Goal: Task Accomplishment & Management: Use online tool/utility

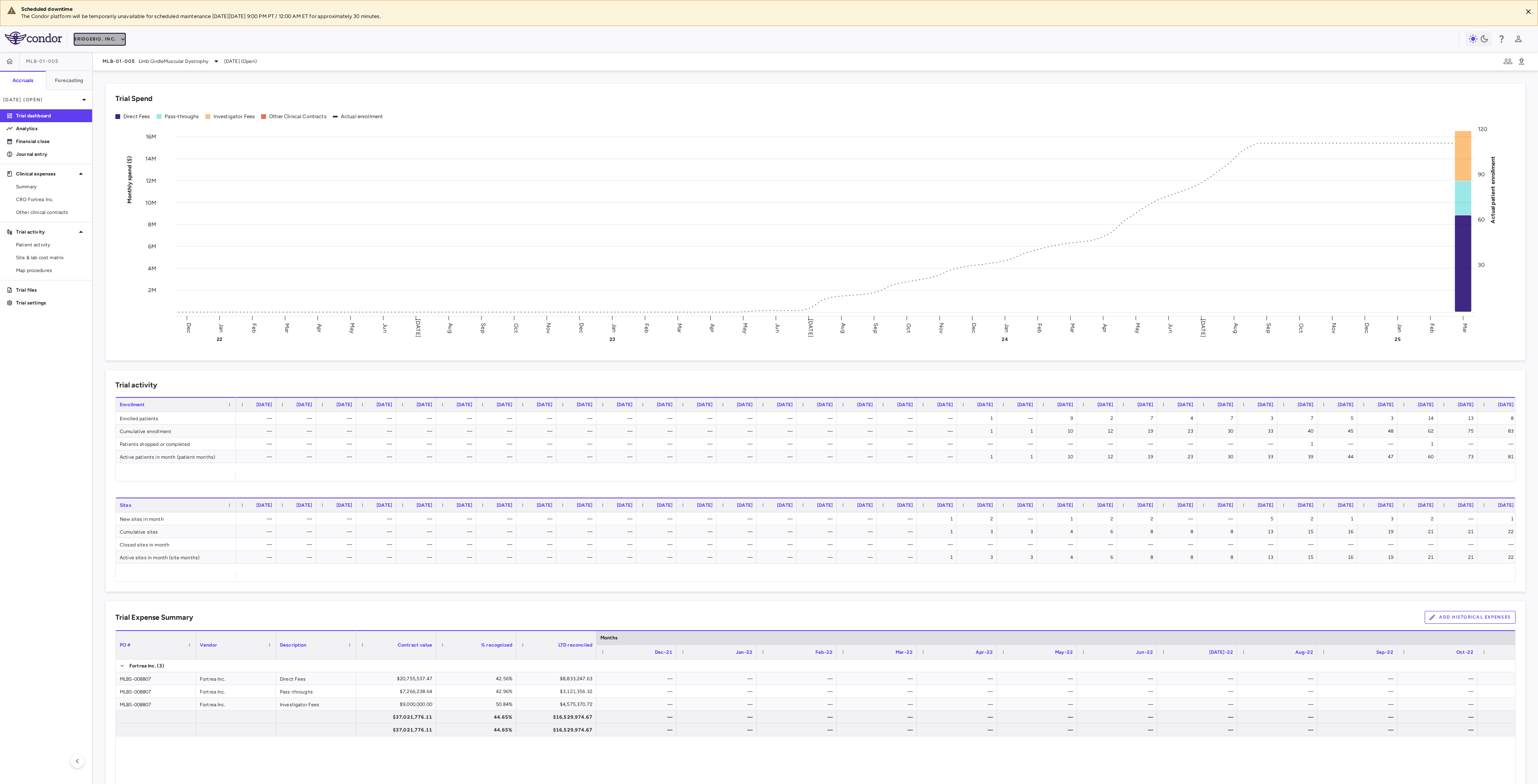
click at [113, 38] on button "BridgeBio, Inc." at bounding box center [99, 39] width 52 height 13
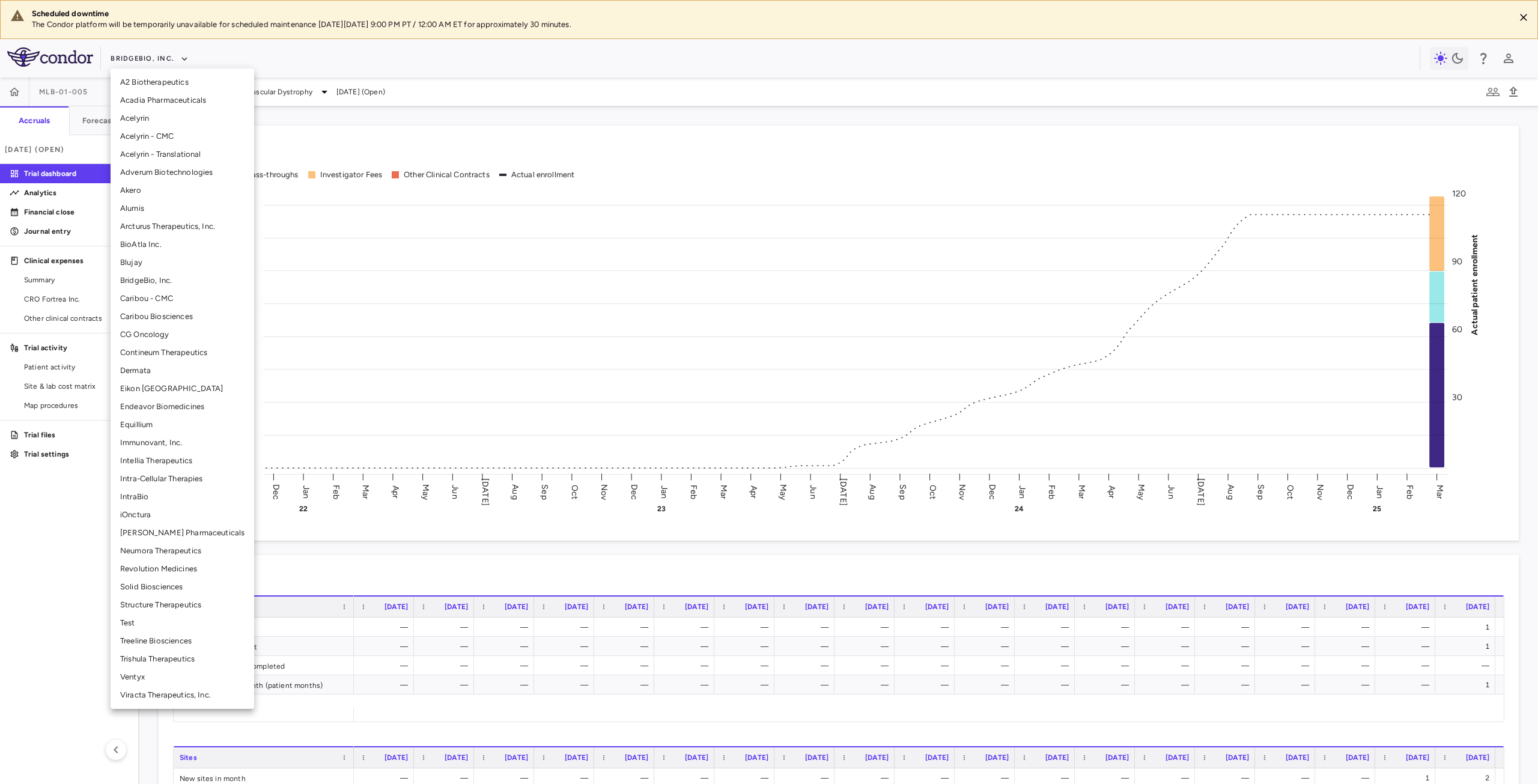
click at [171, 535] on li "[PERSON_NAME] Pharmaceuticals" at bounding box center [182, 533] width 144 height 18
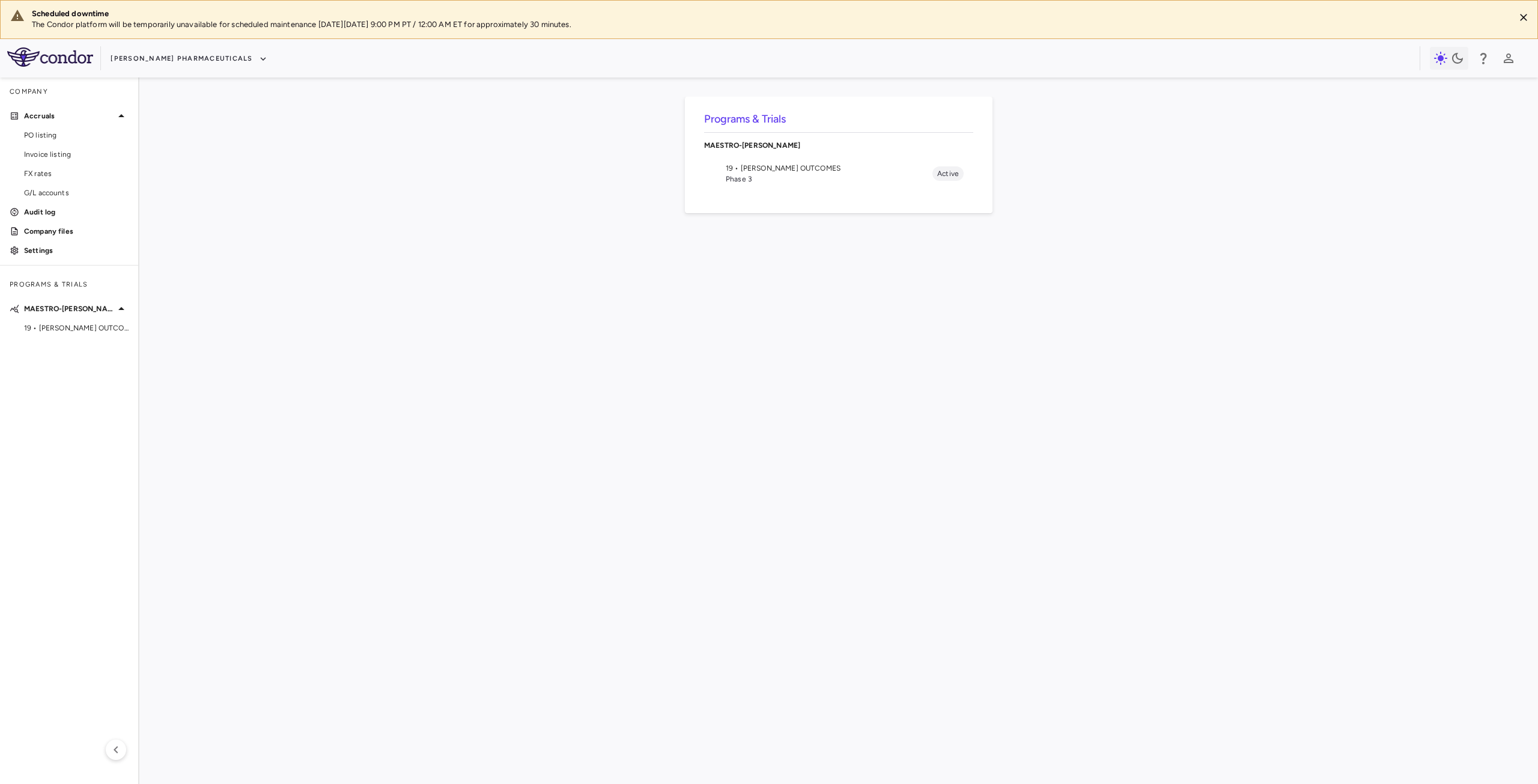
click at [779, 178] on span "Phase 3" at bounding box center [829, 178] width 206 height 11
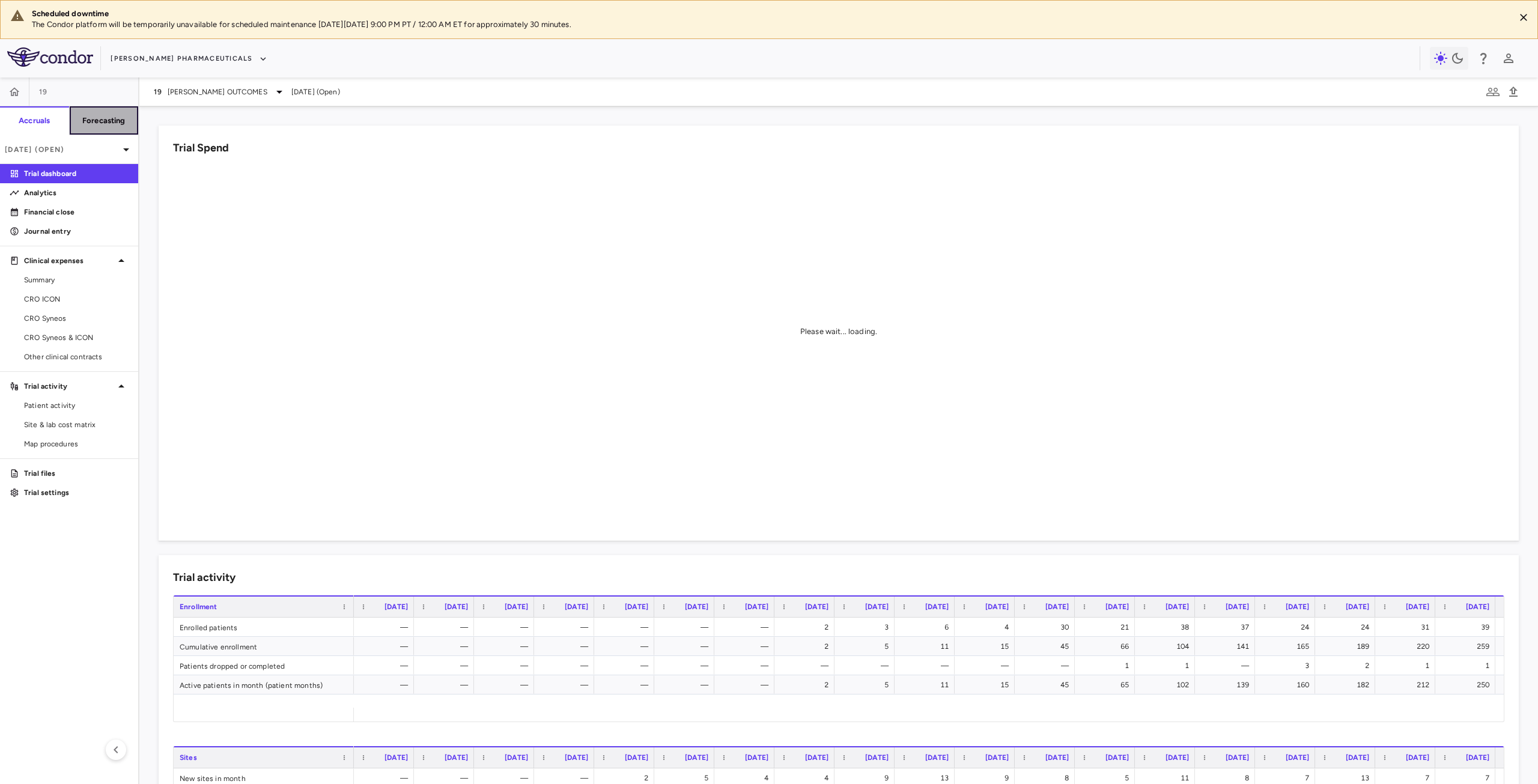
click at [115, 121] on h6 "Forecasting" at bounding box center [104, 120] width 43 height 11
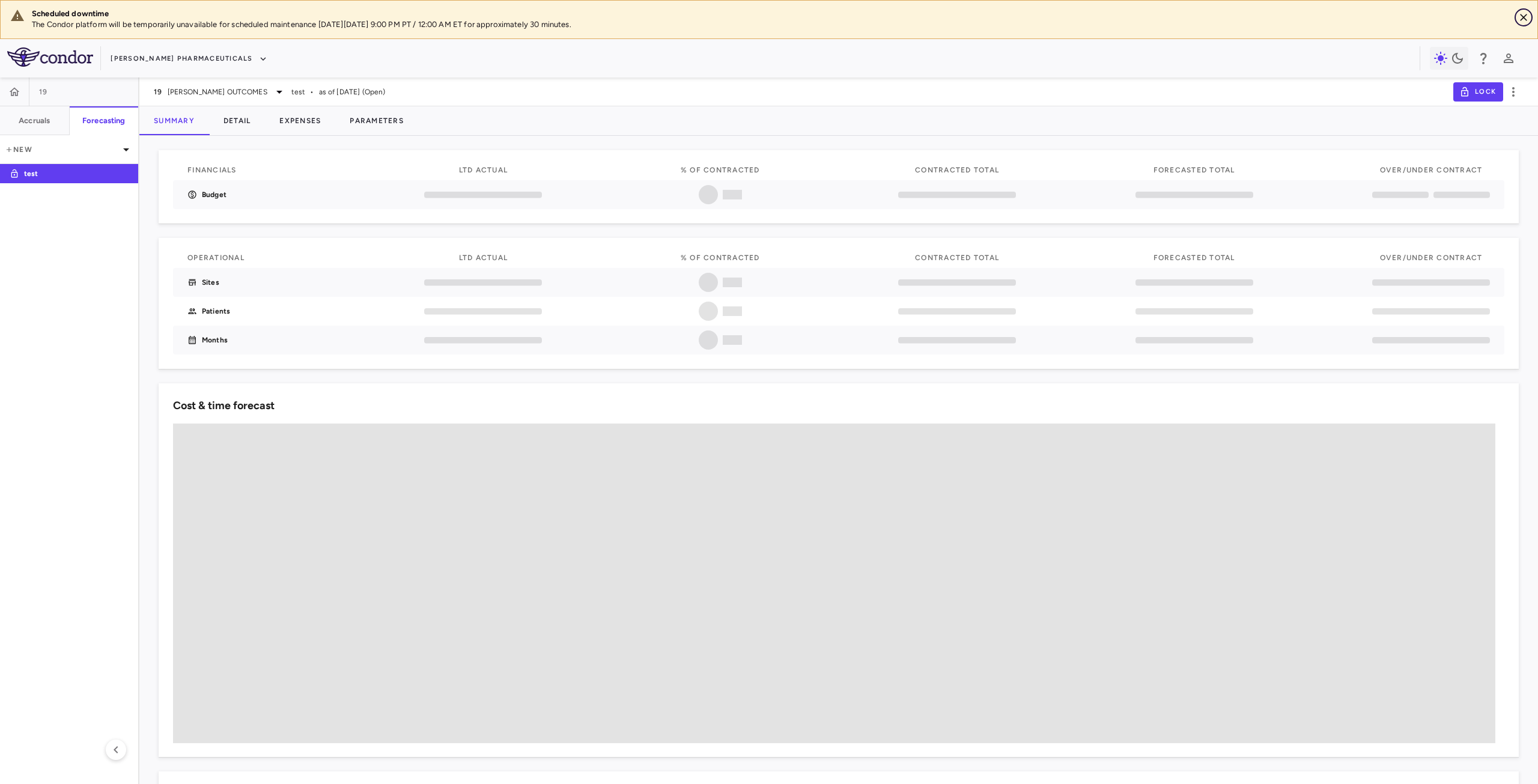
click at [1522, 15] on icon "Close" at bounding box center [1524, 17] width 8 height 8
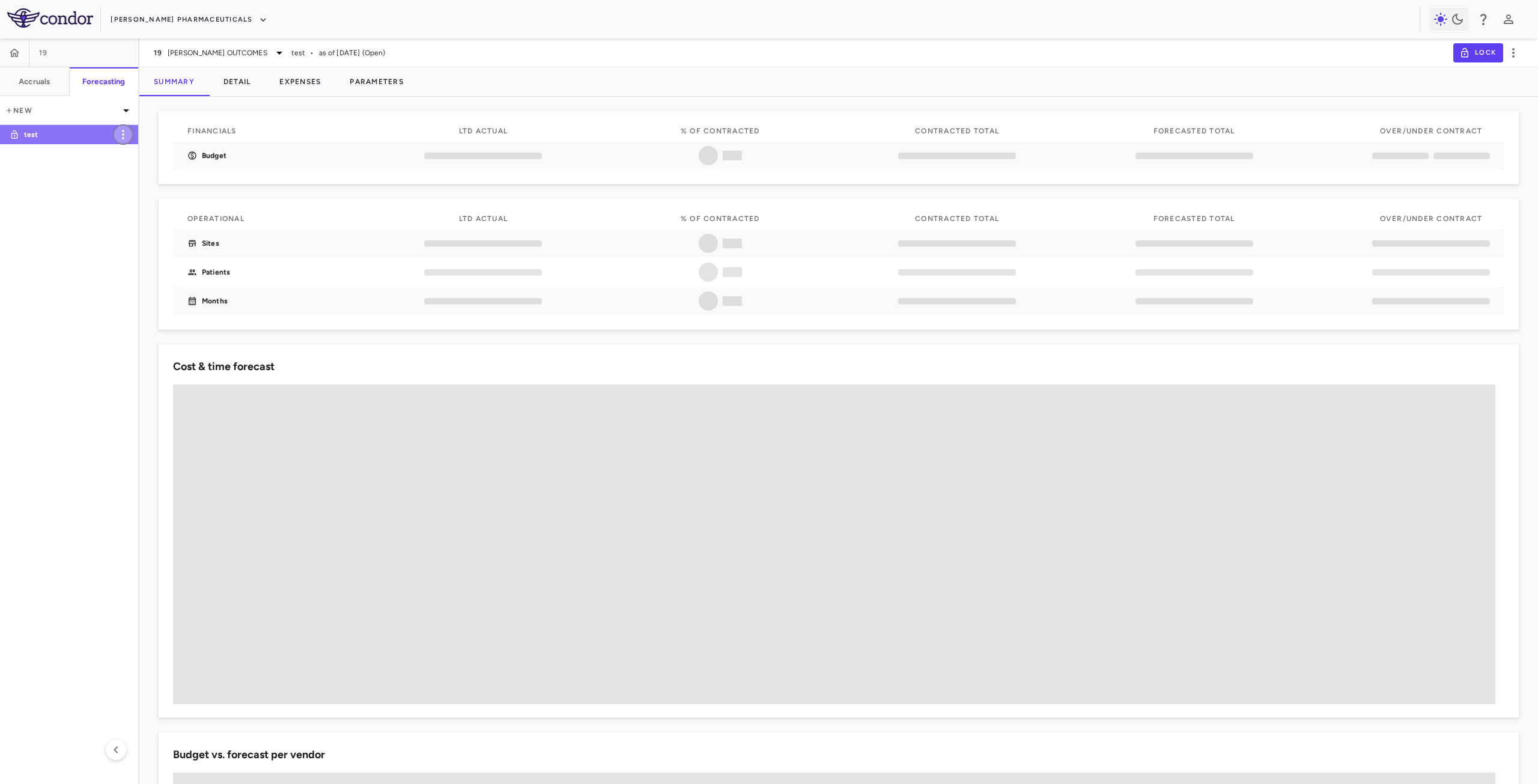
click at [123, 134] on icon "button" at bounding box center [123, 134] width 3 height 10
click at [28, 118] on div at bounding box center [769, 392] width 1538 height 784
click at [36, 110] on div at bounding box center [769, 392] width 1538 height 784
click at [126, 111] on icon at bounding box center [126, 110] width 14 height 14
click at [41, 158] on div "New forecast" at bounding box center [34, 160] width 49 height 11
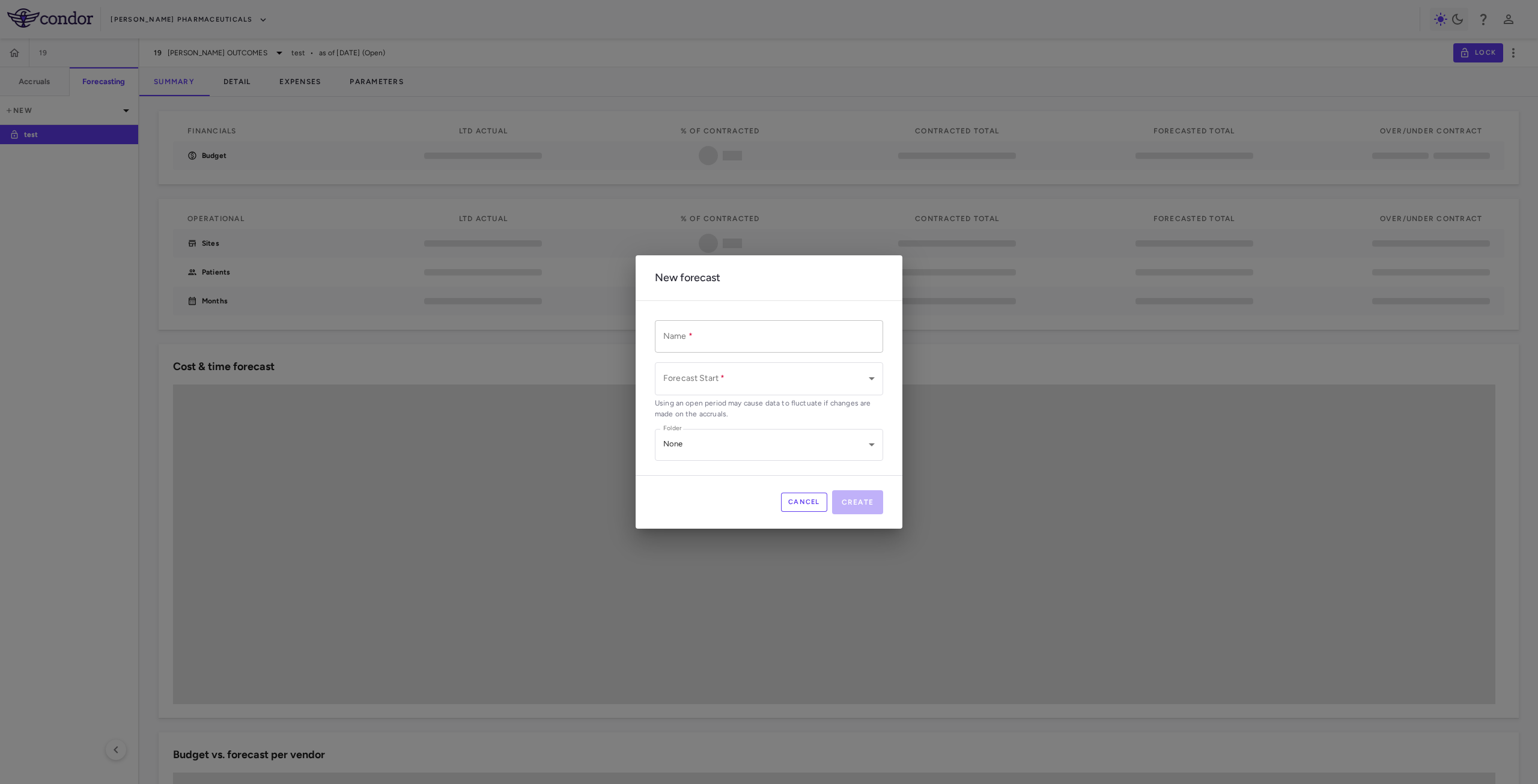
click at [703, 337] on input "Name   *" at bounding box center [769, 336] width 228 height 32
drag, startPoint x: 688, startPoint y: 339, endPoint x: 590, endPoint y: 340, distance: 98.0
click at [590, 340] on div "New forecast Name   * ****** Name   * Forecast Start   * ​ Forecast Start   * U…" at bounding box center [769, 392] width 1538 height 784
click at [662, 334] on input "*********" at bounding box center [769, 336] width 228 height 32
type input "**********"
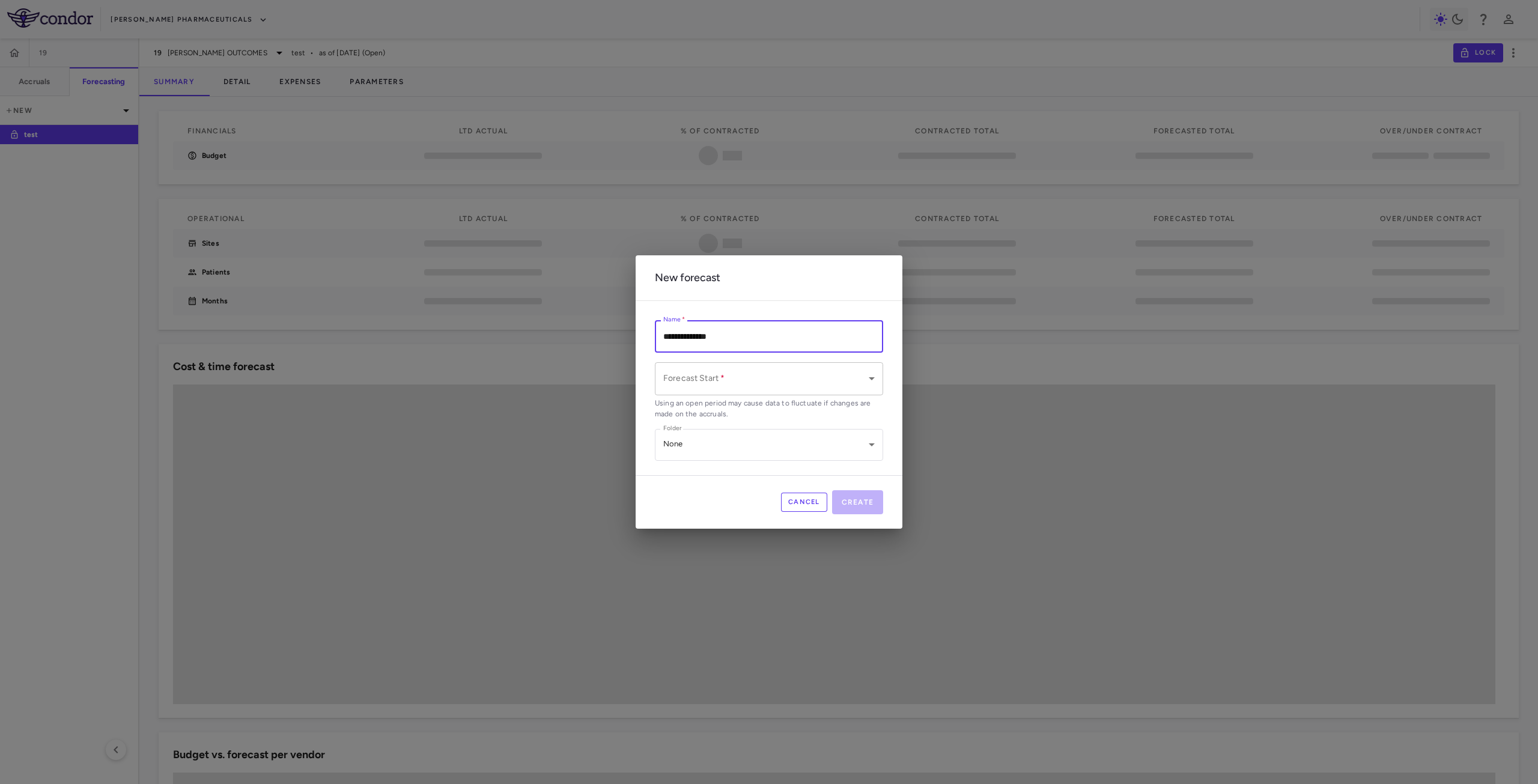
click at [718, 376] on body "**********" at bounding box center [769, 392] width 1538 height 784
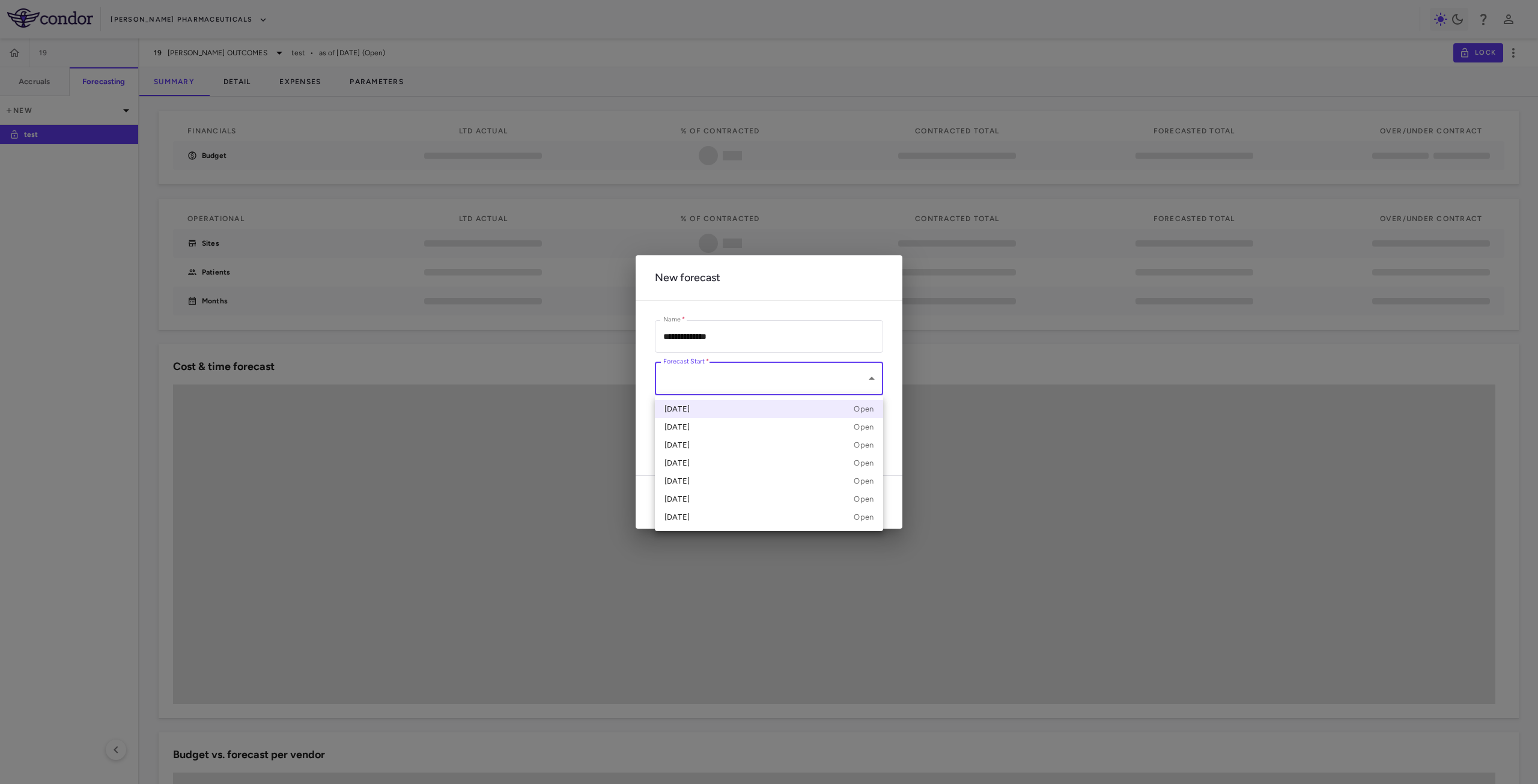
click at [704, 411] on div "Jul 2025 Open" at bounding box center [769, 409] width 209 height 11
type input "**********"
click at [856, 499] on button "Create" at bounding box center [858, 501] width 52 height 24
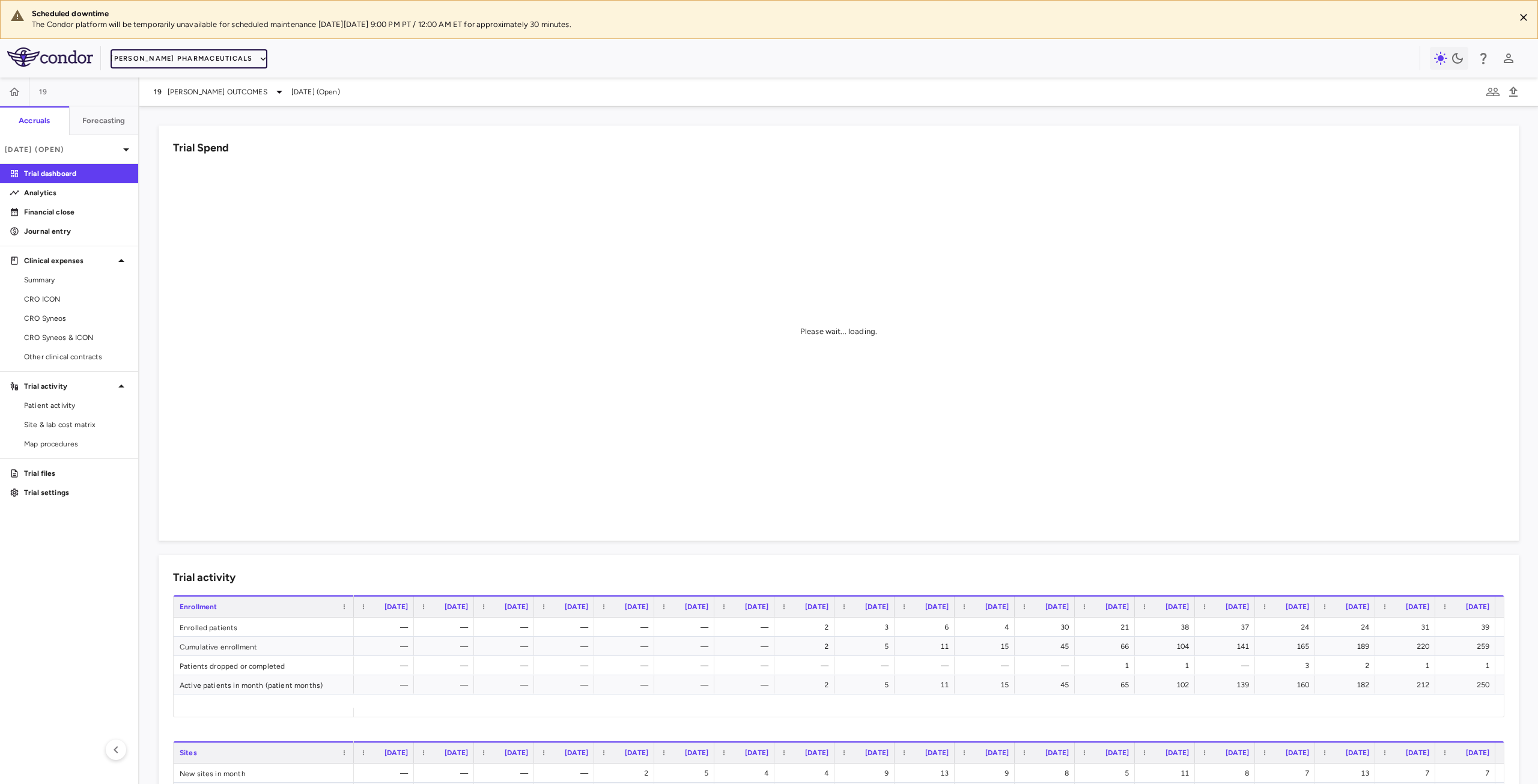
click at [202, 62] on button "[PERSON_NAME] Pharmaceuticals" at bounding box center [188, 59] width 156 height 19
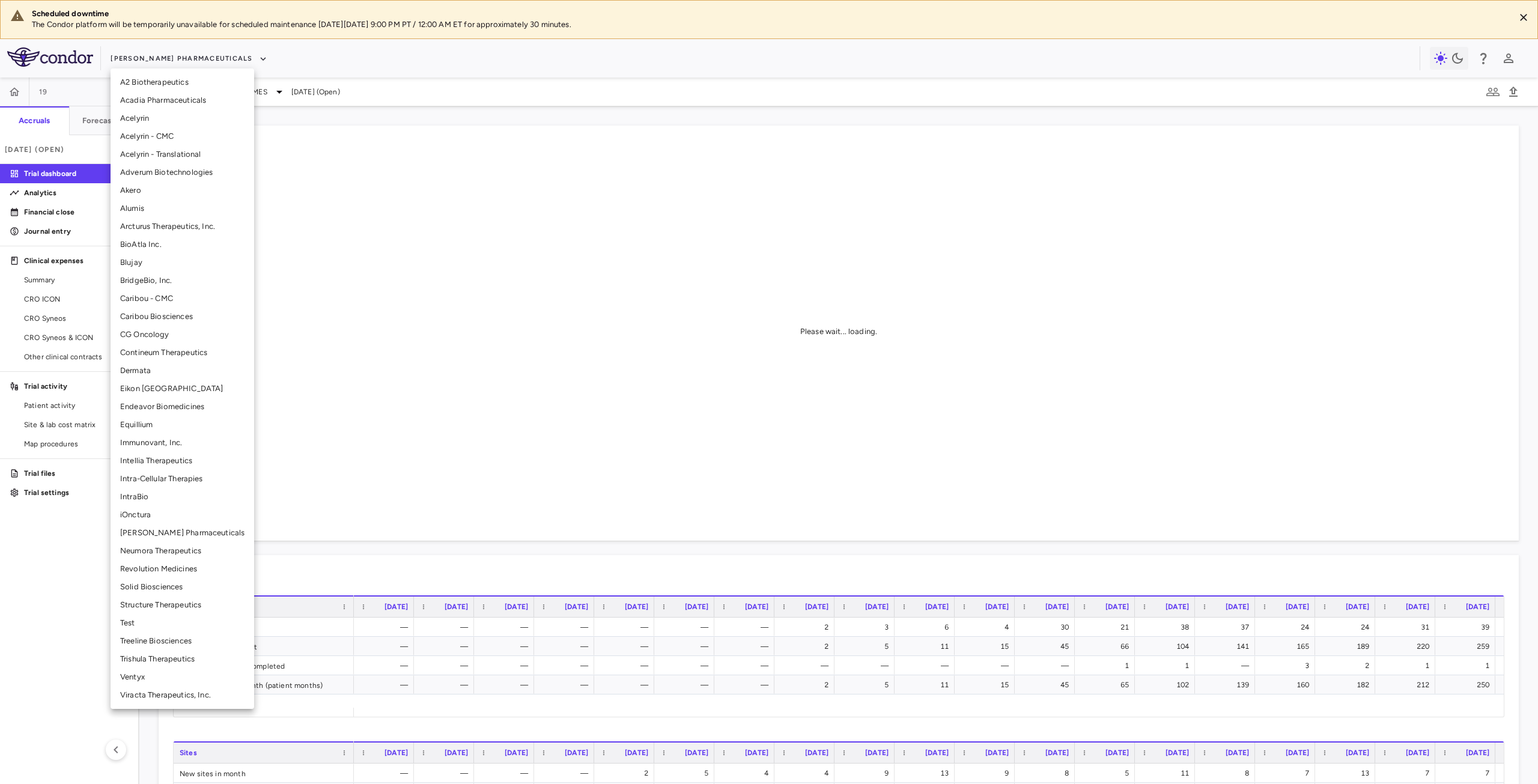
click at [159, 280] on li "BridgeBio, Inc." at bounding box center [182, 280] width 144 height 18
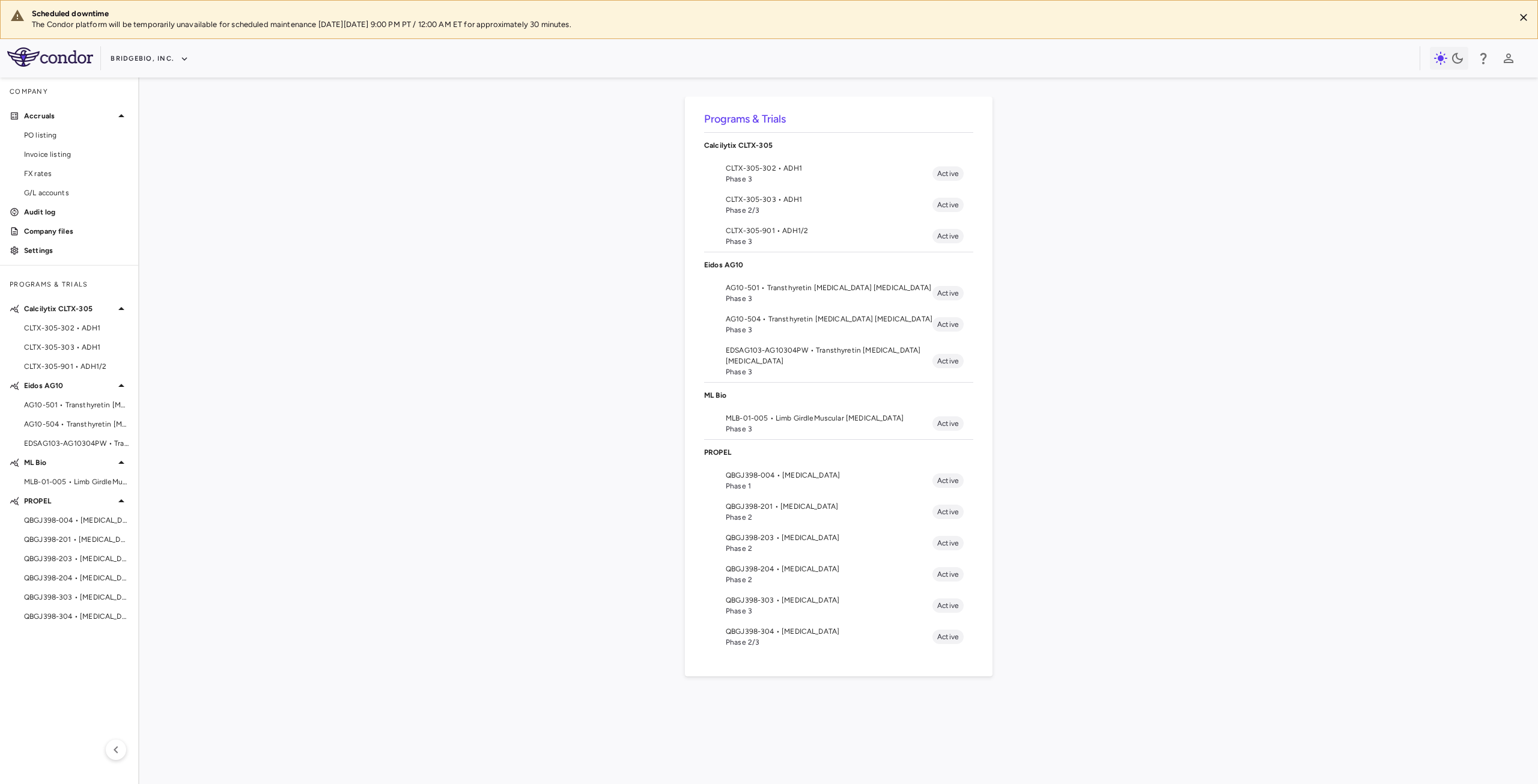
click at [734, 297] on span "Phase 3" at bounding box center [829, 297] width 206 height 11
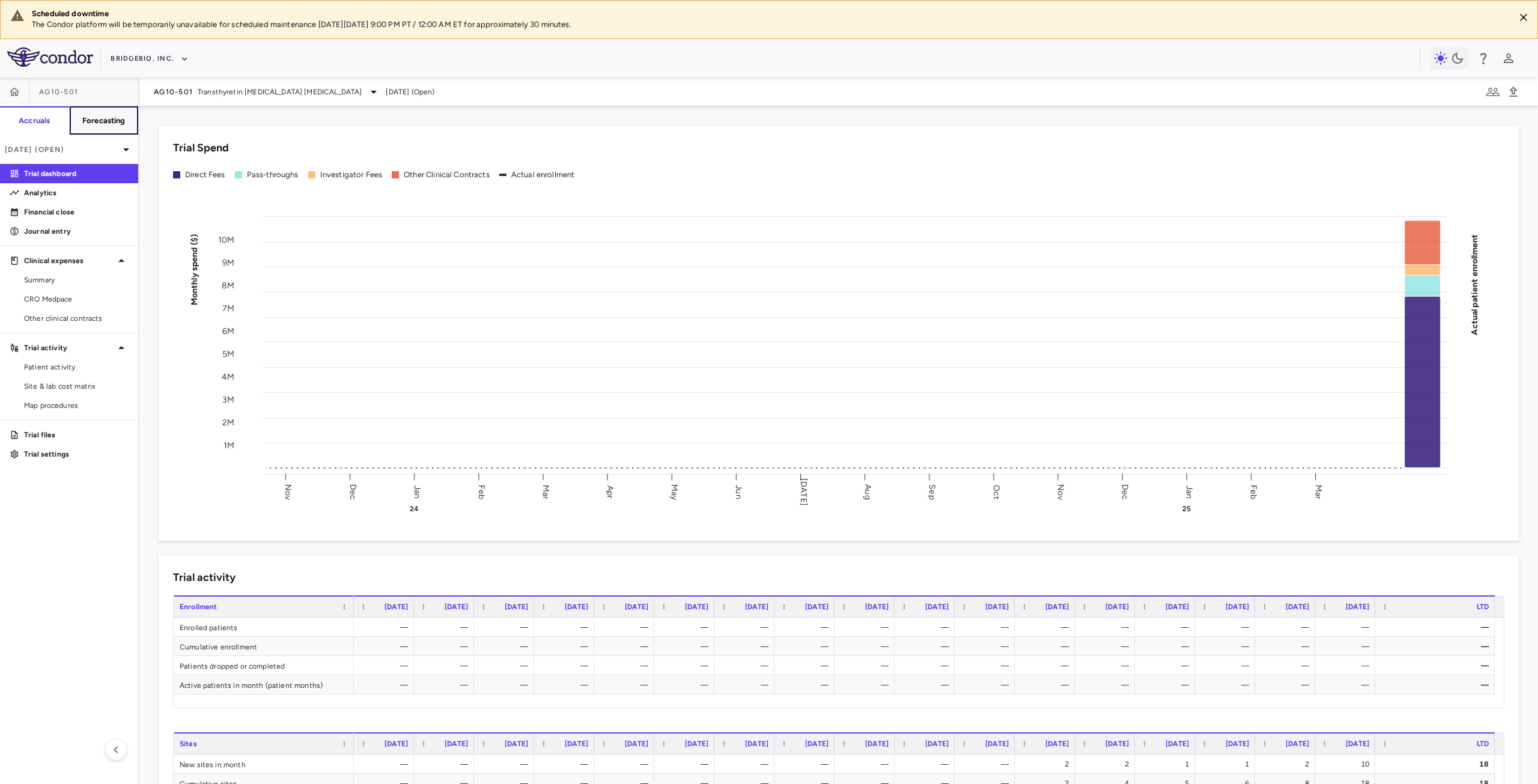
click at [101, 123] on h6 "Forecasting" at bounding box center [104, 120] width 43 height 11
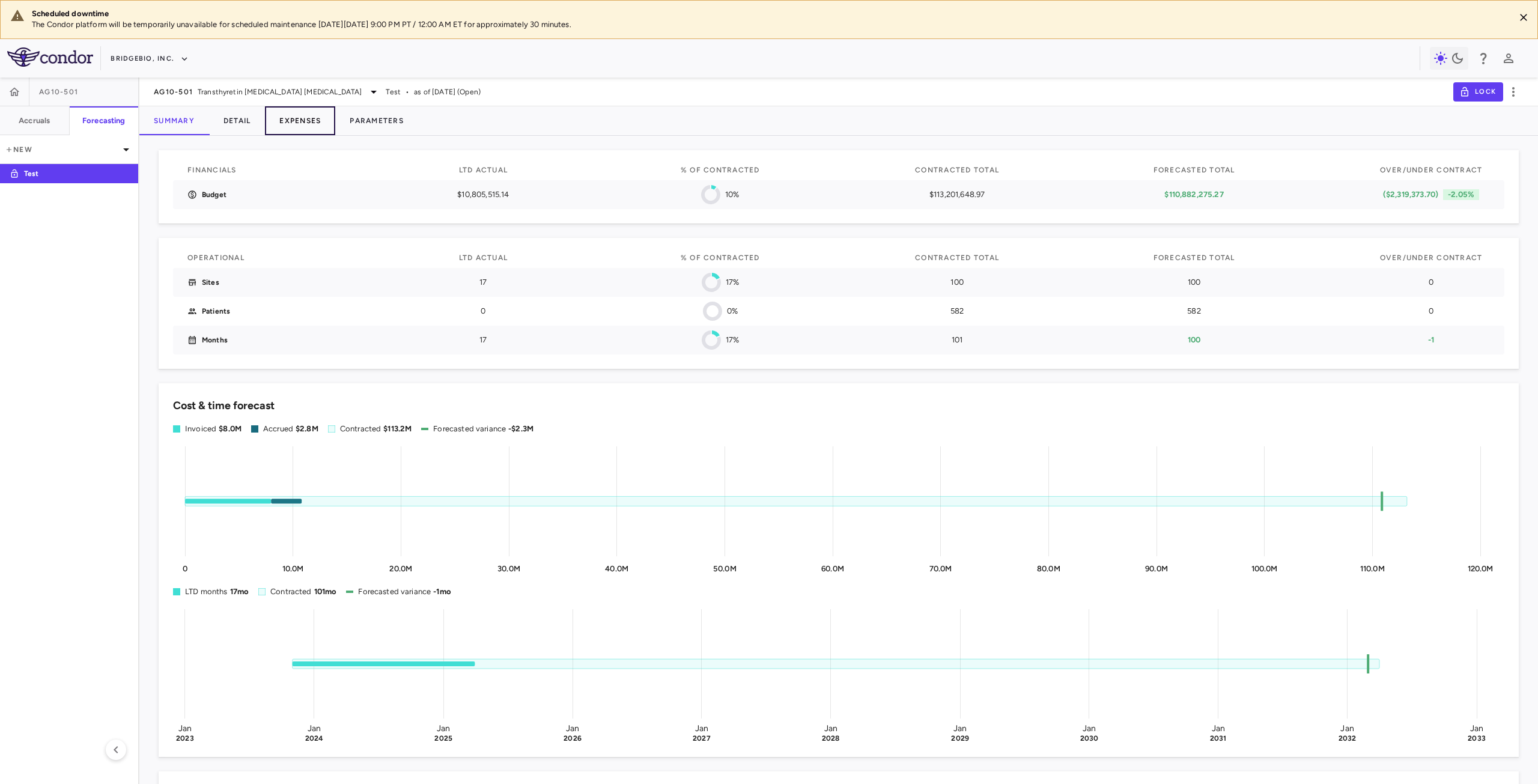
click at [300, 120] on button "Expenses" at bounding box center [300, 121] width 70 height 29
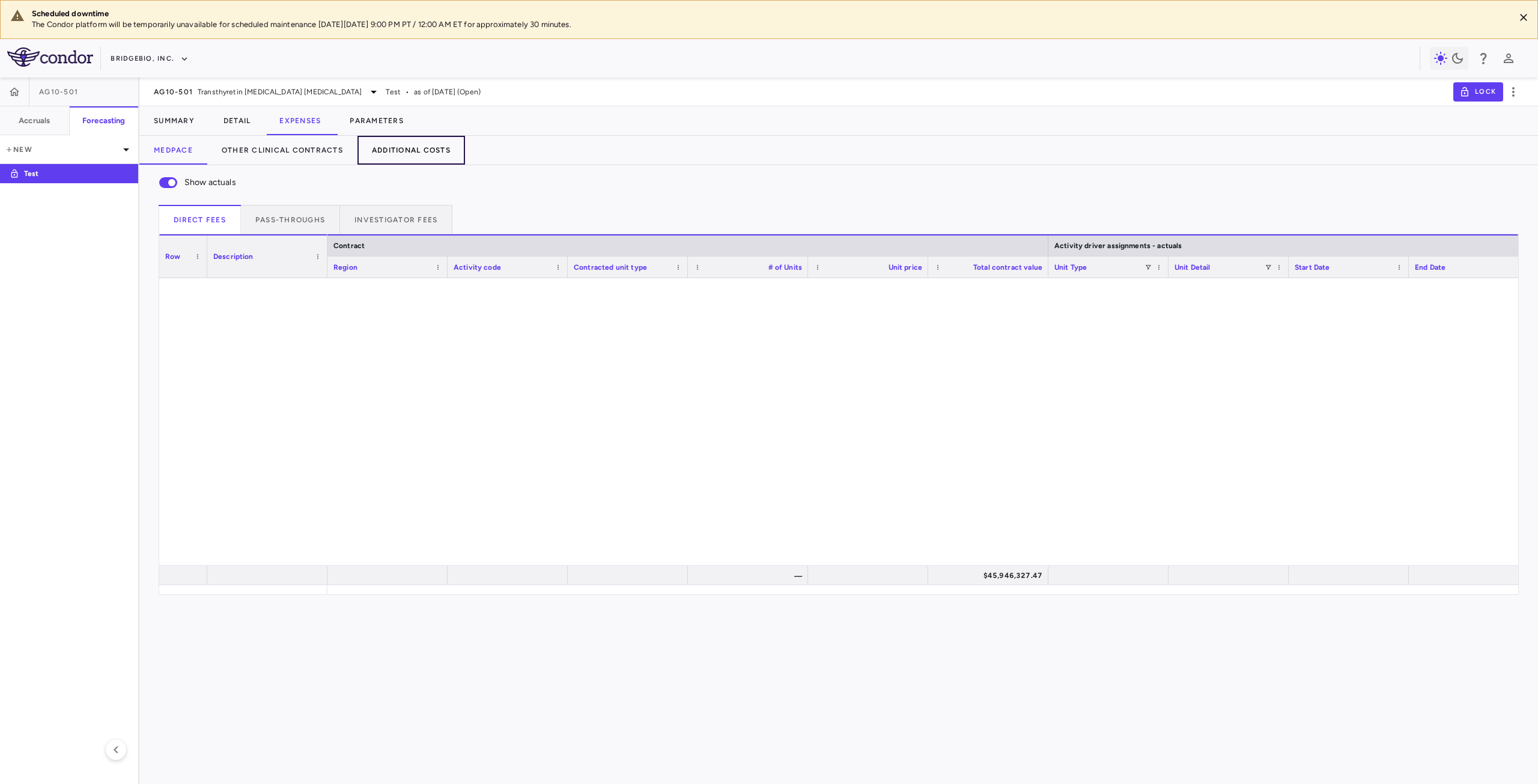
click at [401, 154] on button "Additional Costs" at bounding box center [411, 150] width 108 height 29
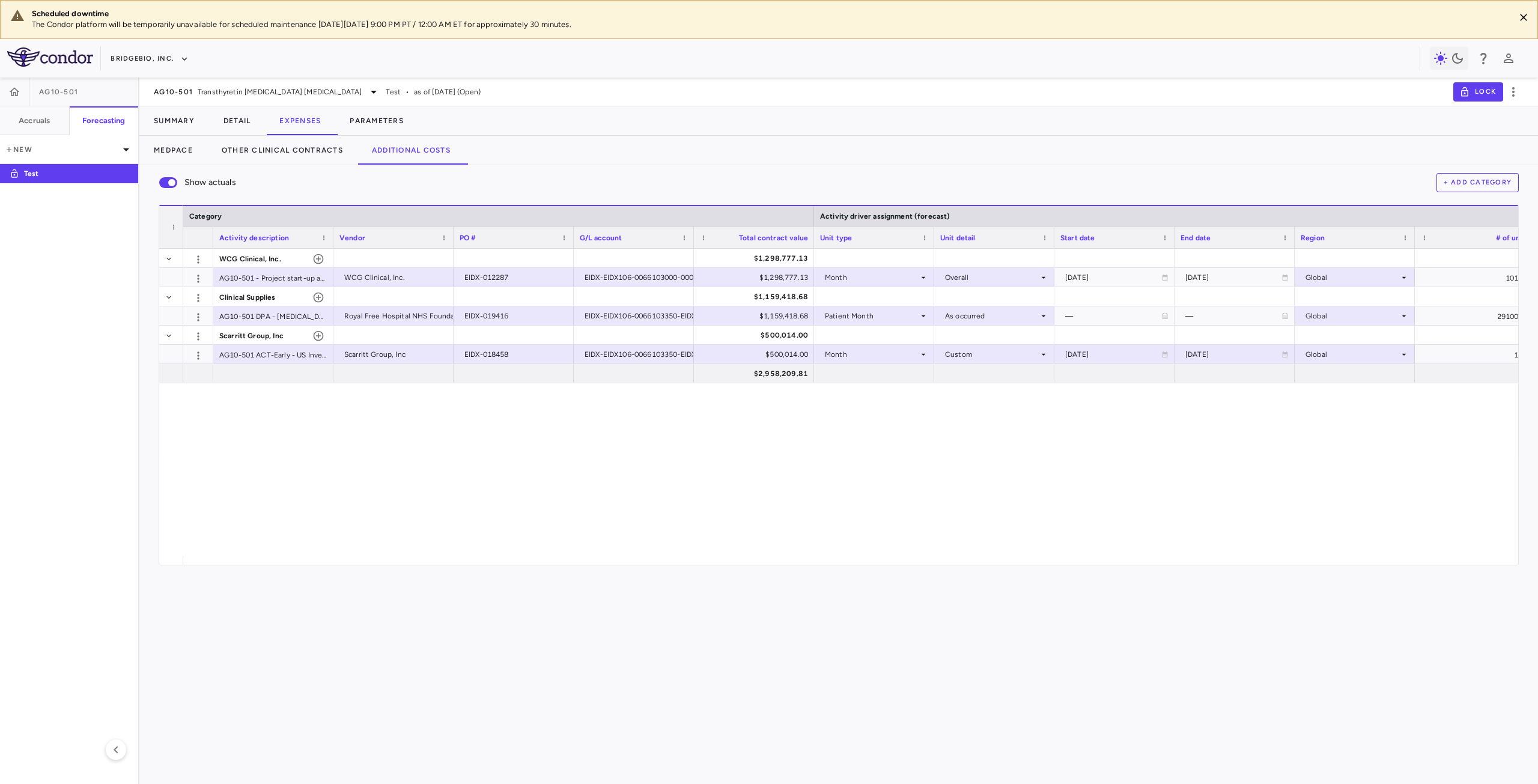
click at [372, 450] on div "WCG Clinical, Inc. $1,298,777.13 AG10-501 - Project start-up and Adjudication a…" at bounding box center [851, 402] width 1334 height 307
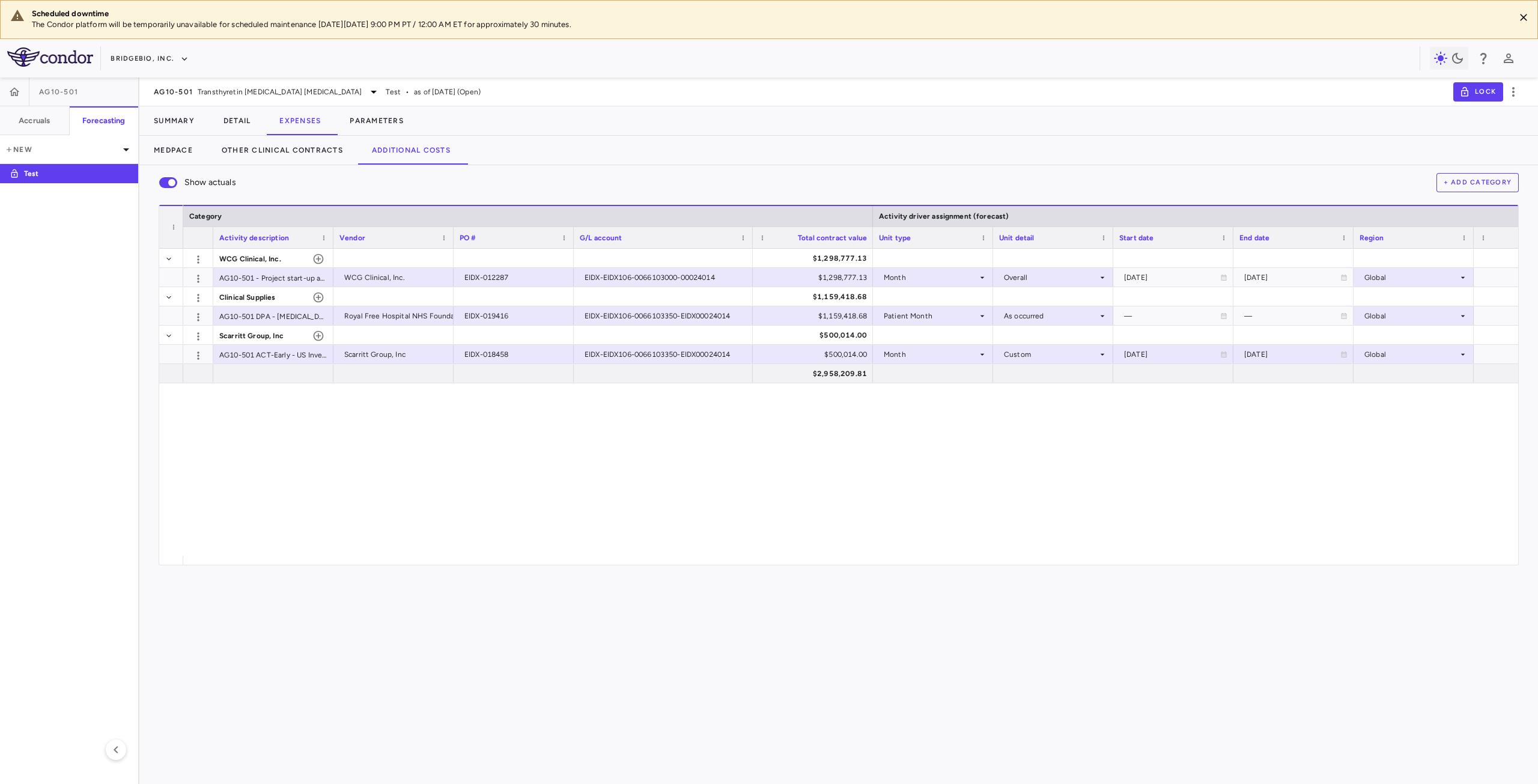
drag, startPoint x: 692, startPoint y: 235, endPoint x: 751, endPoint y: 232, distance: 59.1
click at [751, 232] on div at bounding box center [752, 238] width 5 height 21
click at [517, 285] on div "EIDX-012287" at bounding box center [517, 277] width 104 height 19
click at [517, 275] on input "**********" at bounding box center [522, 278] width 101 height 20
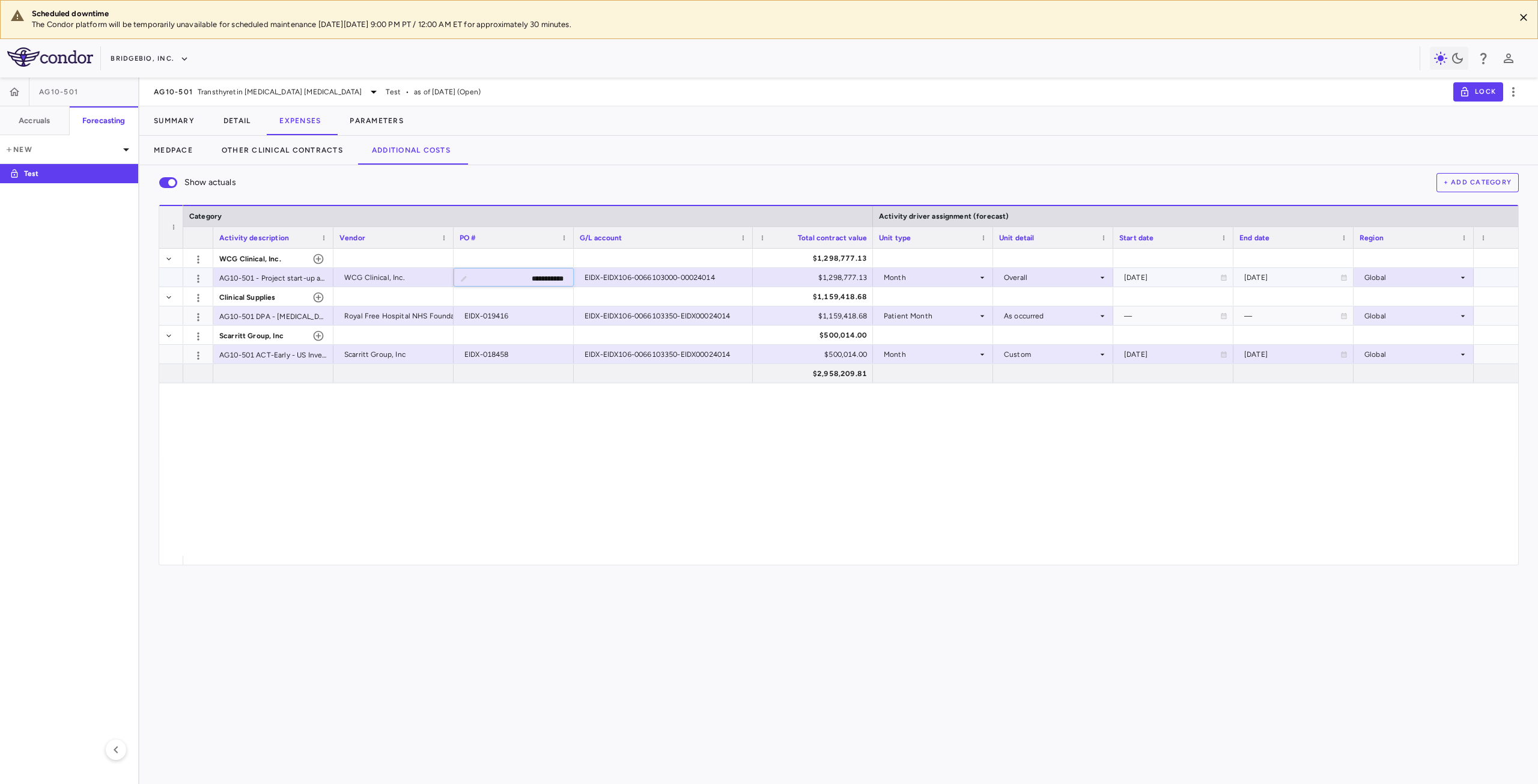
click at [517, 275] on input "**********" at bounding box center [522, 278] width 101 height 20
click at [536, 278] on input "**********" at bounding box center [522, 278] width 101 height 20
click at [487, 277] on input "**********" at bounding box center [522, 278] width 101 height 20
click at [512, 310] on div "EIDX-019416" at bounding box center [517, 316] width 104 height 19
click at [505, 314] on input "**********" at bounding box center [522, 317] width 101 height 20
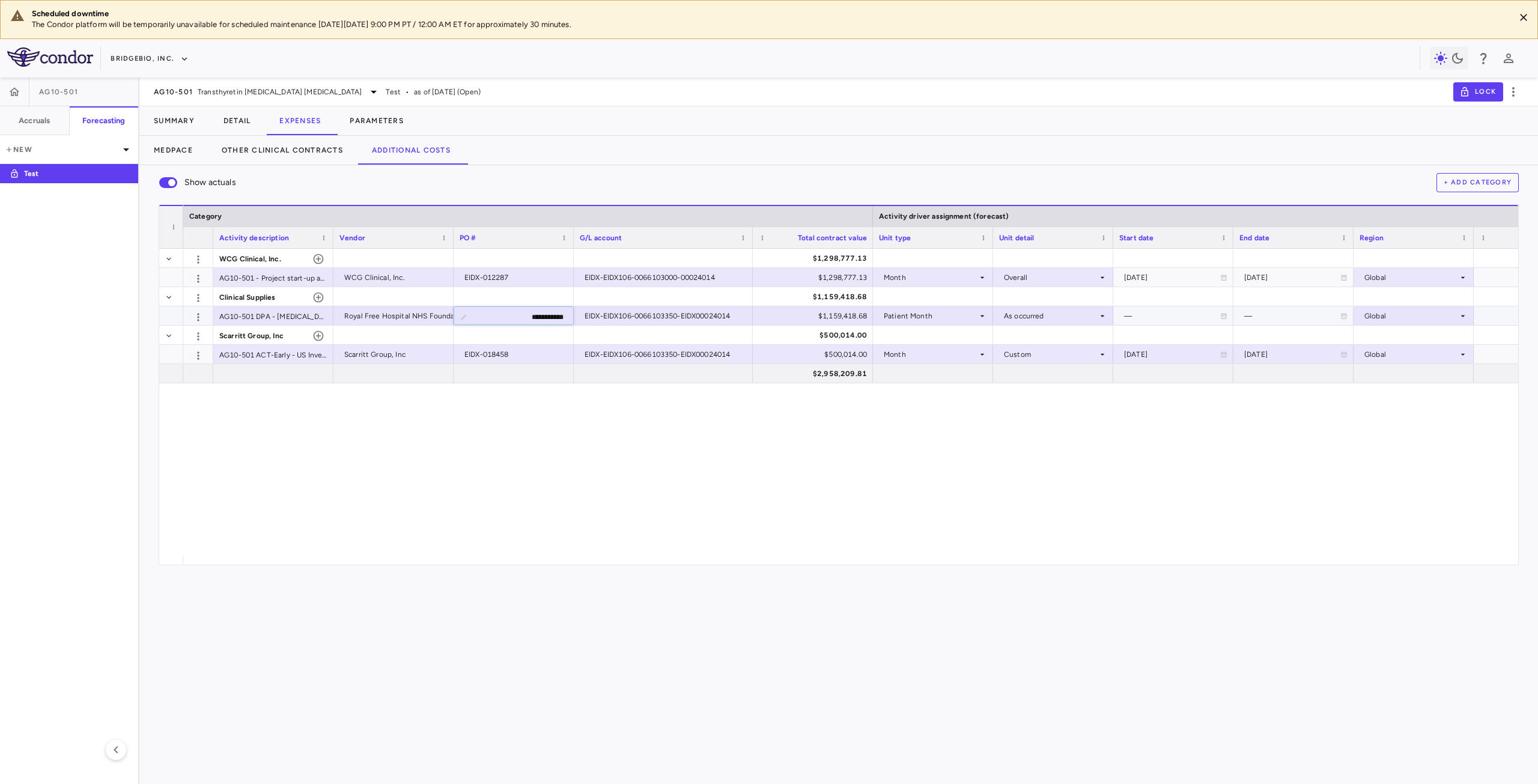
click at [534, 320] on input "**********" at bounding box center [522, 317] width 101 height 20
click at [533, 319] on input "**********" at bounding box center [522, 317] width 101 height 20
drag, startPoint x: 497, startPoint y: 355, endPoint x: 475, endPoint y: 366, distance: 24.6
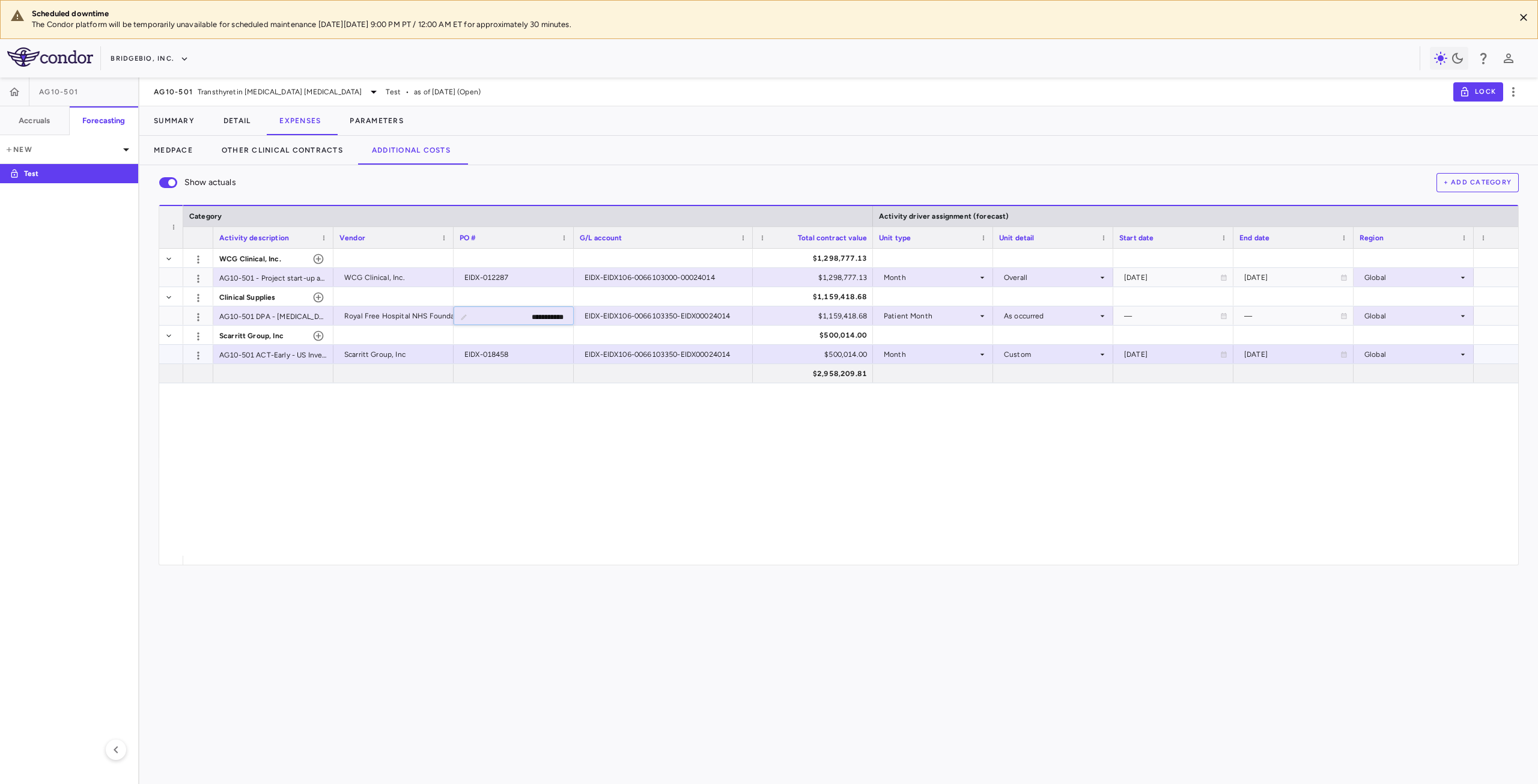
click at [497, 355] on div "EIDX-018458" at bounding box center [517, 354] width 104 height 19
click at [553, 354] on input "**********" at bounding box center [522, 355] width 101 height 20
click at [247, 374] on div at bounding box center [273, 372] width 120 height 18
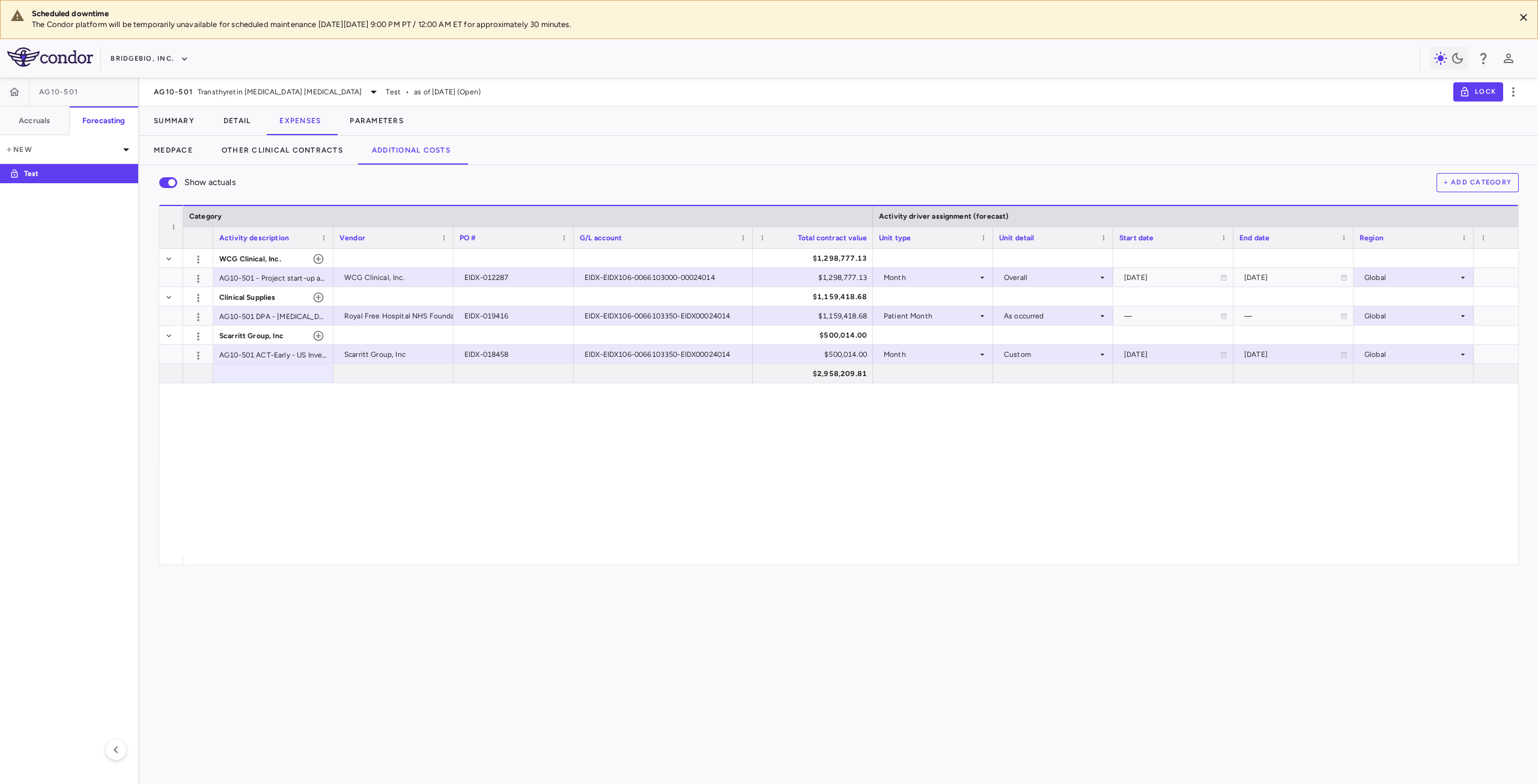
click at [623, 503] on div "WCG Clinical, Inc. $1,298,777.13 AG10-501 - Project start-up and Adjudication a…" at bounding box center [851, 402] width 1334 height 307
click at [410, 623] on div "Show actuals + Add Category Press ENTER to sort. Press ALT DOWN to open column …" at bounding box center [838, 474] width 1399 height 619
click at [17, 94] on icon "button" at bounding box center [14, 91] width 11 height 9
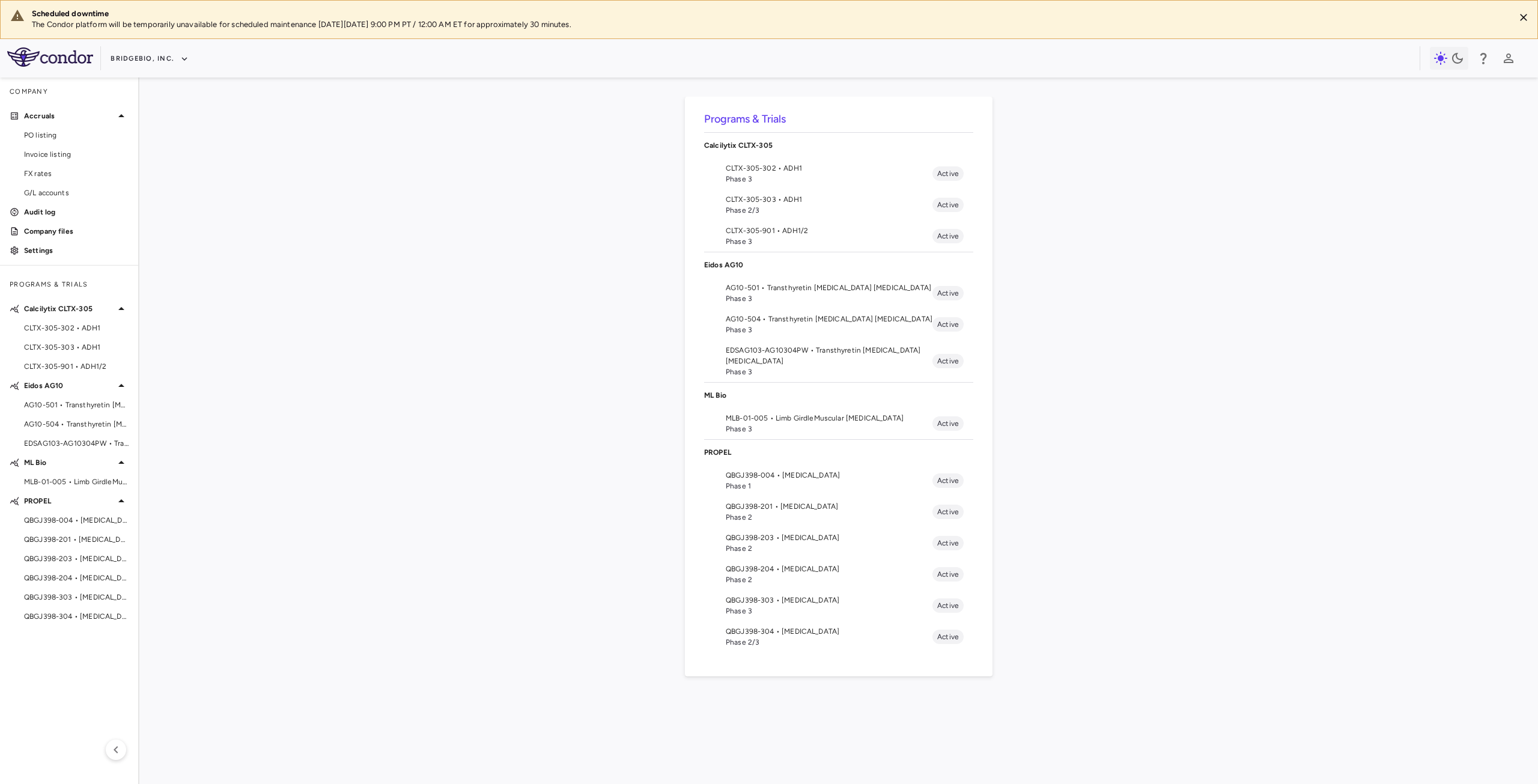
click at [782, 170] on span "CLTX-305-302 • ADH1" at bounding box center [829, 168] width 206 height 11
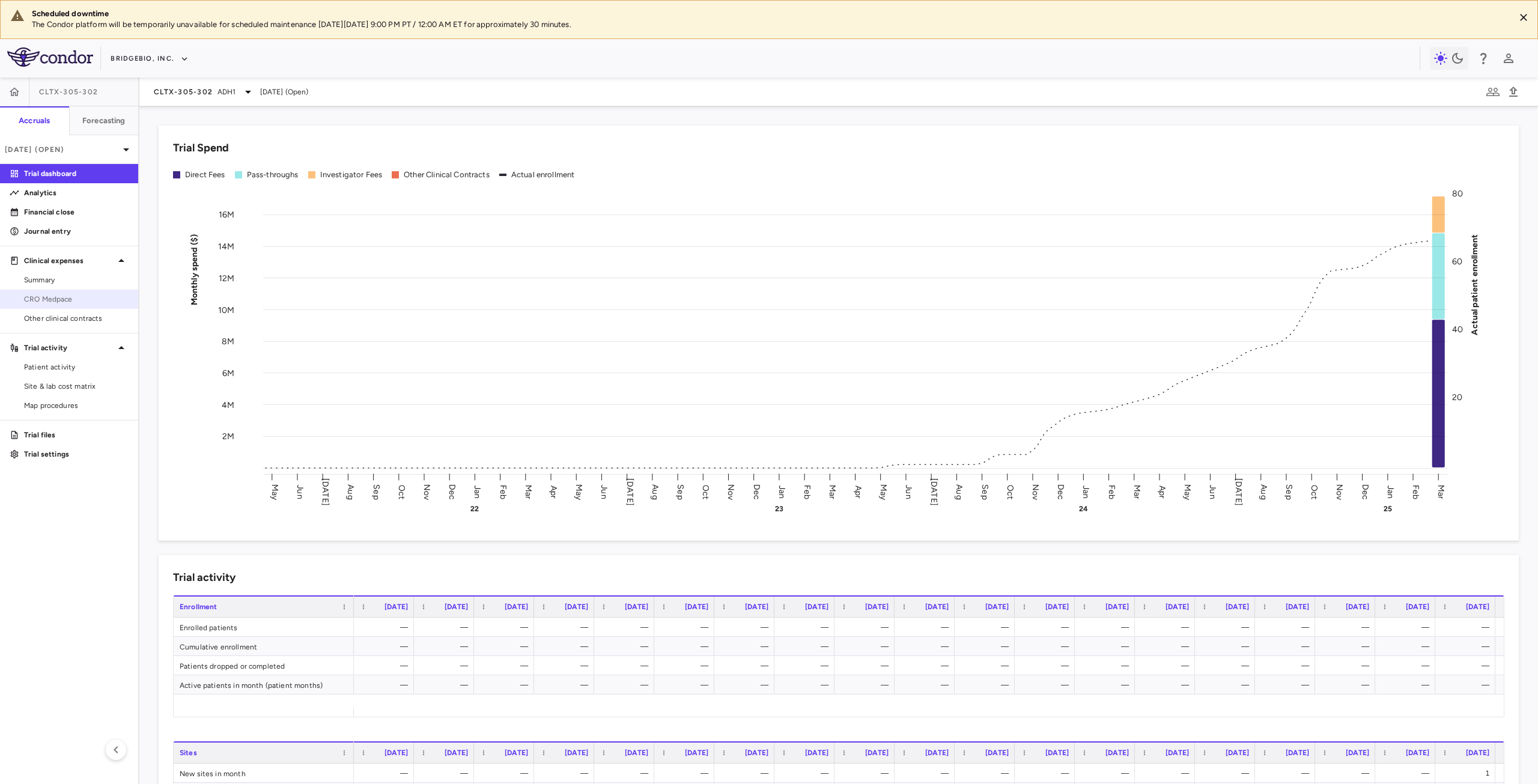
click at [52, 299] on span "CRO Medpace" at bounding box center [76, 298] width 105 height 11
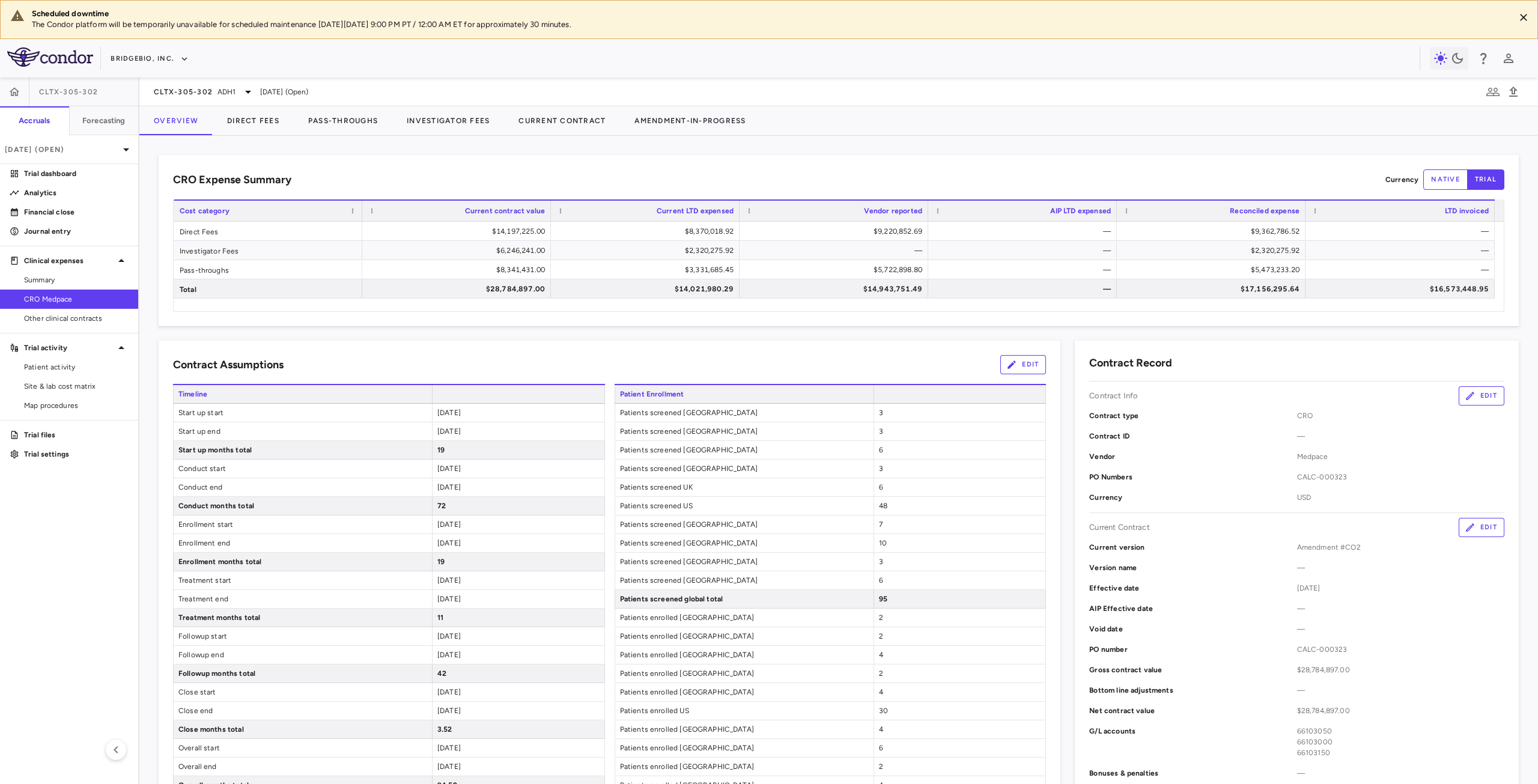
drag, startPoint x: 268, startPoint y: 120, endPoint x: 859, endPoint y: 131, distance: 591.1
click at [859, 131] on div at bounding box center [1149, 121] width 778 height 30
click at [428, 121] on button "Investigator Fees" at bounding box center [448, 121] width 111 height 29
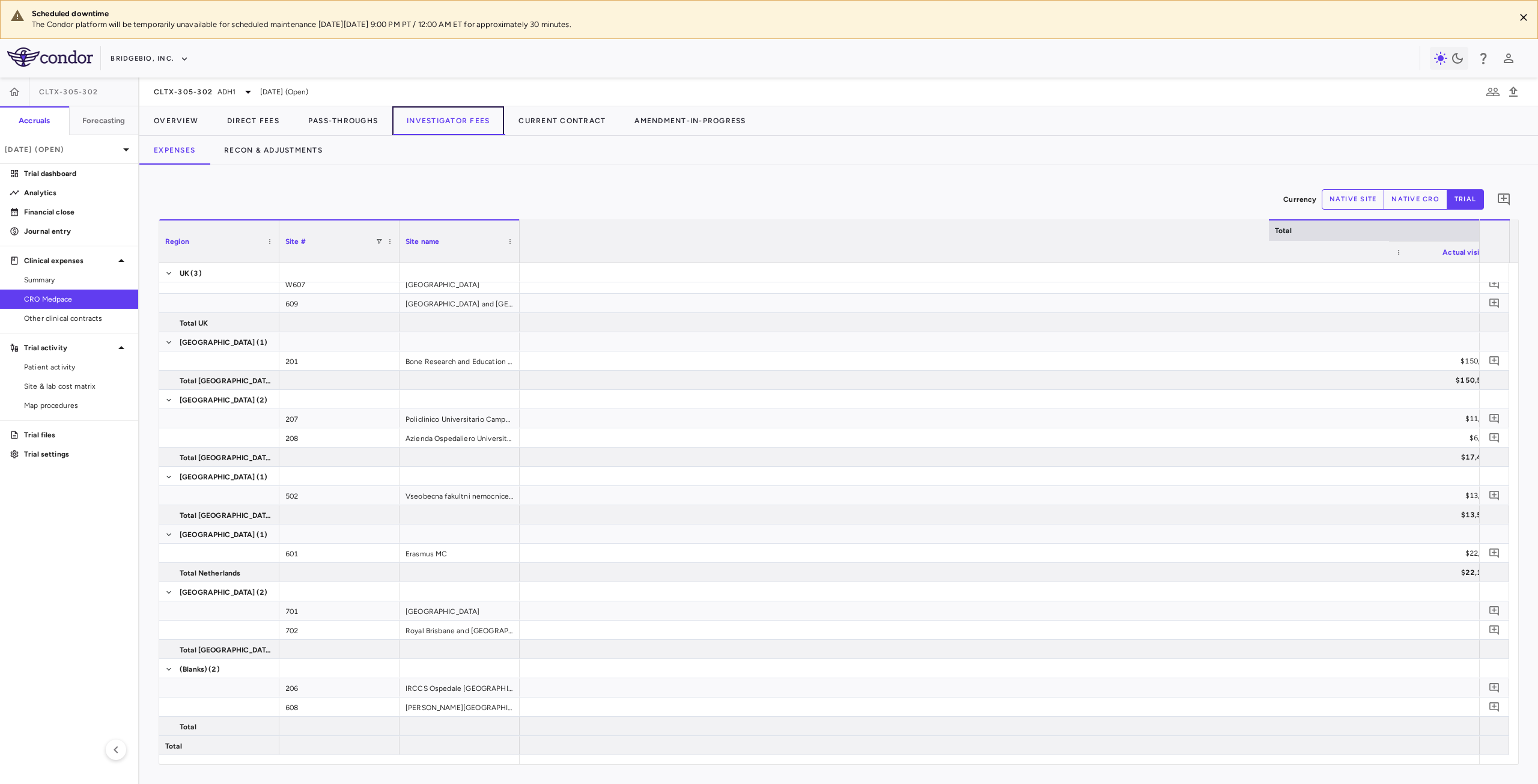
scroll to position [0, 12618]
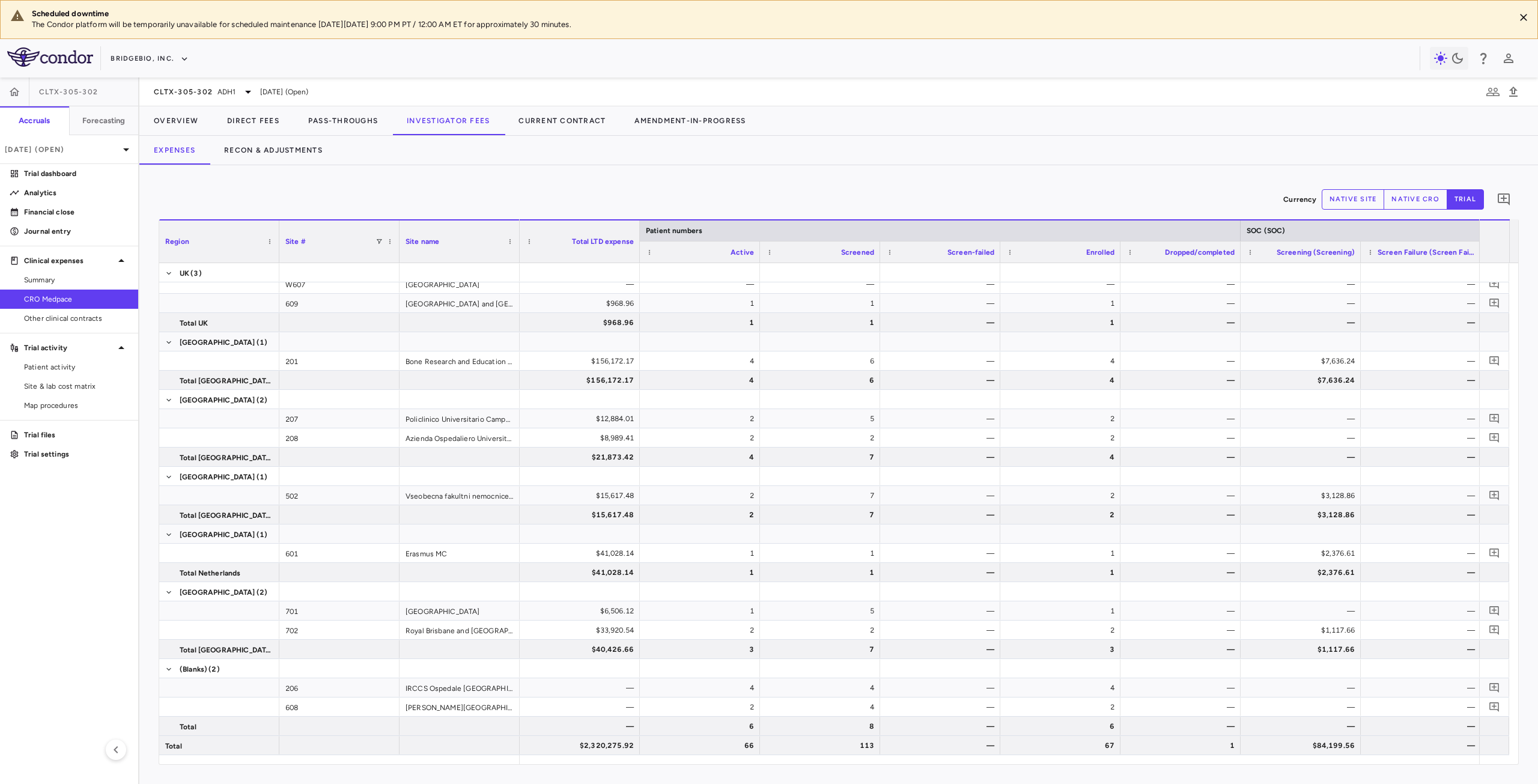
click at [36, 584] on aside "CLTX-305-302 Accruals Forecasting Mar 2025 (Open) Trial dashboard Analytics Fin…" at bounding box center [69, 431] width 139 height 706
click at [72, 366] on span "Patient activity" at bounding box center [76, 367] width 105 height 11
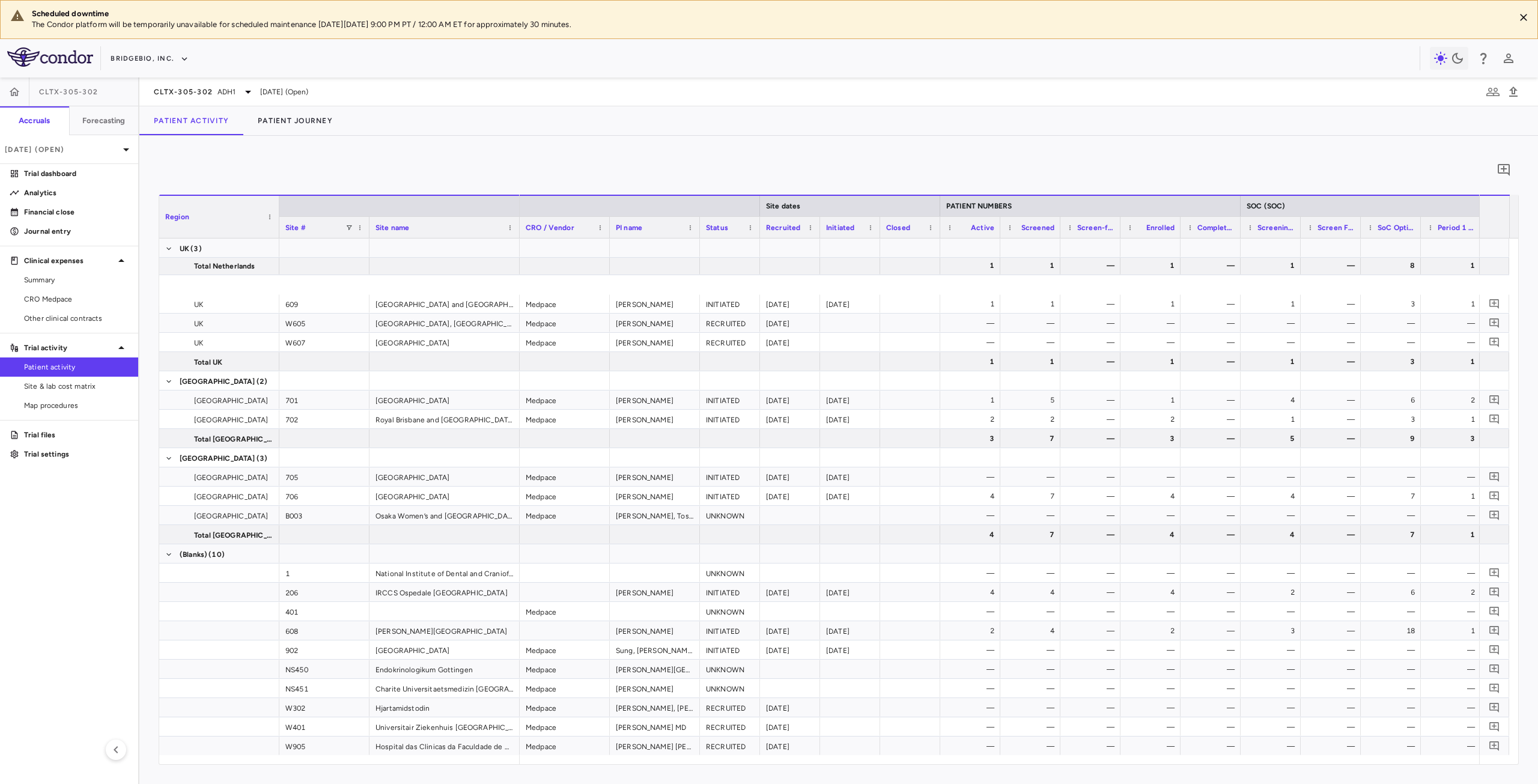
scroll to position [791, 0]
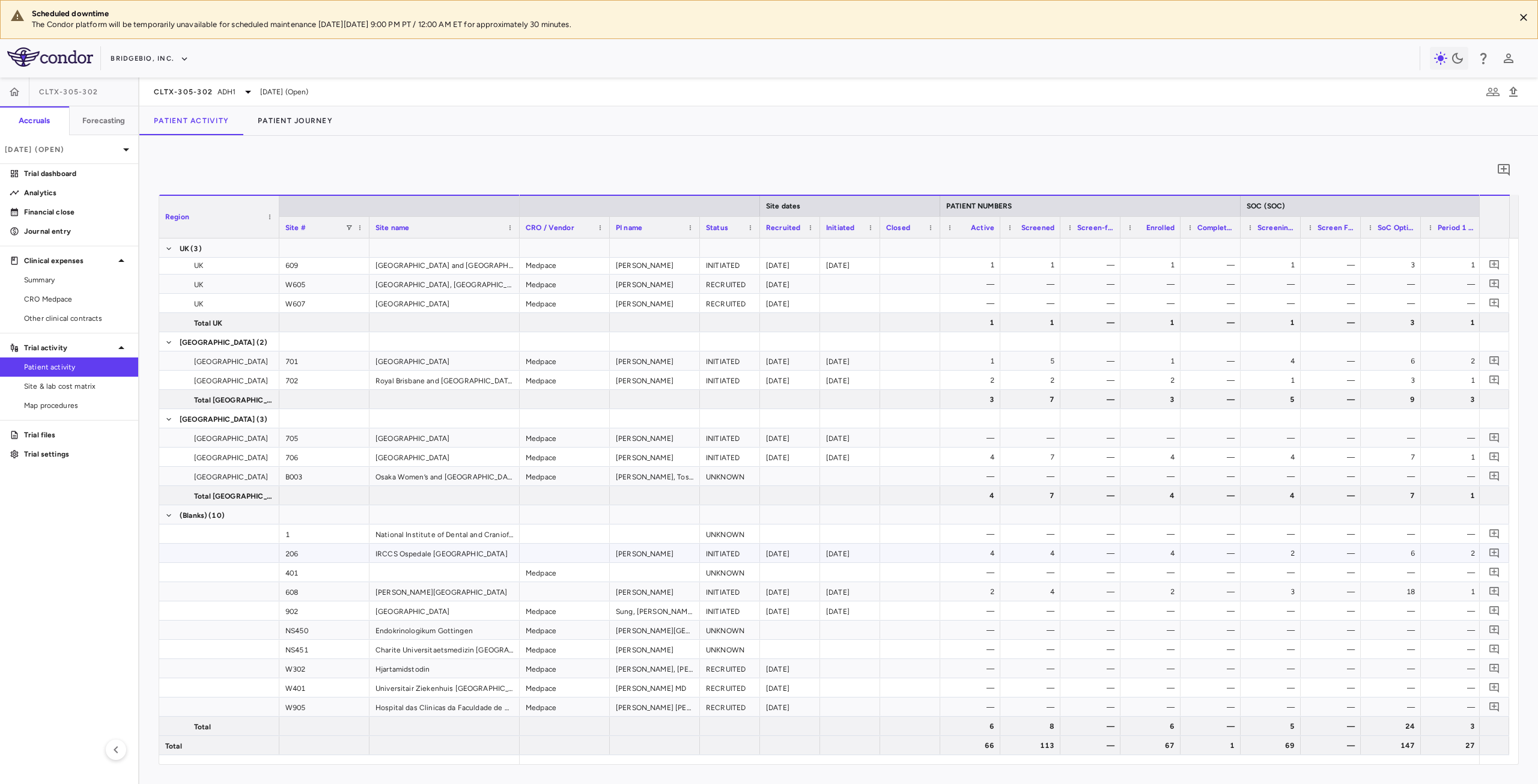
click at [325, 556] on div "206" at bounding box center [324, 552] width 90 height 18
click at [590, 551] on div at bounding box center [565, 552] width 90 height 18
click at [90, 389] on span "Site & lab cost matrix" at bounding box center [76, 386] width 105 height 11
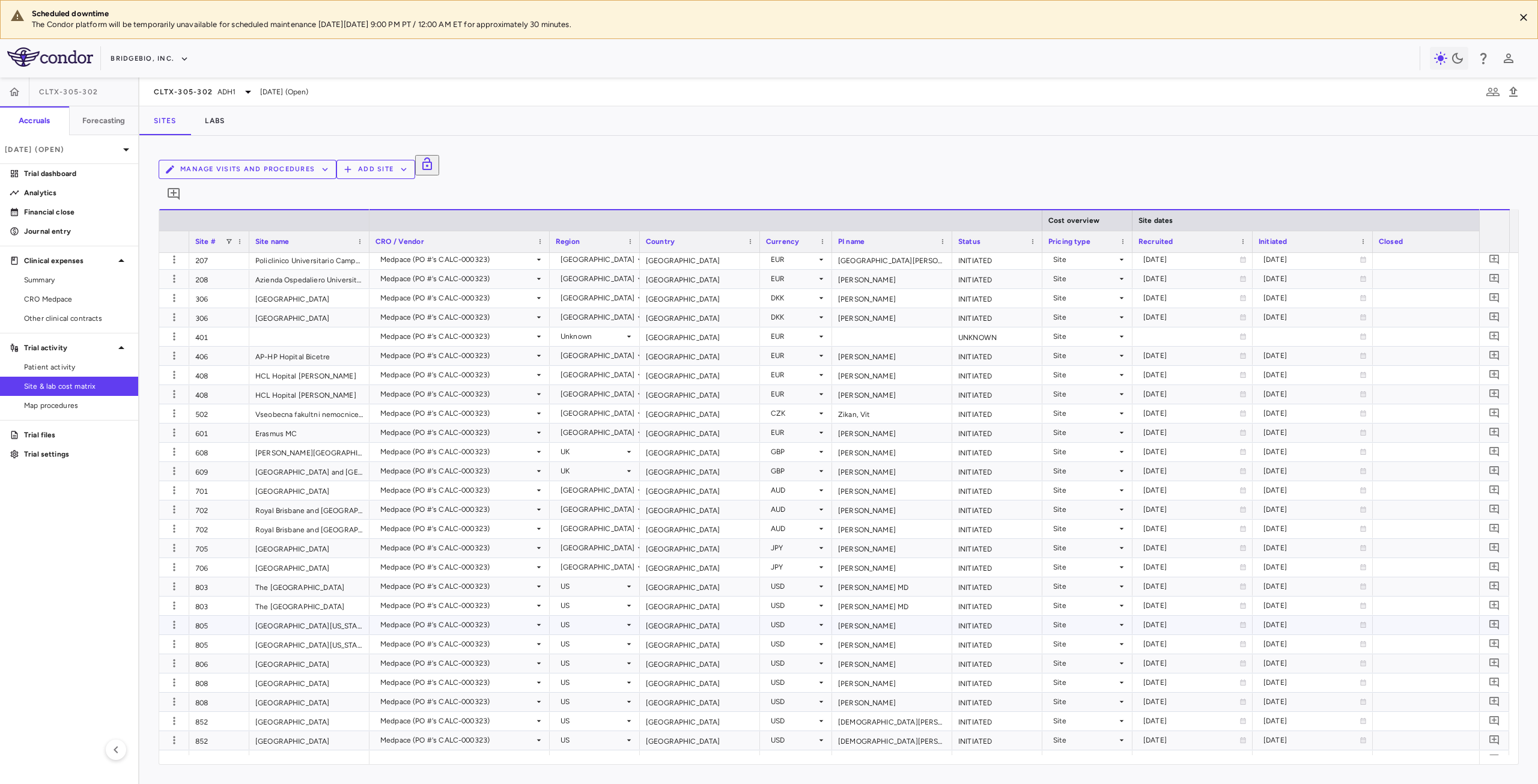
scroll to position [591, 0]
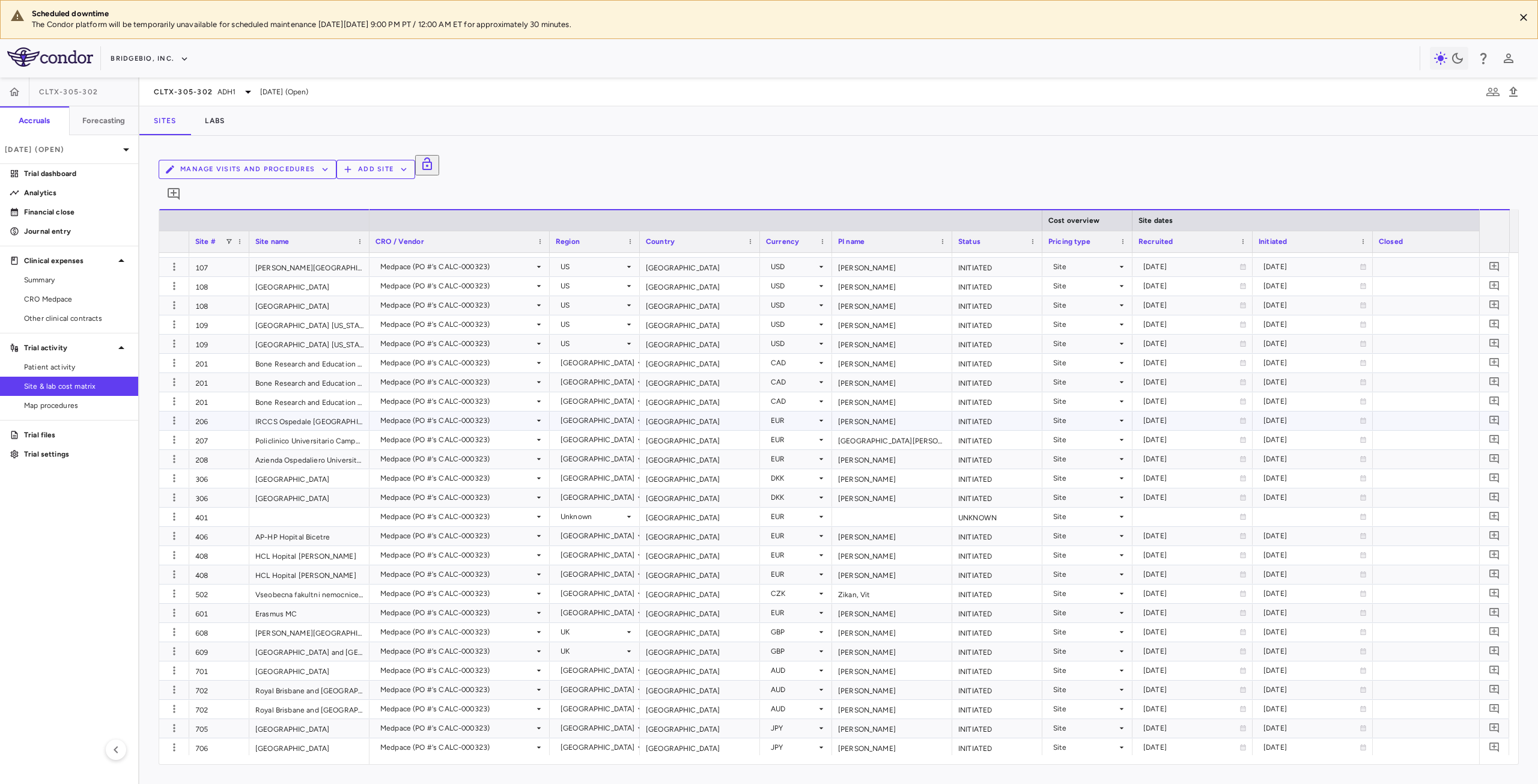
click at [219, 412] on div "206" at bounding box center [219, 420] width 60 height 18
click at [527, 411] on div "Medpace (PO #'s CALC-000323)" at bounding box center [457, 420] width 154 height 19
click at [512, 408] on div at bounding box center [769, 392] width 1538 height 784
click at [336, 412] on div "IRCCS Ospedale San Raffaele" at bounding box center [309, 420] width 120 height 18
click at [73, 590] on aside "CLTX-305-302 Accruals Forecasting Mar 2025 (Open) Trial dashboard Analytics Fin…" at bounding box center [69, 431] width 139 height 706
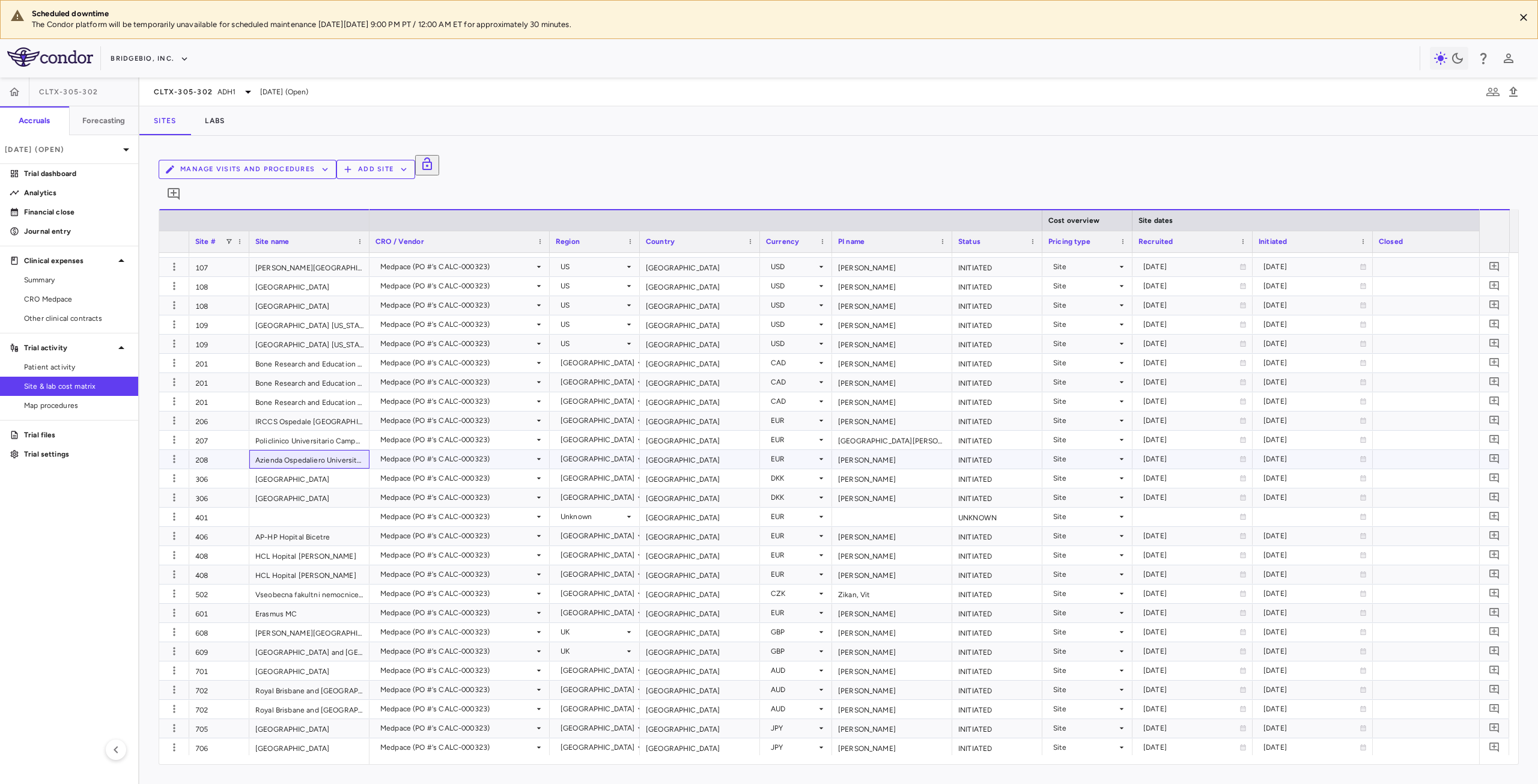
click at [257, 450] on div "Azienda Ospedaliero Universitaria Pisana" at bounding box center [309, 459] width 120 height 18
click at [66, 297] on span "CRO Medpace" at bounding box center [76, 298] width 105 height 11
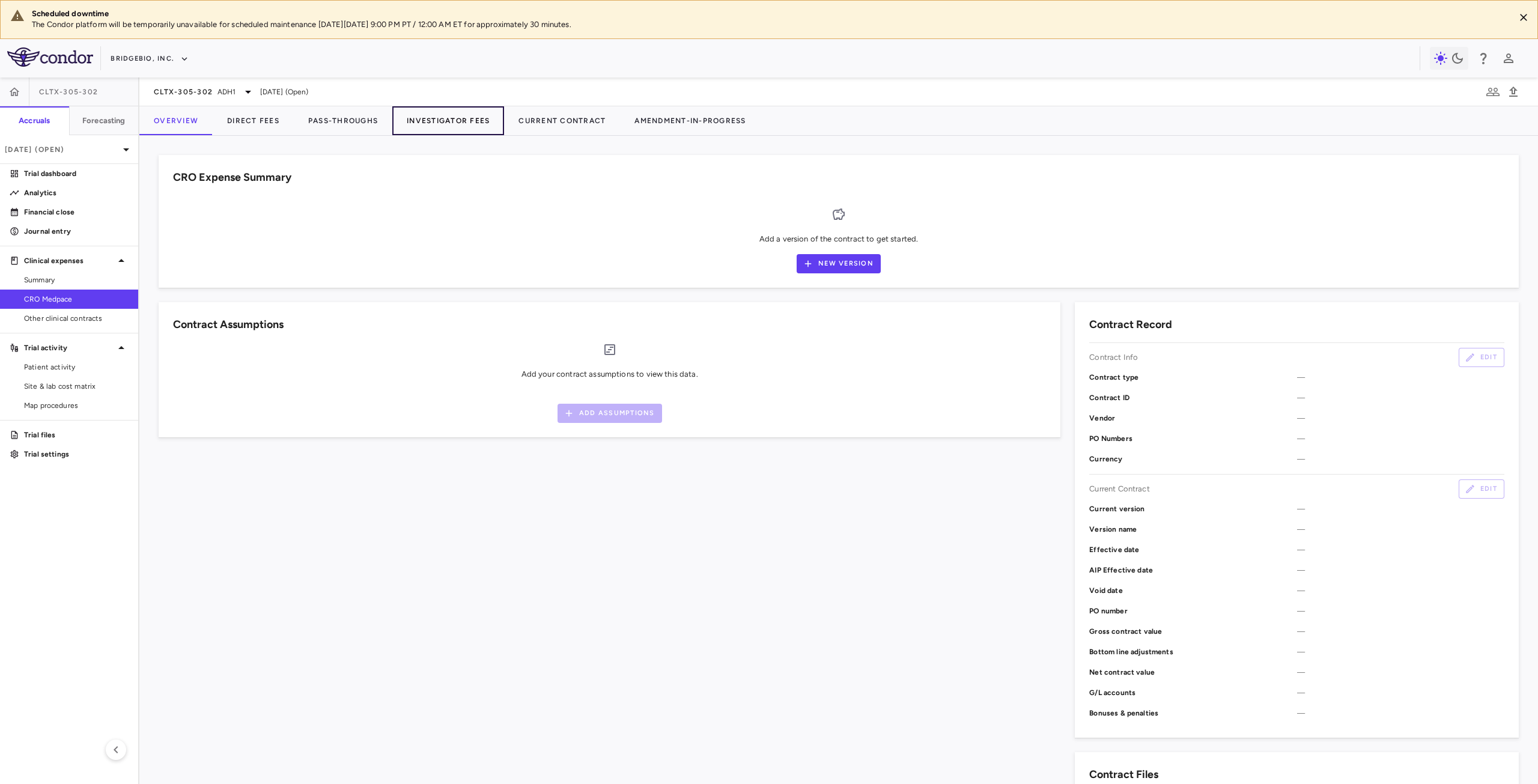
click at [433, 121] on button "Investigator Fees" at bounding box center [448, 121] width 111 height 29
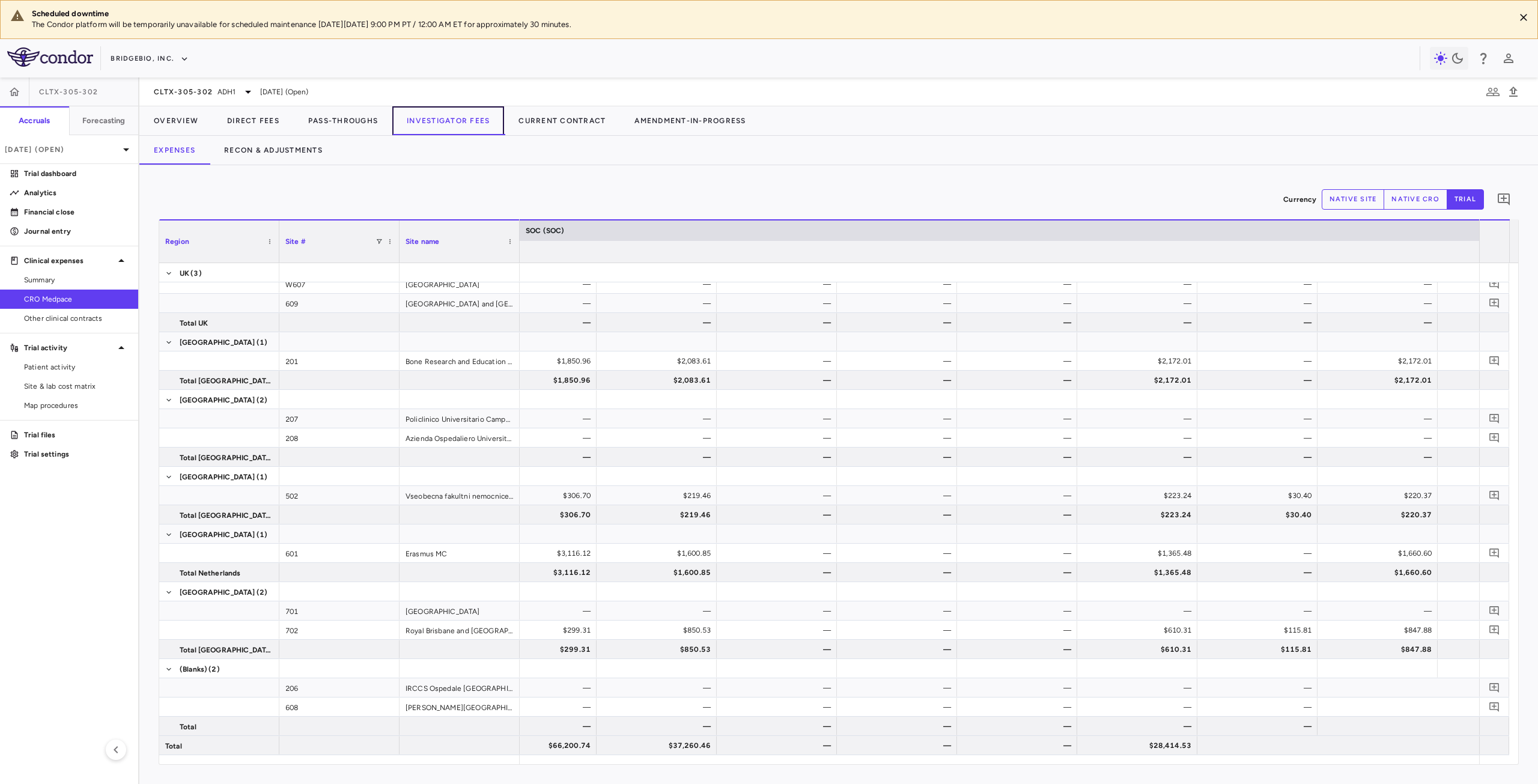
scroll to position [0, 2600]
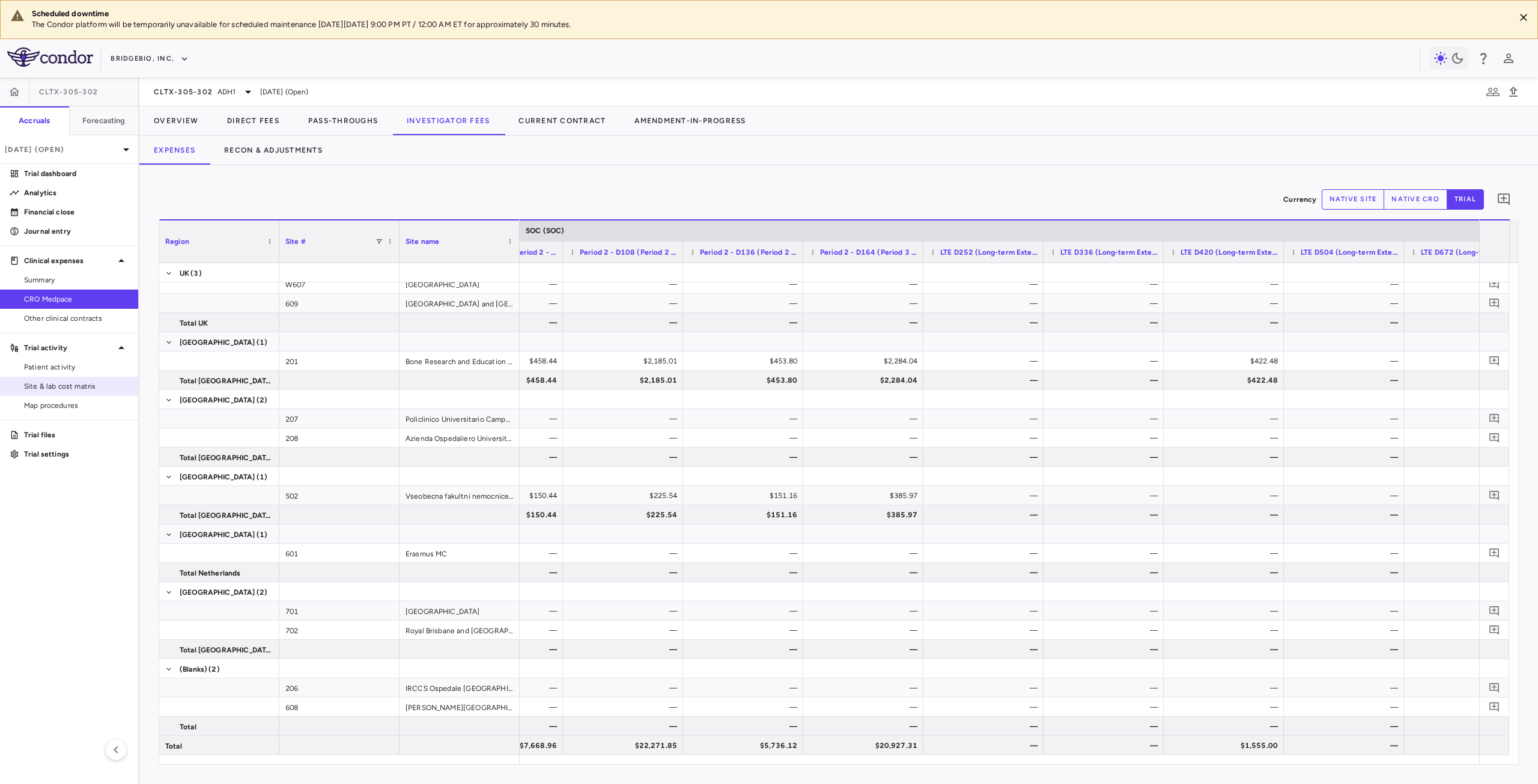
click at [87, 383] on span "Site & lab cost matrix" at bounding box center [76, 386] width 105 height 11
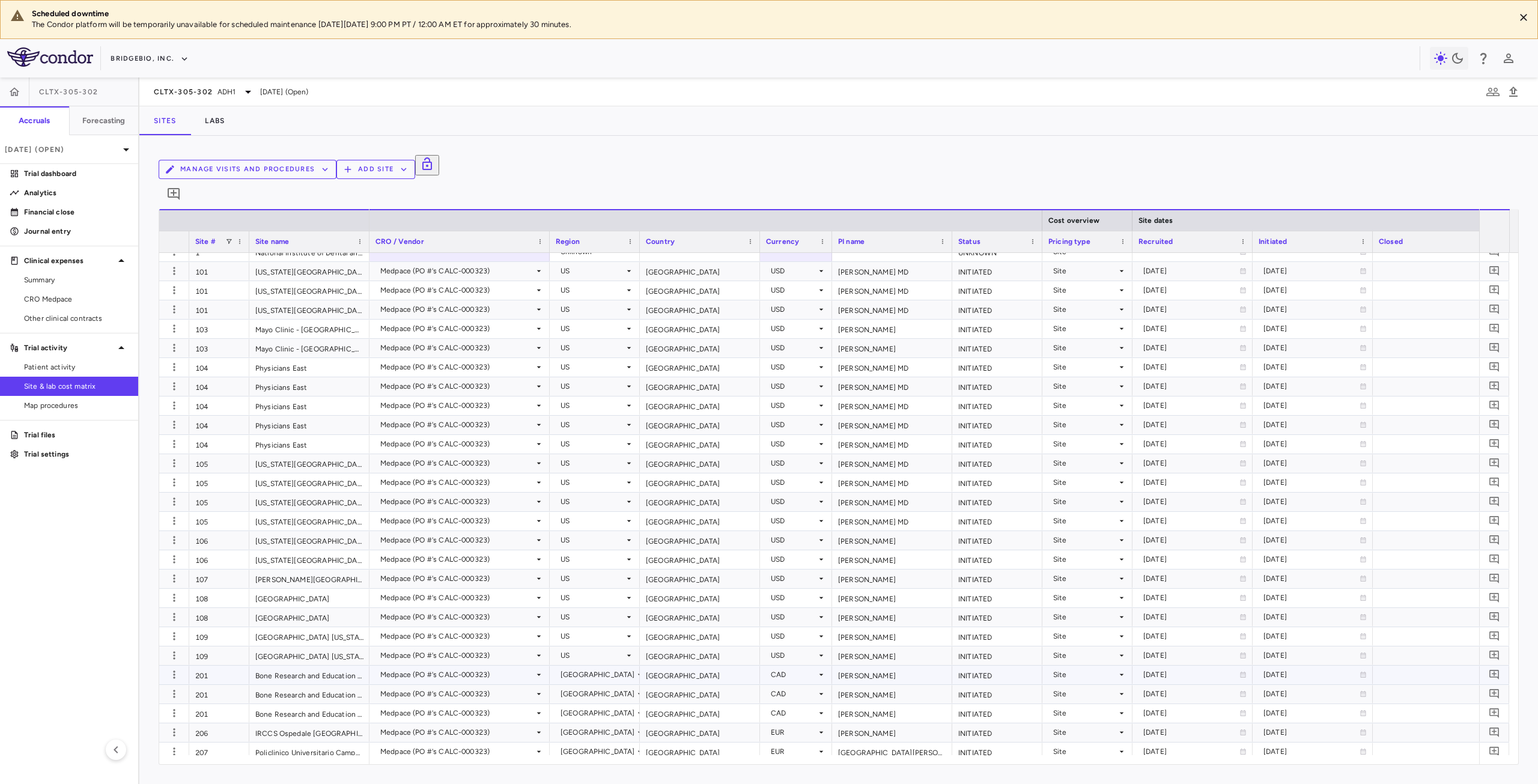
scroll to position [300, 0]
click at [213, 702] on div "206" at bounding box center [219, 711] width 60 height 18
click at [1516, 94] on icon "button" at bounding box center [1513, 91] width 14 height 14
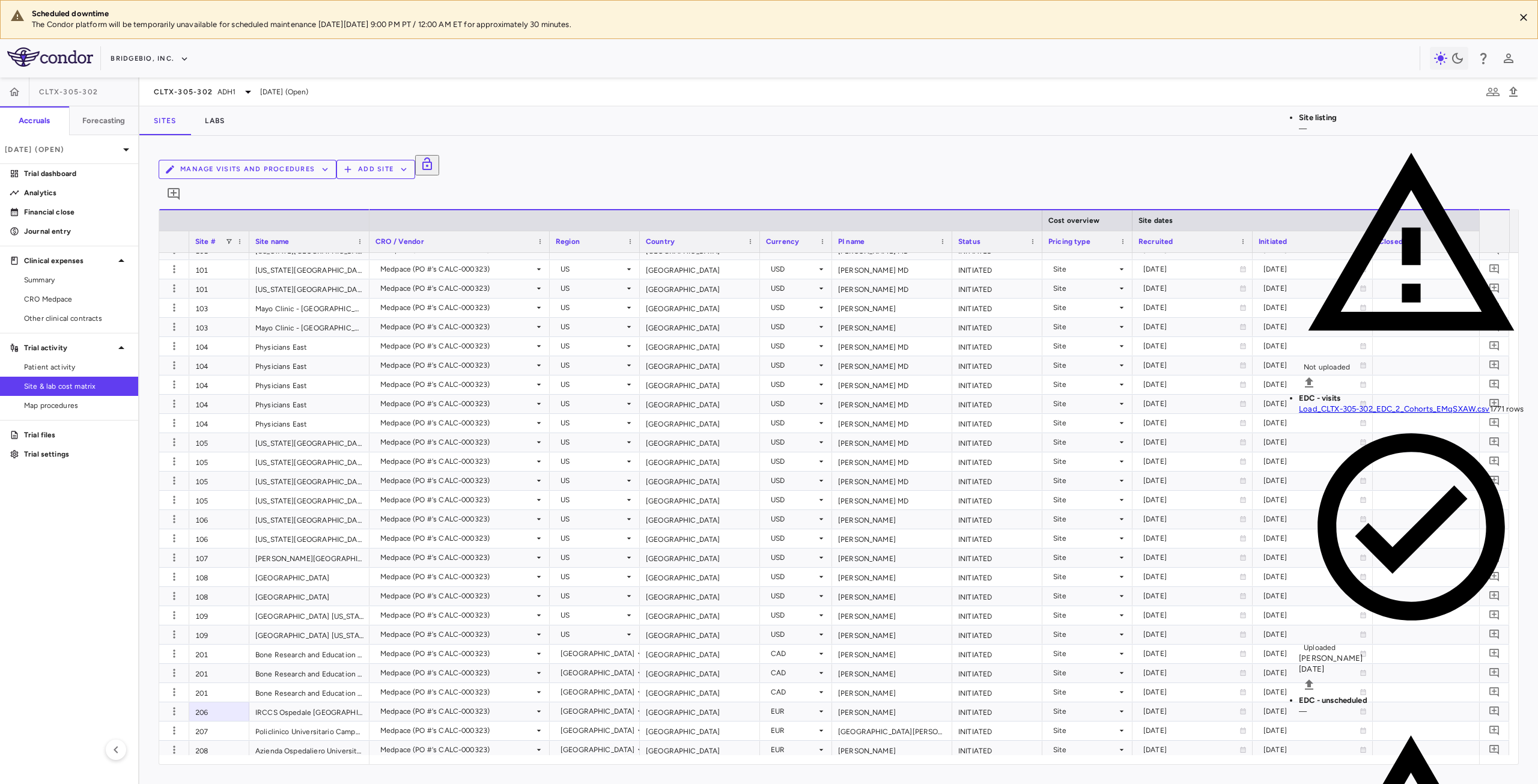
click at [582, 162] on div "Manage Visits and Procedures Add Site 0" at bounding box center [838, 181] width 1360 height 54
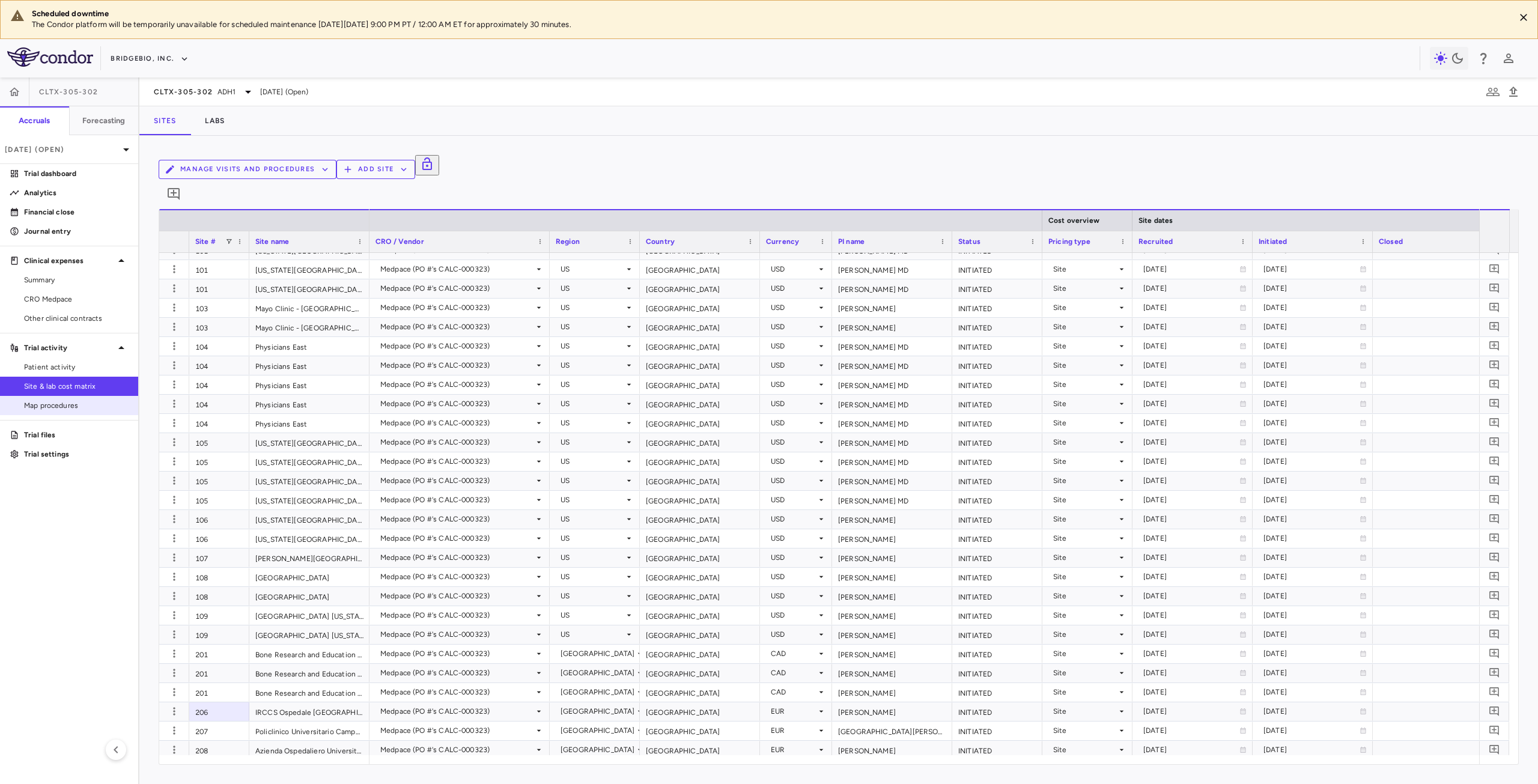
click at [60, 404] on span "Map procedures" at bounding box center [76, 405] width 105 height 11
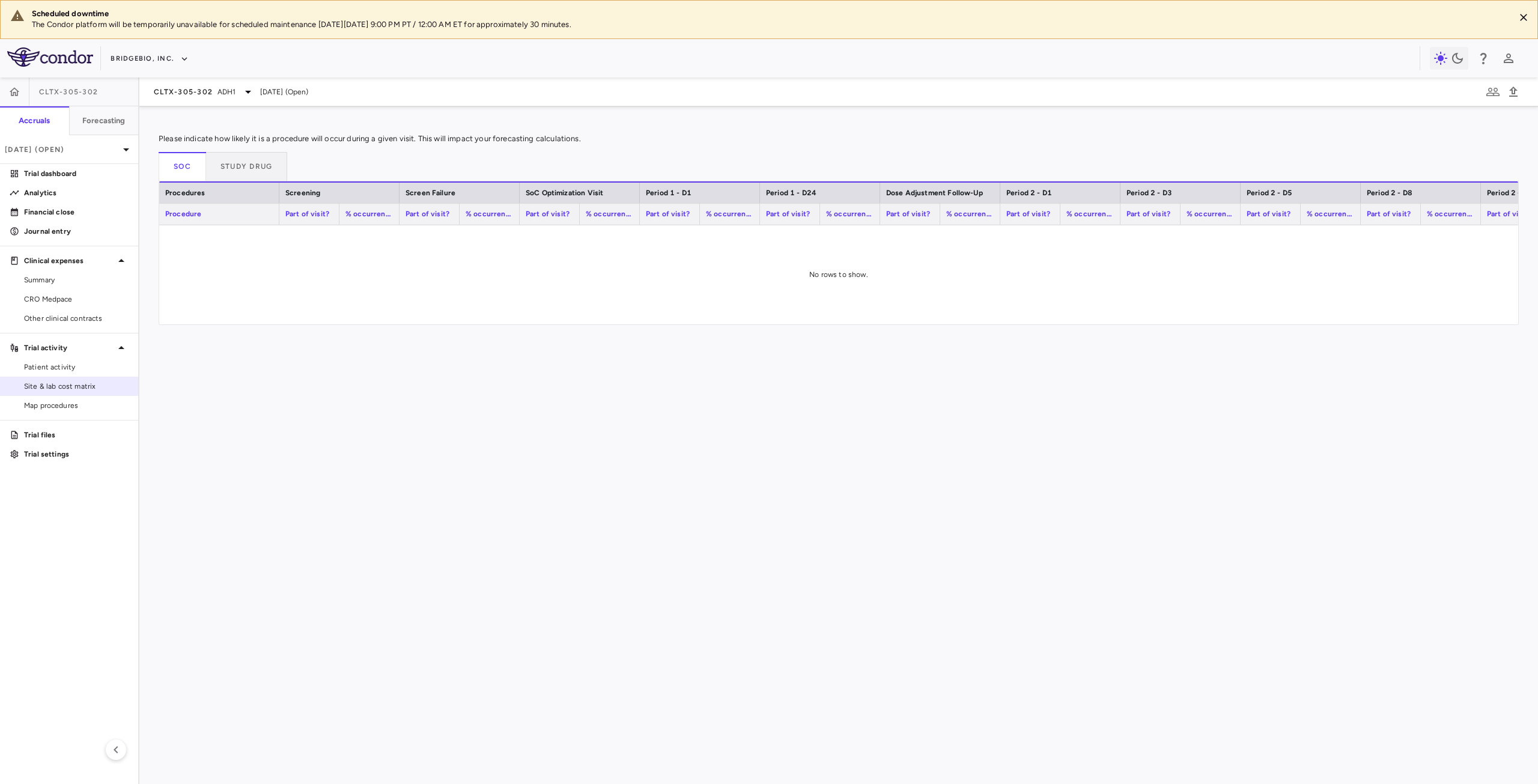
click at [73, 386] on span "Site & lab cost matrix" at bounding box center [76, 386] width 105 height 11
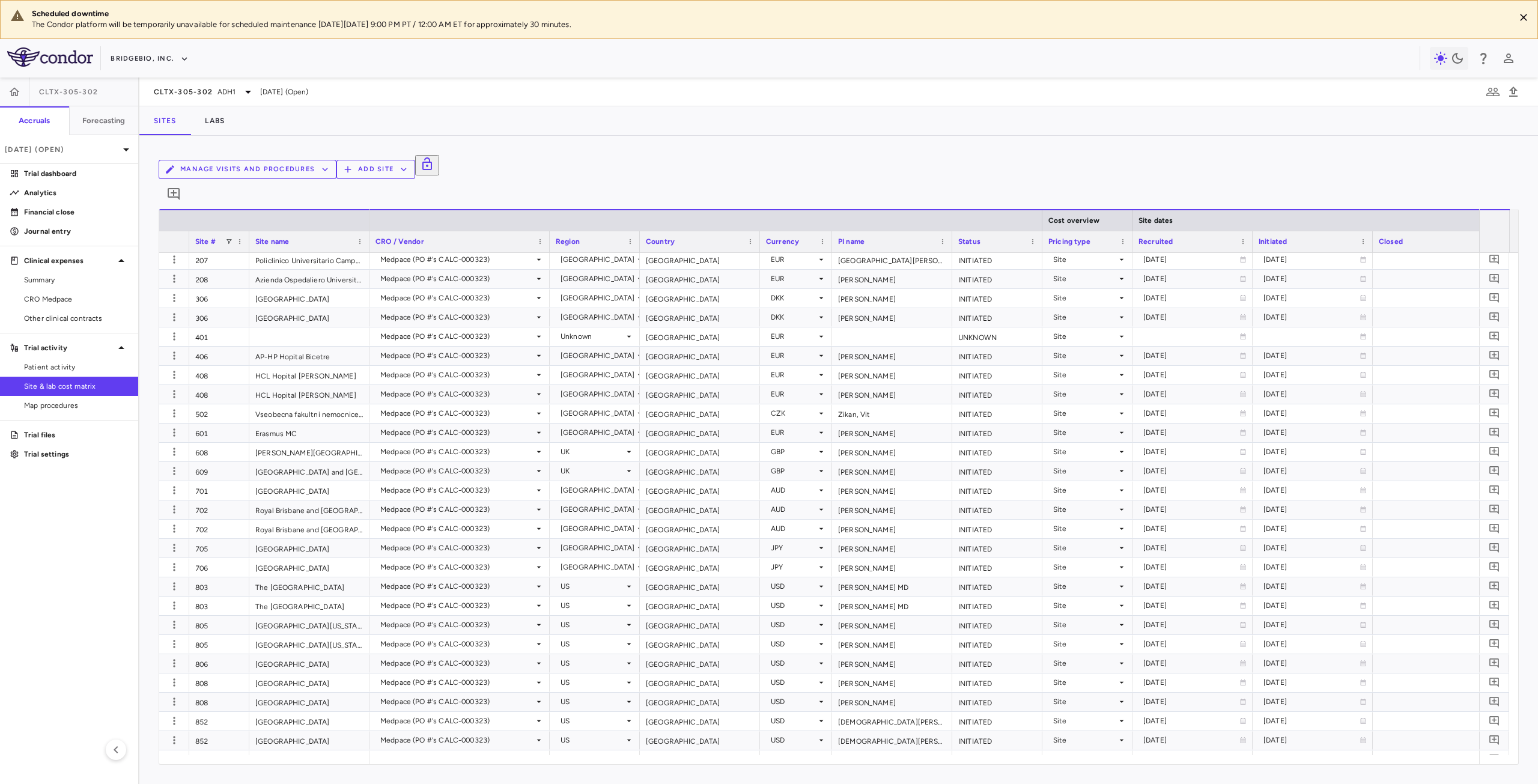
click at [336, 168] on button "Manage Visits and Procedures" at bounding box center [247, 169] width 178 height 19
click at [1269, 190] on li "Visit Schedules" at bounding box center [1283, 196] width 128 height 18
type input "***"
type input "*********"
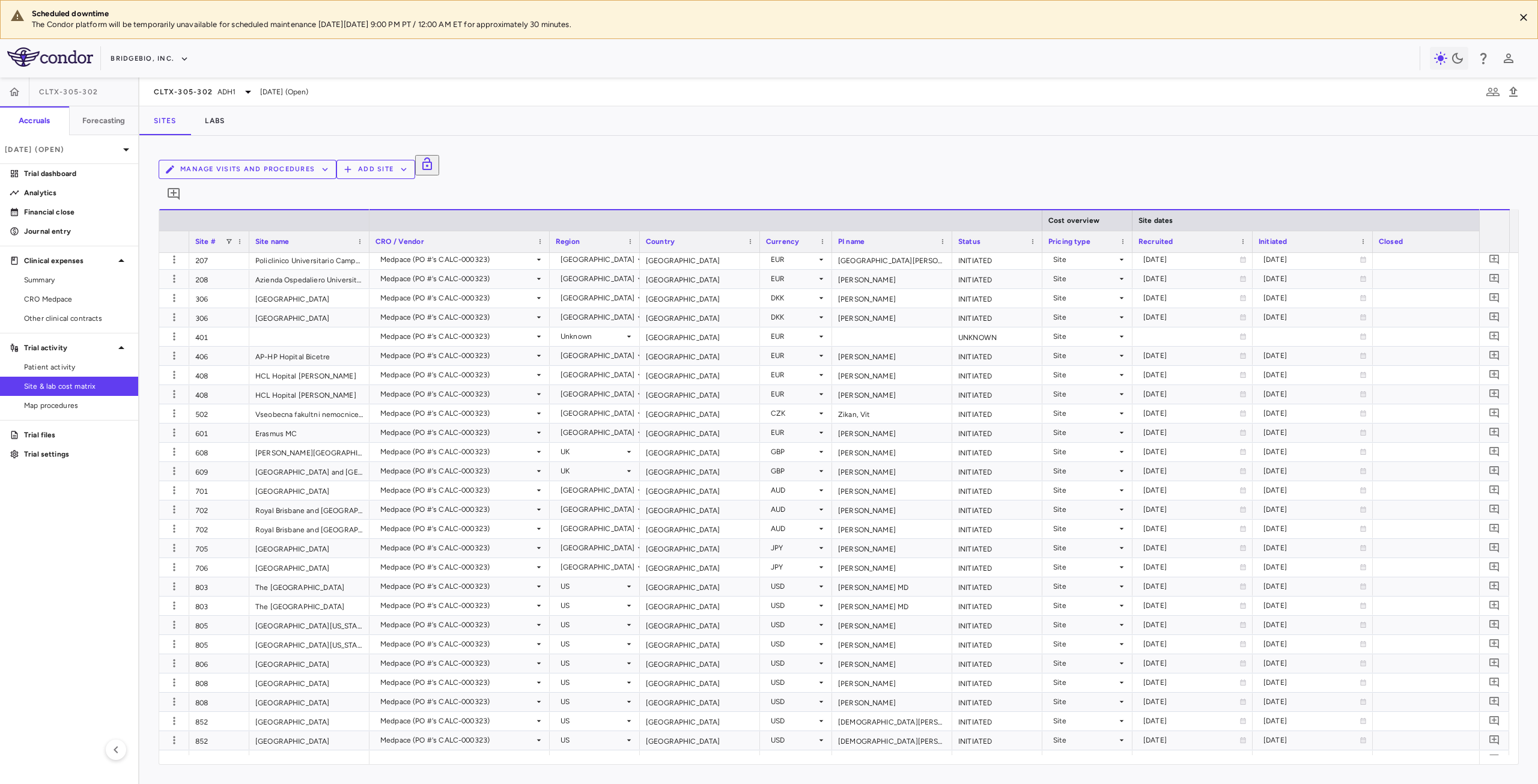
type input "**********"
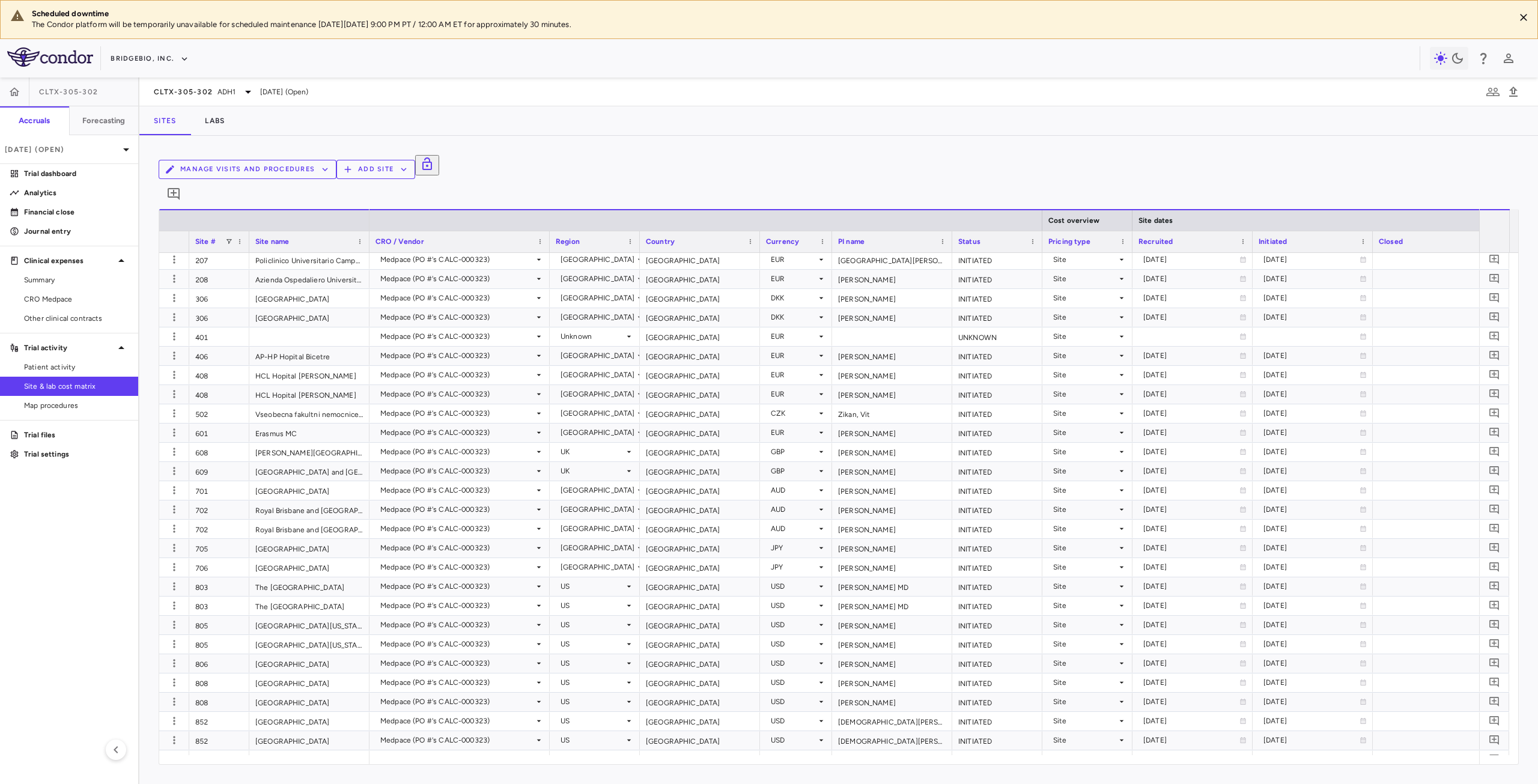
type input "**********"
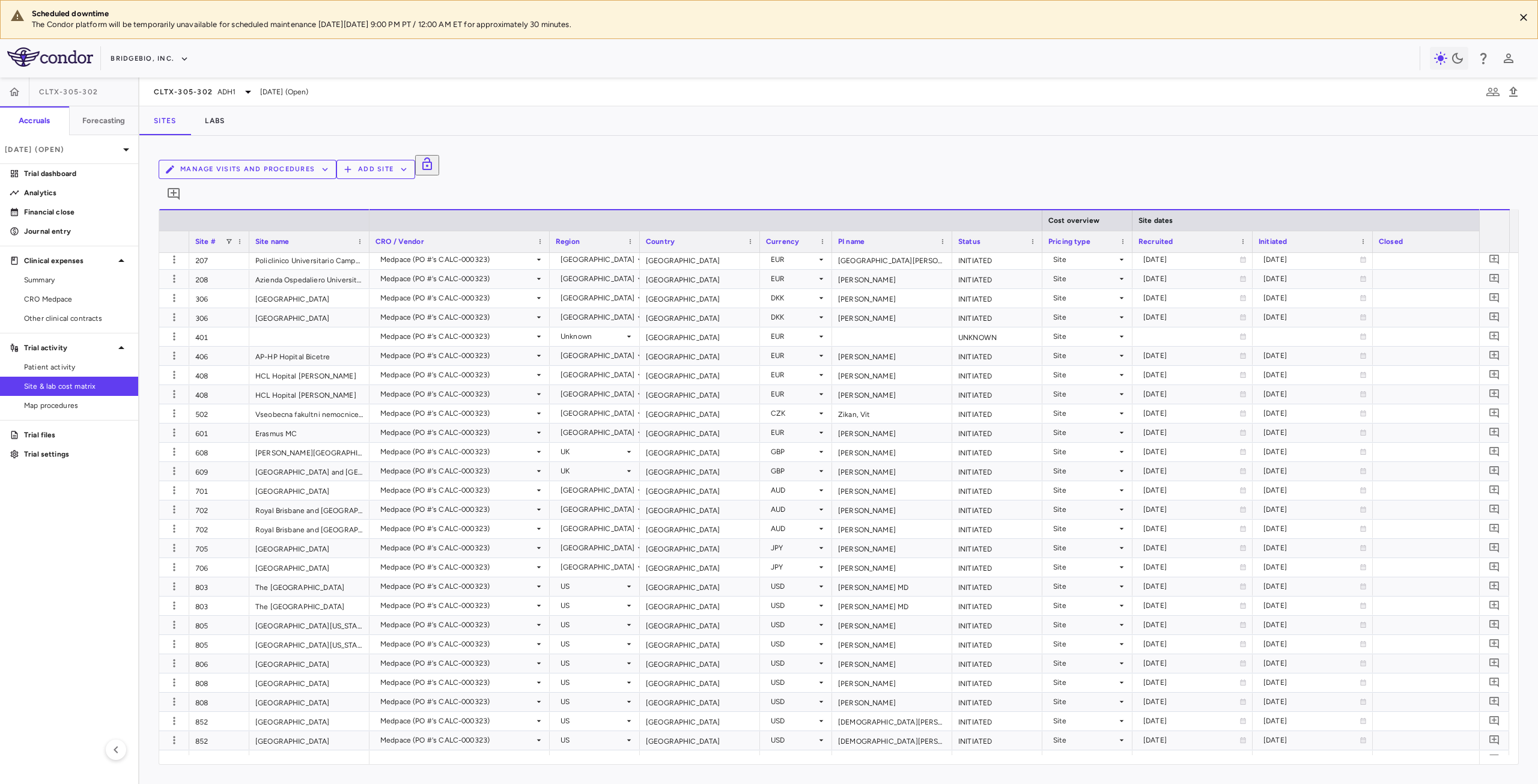
type input "**********"
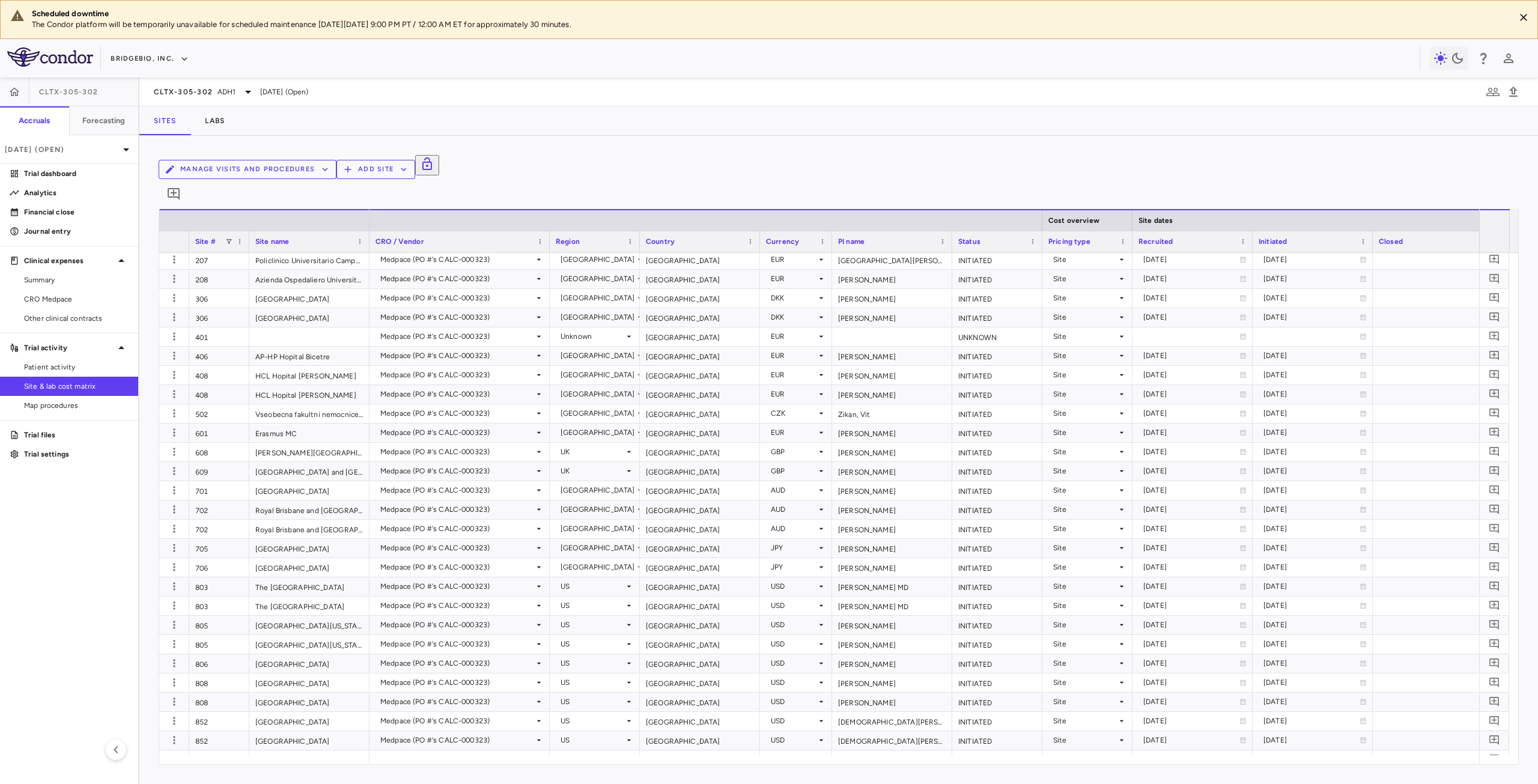
type input "**********"
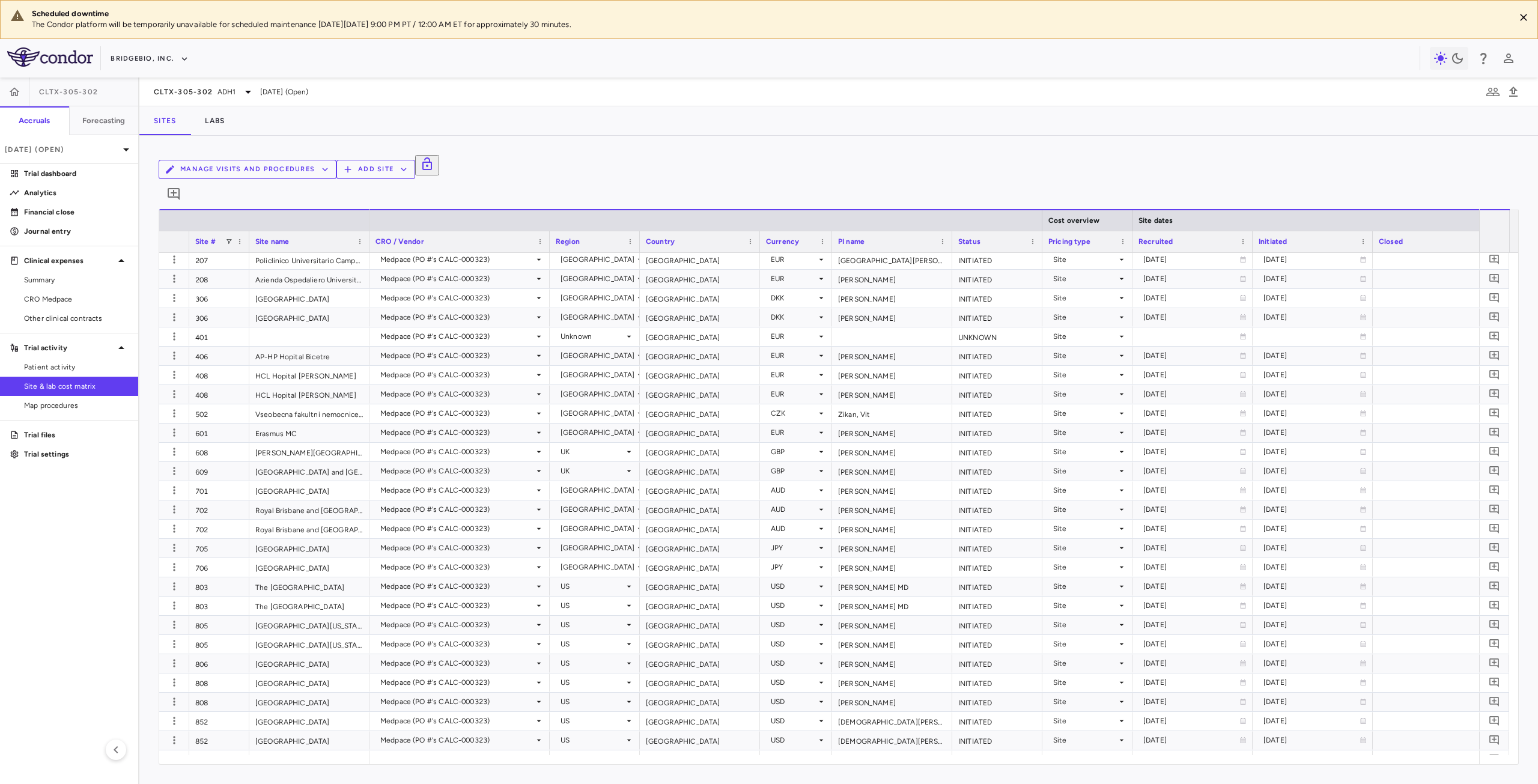
type input "**********"
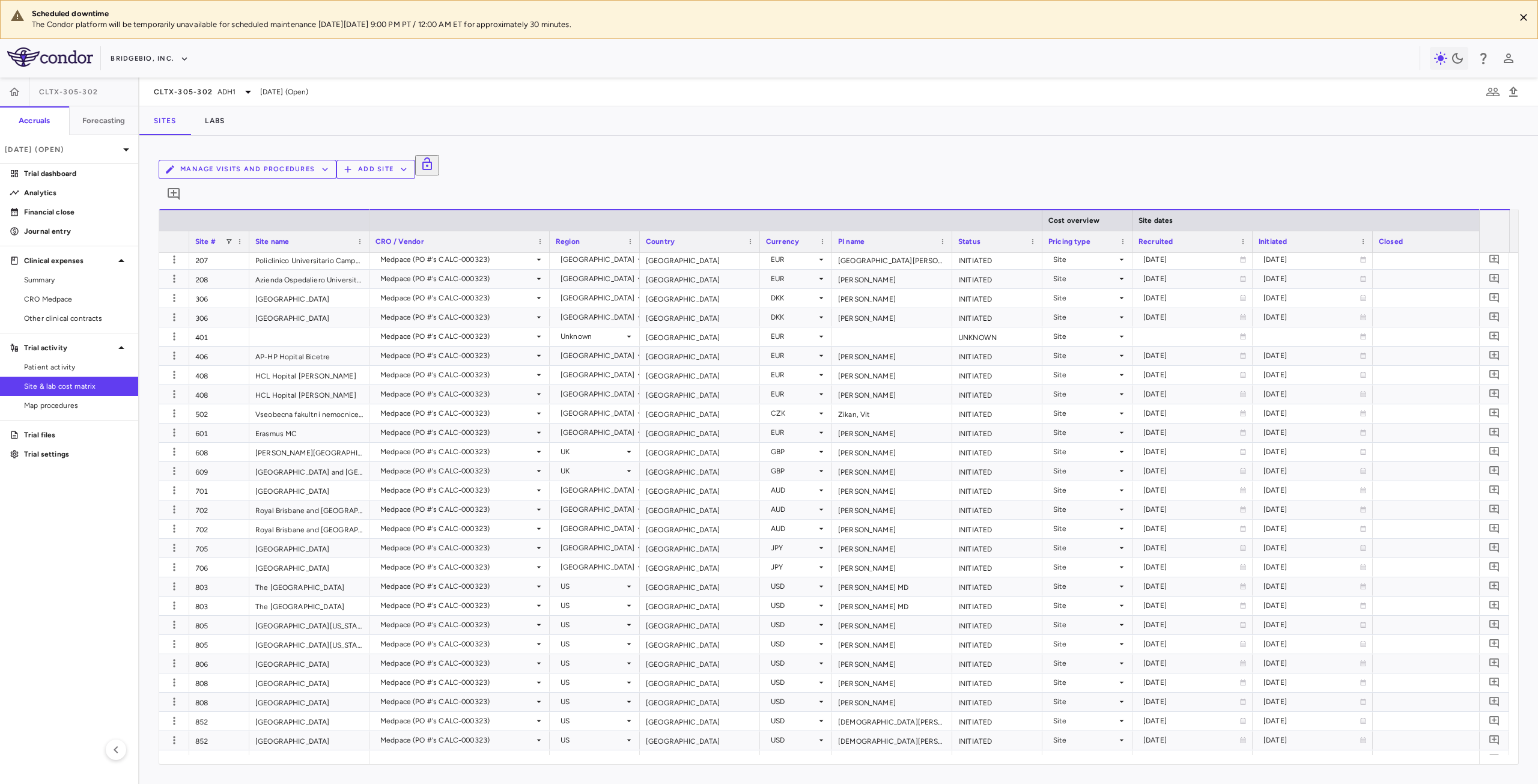
type input "**********"
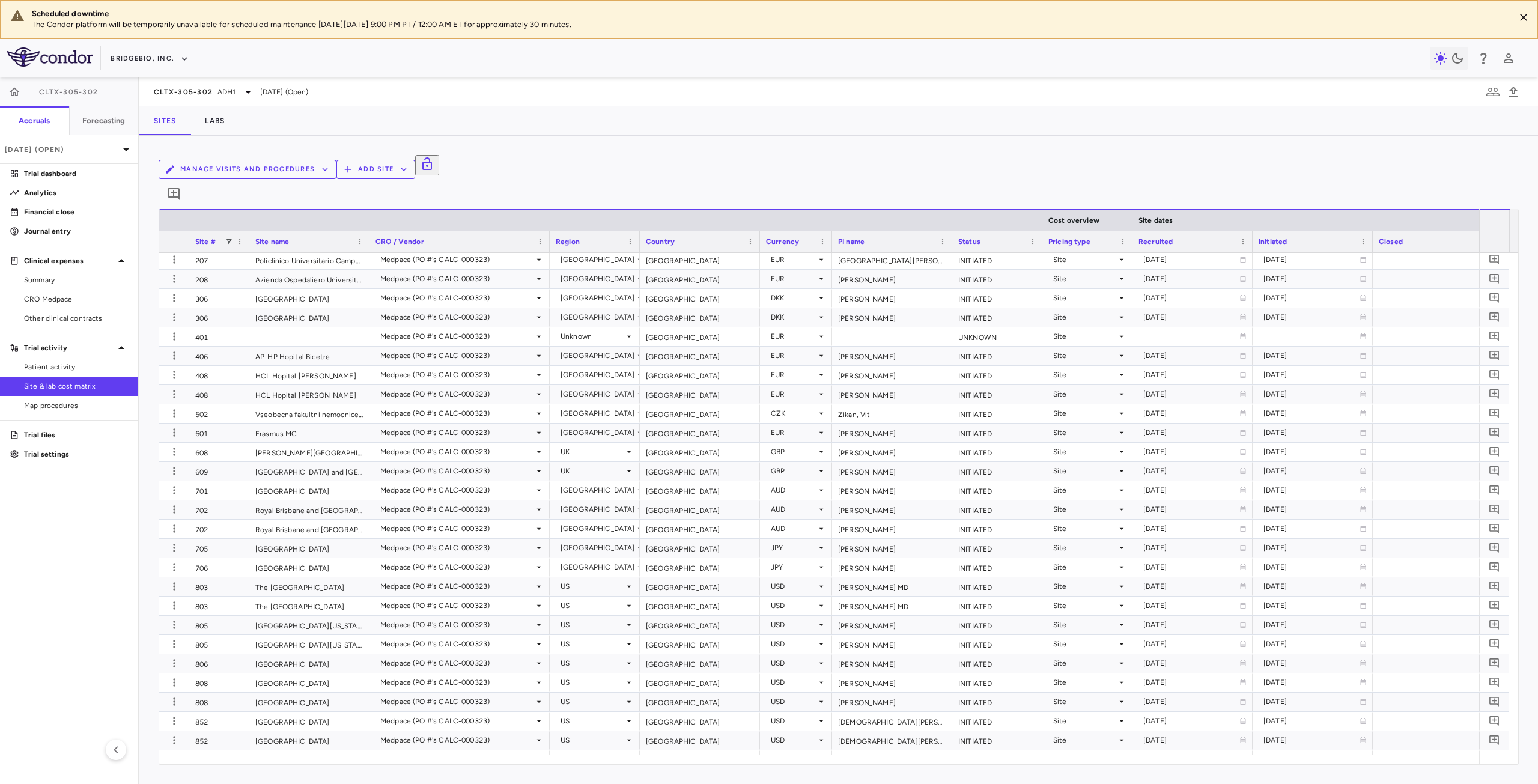
type input "**********"
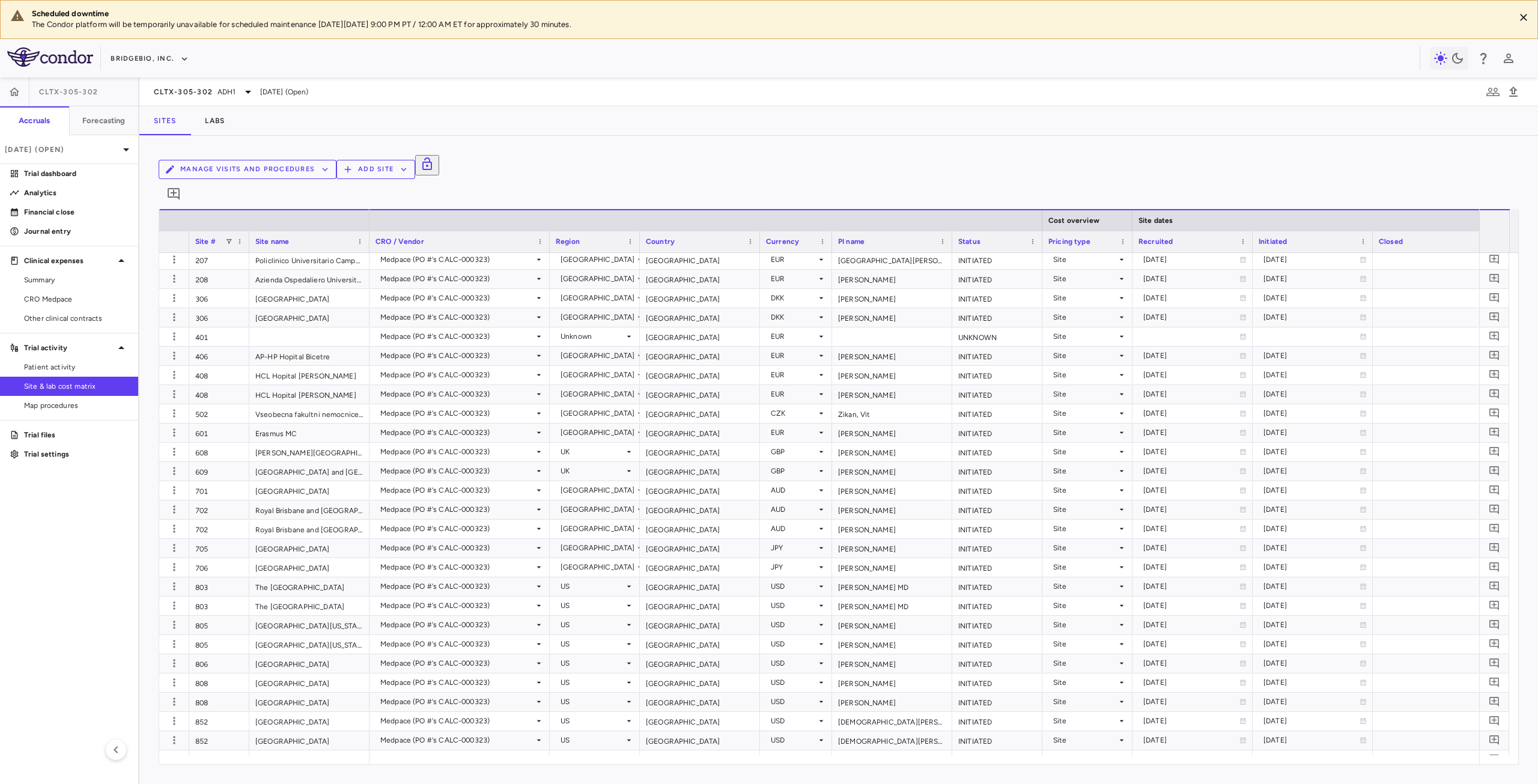
type input "**********"
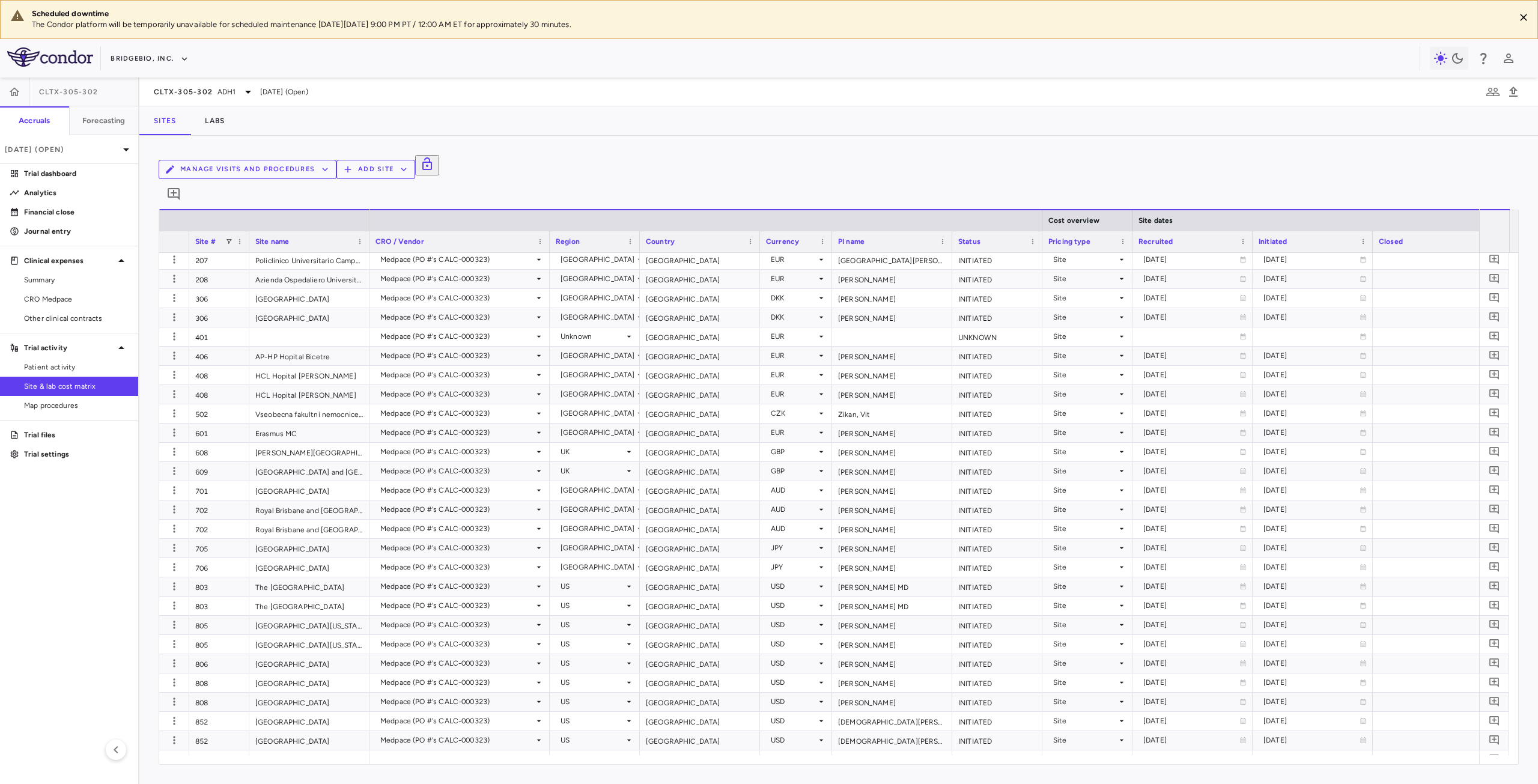
type input "**********"
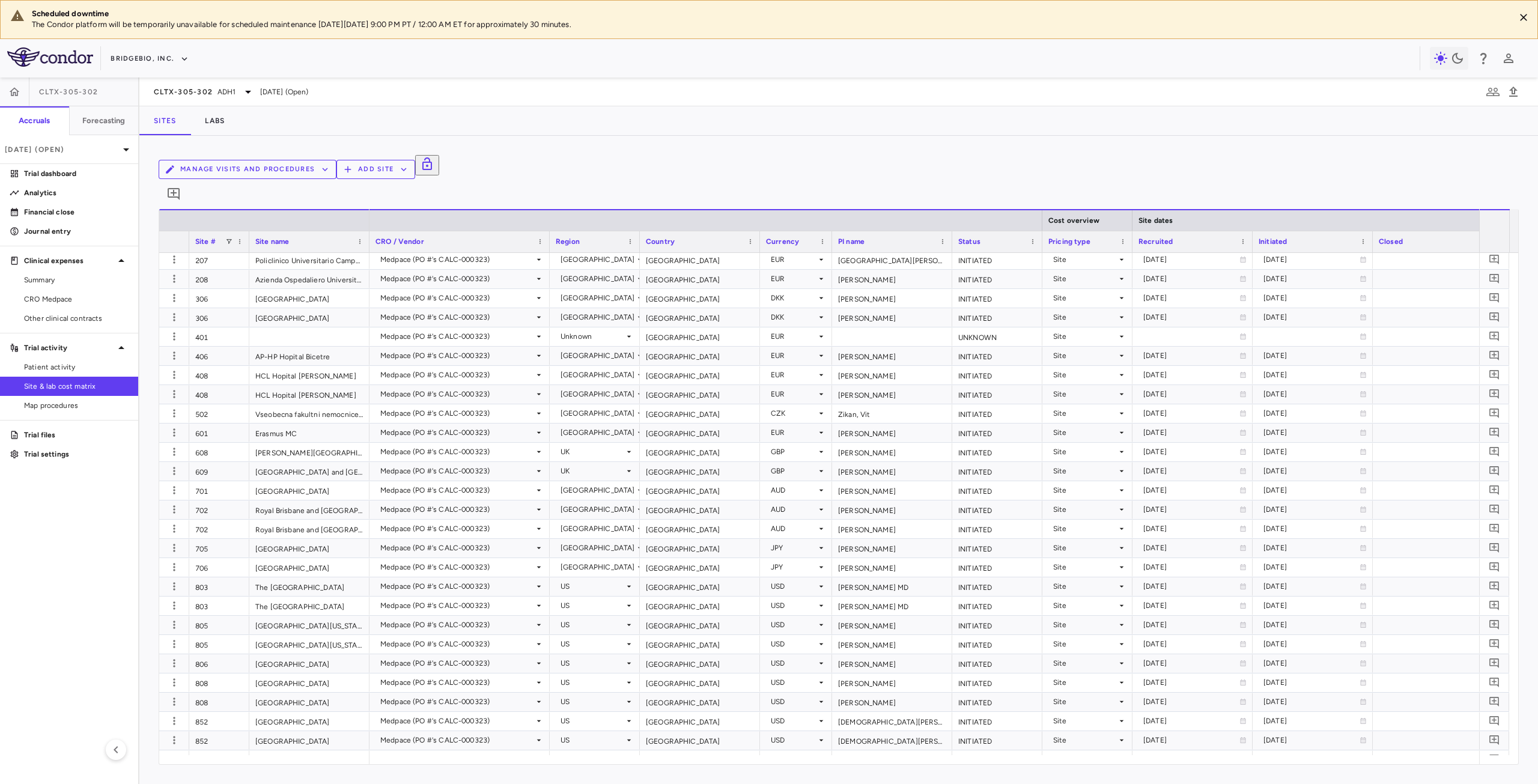
type input "**********"
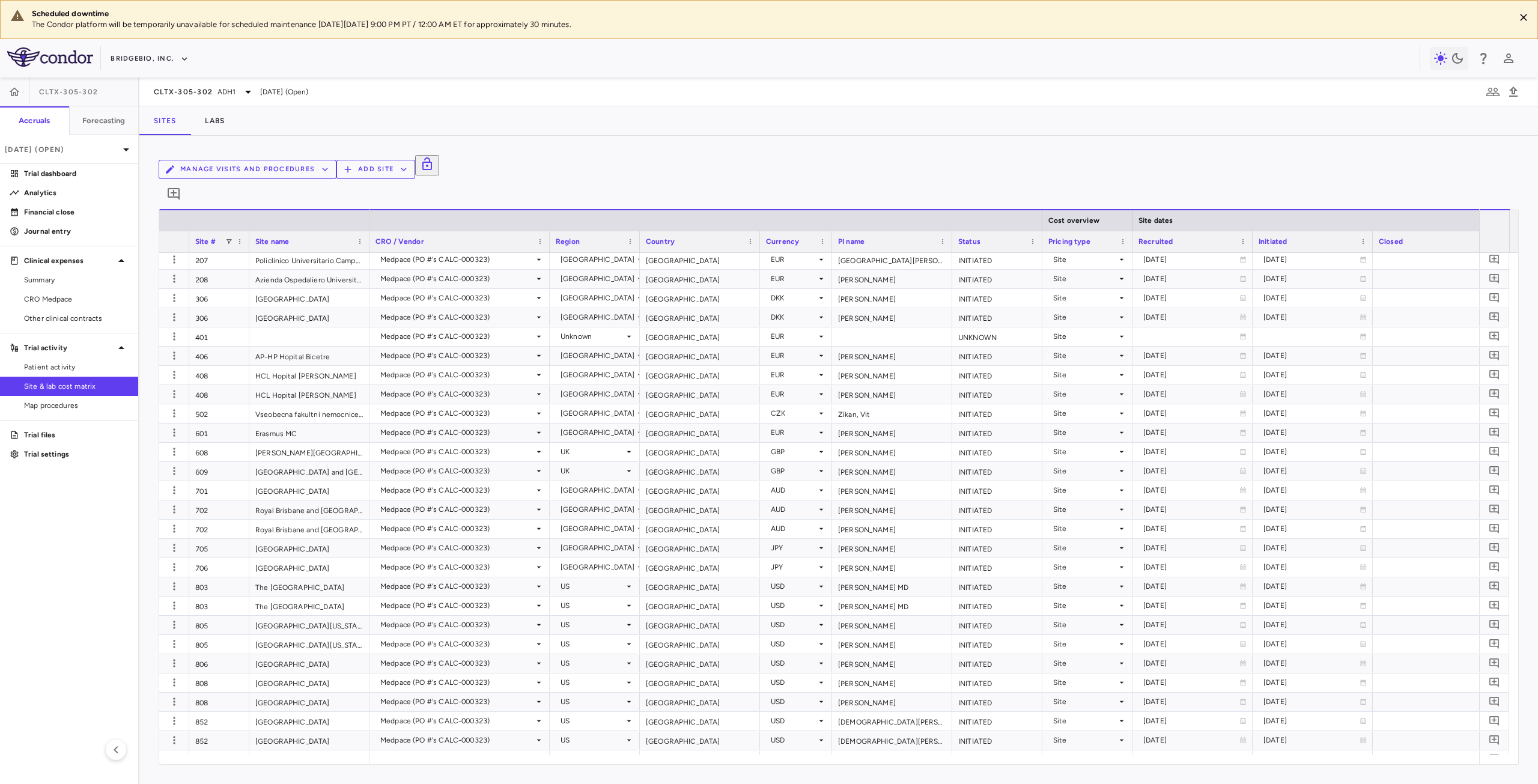
click at [44, 365] on span "Patient activity" at bounding box center [76, 367] width 105 height 11
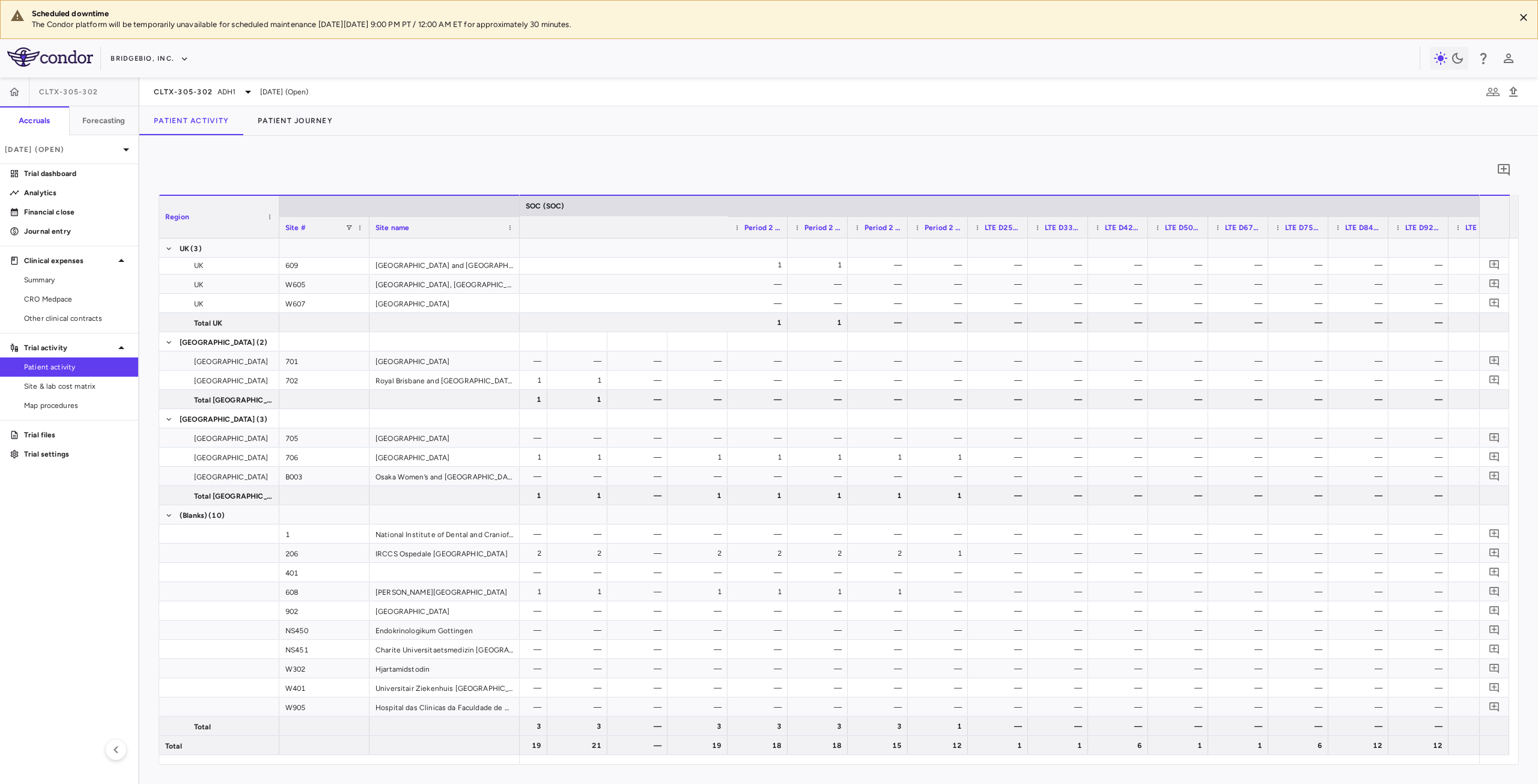
scroll to position [0, 1918]
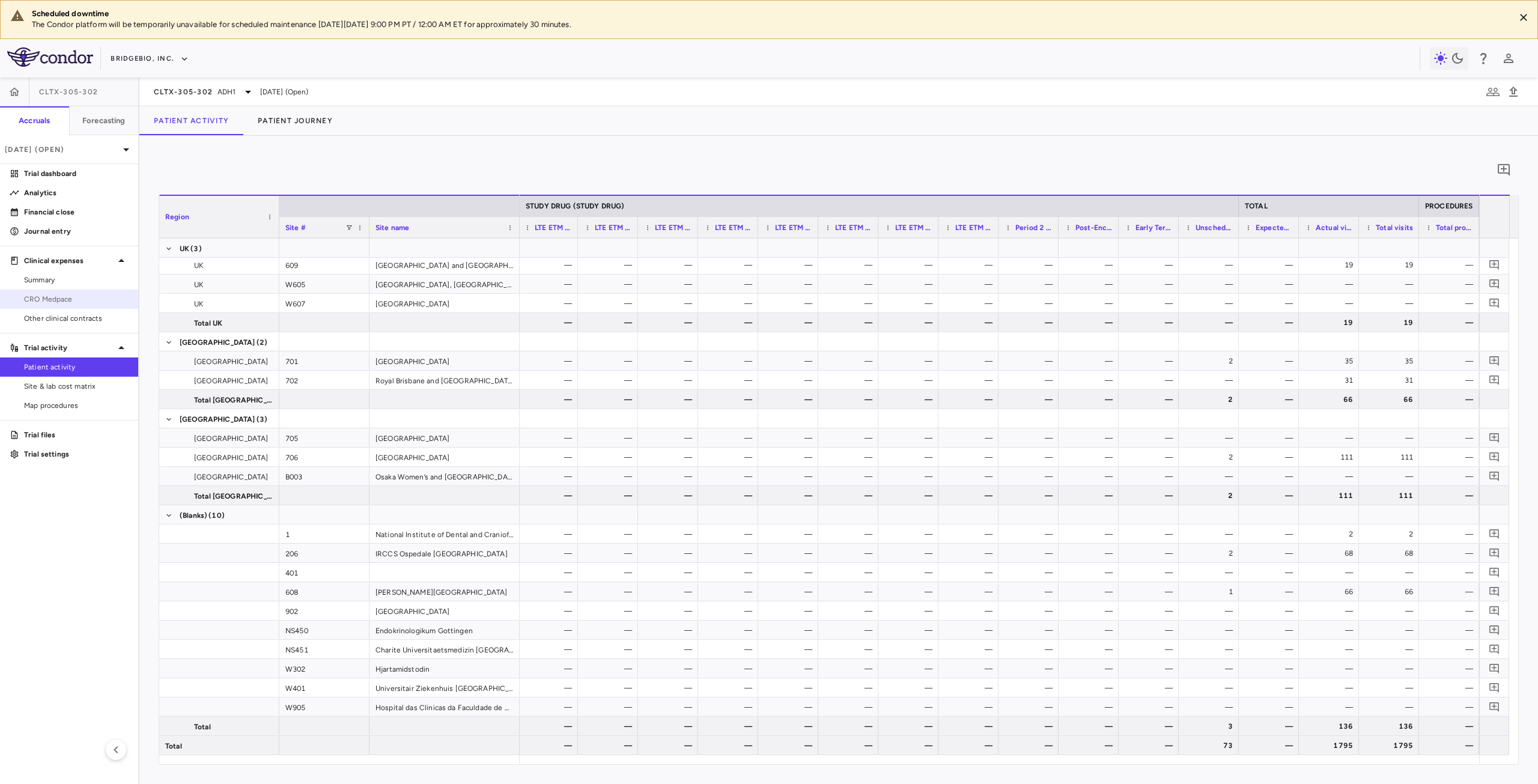
click at [69, 301] on span "CRO Medpace" at bounding box center [76, 298] width 105 height 11
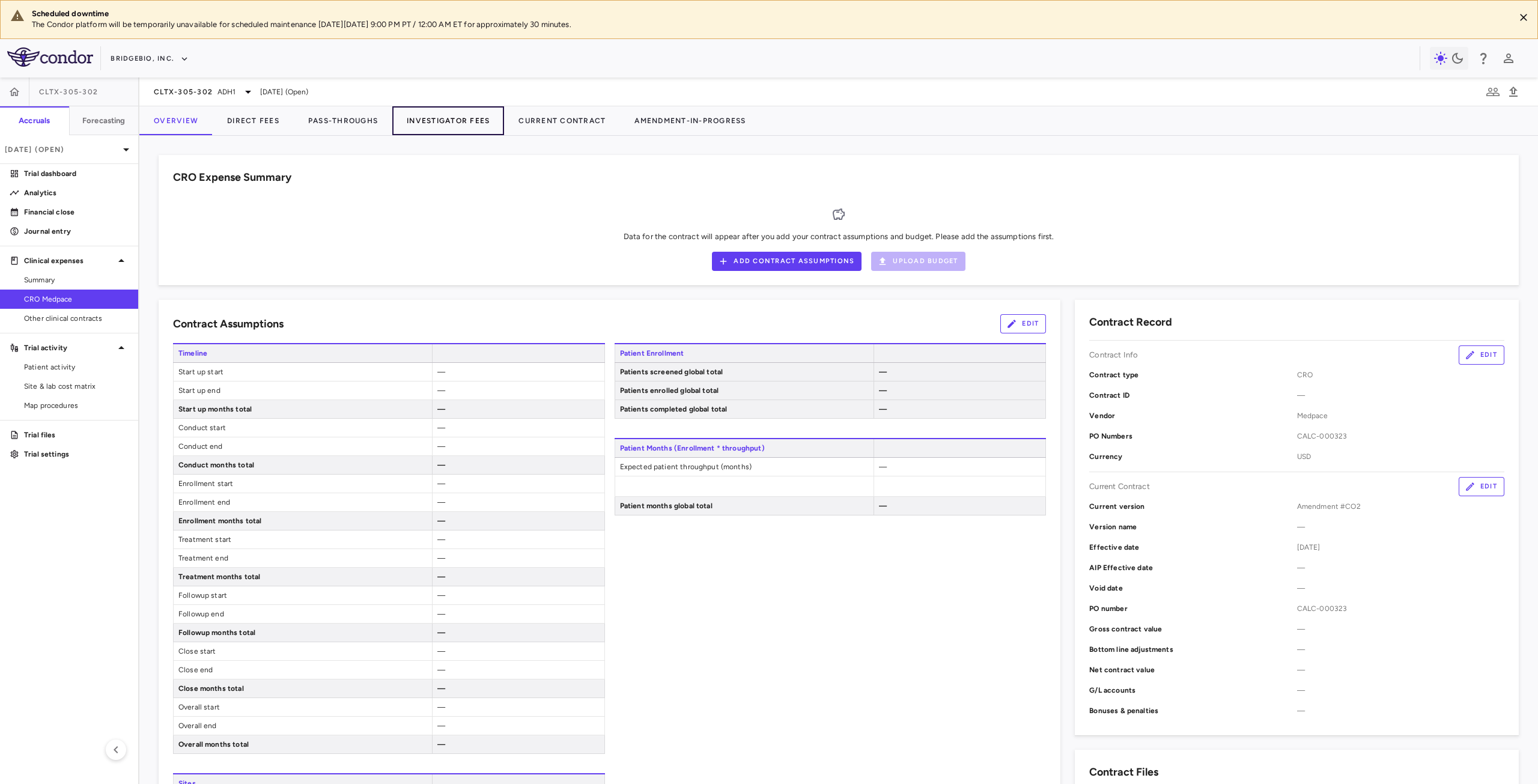
click at [497, 123] on button "Investigator Fees" at bounding box center [448, 121] width 111 height 29
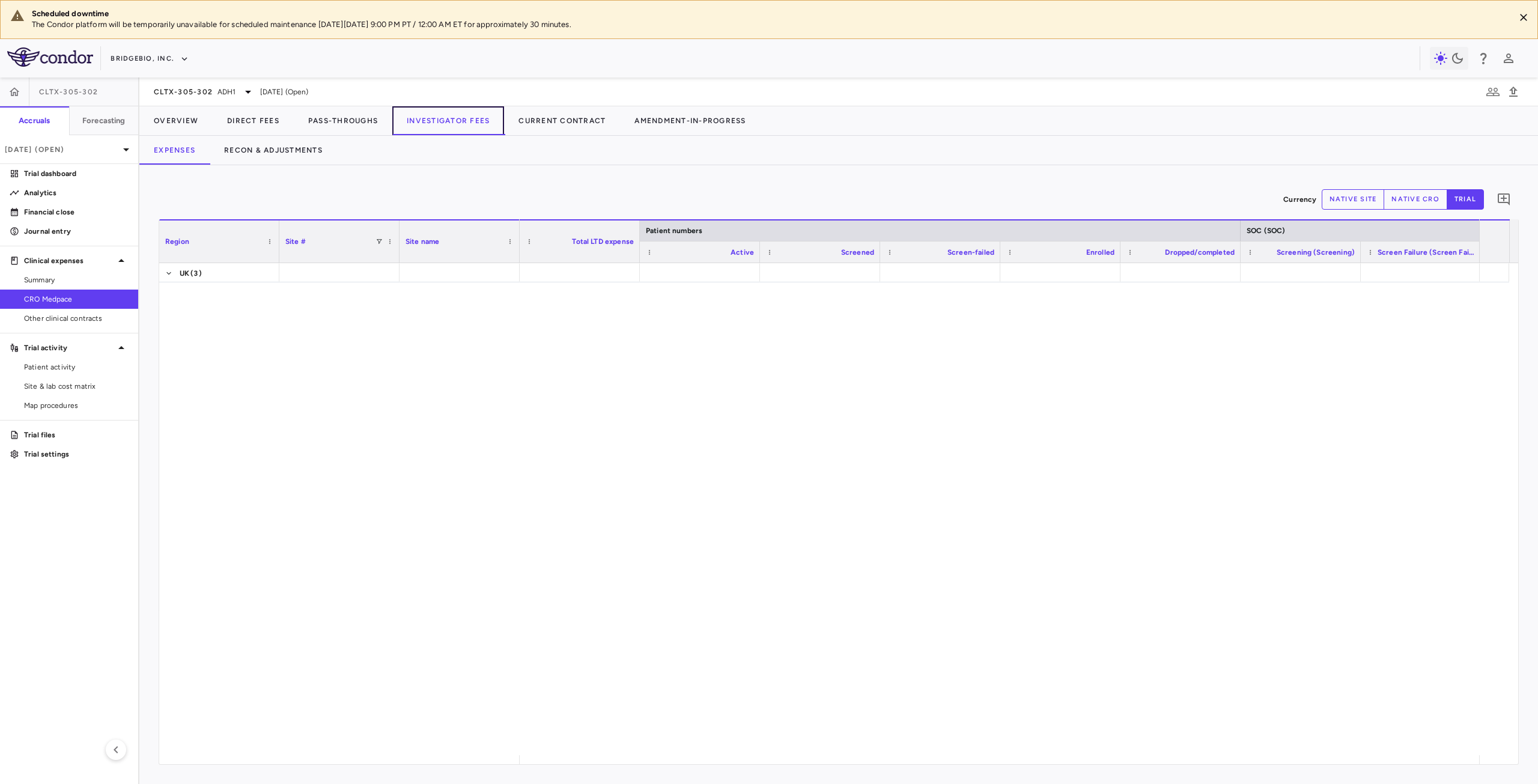
scroll to position [834, 0]
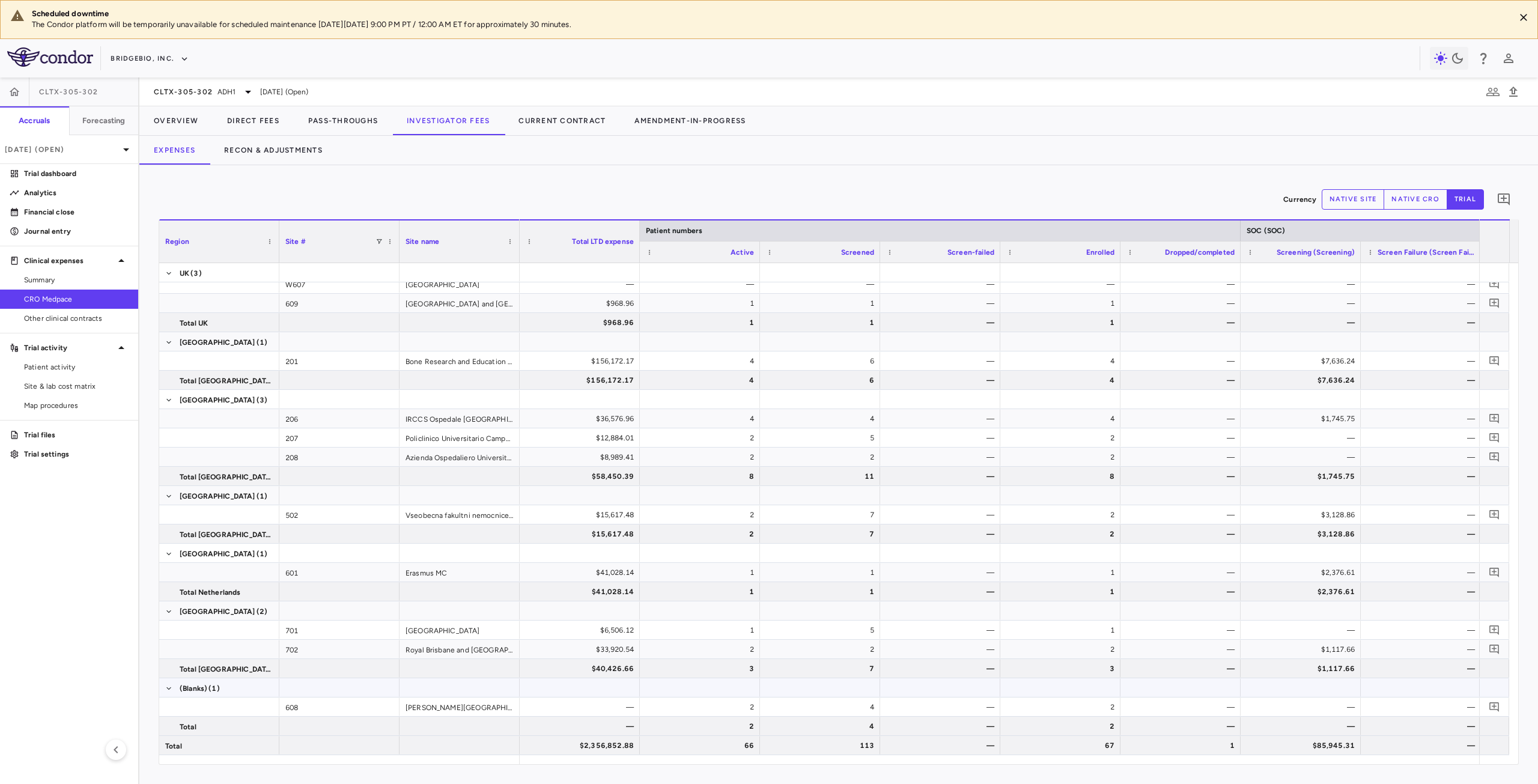
click at [571, 706] on div "—" at bounding box center [583, 707] width 104 height 19
click at [613, 433] on div "$12,884.01" at bounding box center [583, 438] width 104 height 19
click at [617, 423] on div "$36,576.96" at bounding box center [583, 418] width 104 height 19
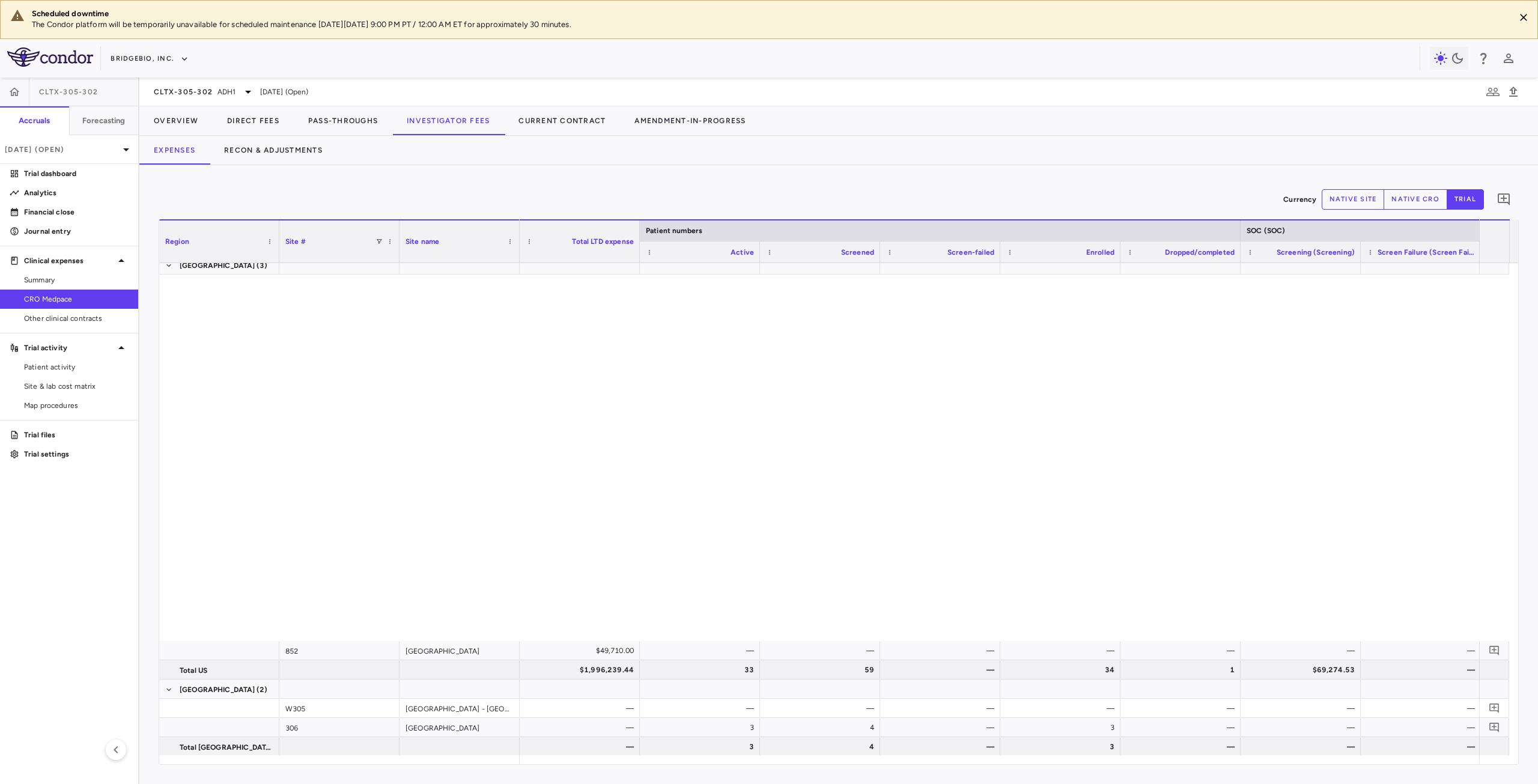
scroll to position [796, 0]
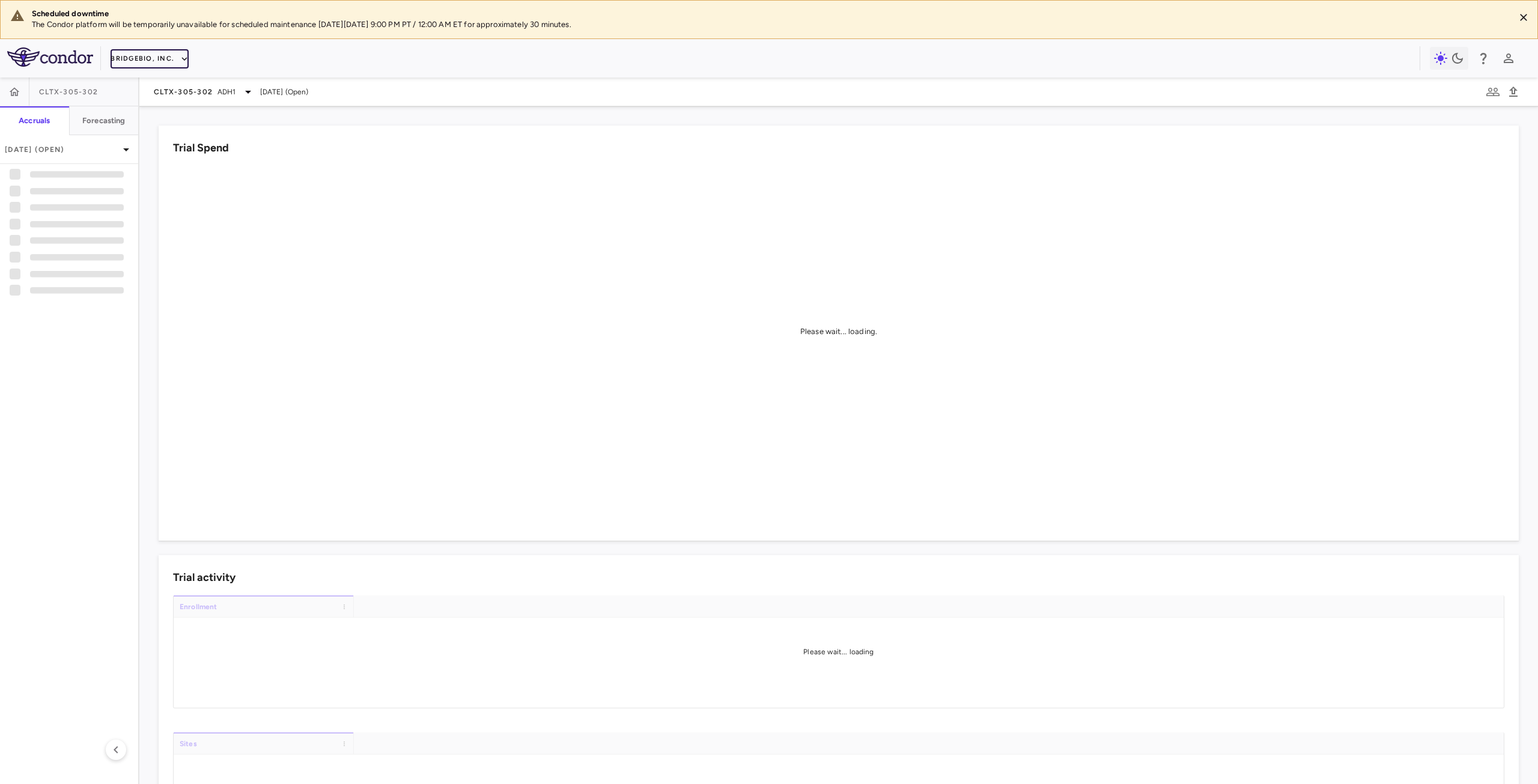
click at [168, 54] on button "BridgeBio, Inc." at bounding box center [149, 59] width 78 height 19
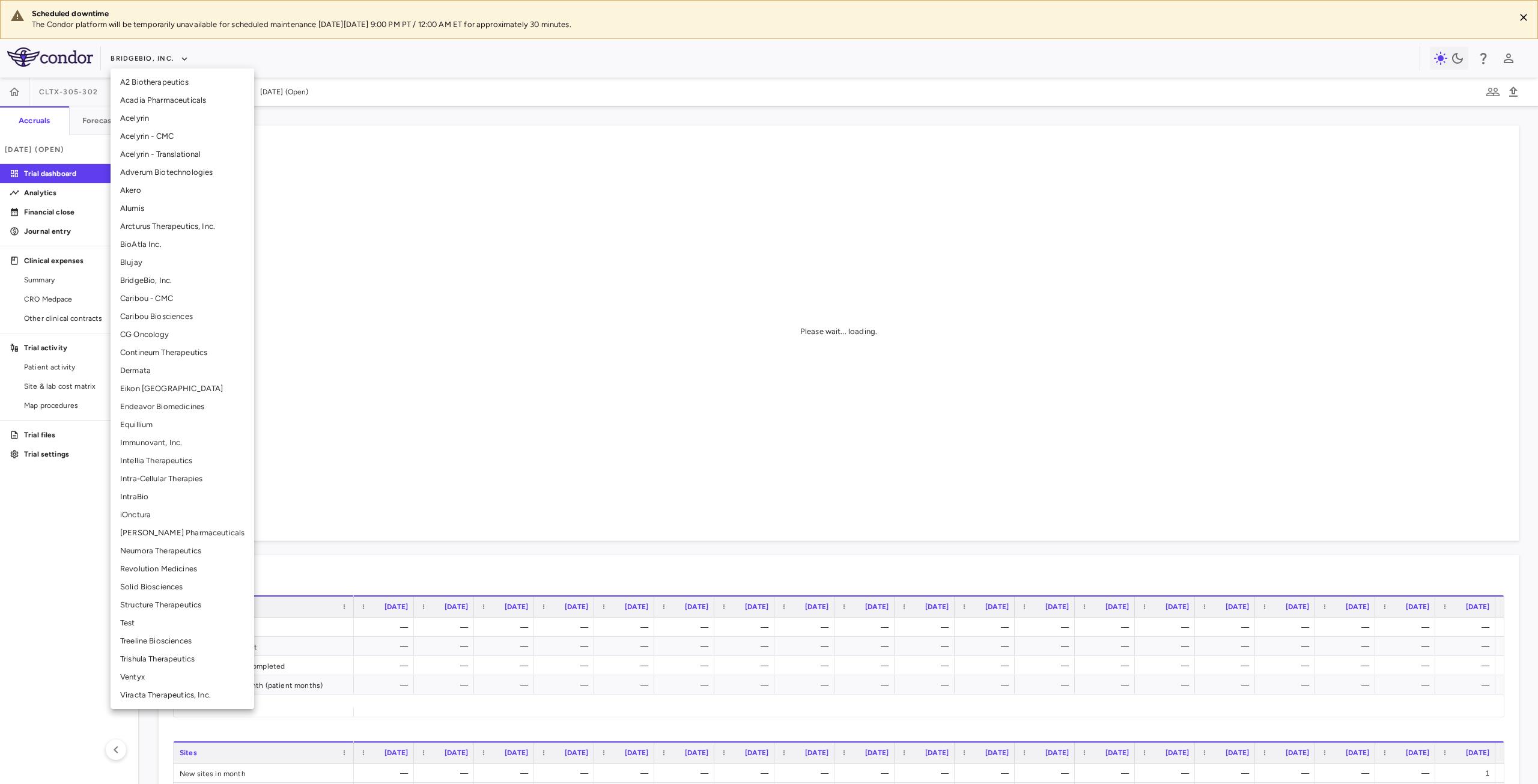
click at [158, 228] on li "Arcturus Therapeutics, Inc." at bounding box center [182, 226] width 144 height 18
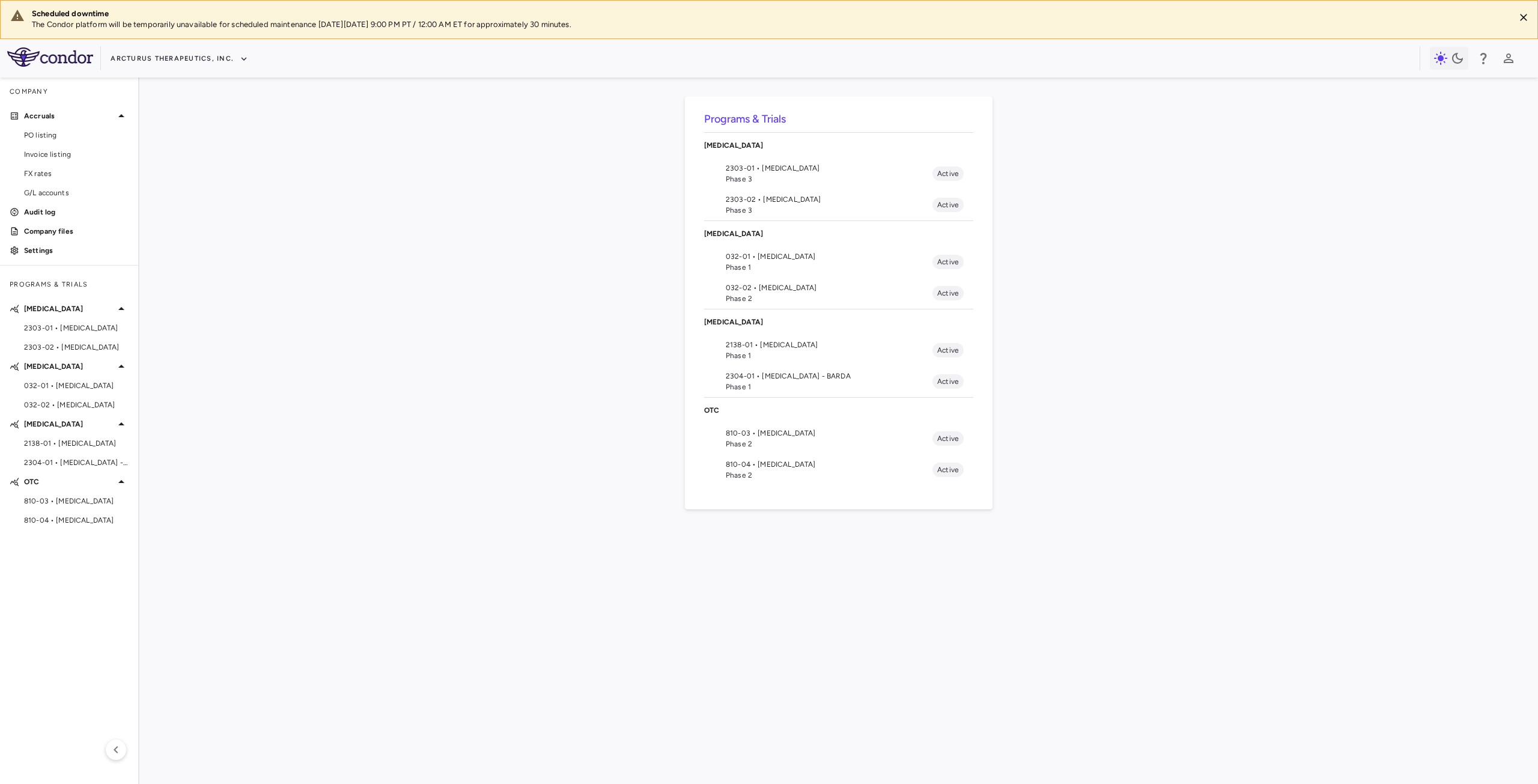
click at [769, 433] on span "810-03 • [MEDICAL_DATA]" at bounding box center [829, 433] width 206 height 11
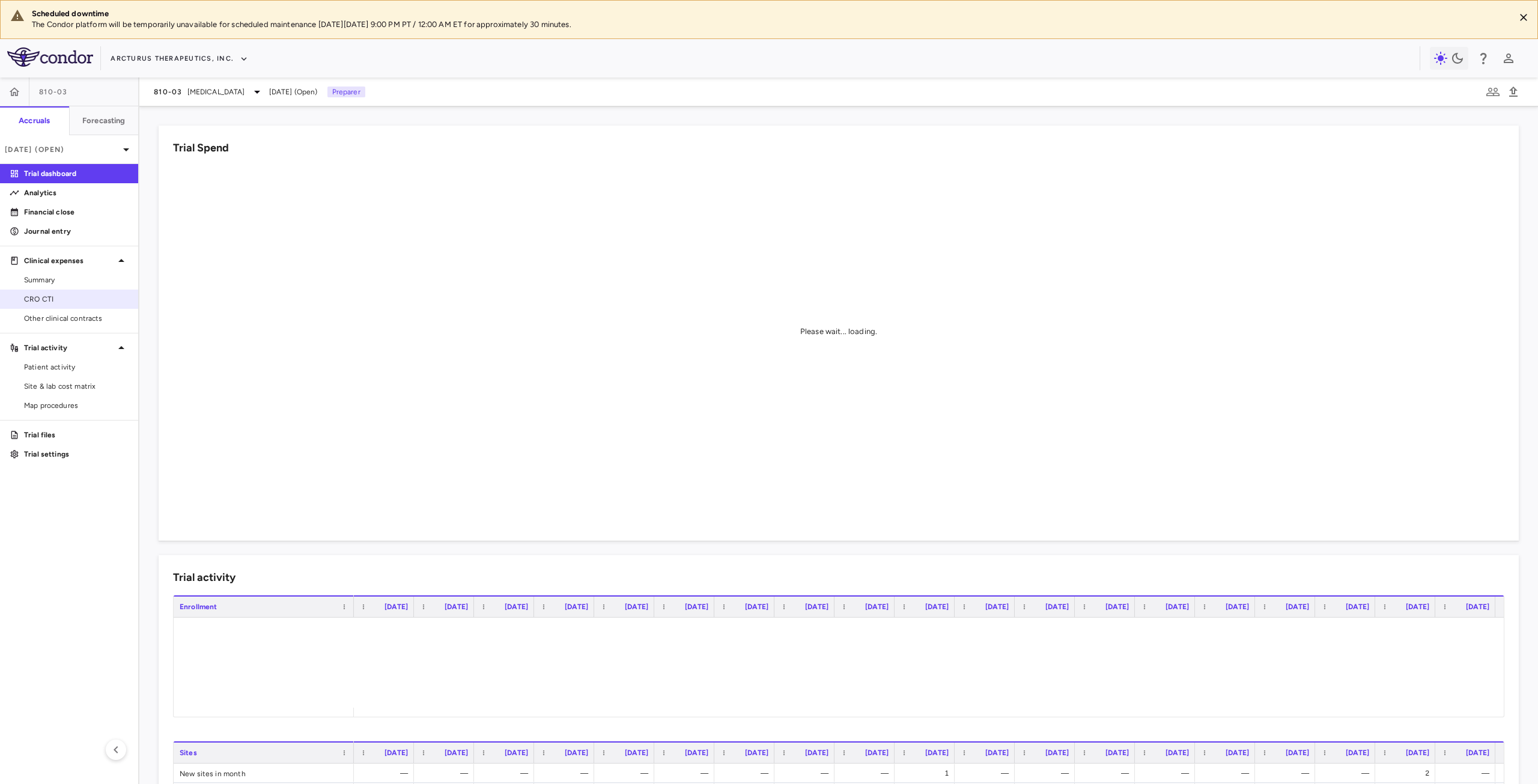
click at [51, 298] on span "CRO CTI" at bounding box center [76, 298] width 105 height 11
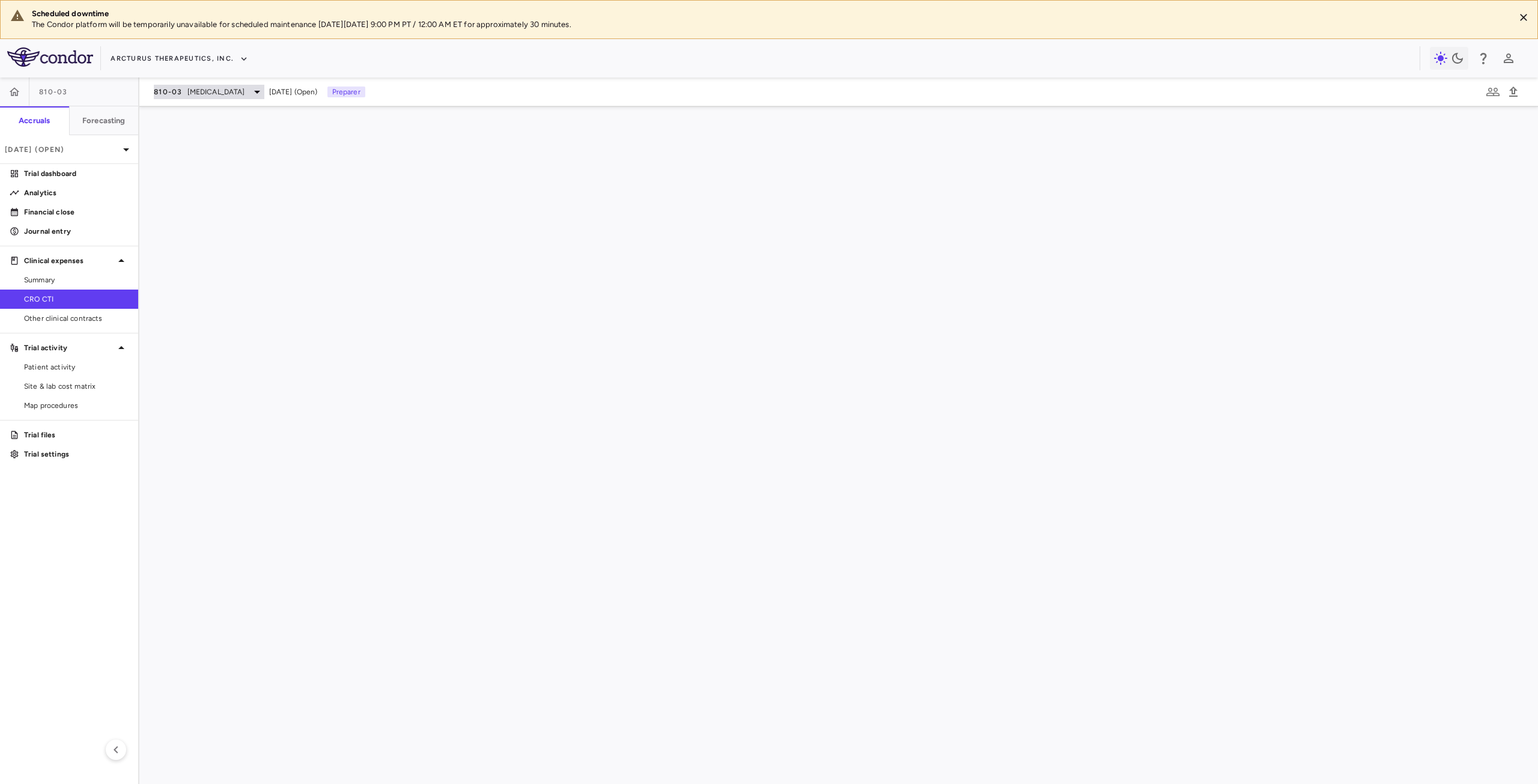
click at [240, 92] on span "Ornithine Transcarbamylase Deficiency" at bounding box center [216, 91] width 58 height 11
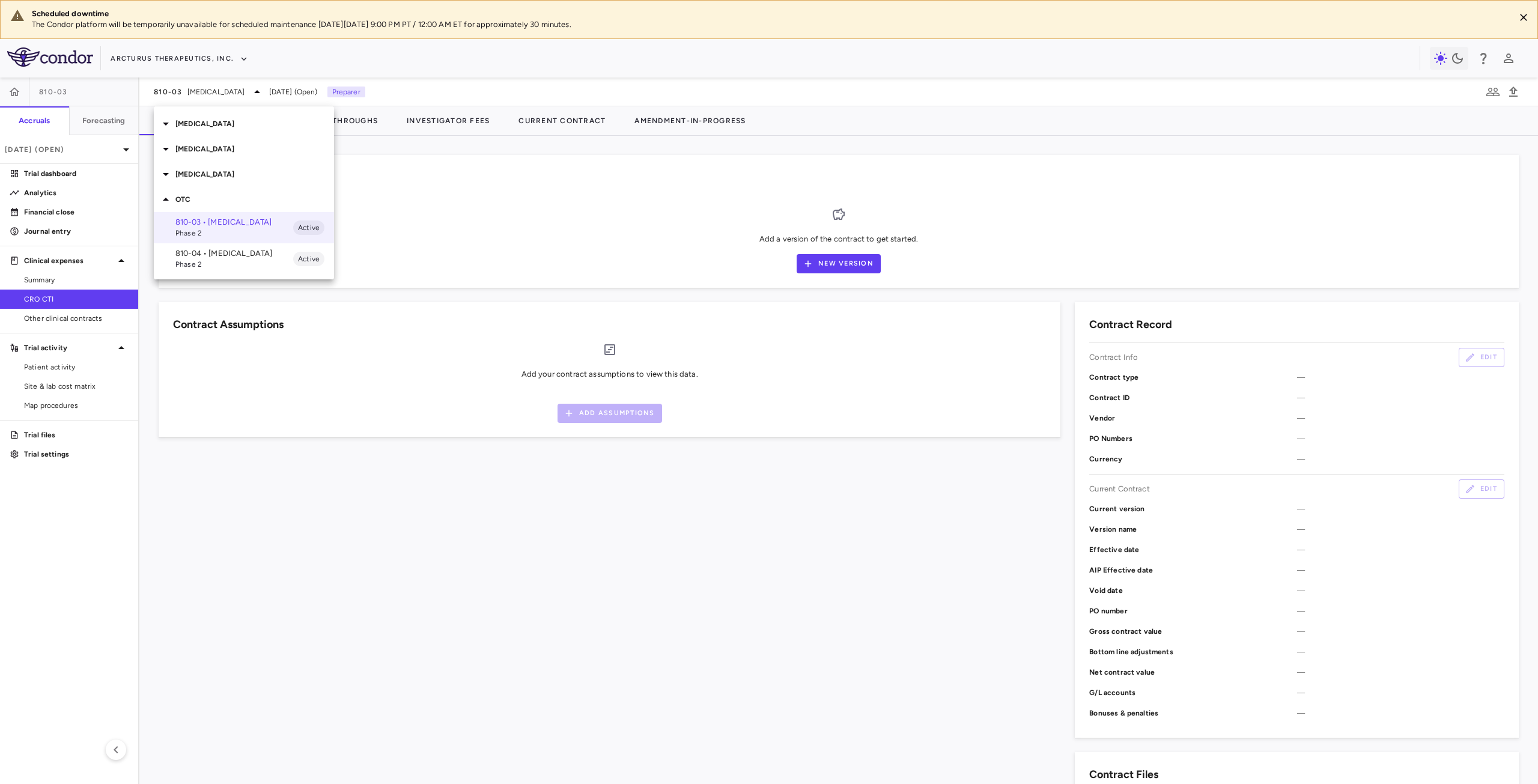
click at [183, 126] on p "COVID" at bounding box center [254, 123] width 158 height 11
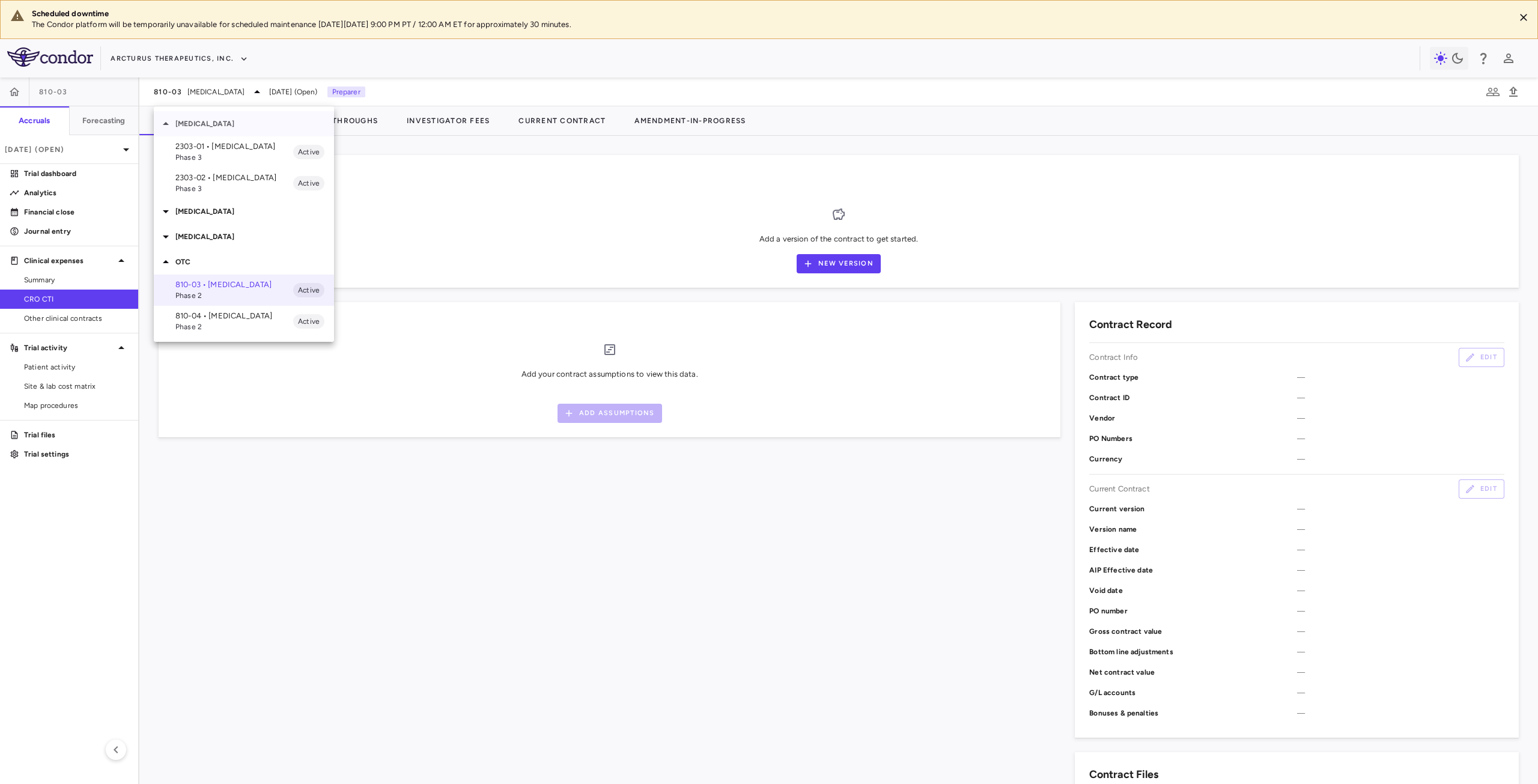
click at [167, 121] on icon at bounding box center [165, 123] width 14 height 14
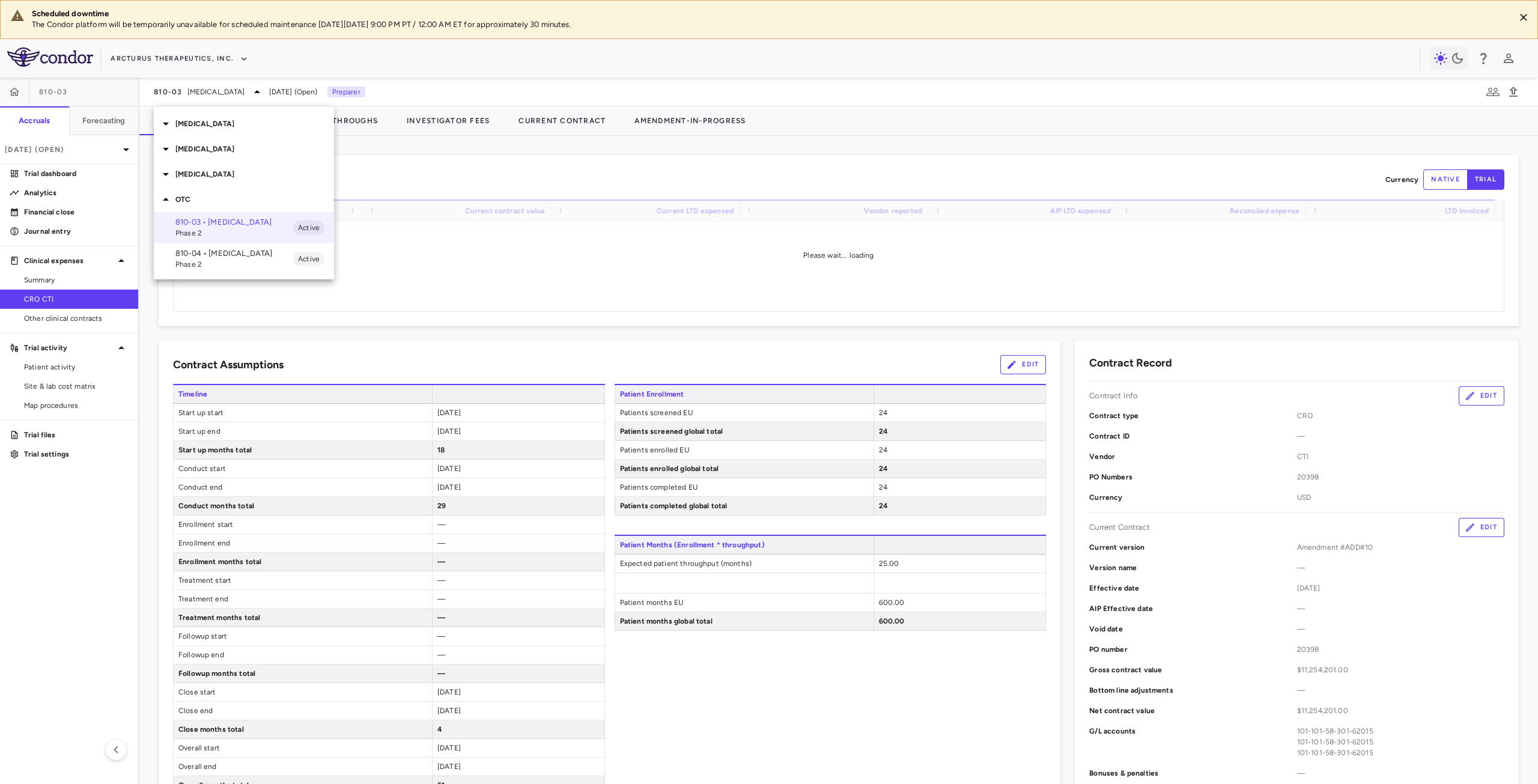
click at [180, 123] on p "COVID" at bounding box center [254, 123] width 158 height 11
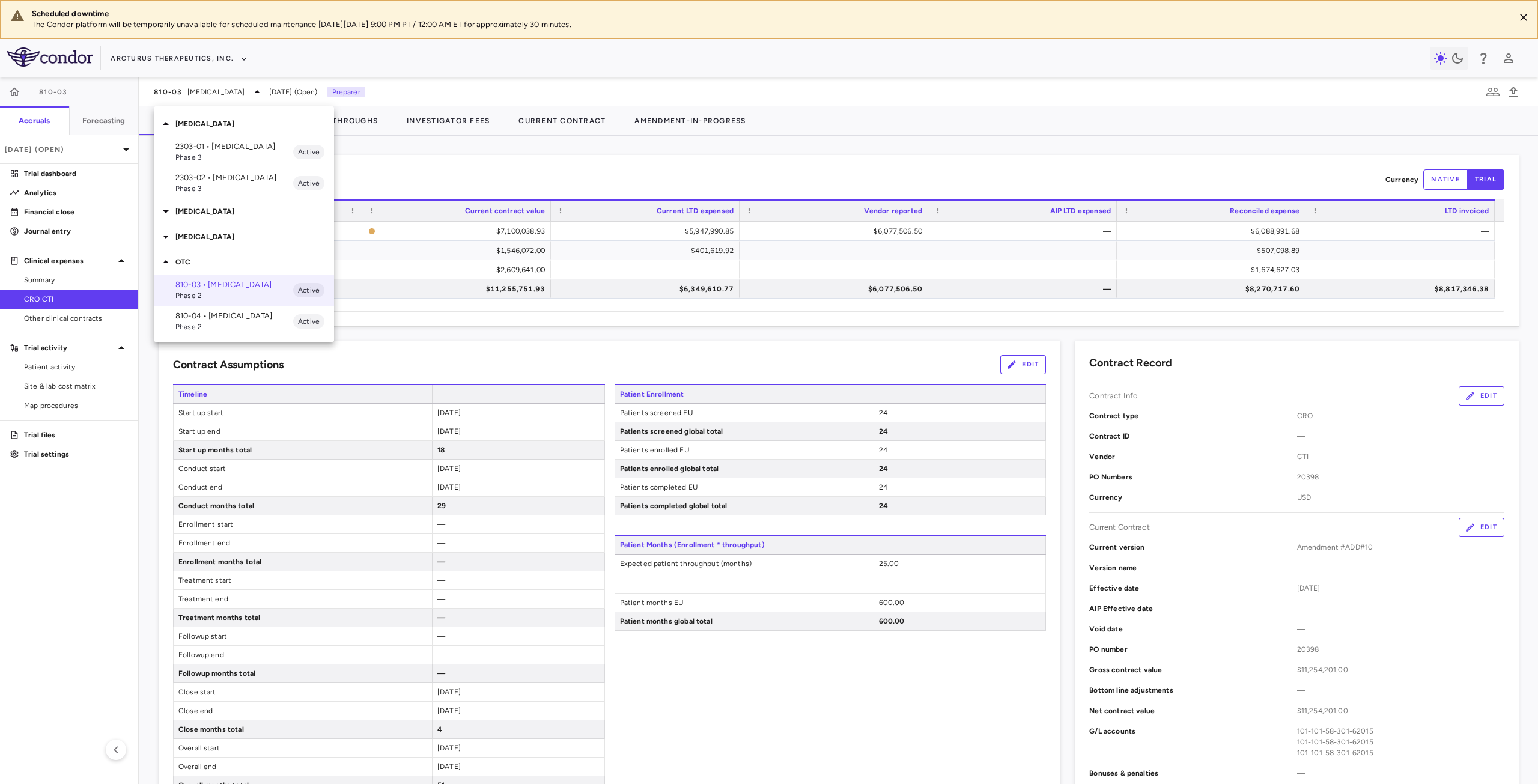
click at [226, 182] on p "2303-02 • COVID-19" at bounding box center [234, 178] width 118 height 11
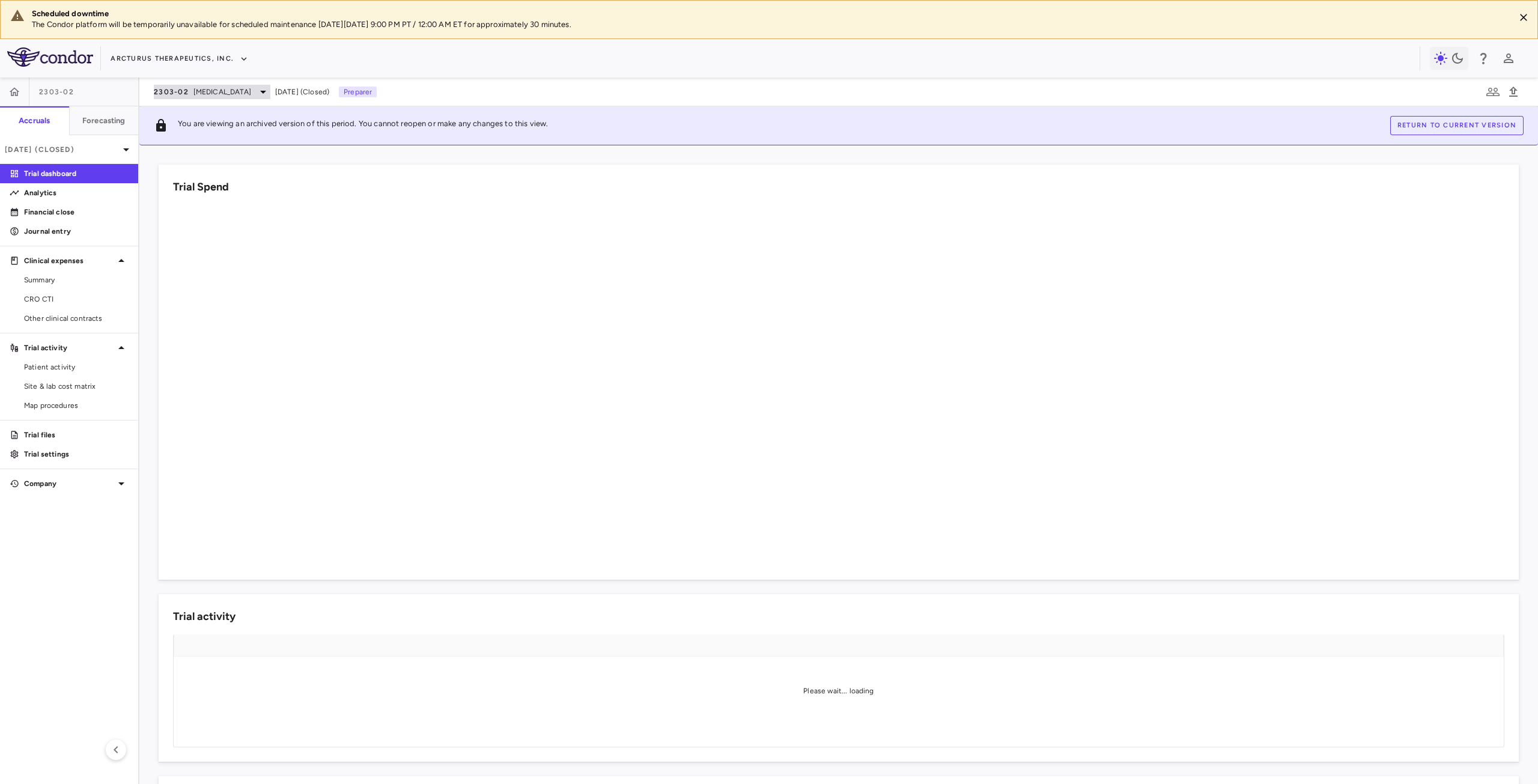
click at [222, 92] on span "COVID-19" at bounding box center [222, 91] width 58 height 11
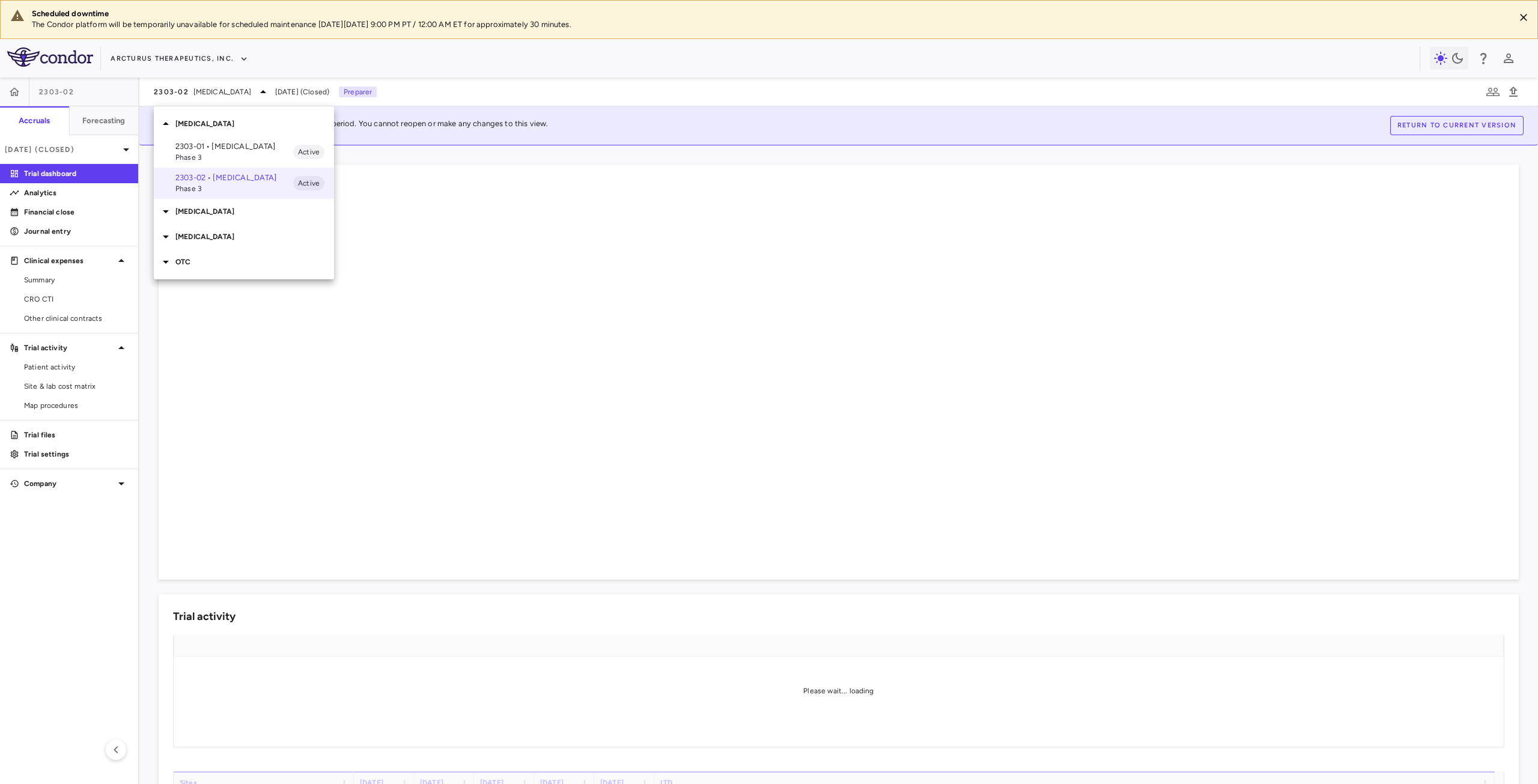
click at [222, 152] on span "Phase 3" at bounding box center [234, 156] width 118 height 11
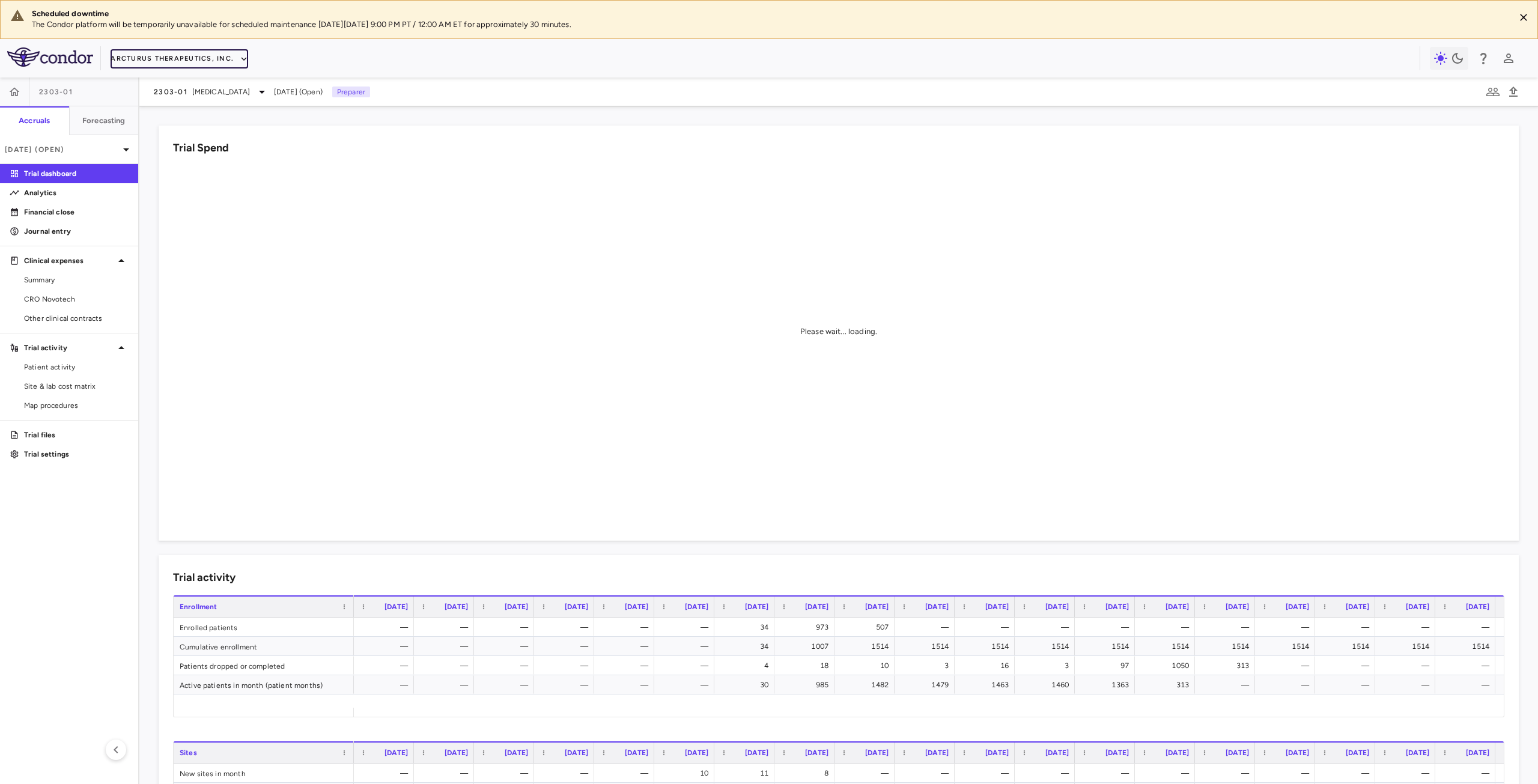
click at [156, 59] on button "Arcturus Therapeutics, Inc." at bounding box center [179, 59] width 137 height 19
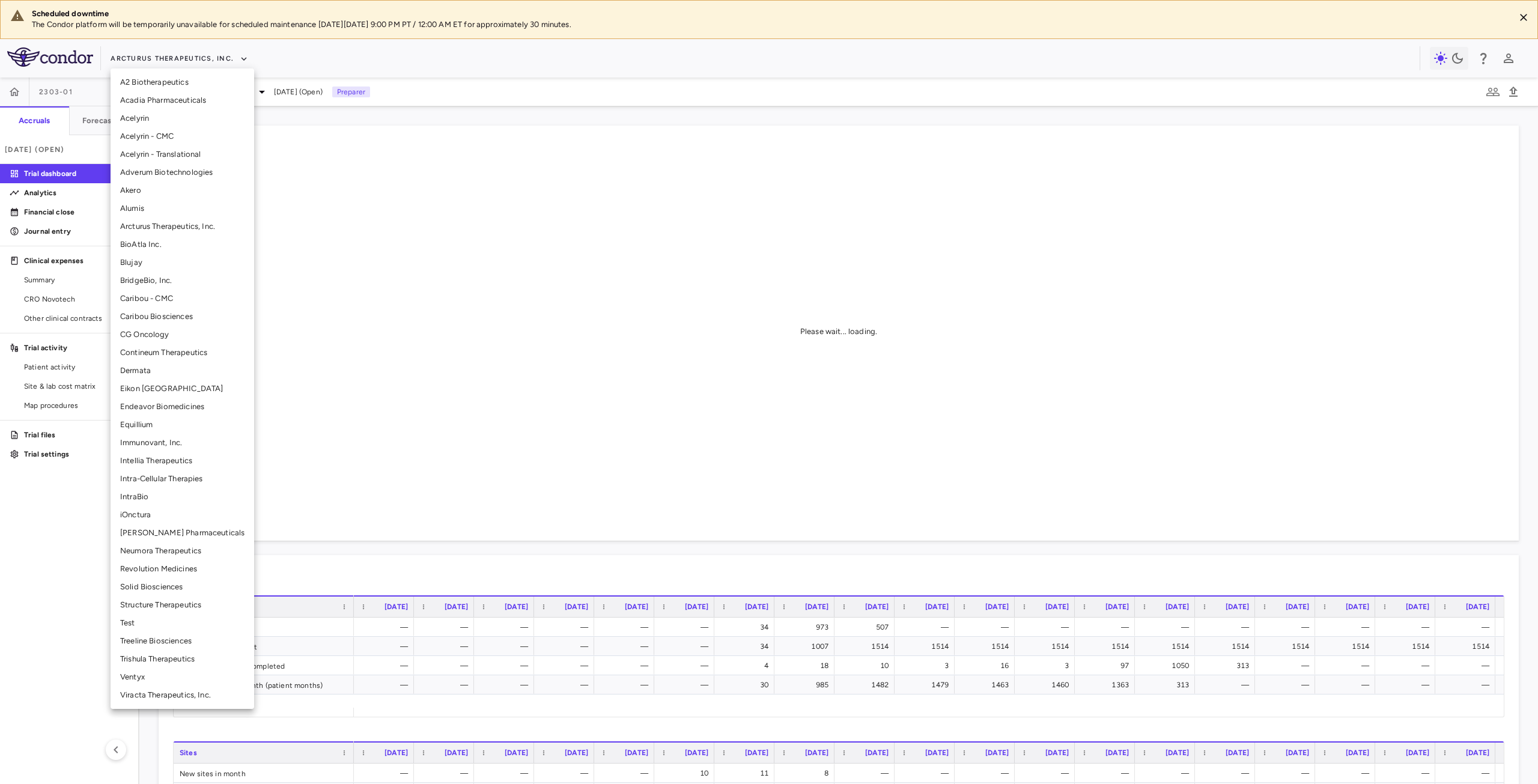
click at [144, 286] on li "BridgeBio, Inc." at bounding box center [182, 280] width 144 height 18
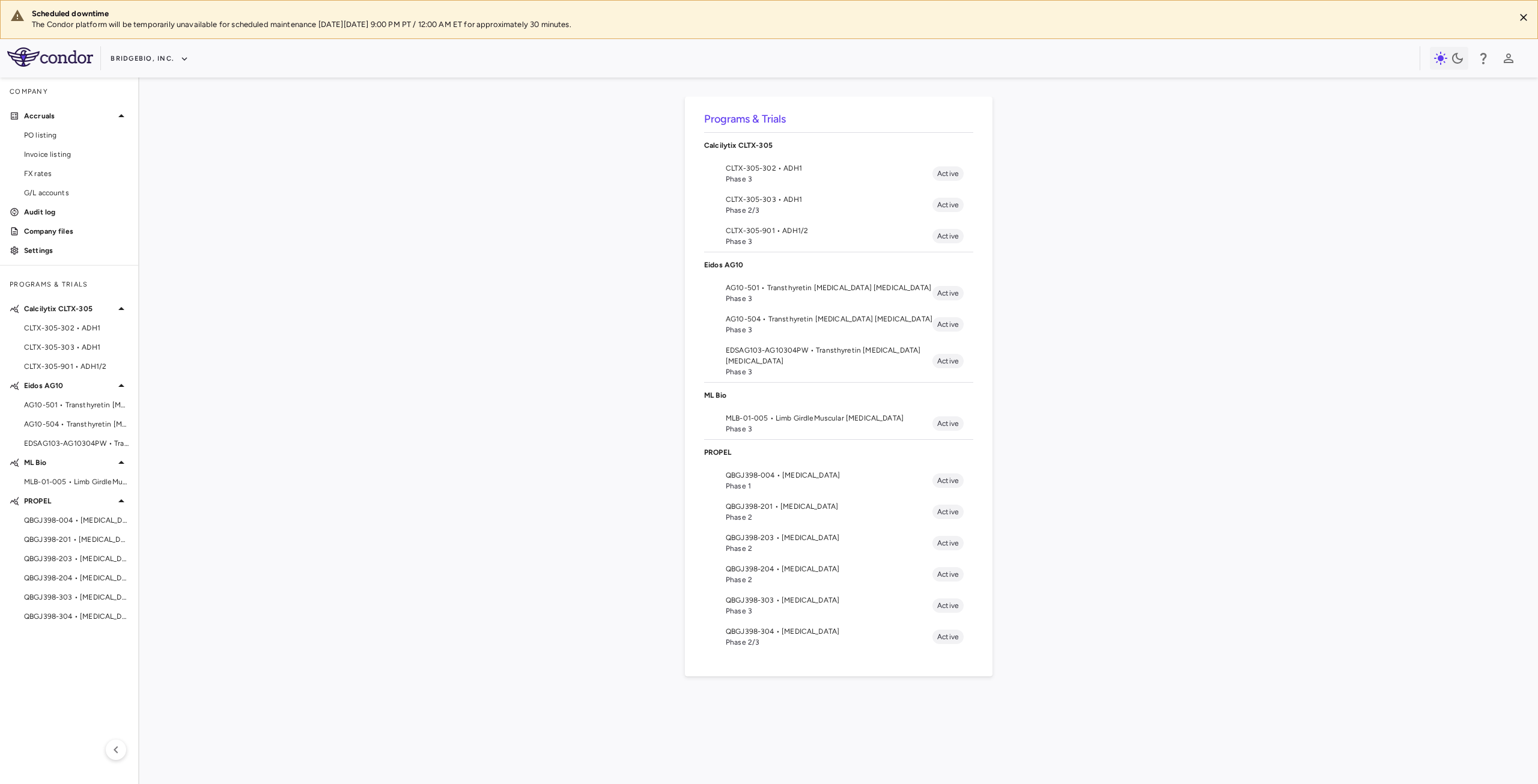
click at [759, 306] on li "AG10-501 • Transthyretin Amyloid Cardiomyopathy Phase 3 Active" at bounding box center [838, 293] width 269 height 32
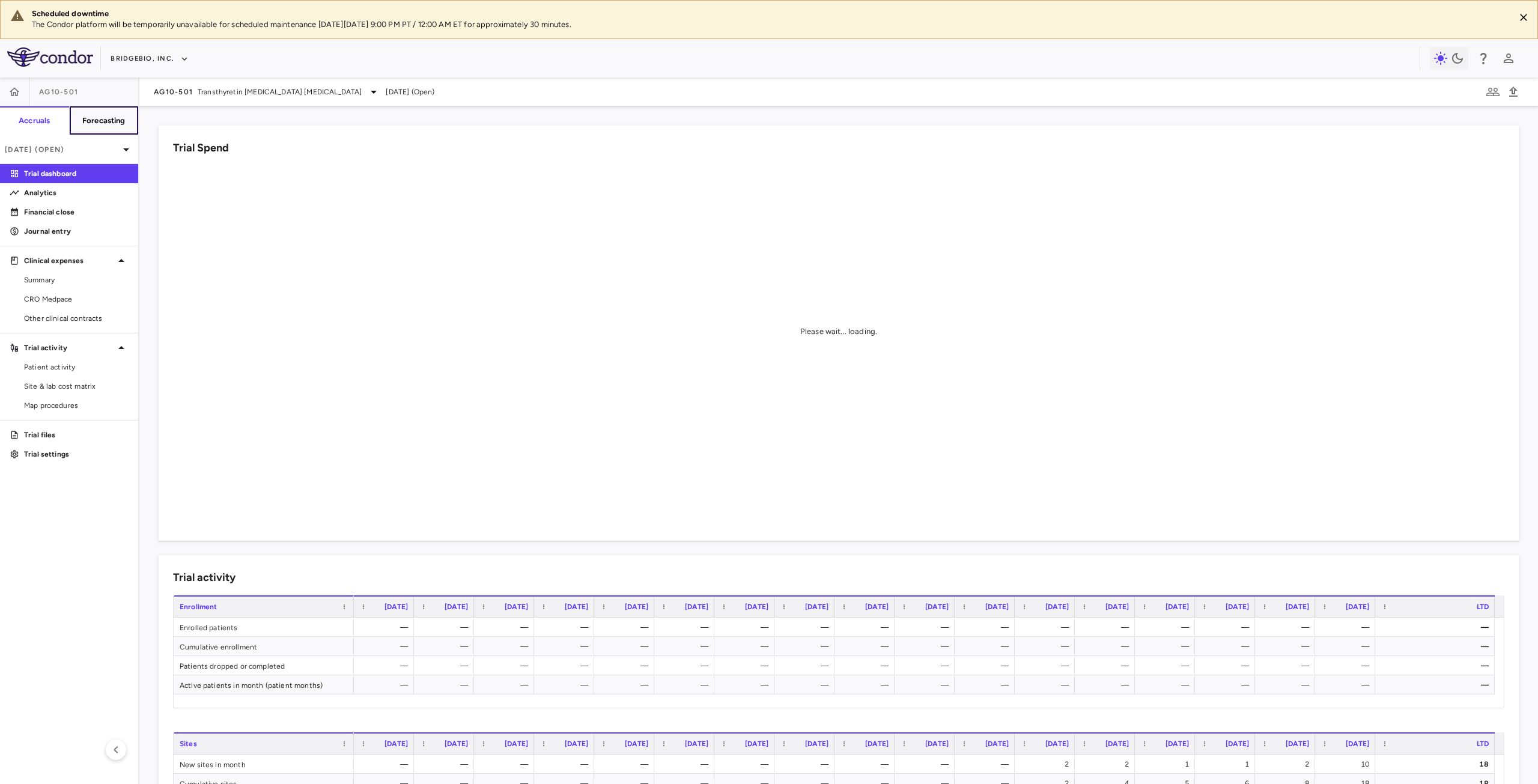
click at [100, 125] on h6 "Forecasting" at bounding box center [104, 120] width 43 height 11
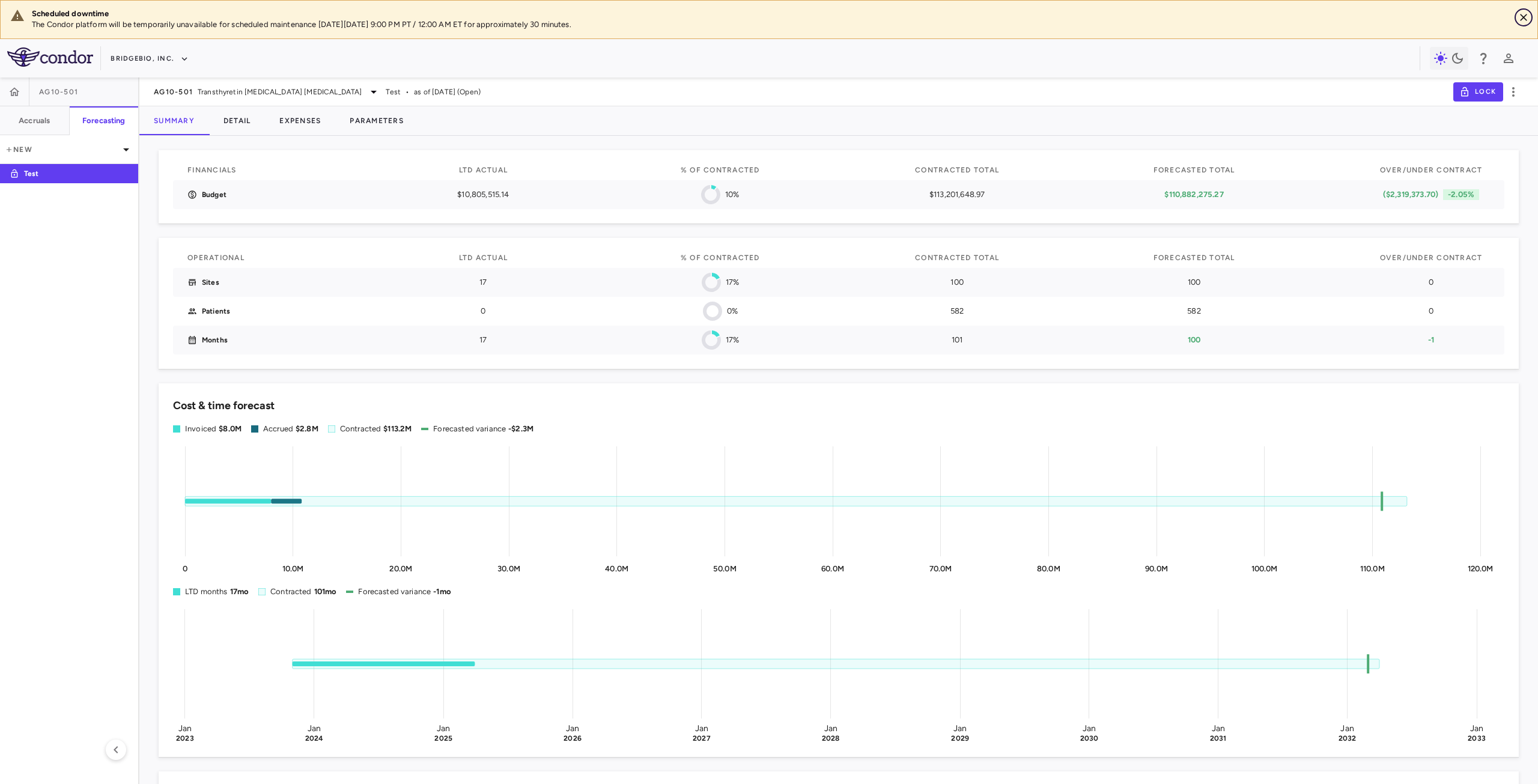
click at [1529, 18] on button "Close" at bounding box center [1524, 17] width 18 height 18
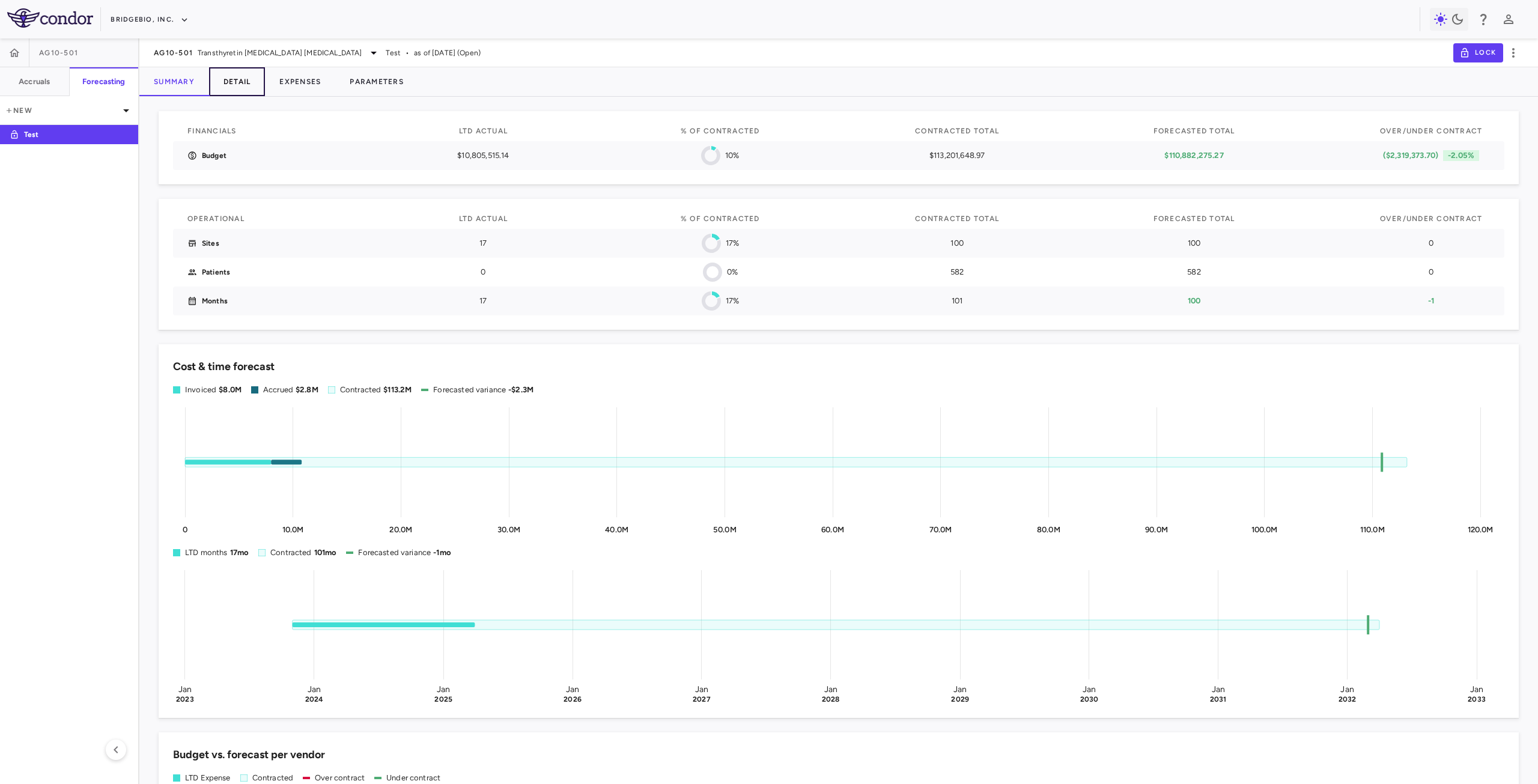
click at [245, 81] on button "Detail" at bounding box center [237, 82] width 57 height 29
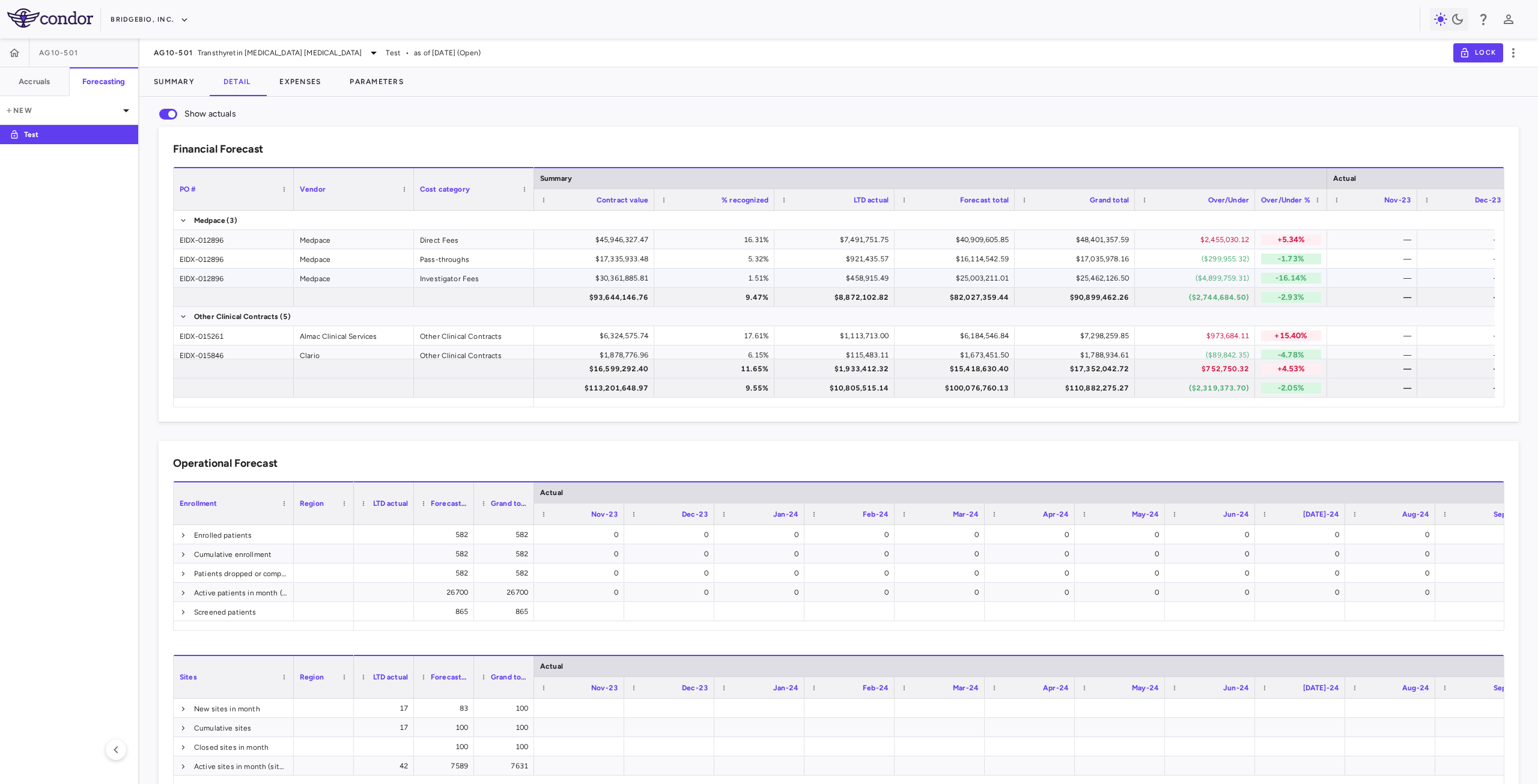
click at [517, 283] on div "Investigator Fees" at bounding box center [473, 277] width 120 height 18
click at [999, 276] on div "$25,003,211.01" at bounding box center [957, 278] width 104 height 19
click at [1141, 276] on div "($4,899,759.31)" at bounding box center [1194, 277] width 120 height 18
click at [1338, 275] on div "—" at bounding box center [1375, 278] width 73 height 19
click at [1132, 276] on div "$25,462,126.50" at bounding box center [1074, 277] width 120 height 18
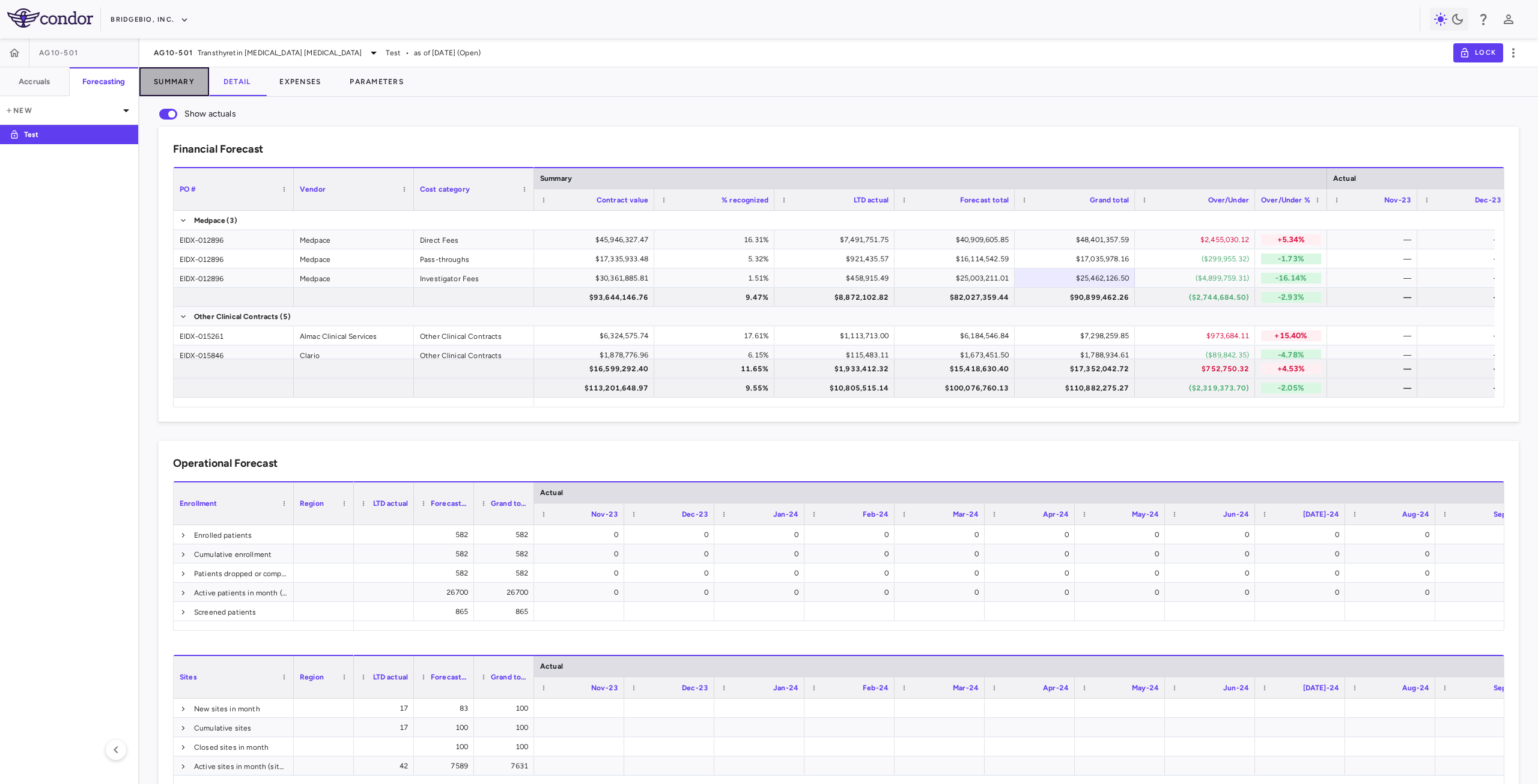
click at [180, 83] on button "Summary" at bounding box center [174, 82] width 70 height 29
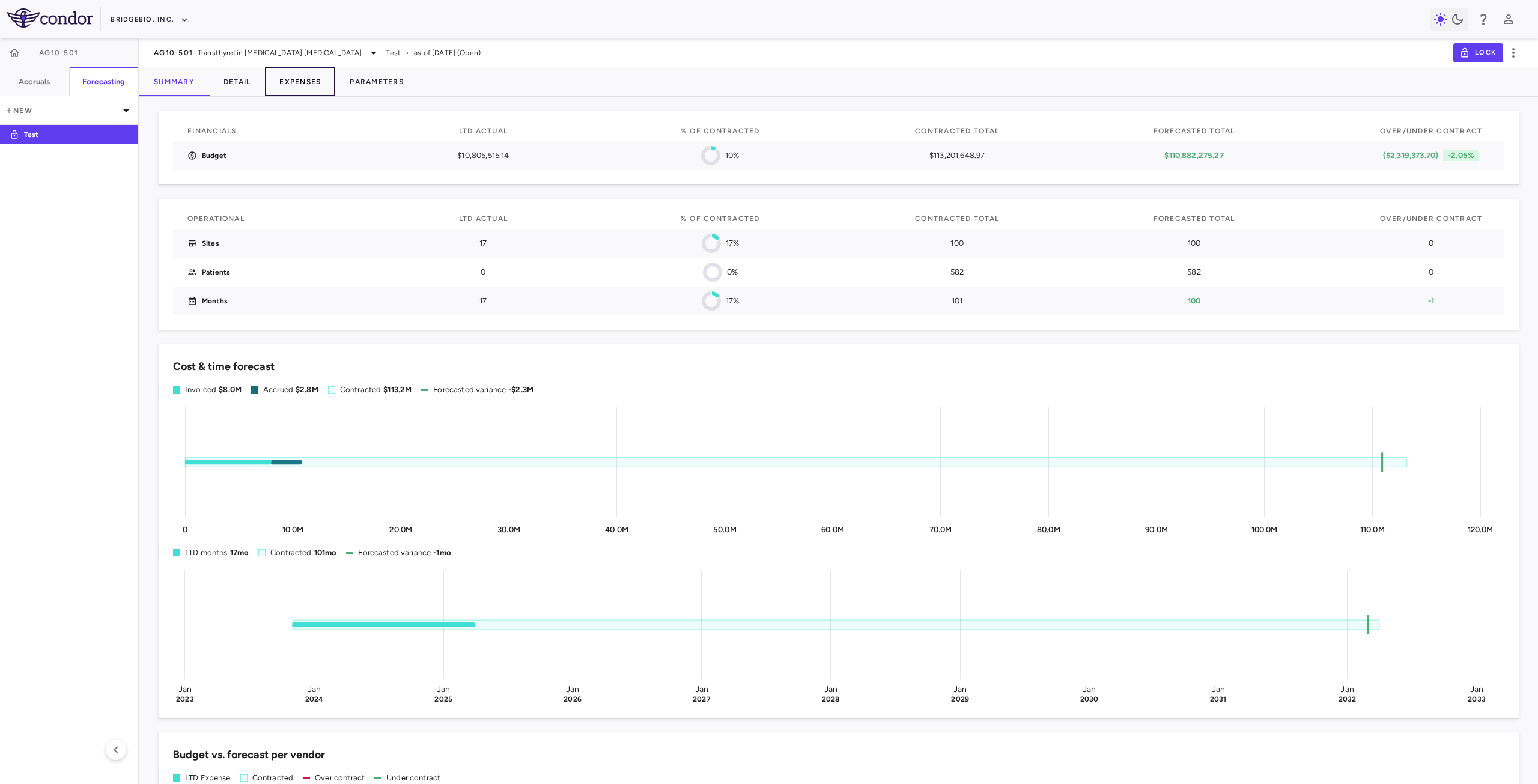
click at [310, 80] on button "Expenses" at bounding box center [300, 82] width 70 height 29
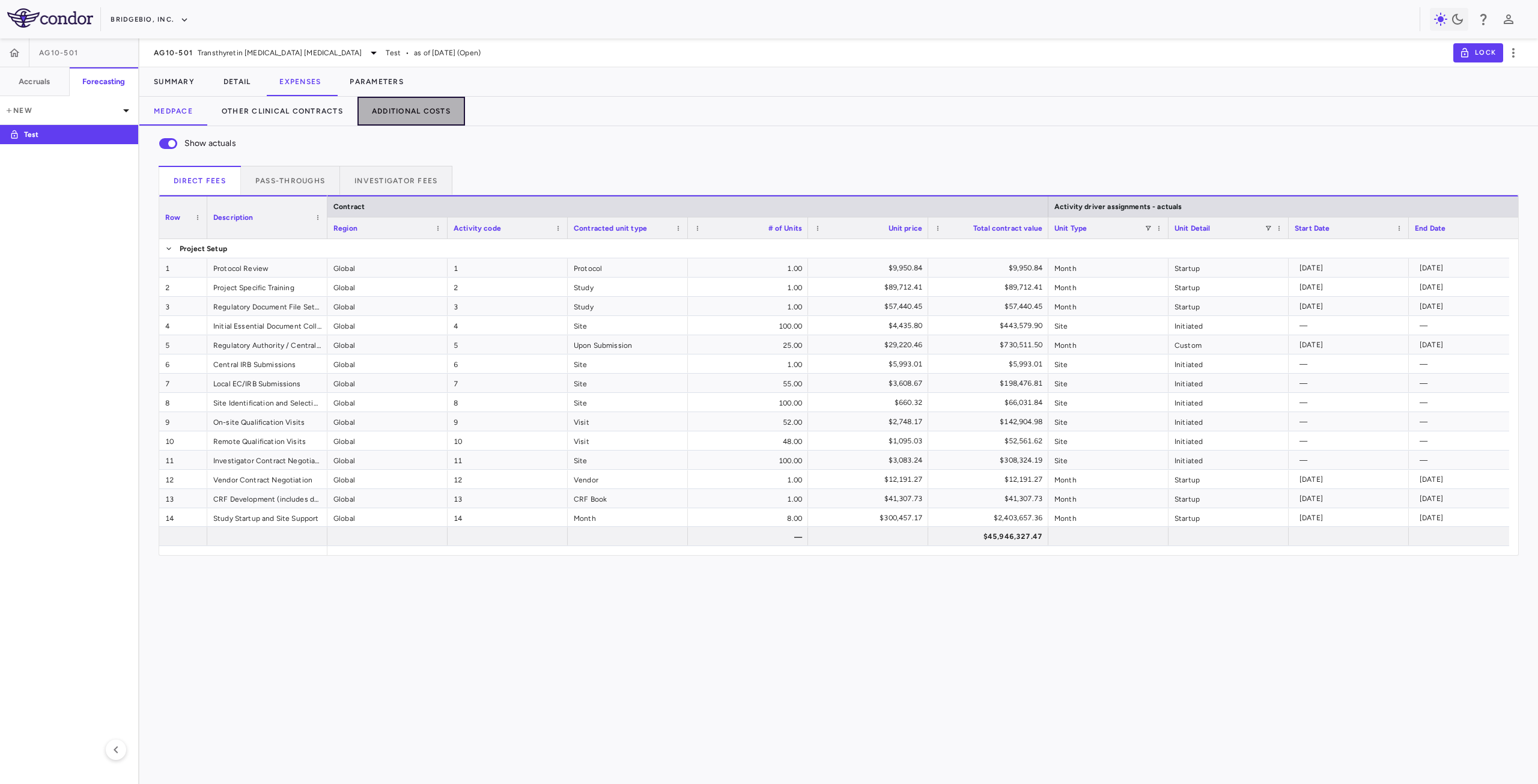
click at [399, 116] on button "Additional Costs" at bounding box center [411, 111] width 108 height 29
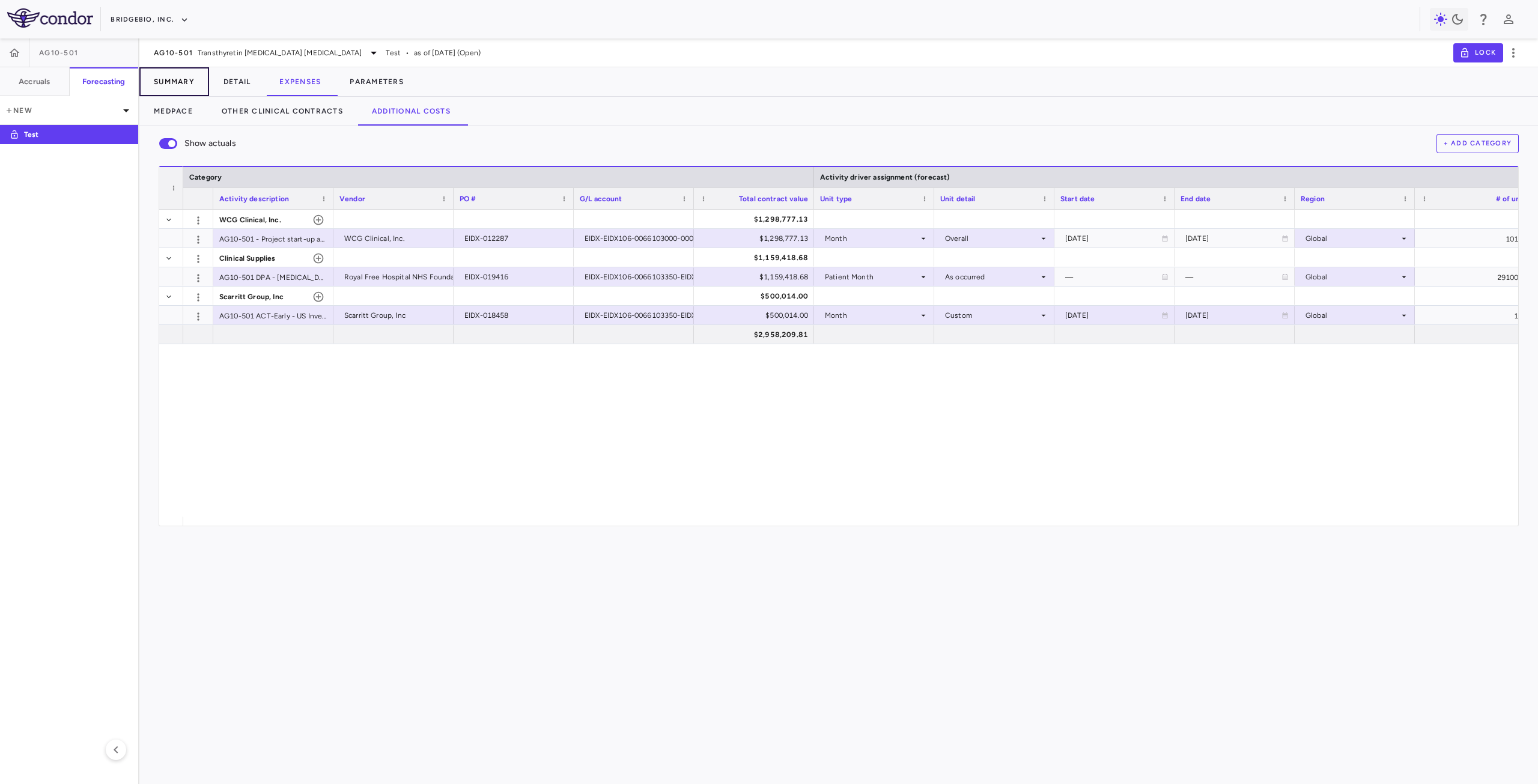
click at [179, 78] on button "Summary" at bounding box center [174, 82] width 70 height 29
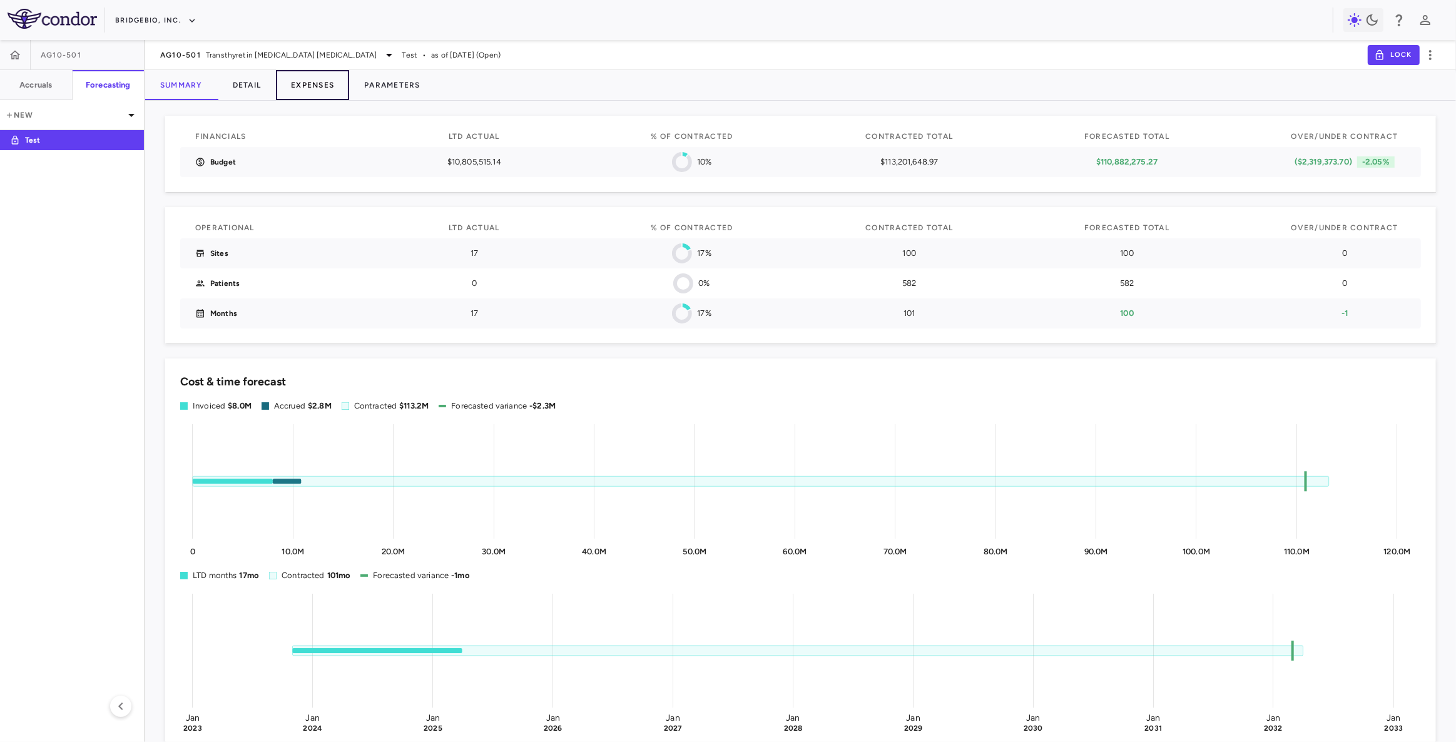
click at [324, 88] on button "Expenses" at bounding box center [312, 85] width 73 height 30
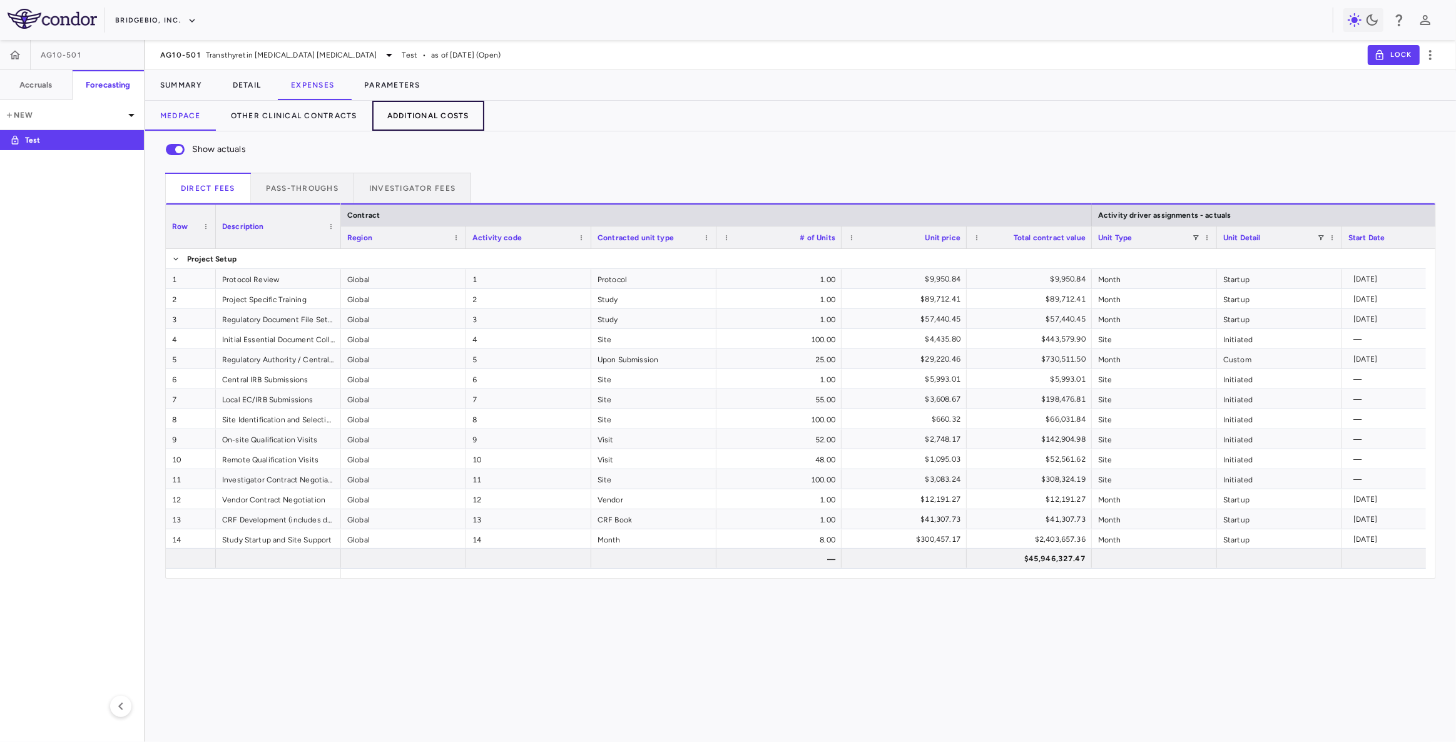
click at [434, 118] on button "Additional Costs" at bounding box center [428, 116] width 112 height 30
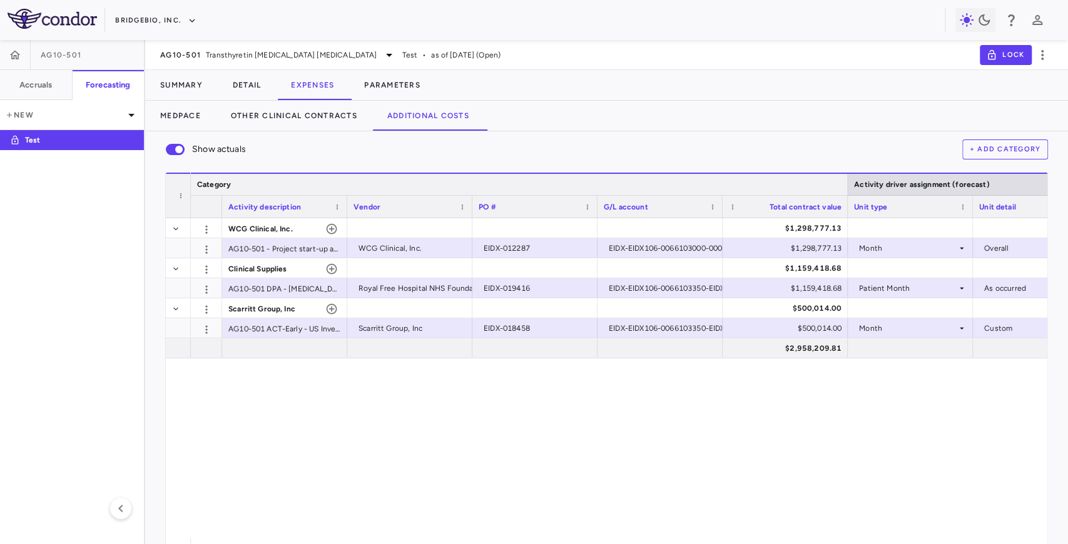
click at [845, 180] on div at bounding box center [847, 184] width 5 height 21
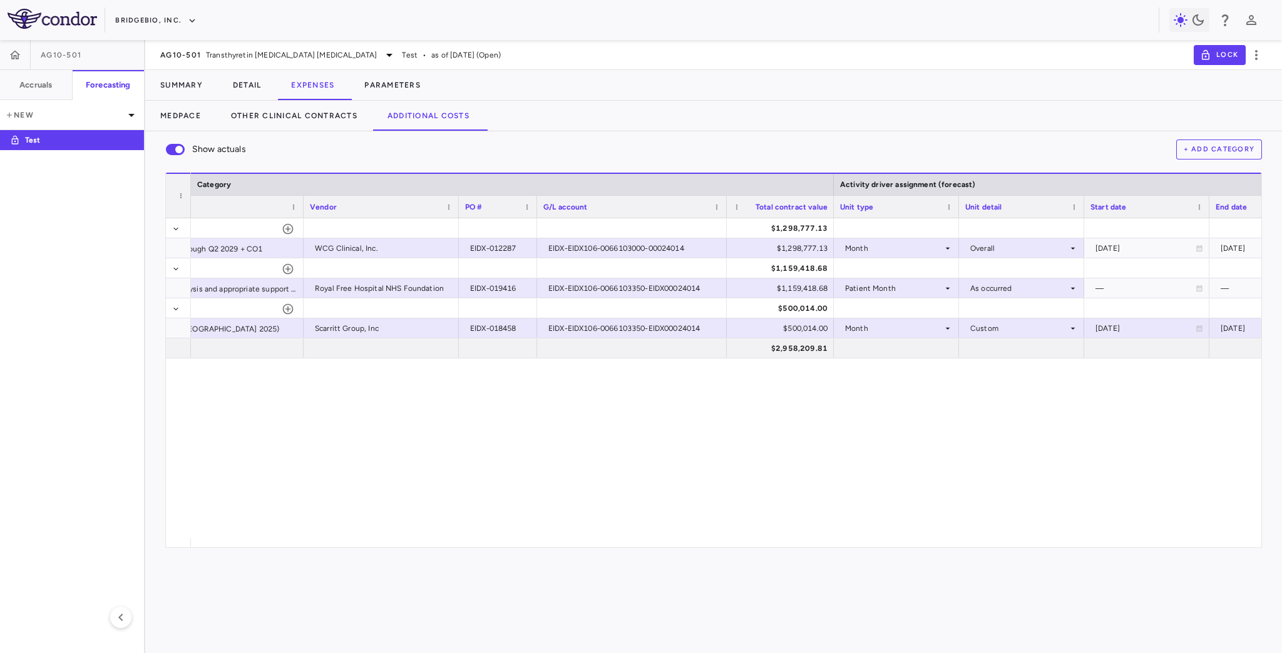
scroll to position [0, 370]
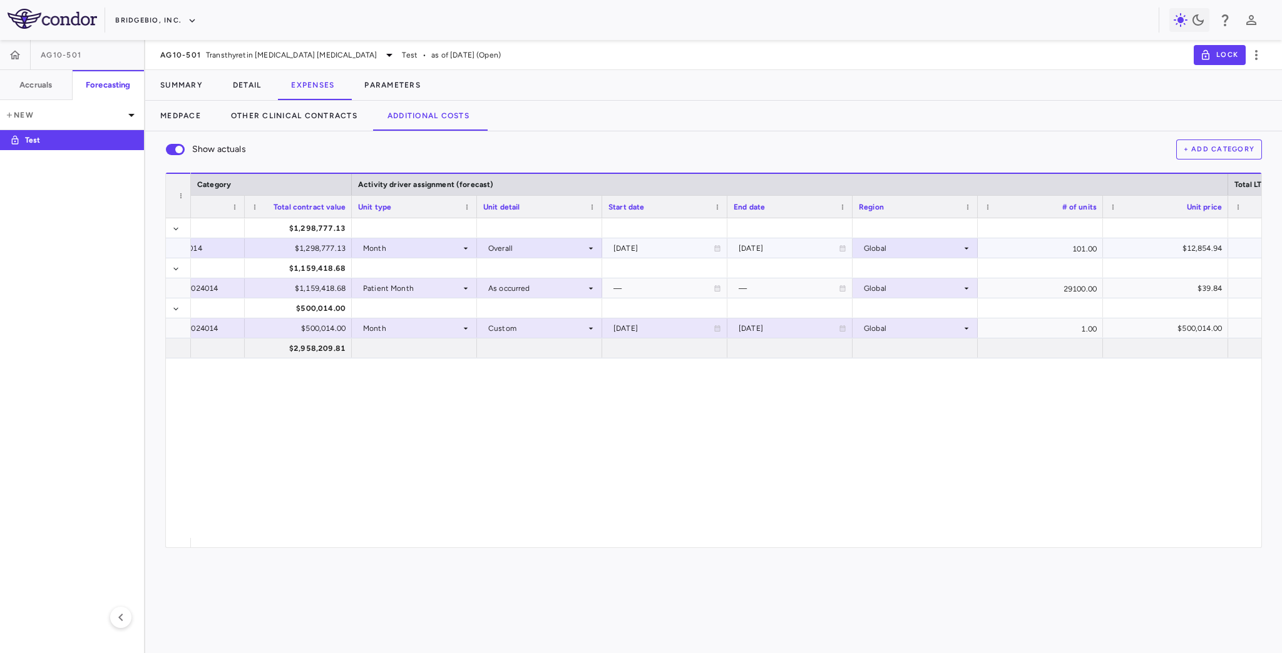
click at [408, 250] on div "Month" at bounding box center [412, 248] width 98 height 20
click at [408, 250] on div at bounding box center [641, 326] width 1282 height 653
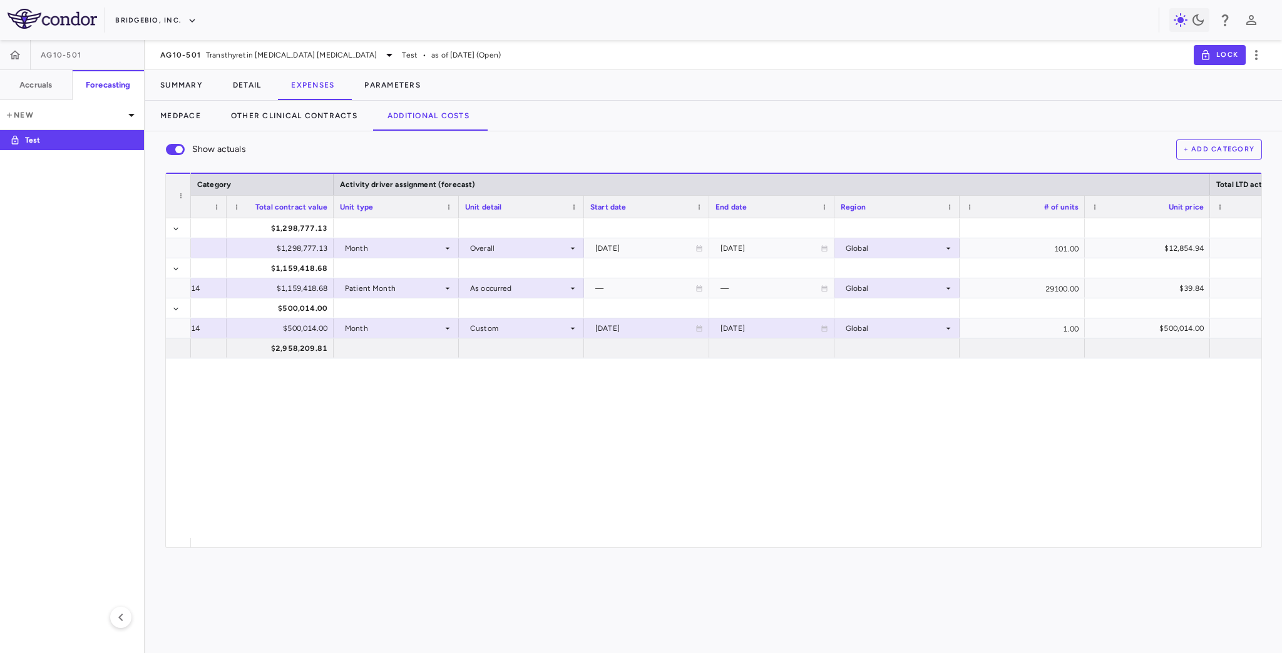
scroll to position [0, 768]
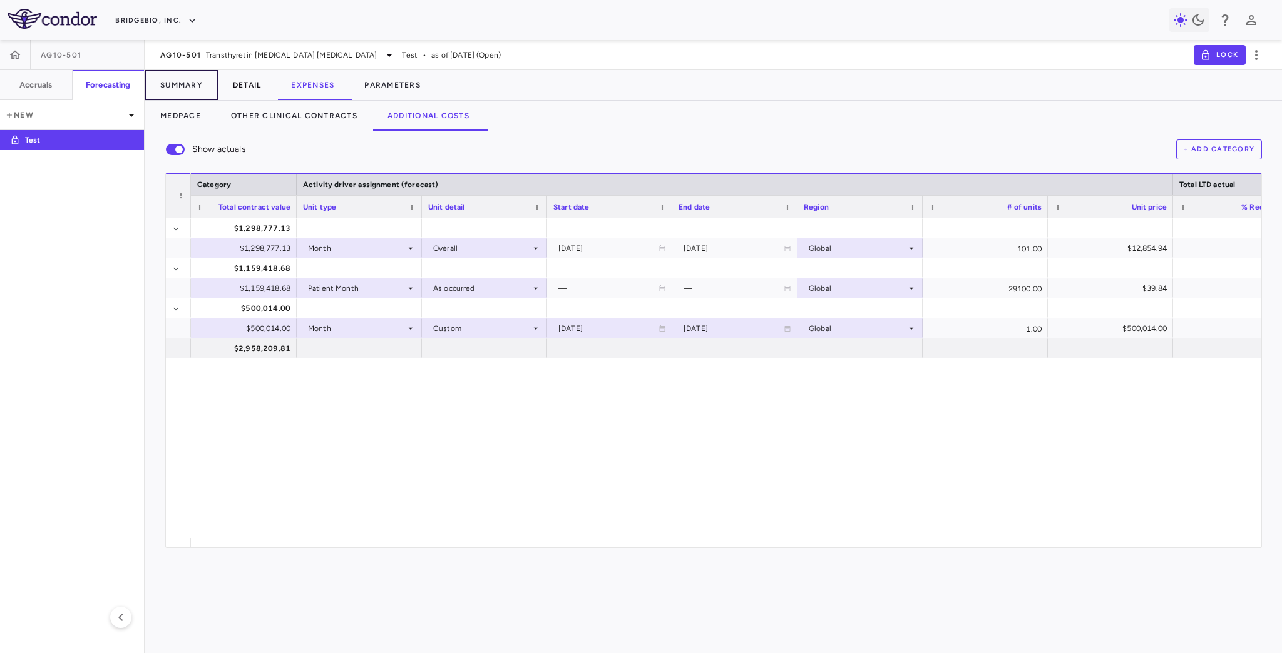
drag, startPoint x: 193, startPoint y: 85, endPoint x: 263, endPoint y: 83, distance: 70.1
click at [270, 83] on div "Summary Detail Expenses Parameters" at bounding box center [713, 85] width 1136 height 30
click at [247, 83] on button "Detail" at bounding box center [247, 85] width 59 height 30
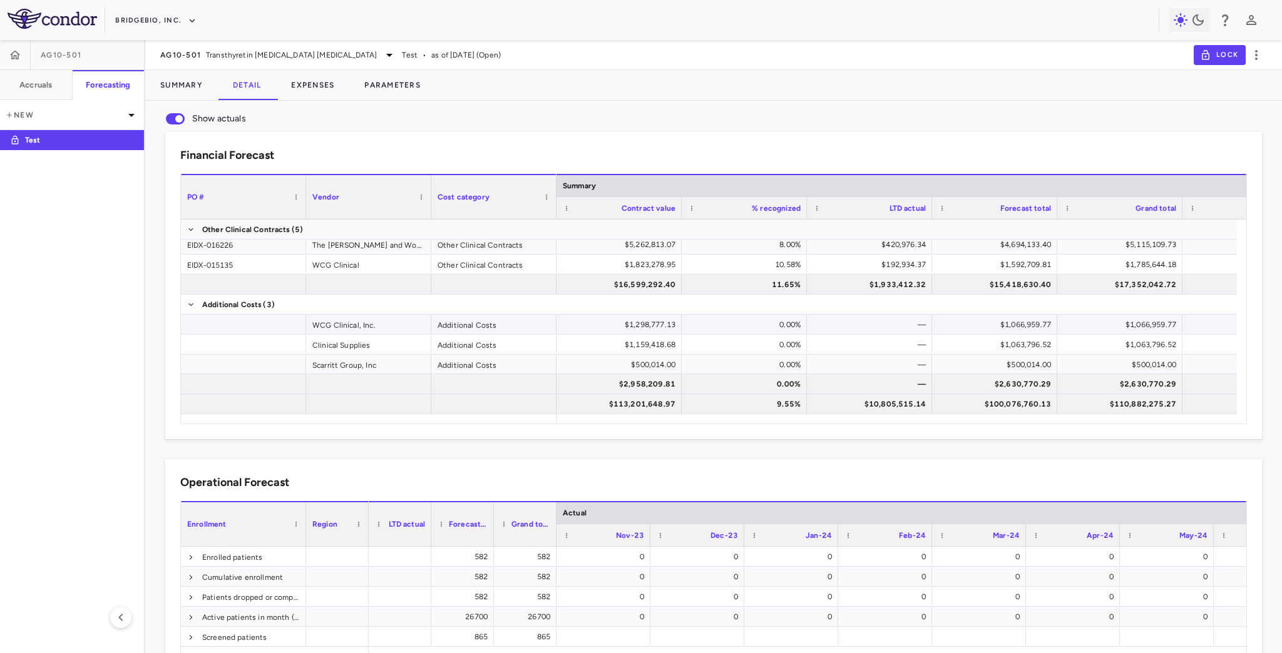
click at [388, 328] on div "WCG Clinical, Inc." at bounding box center [368, 324] width 125 height 19
click at [369, 350] on div "Clinical Supplies" at bounding box center [368, 344] width 125 height 19
click at [379, 362] on div "Scarritt Group, Inc" at bounding box center [368, 364] width 125 height 19
click at [642, 322] on div "$1,298,777.13" at bounding box center [622, 325] width 108 height 20
click at [805, 329] on div "0.00%" at bounding box center [743, 324] width 125 height 19
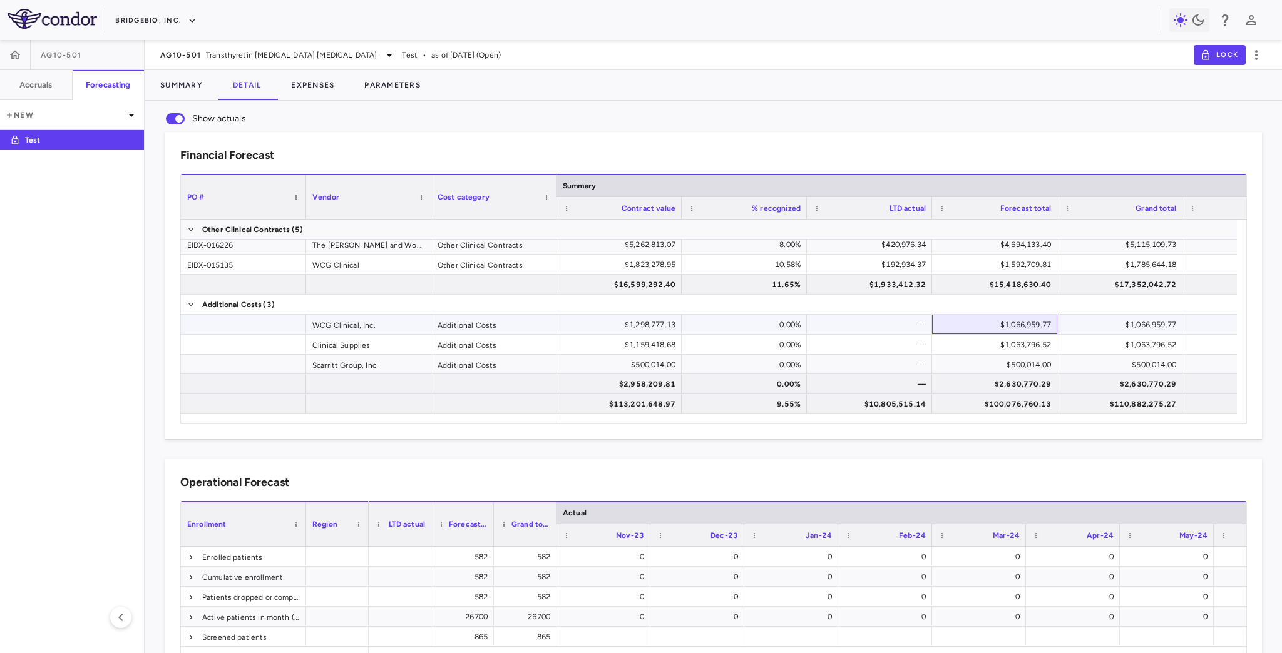
click at [983, 330] on div "$1,066,959.77" at bounding box center [997, 325] width 108 height 20
click at [890, 329] on div "—" at bounding box center [872, 325] width 108 height 20
click at [894, 355] on div "—" at bounding box center [872, 365] width 108 height 20
click at [905, 345] on div "—" at bounding box center [872, 345] width 108 height 20
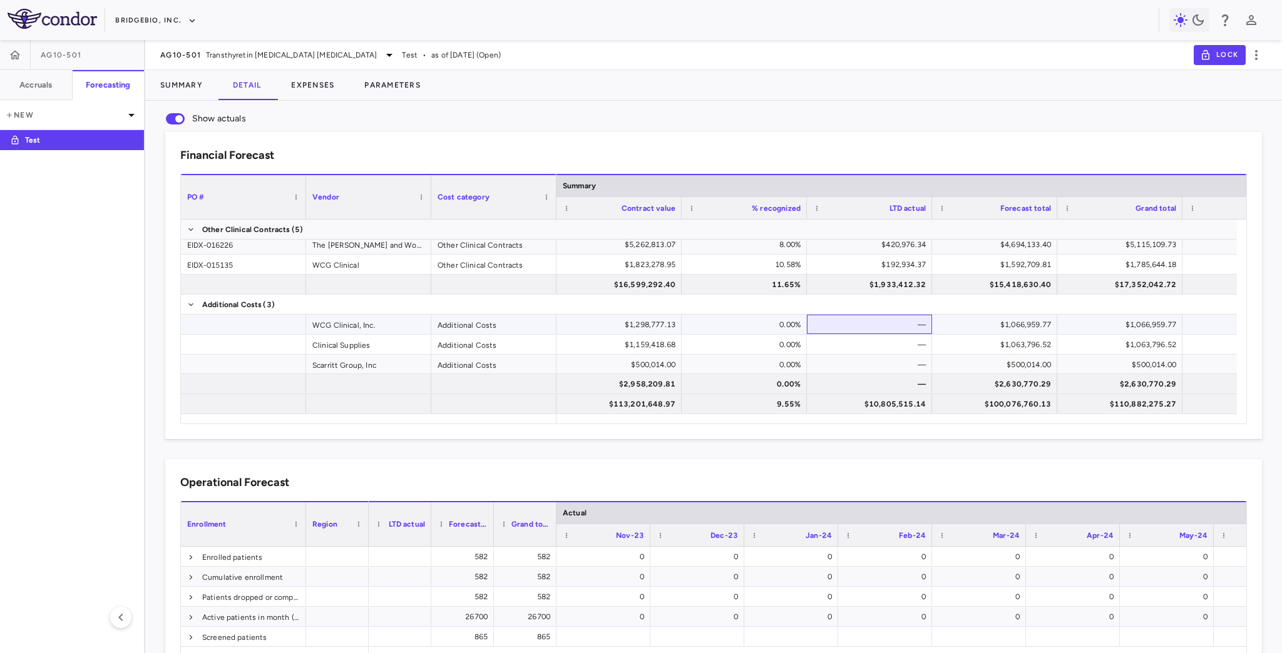
click at [904, 324] on div "—" at bounding box center [872, 325] width 108 height 20
click at [887, 345] on div "—" at bounding box center [872, 345] width 108 height 20
click at [891, 365] on div "—" at bounding box center [872, 365] width 108 height 20
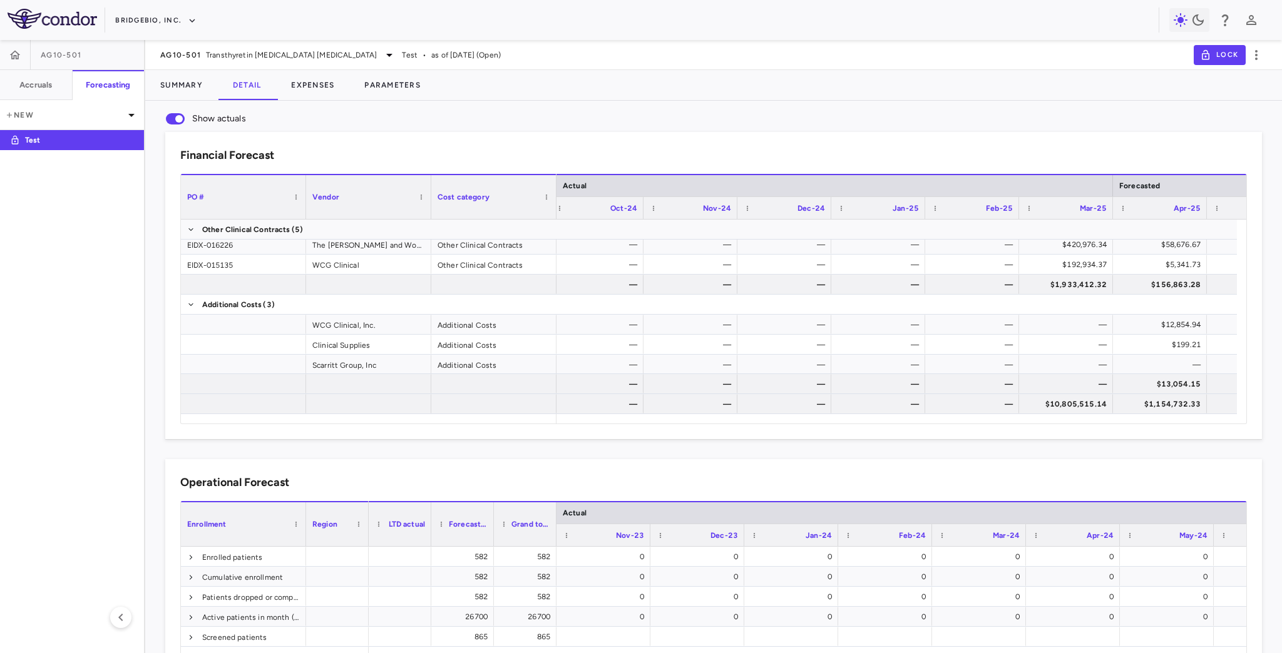
scroll to position [0, 1835]
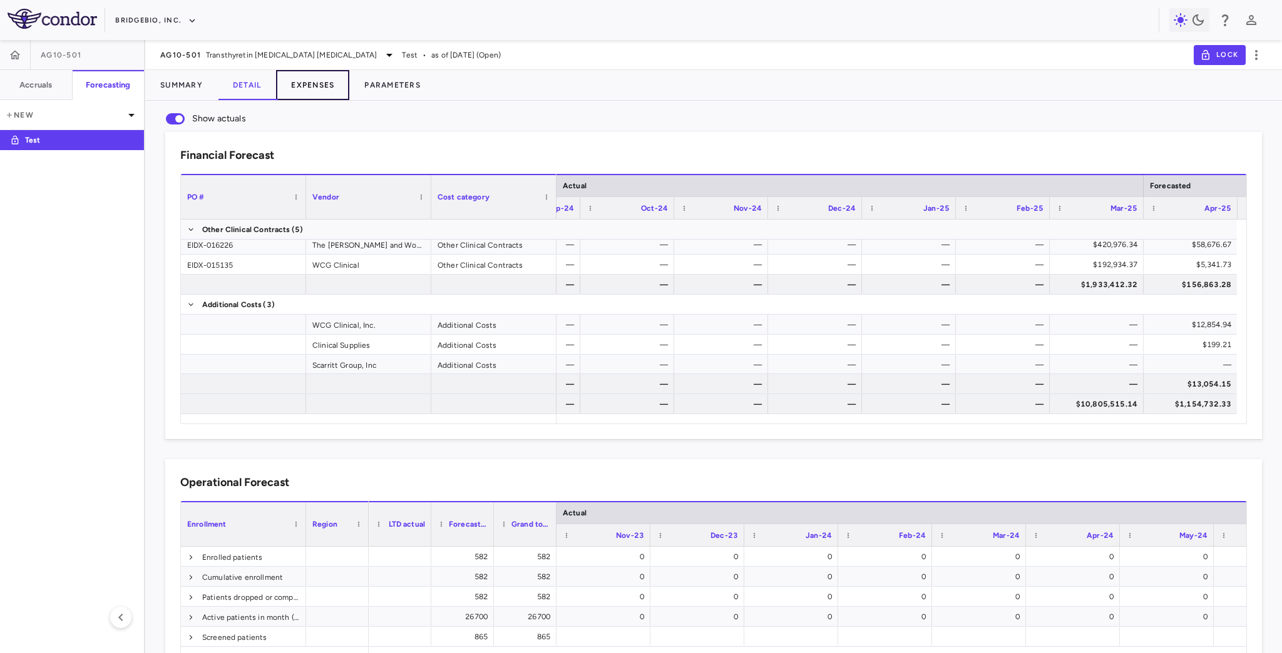
click at [327, 88] on button "Expenses" at bounding box center [312, 85] width 73 height 30
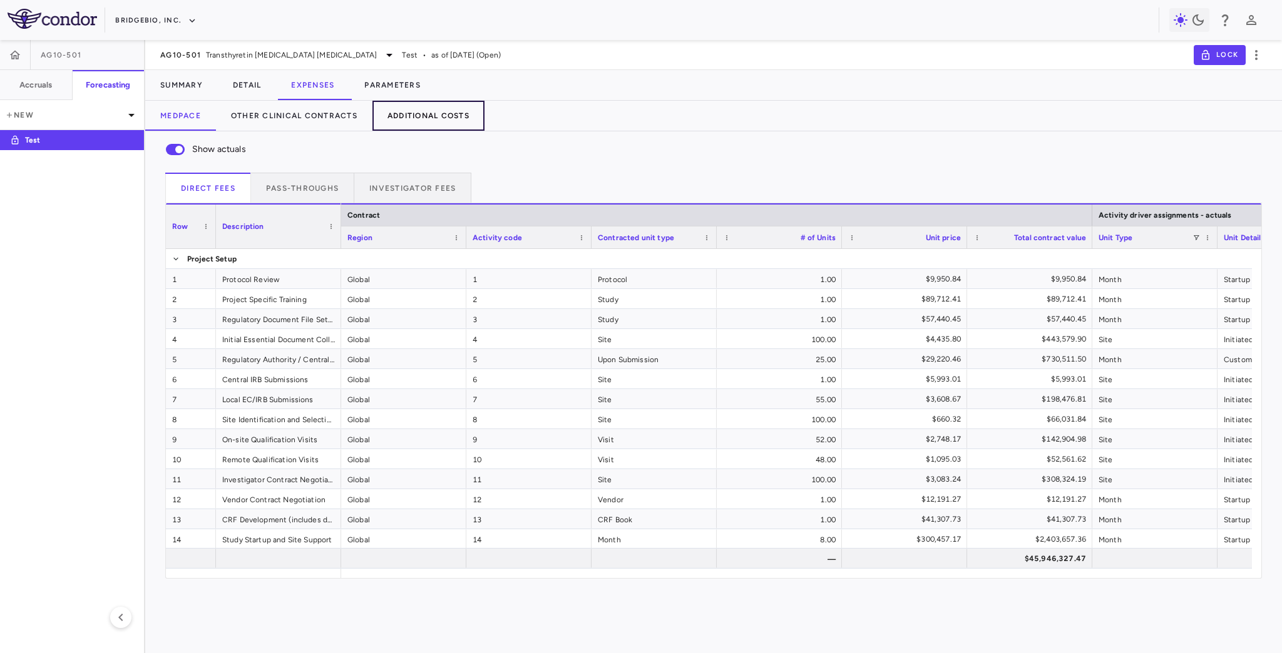
click at [395, 117] on button "Additional Costs" at bounding box center [428, 116] width 112 height 30
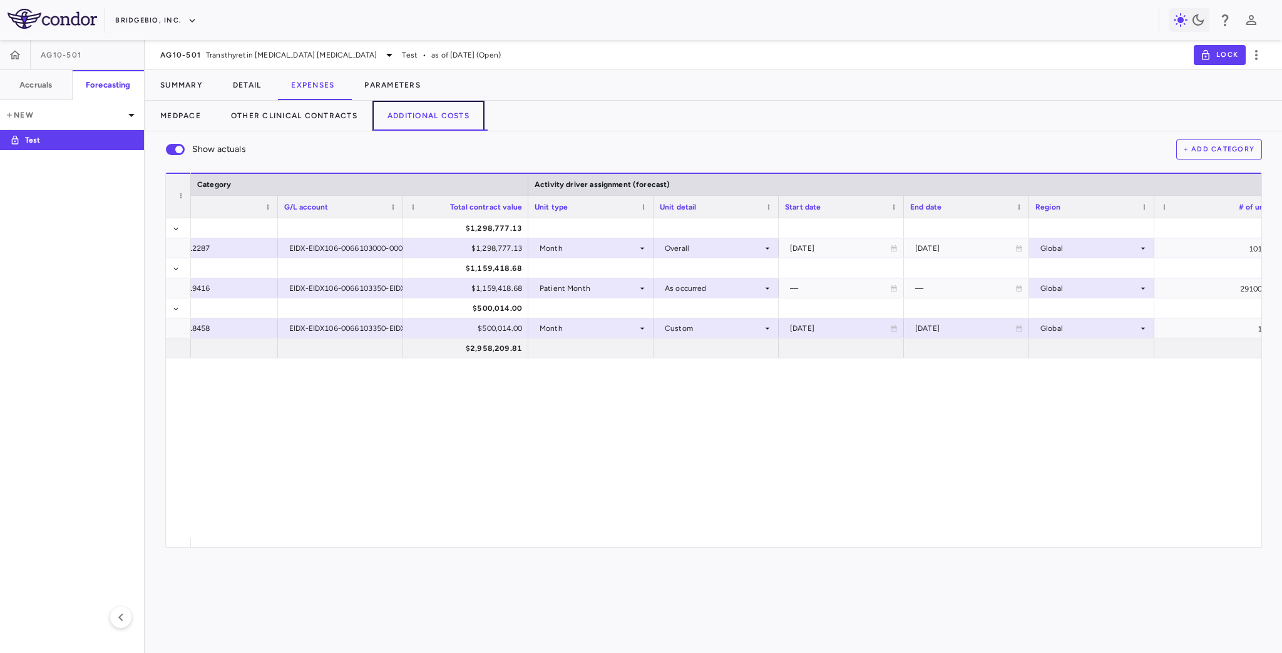
scroll to position [0, 713]
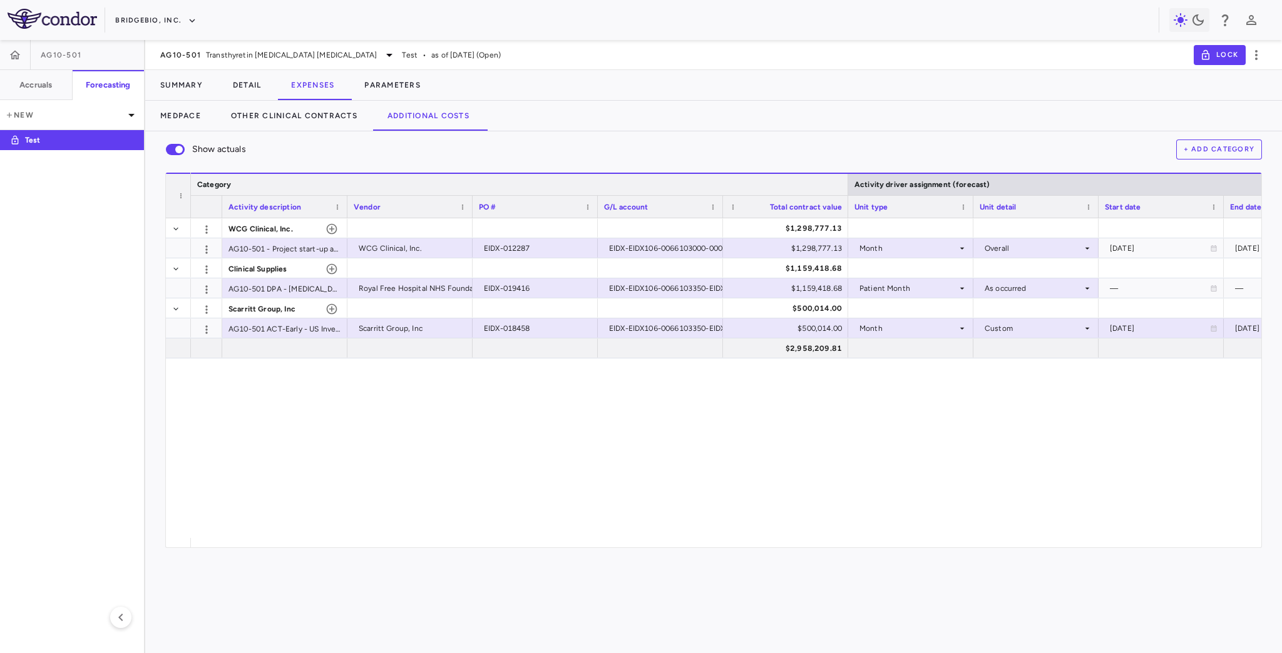
click at [847, 183] on div at bounding box center [847, 184] width 5 height 21
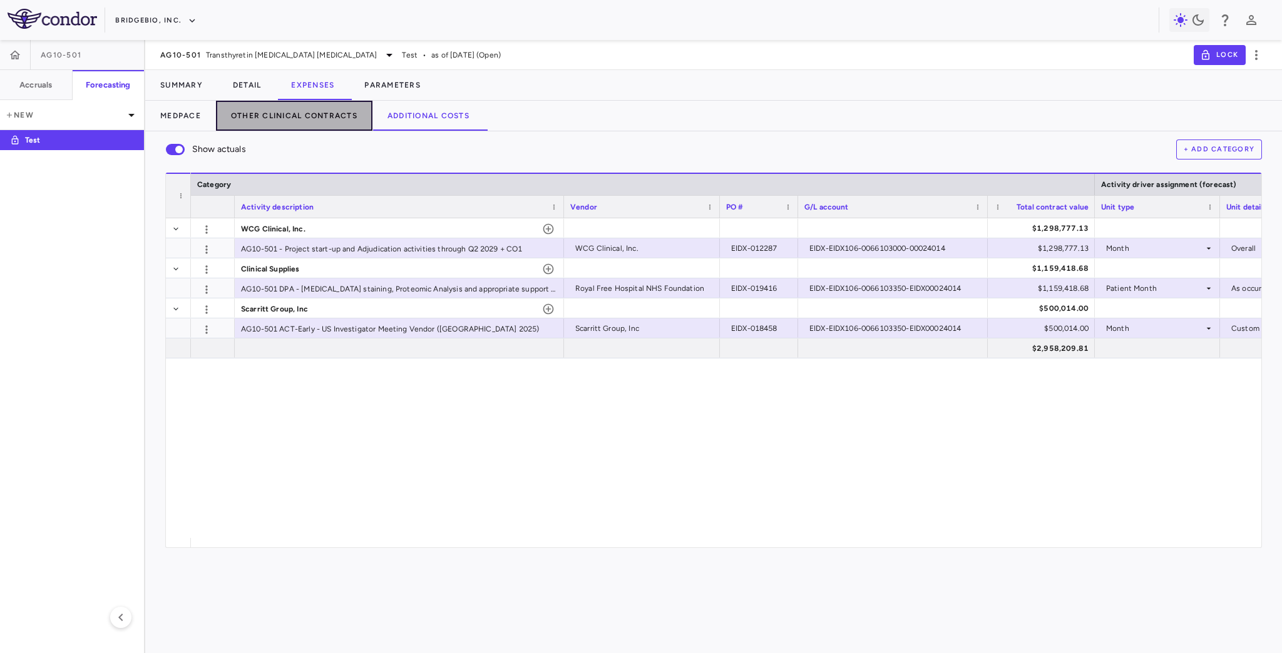
click at [263, 114] on button "Other Clinical Contracts" at bounding box center [294, 116] width 156 height 30
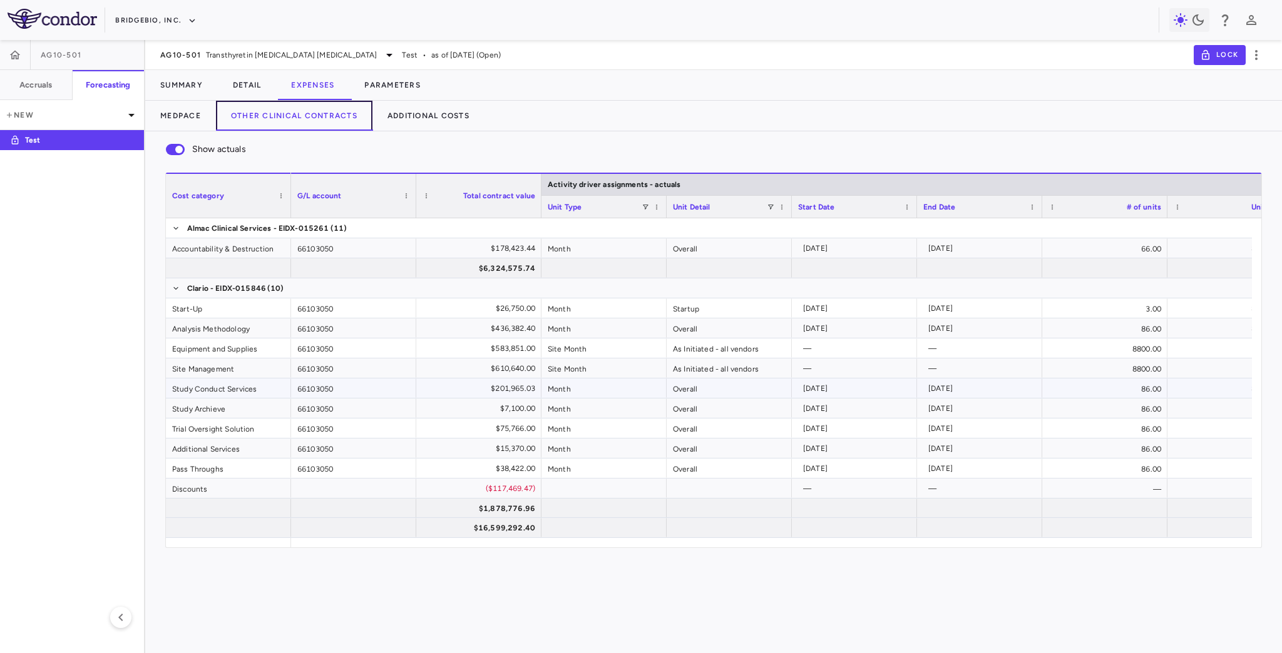
scroll to position [200, 0]
click at [340, 310] on div "66103050" at bounding box center [353, 307] width 125 height 19
click at [335, 491] on div at bounding box center [353, 488] width 125 height 19
click at [41, 88] on h6 "Accruals" at bounding box center [35, 84] width 33 height 11
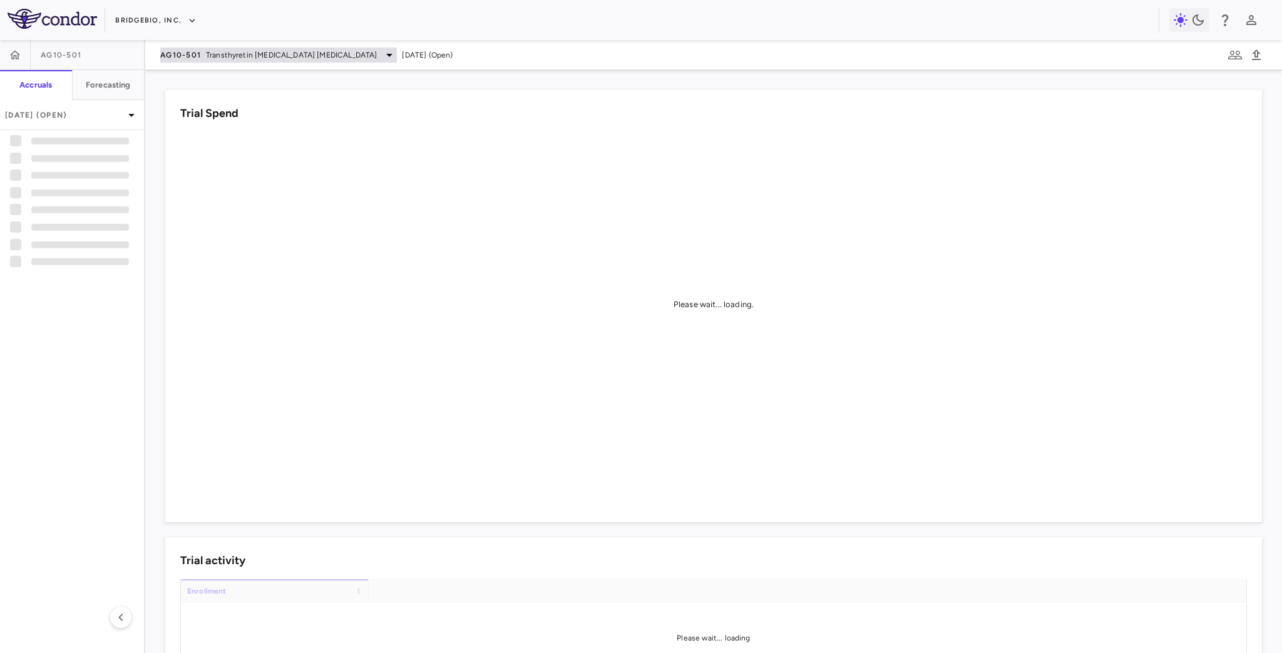
click at [225, 55] on span "Transthyretin Amyloid Cardiomyopathy" at bounding box center [291, 54] width 171 height 11
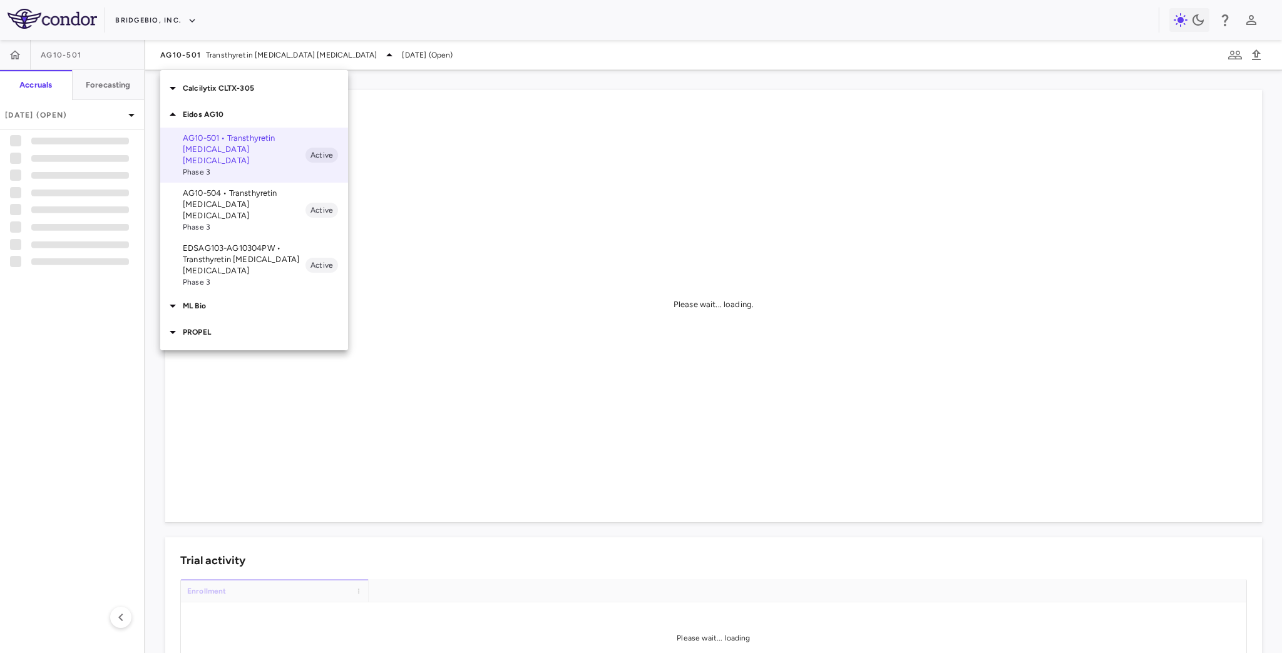
click at [196, 327] on p "PROPEL" at bounding box center [265, 332] width 165 height 11
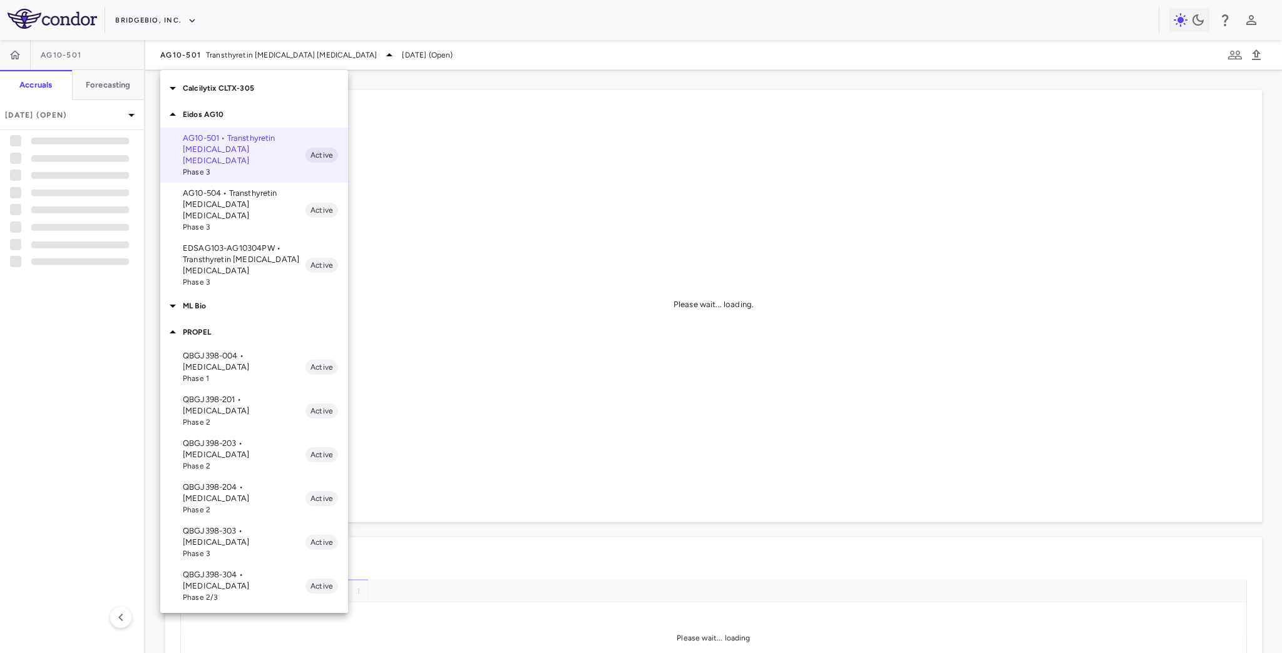
click at [242, 350] on p "QBGJ398-004 • Hypochondroplasia" at bounding box center [244, 361] width 123 height 23
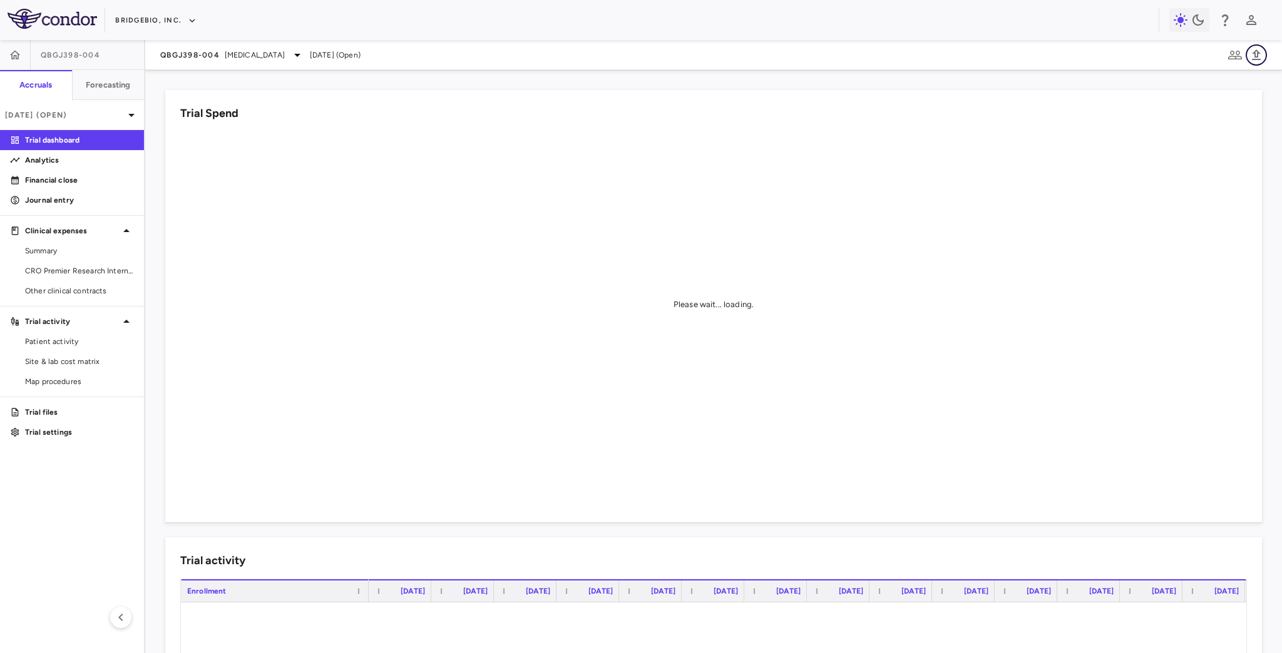
click at [1257, 55] on icon "button" at bounding box center [1256, 54] width 9 height 11
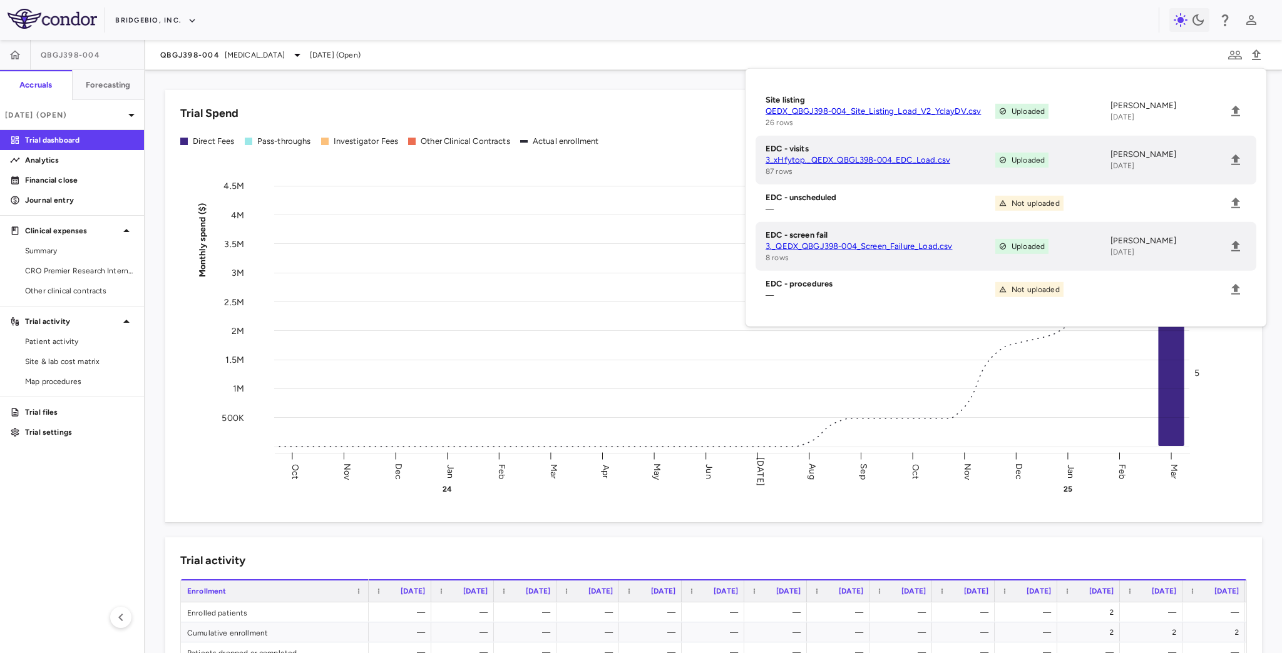
click at [58, 343] on span "Patient activity" at bounding box center [79, 341] width 109 height 11
click at [53, 340] on span "Patient activity" at bounding box center [79, 341] width 109 height 11
click at [1259, 58] on icon "button" at bounding box center [1255, 55] width 15 height 15
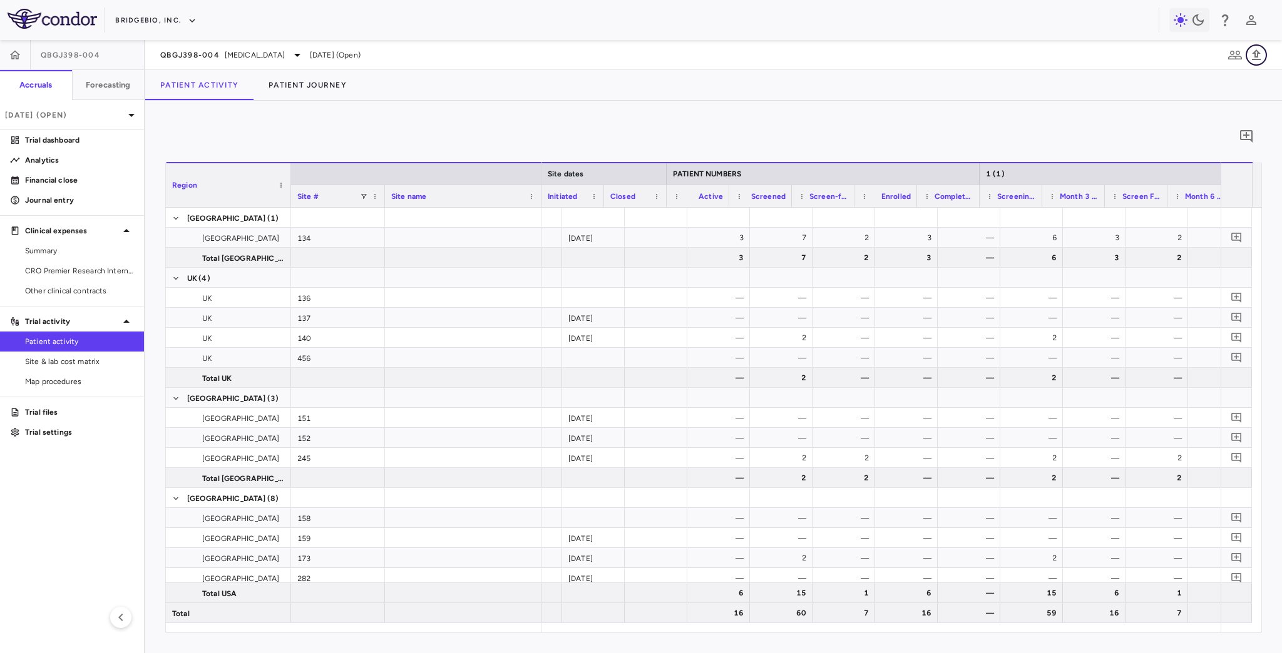
scroll to position [0, 313]
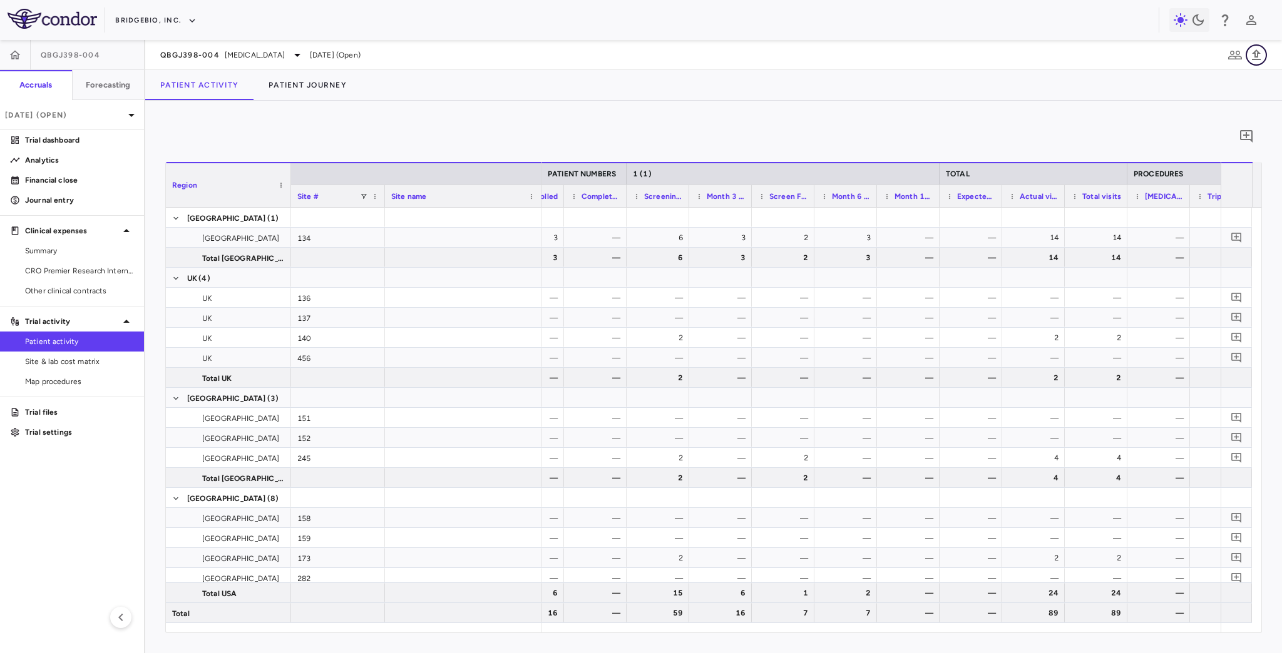
click at [1262, 55] on icon "button" at bounding box center [1255, 55] width 15 height 15
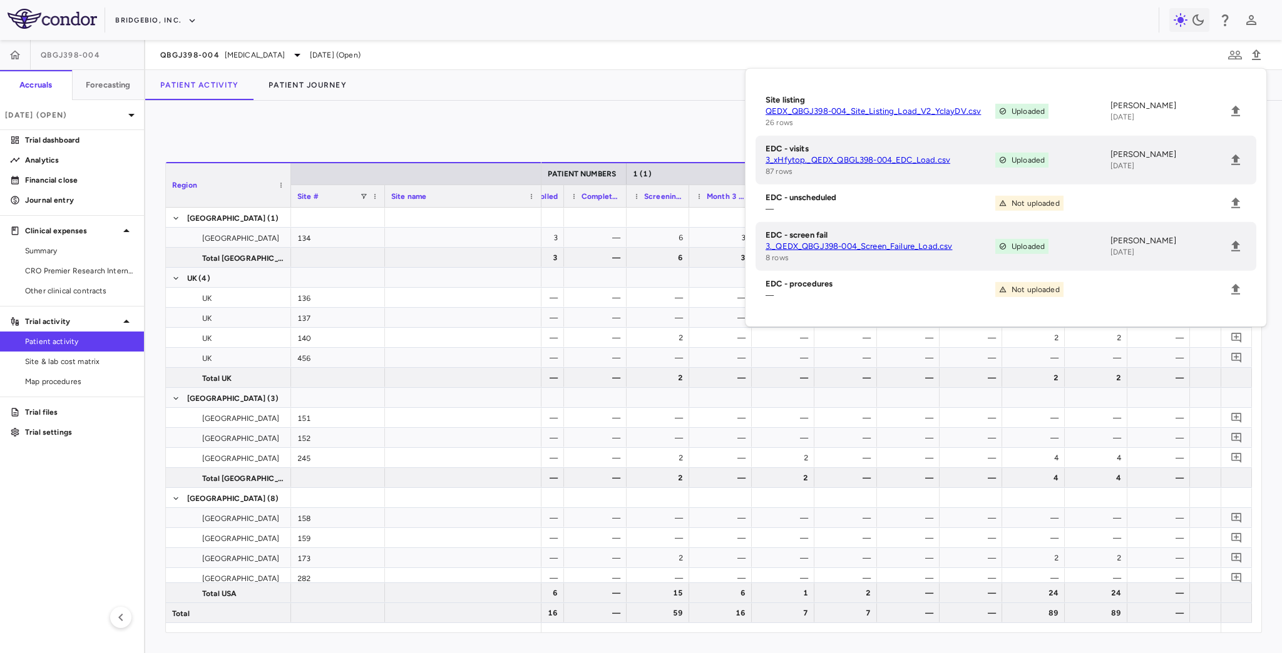
click at [890, 160] on link "3_xHfytop._QEDX_QBGL398-004_EDC_Load.csv" at bounding box center [880, 160] width 230 height 11
click at [1255, 53] on icon "button" at bounding box center [1255, 55] width 15 height 15
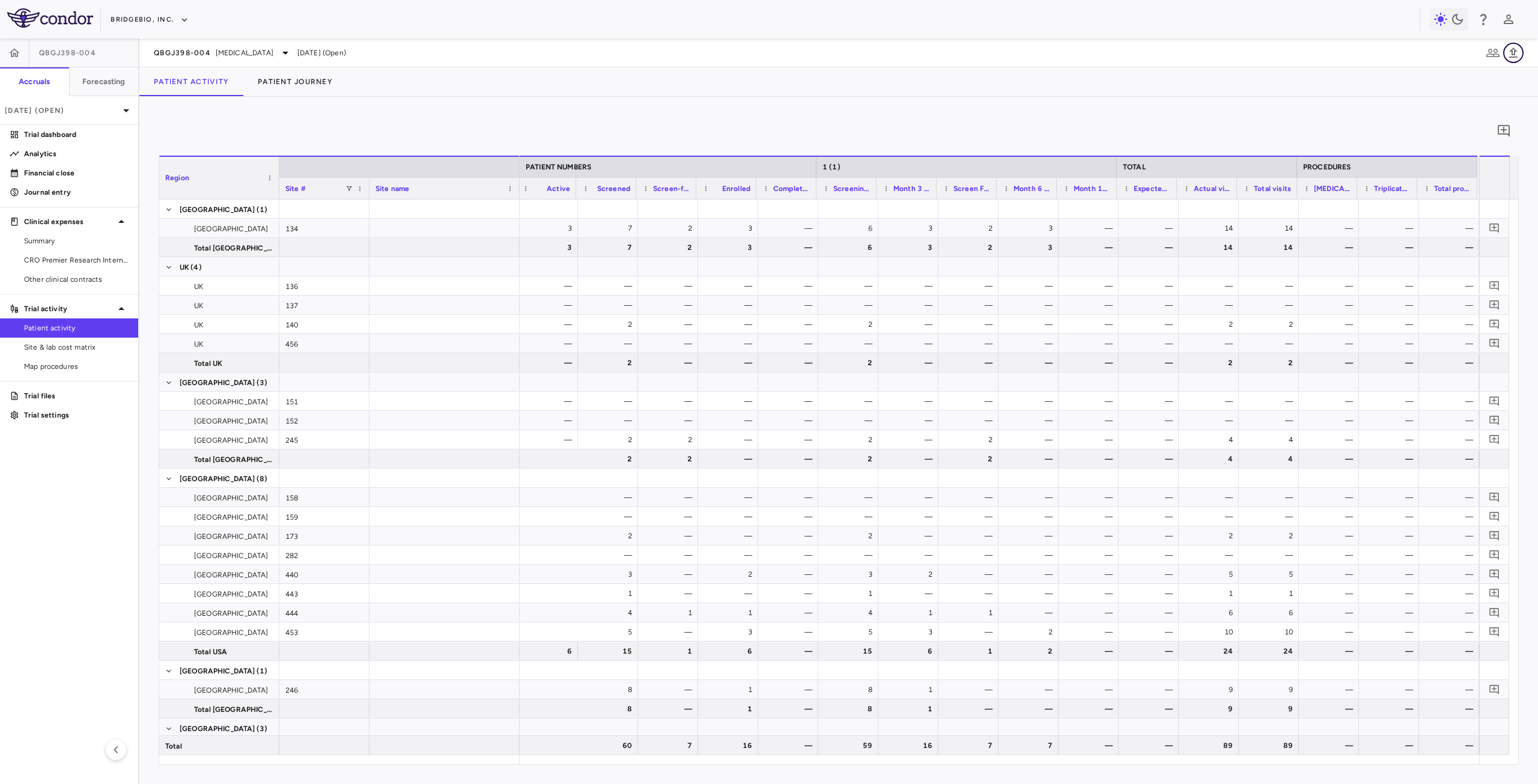
scroll to position [0, 422]
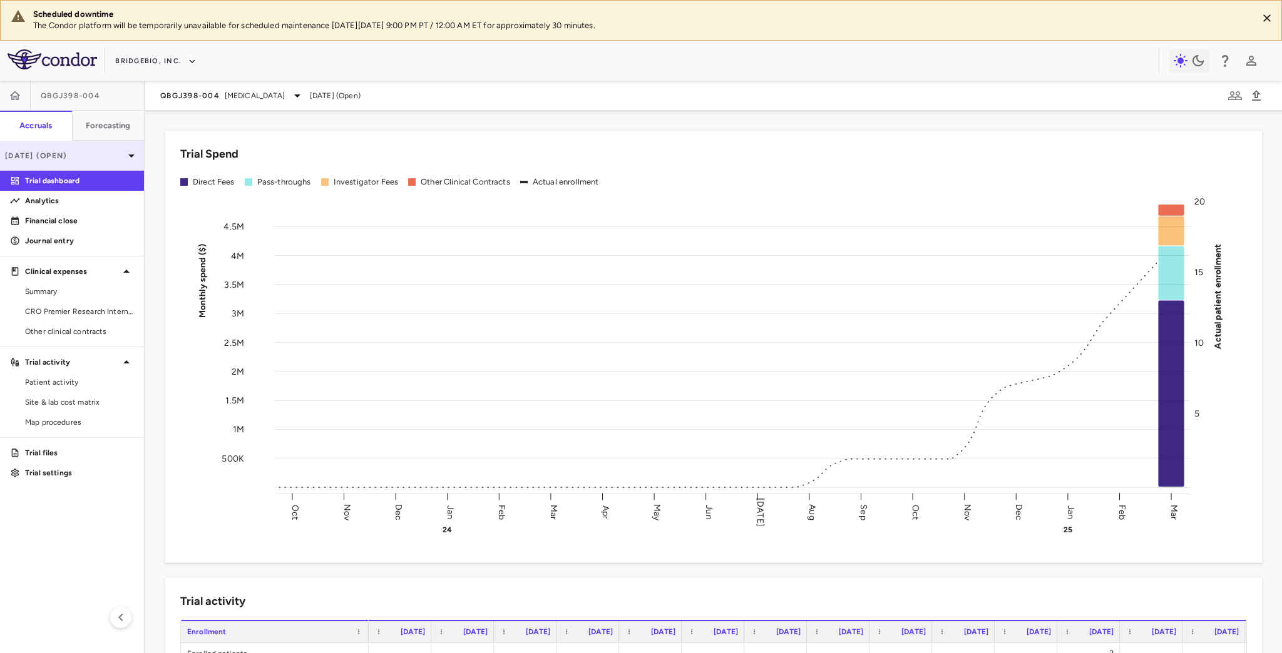
click at [101, 150] on p "[DATE] (Open)" at bounding box center [64, 155] width 119 height 11
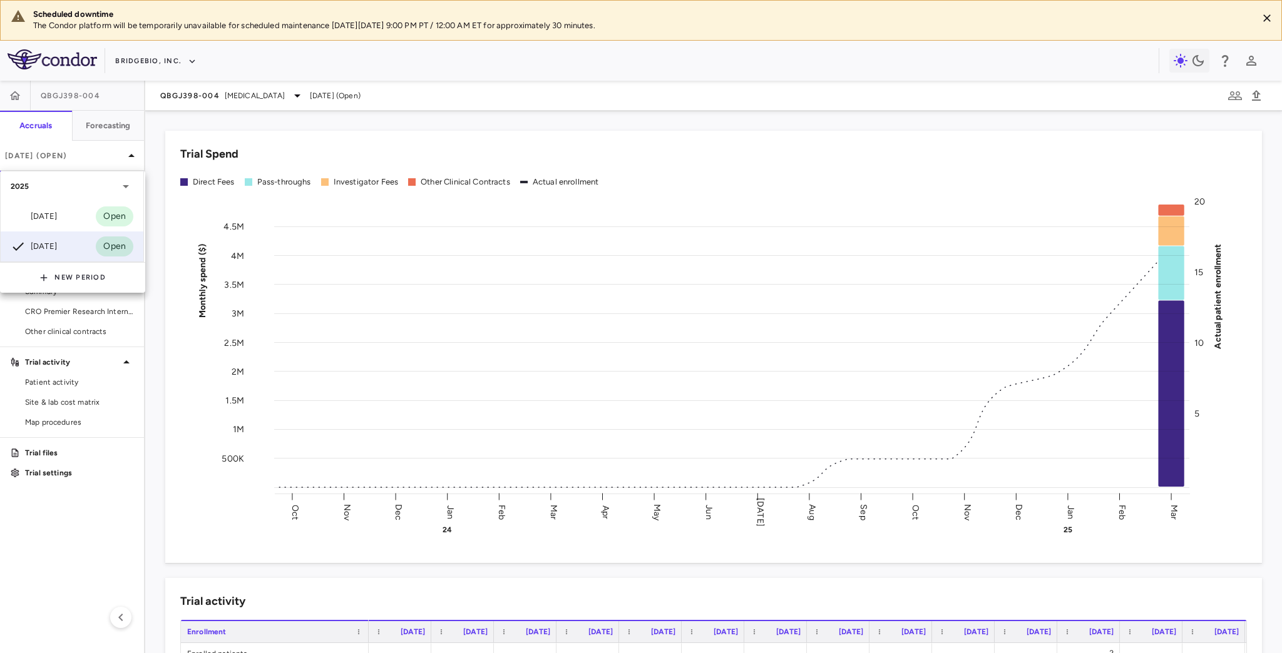
click at [183, 95] on div at bounding box center [641, 326] width 1282 height 653
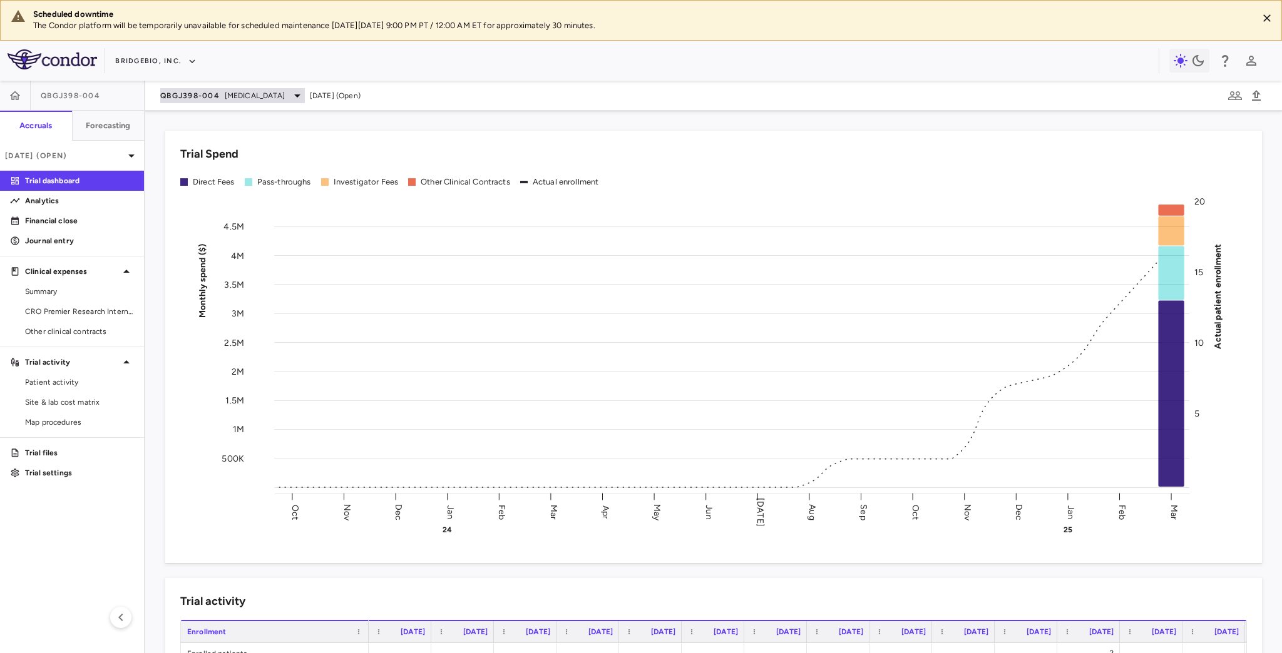
click at [218, 99] on span "QBGJ398-004" at bounding box center [189, 96] width 59 height 10
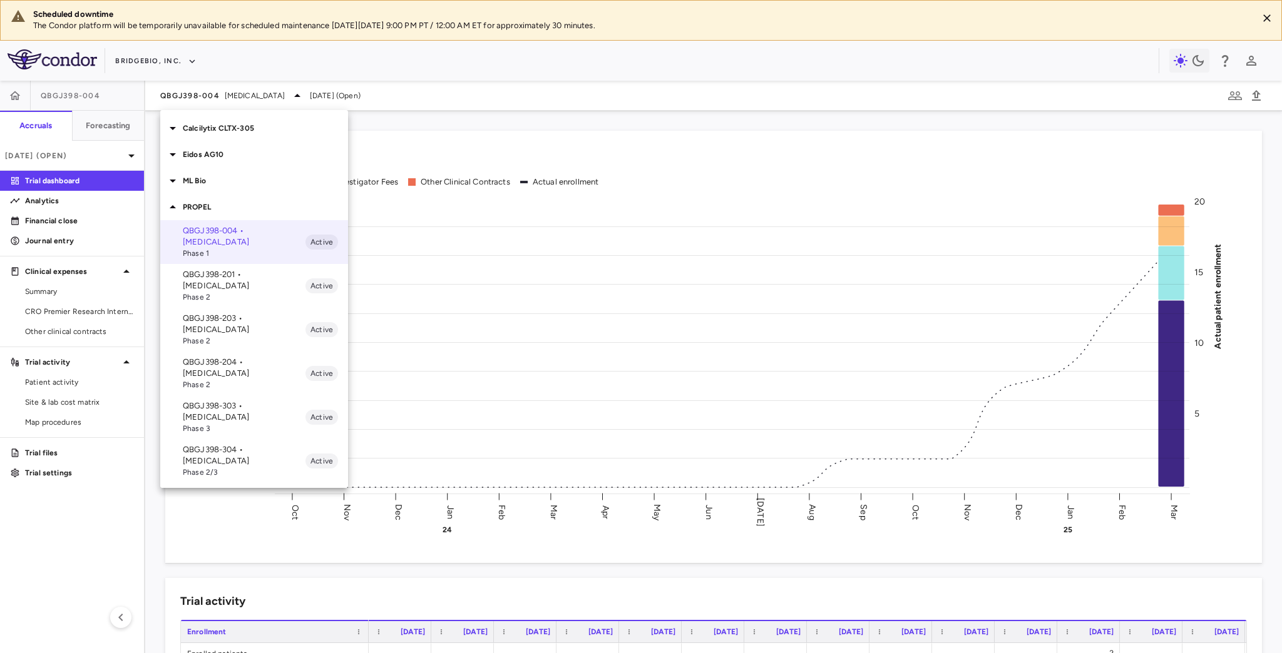
click at [198, 177] on p "ML Bio" at bounding box center [265, 180] width 165 height 11
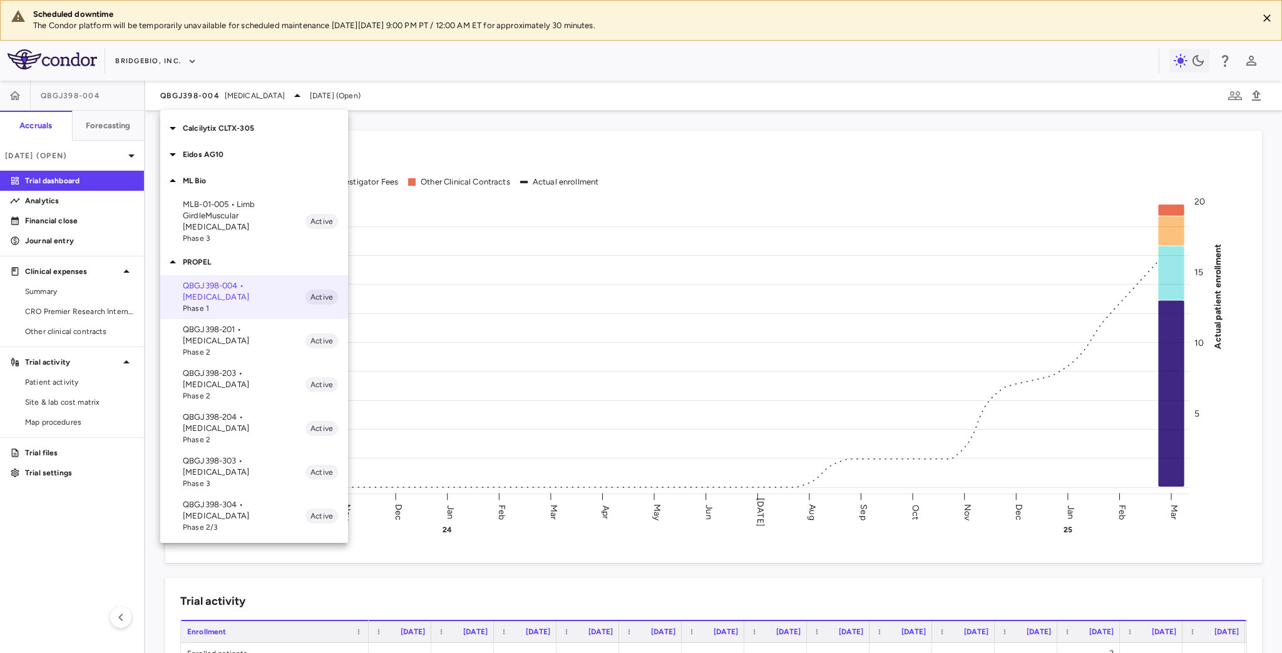
click at [205, 210] on p "MLB-01-005 • Limb GirdleMuscular Dystrophy" at bounding box center [244, 216] width 123 height 34
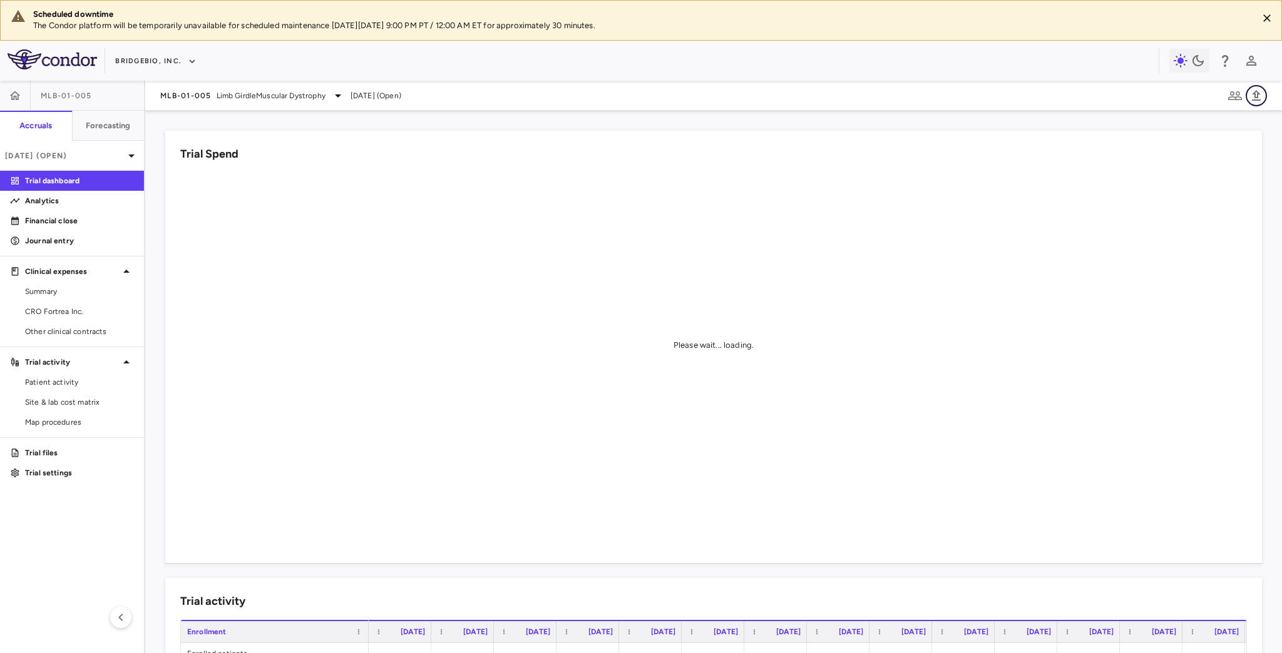
click at [1259, 94] on icon "button" at bounding box center [1255, 95] width 15 height 15
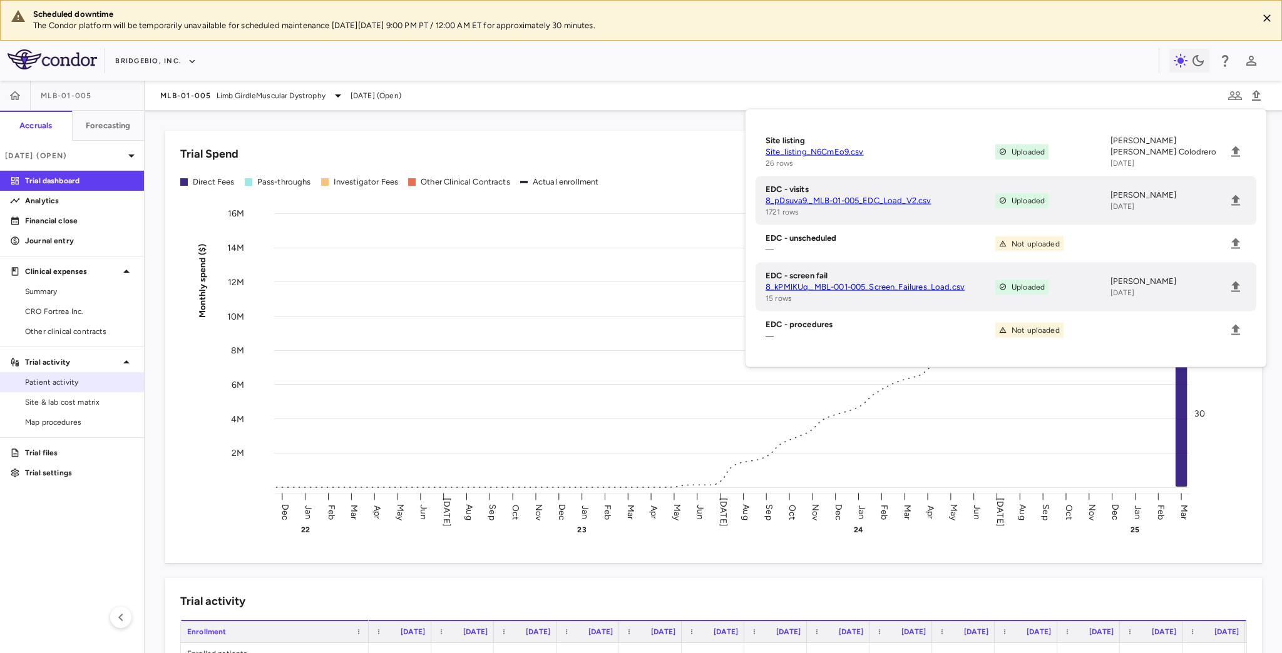
drag, startPoint x: 73, startPoint y: 383, endPoint x: 94, endPoint y: 381, distance: 22.0
click at [73, 383] on span "Patient activity" at bounding box center [79, 382] width 109 height 11
click at [1256, 94] on icon "button" at bounding box center [1255, 95] width 15 height 15
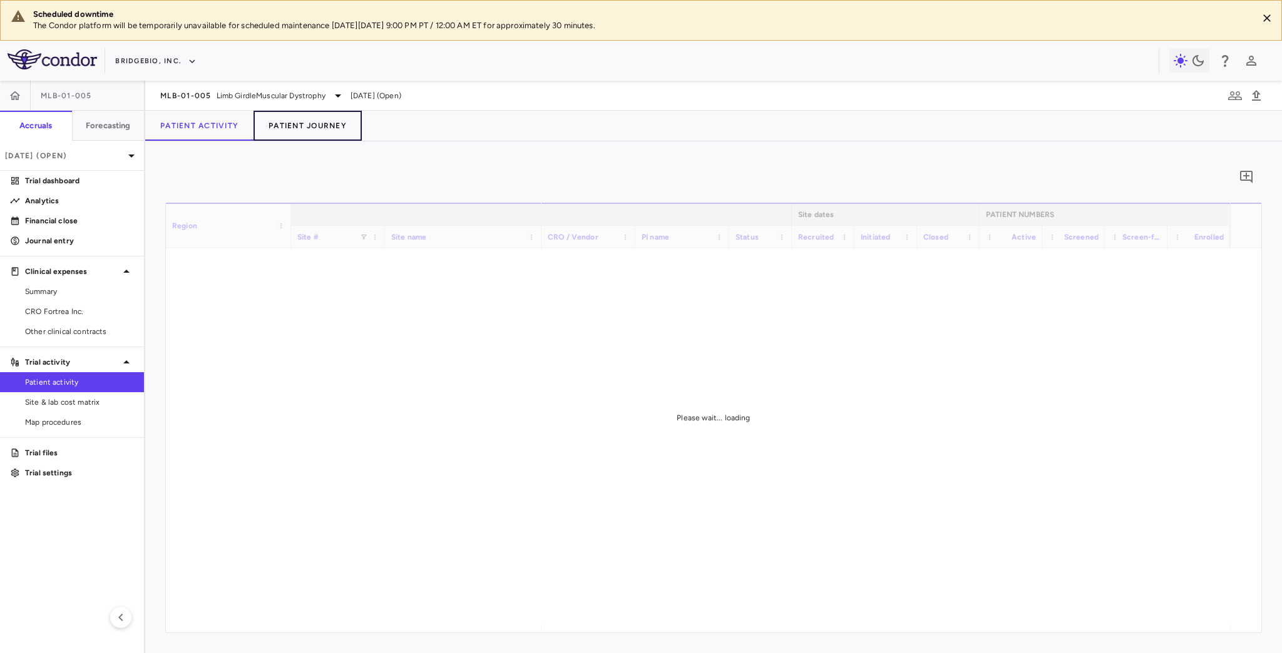
click at [302, 125] on button "Patient Journey" at bounding box center [307, 126] width 108 height 30
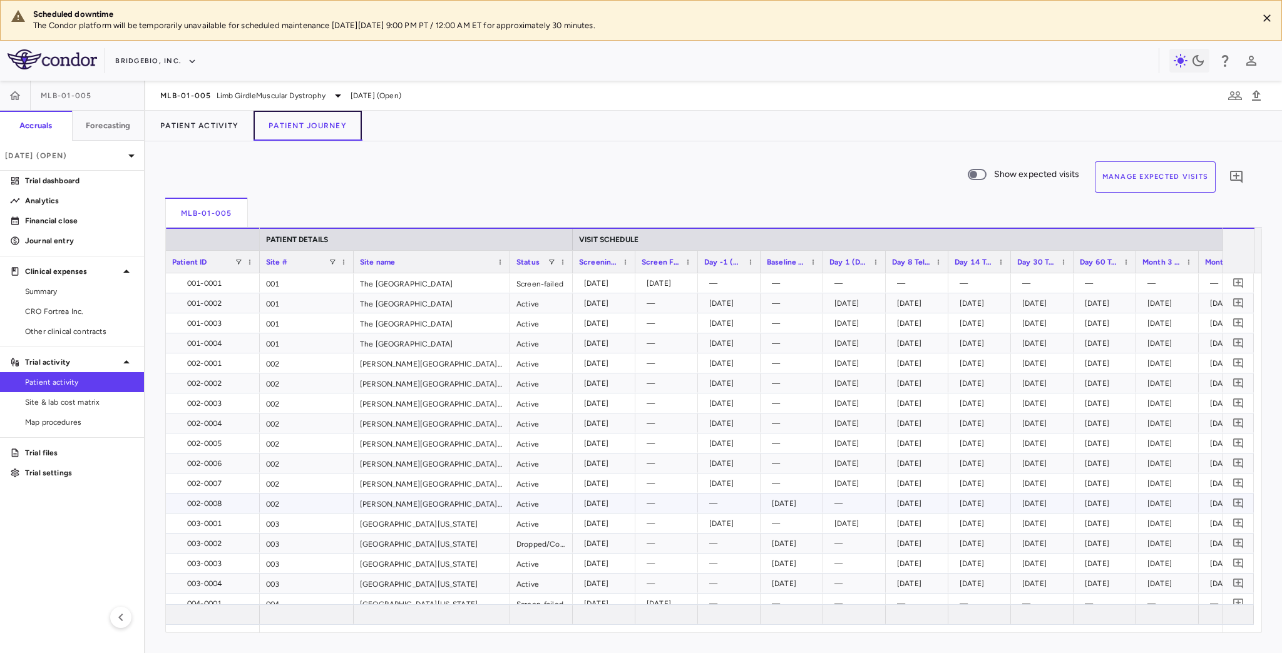
scroll to position [50, 0]
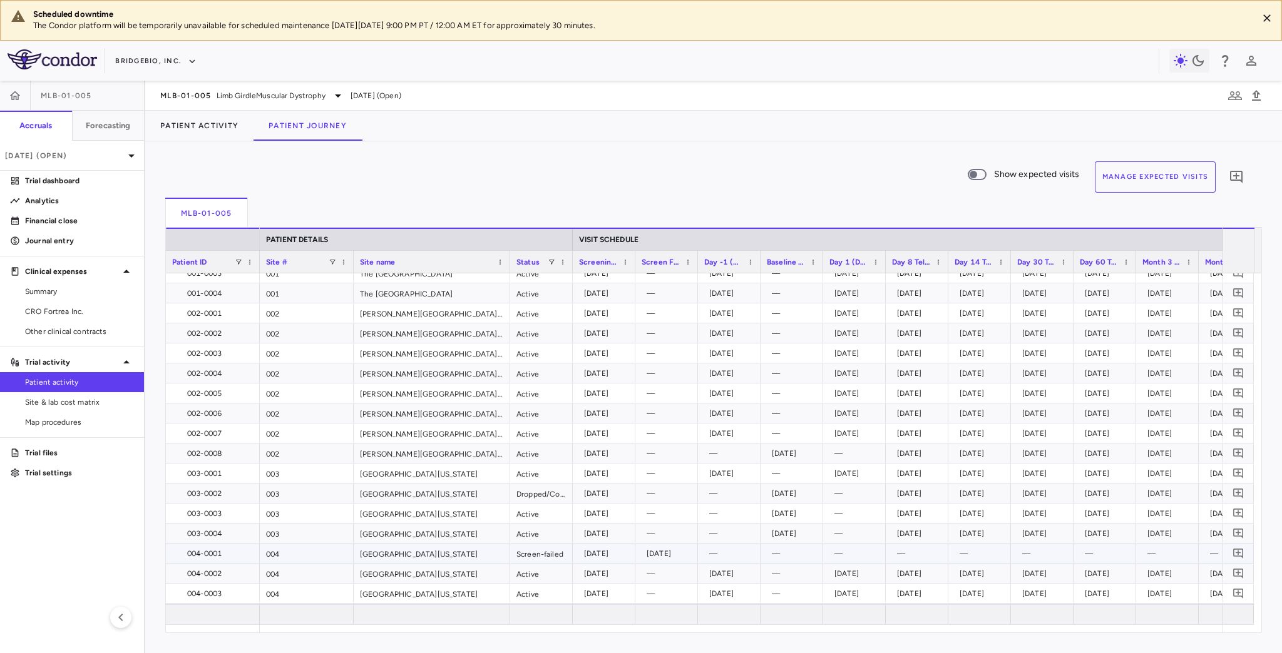
click at [627, 553] on div "2024-01-09" at bounding box center [606, 554] width 45 height 20
click at [218, 555] on div "004-0001" at bounding box center [215, 554] width 76 height 20
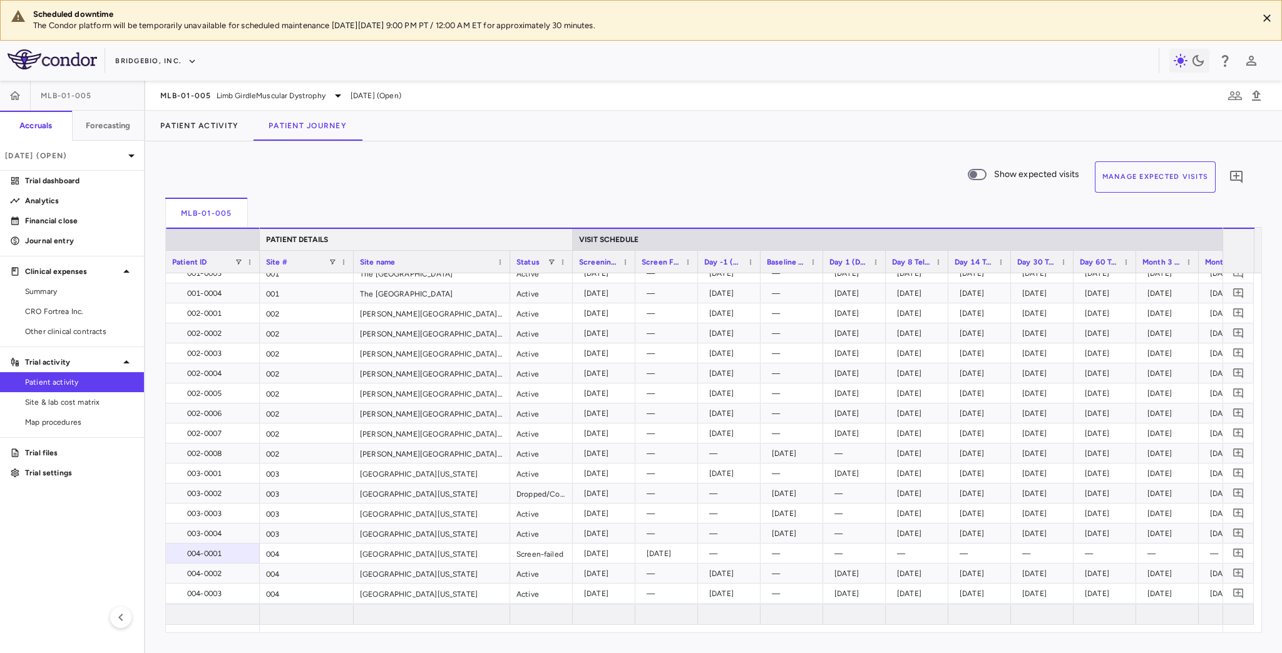
click at [260, 241] on div "PATIENT DETAILS" at bounding box center [416, 239] width 313 height 23
click at [260, 240] on div "PATIENT DETAILS" at bounding box center [416, 239] width 313 height 23
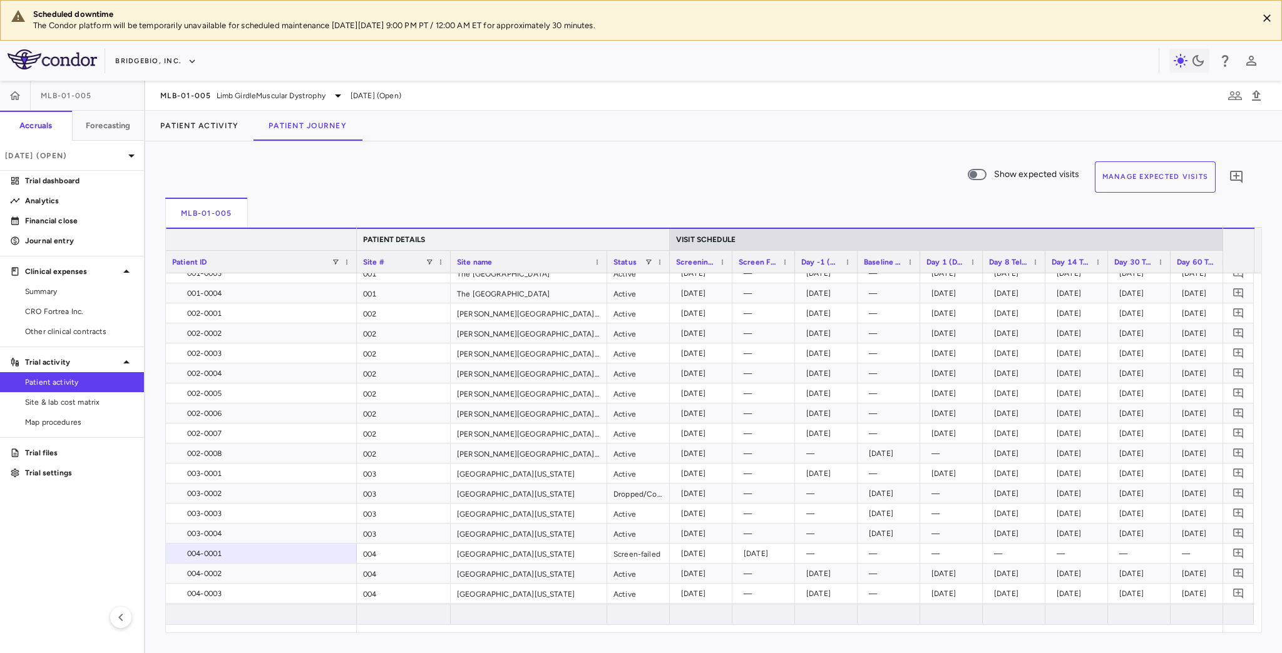
drag, startPoint x: 256, startPoint y: 240, endPoint x: 353, endPoint y: 240, distance: 97.0
click at [353, 240] on div at bounding box center [261, 239] width 191 height 23
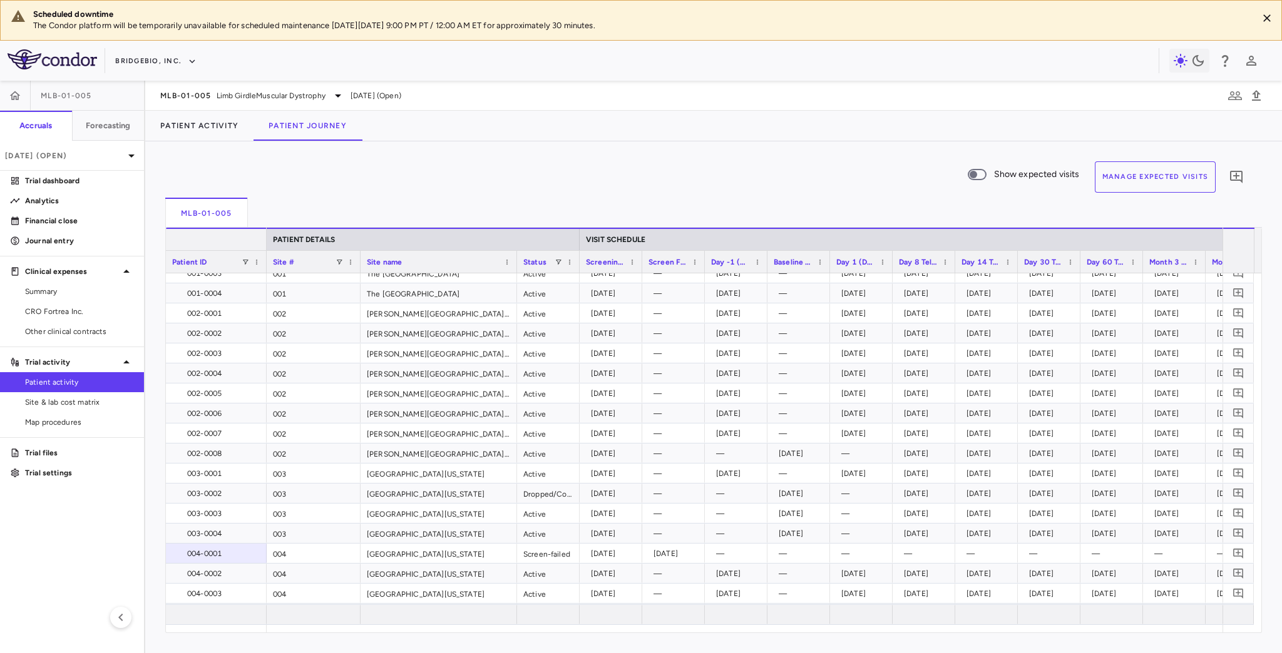
drag, startPoint x: 353, startPoint y: 235, endPoint x: 263, endPoint y: 237, distance: 90.1
click at [263, 237] on div at bounding box center [265, 239] width 5 height 21
drag, startPoint x: 416, startPoint y: 507, endPoint x: 313, endPoint y: 205, distance: 318.8
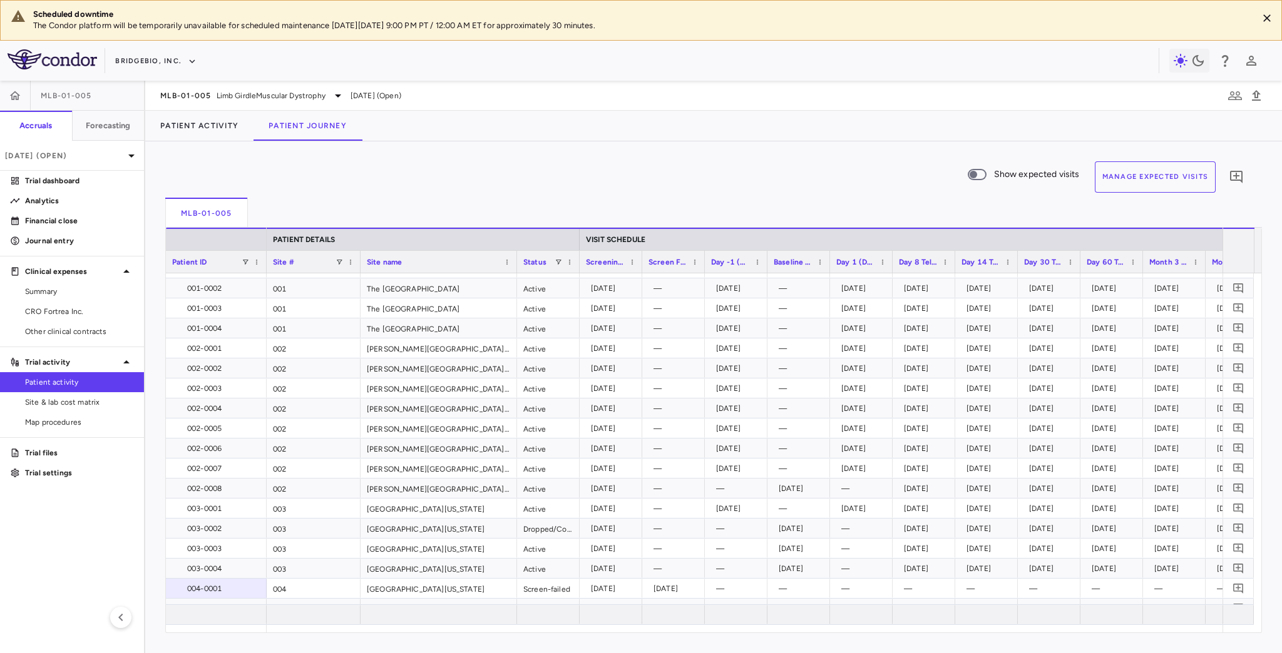
scroll to position [15, 0]
click at [208, 131] on button "Patient Activity" at bounding box center [199, 126] width 108 height 30
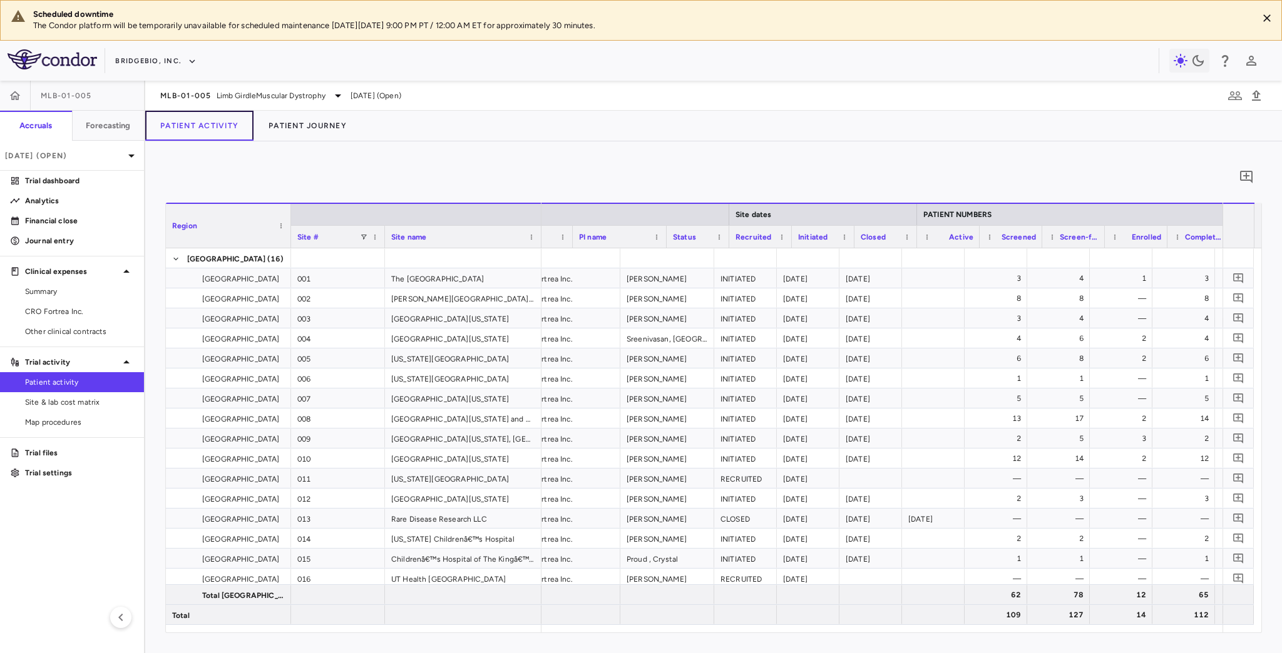
scroll to position [0, 63]
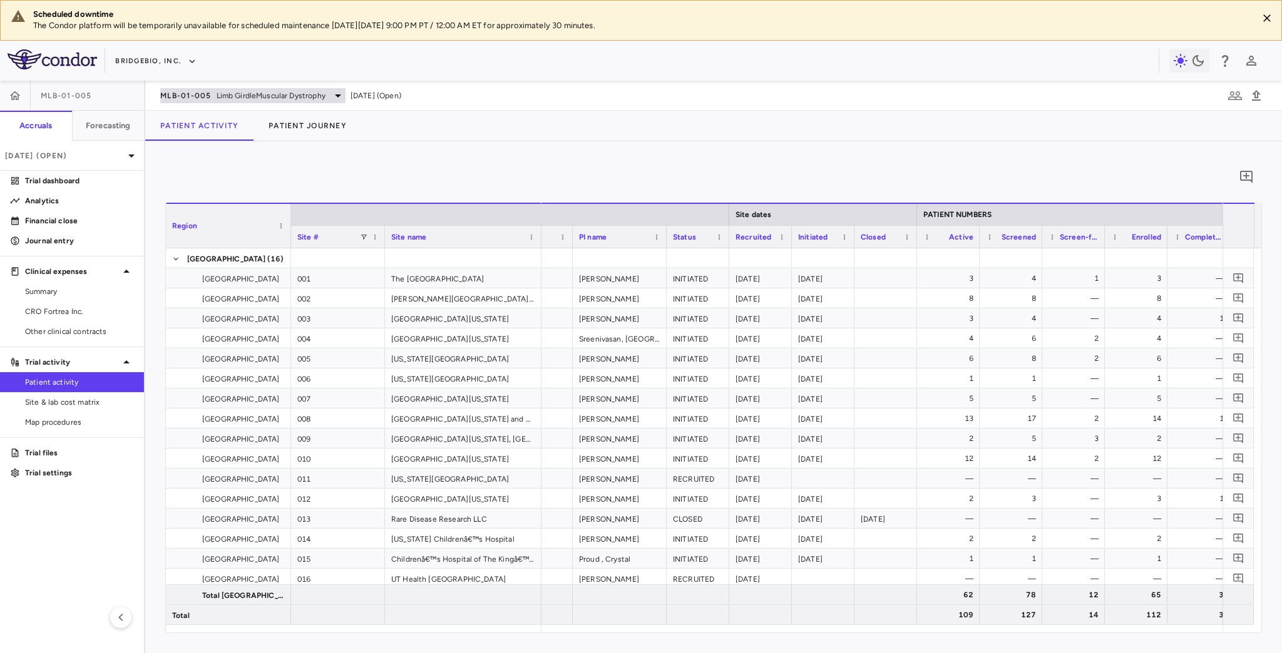
click at [205, 93] on span "MLB-01-005" at bounding box center [185, 96] width 51 height 10
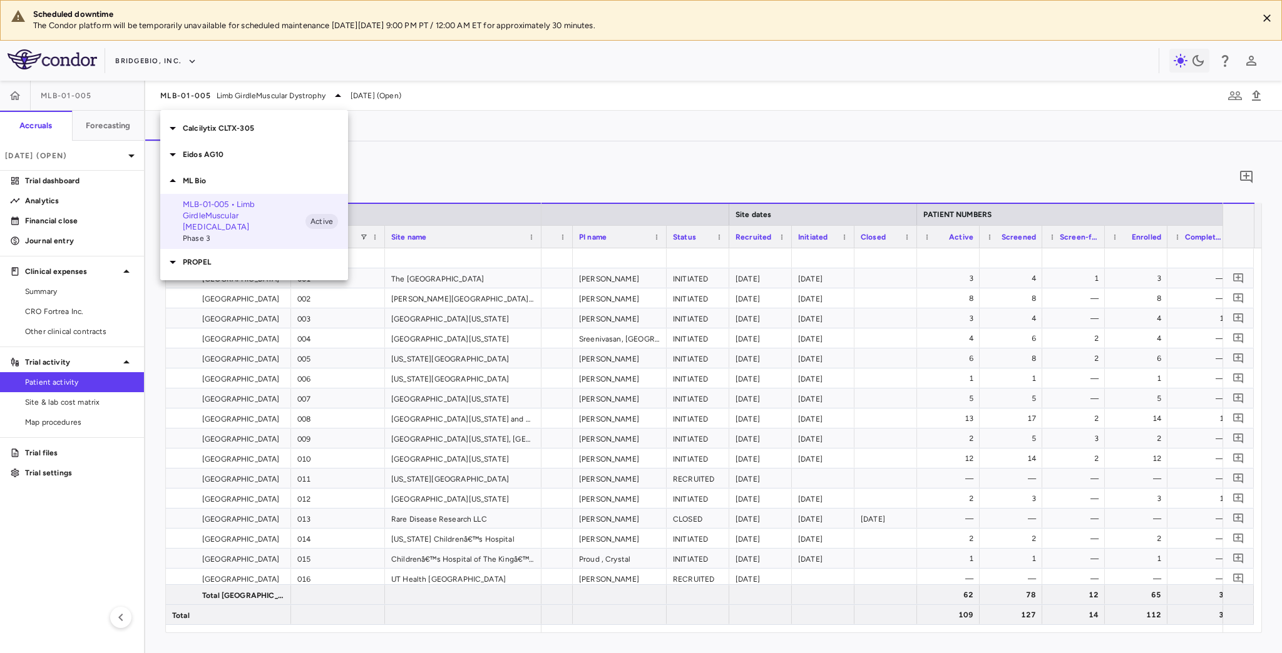
click at [198, 257] on p "PROPEL" at bounding box center [265, 262] width 165 height 11
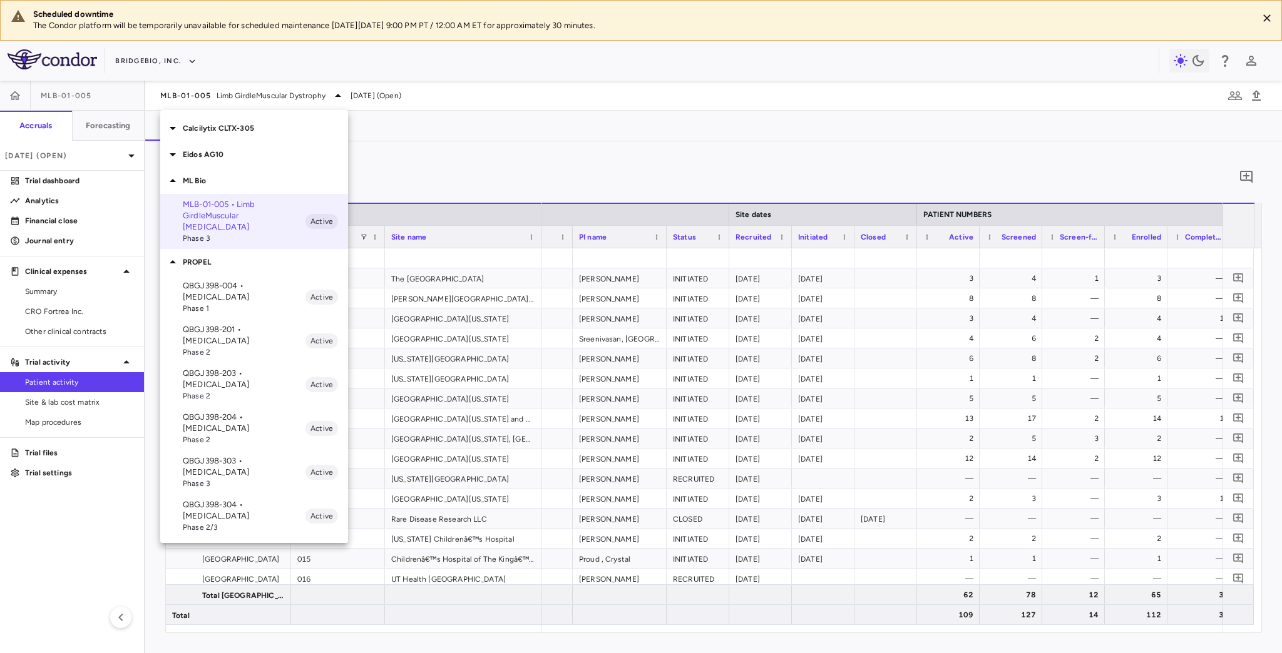
click at [232, 280] on p "QBGJ398-004 • Hypochondroplasia" at bounding box center [244, 291] width 123 height 23
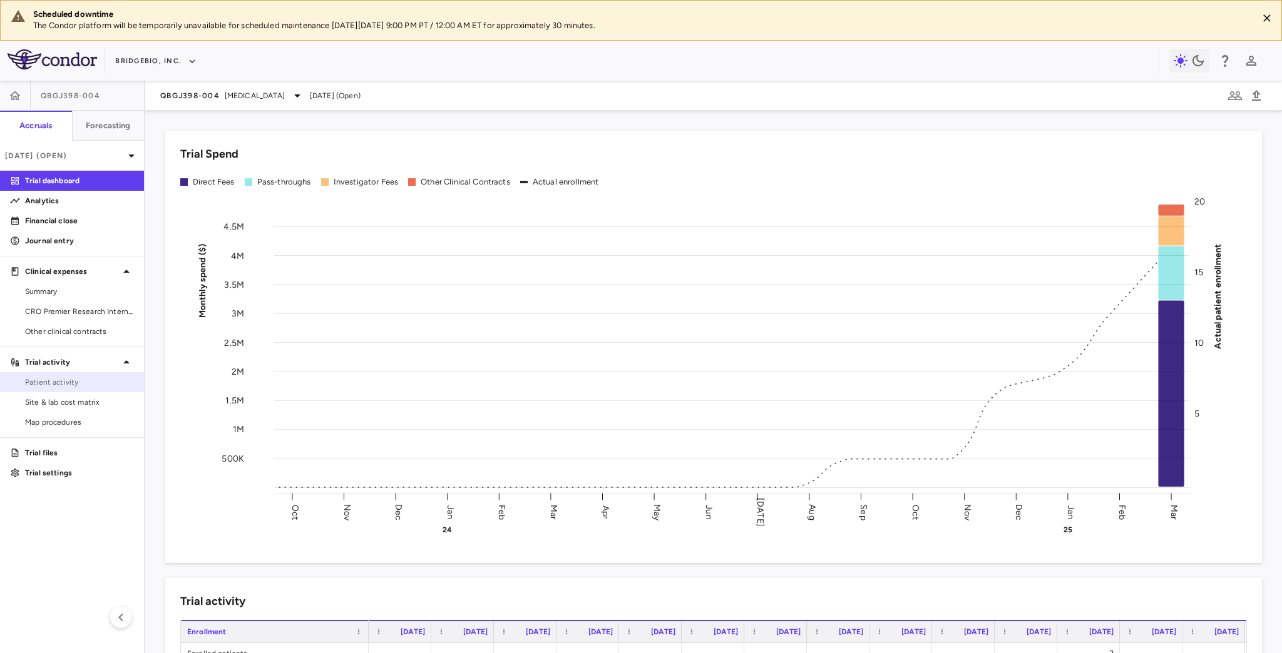
click at [72, 383] on span "Patient activity" at bounding box center [79, 382] width 109 height 11
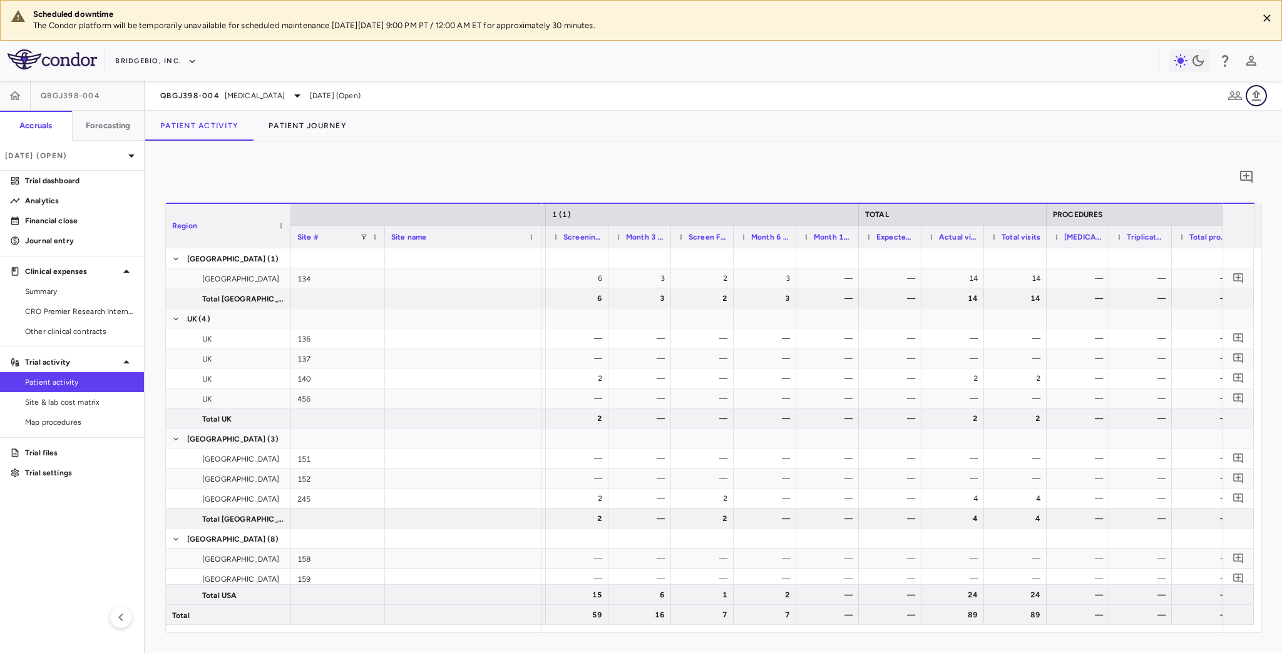
click at [1256, 96] on icon "button" at bounding box center [1255, 95] width 15 height 15
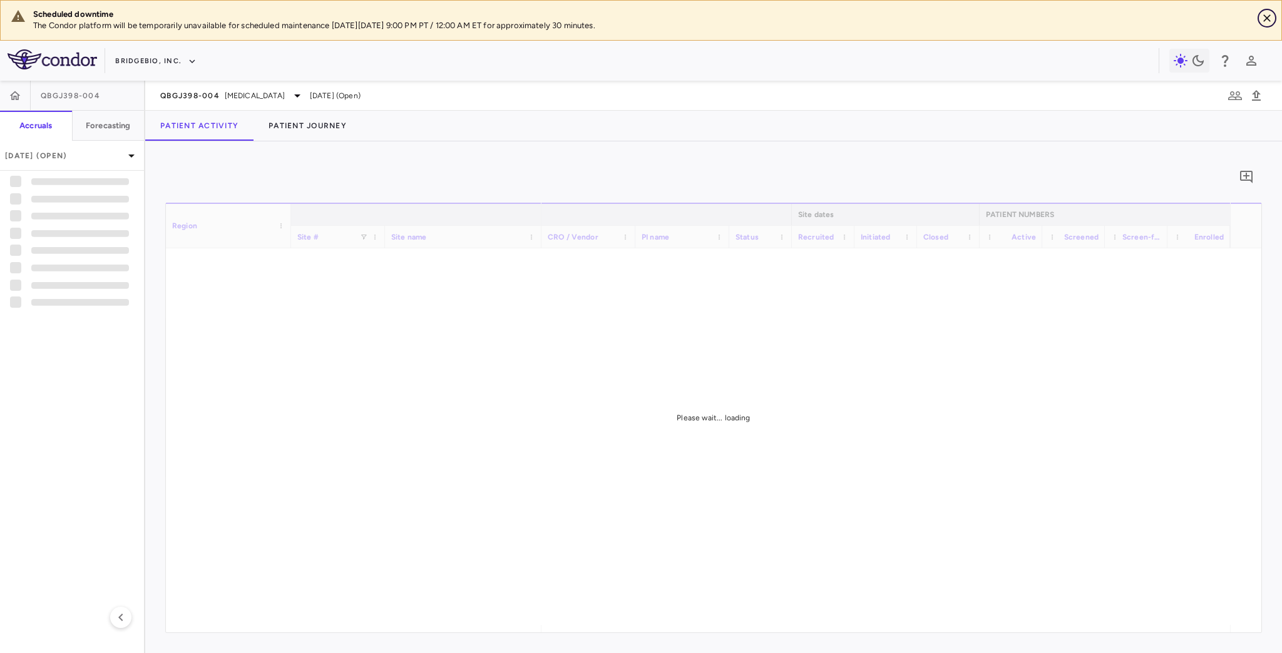
click at [1267, 19] on icon "Close" at bounding box center [1267, 18] width 8 height 8
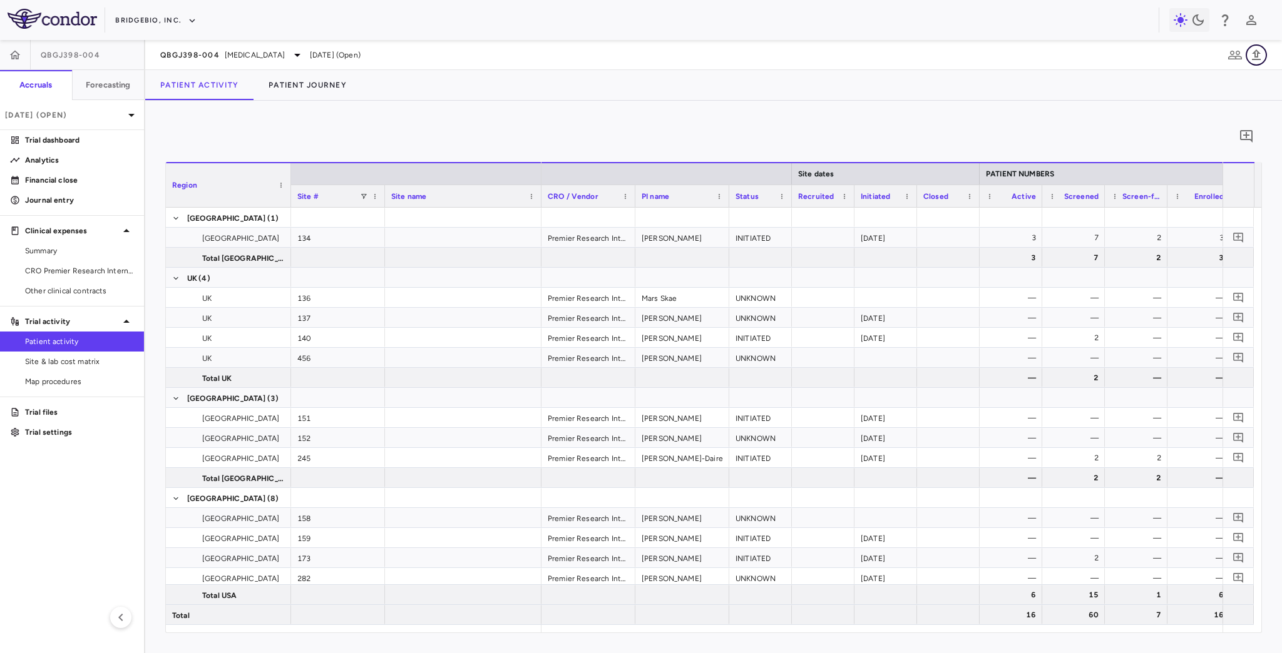
click at [1257, 54] on icon "button" at bounding box center [1256, 54] width 9 height 11
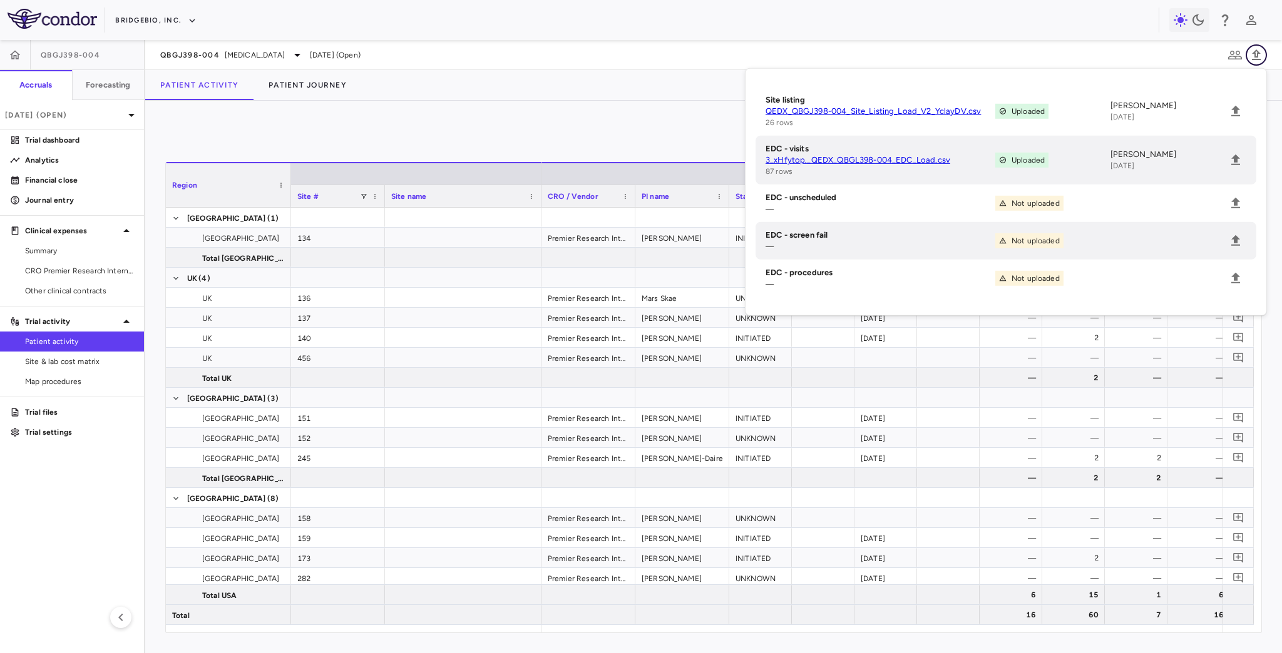
click at [1257, 54] on icon "button" at bounding box center [1256, 54] width 9 height 11
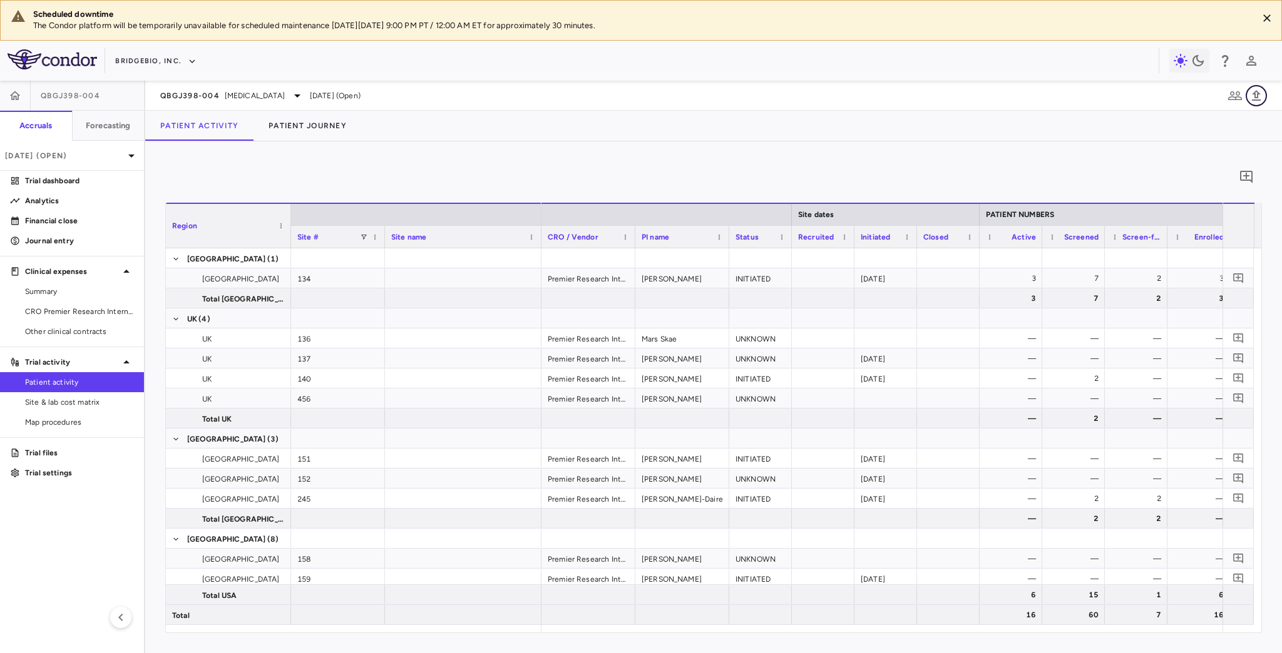
click at [1253, 97] on icon "button" at bounding box center [1255, 95] width 15 height 15
click at [1259, 96] on icon "button" at bounding box center [1255, 95] width 15 height 15
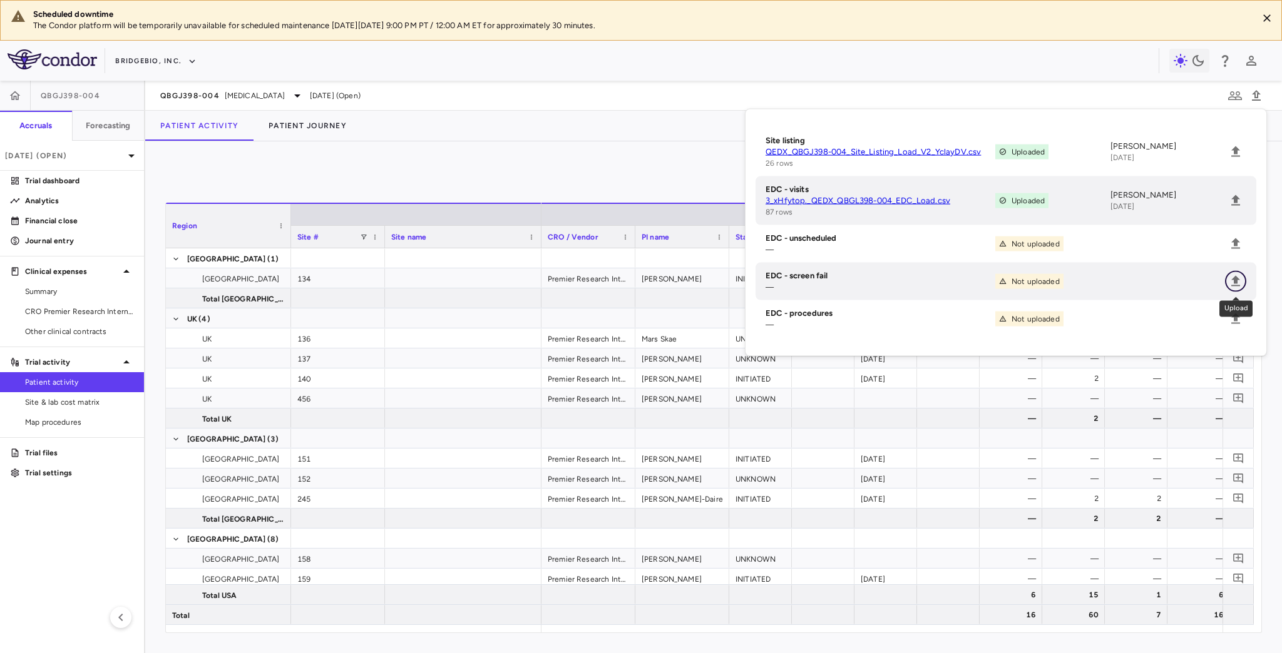
click at [1234, 280] on icon "Upload" at bounding box center [1235, 281] width 9 height 11
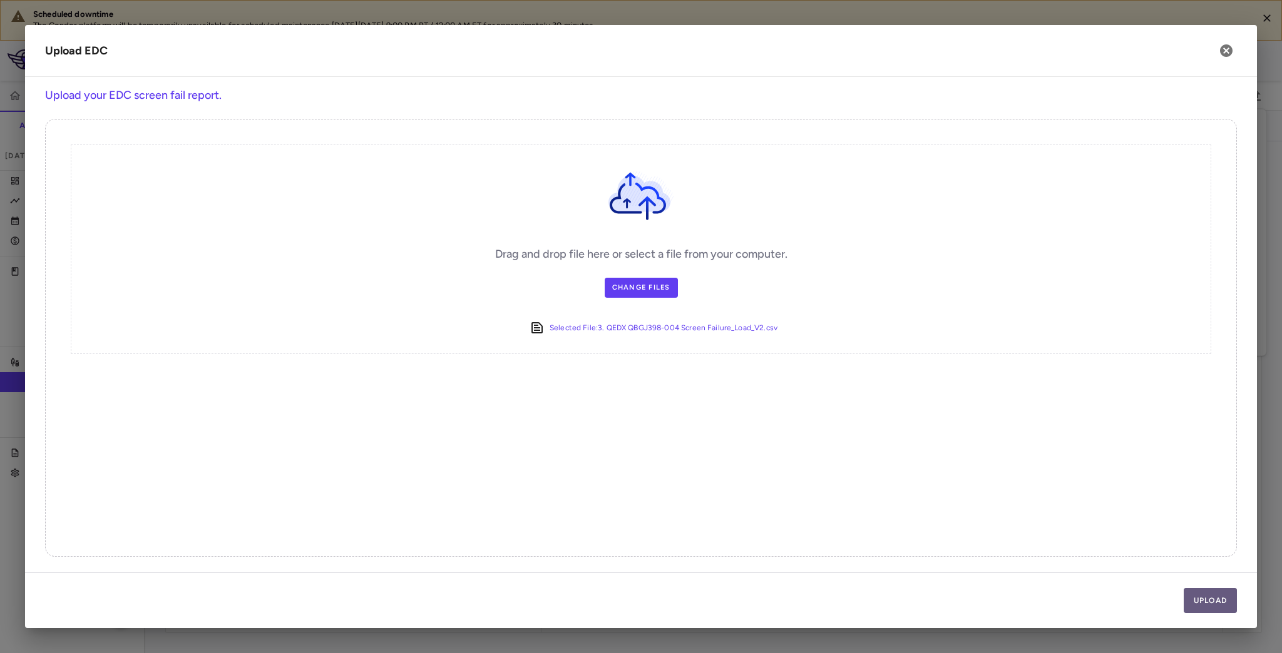
click at [1209, 600] on button "Upload" at bounding box center [1210, 600] width 54 height 25
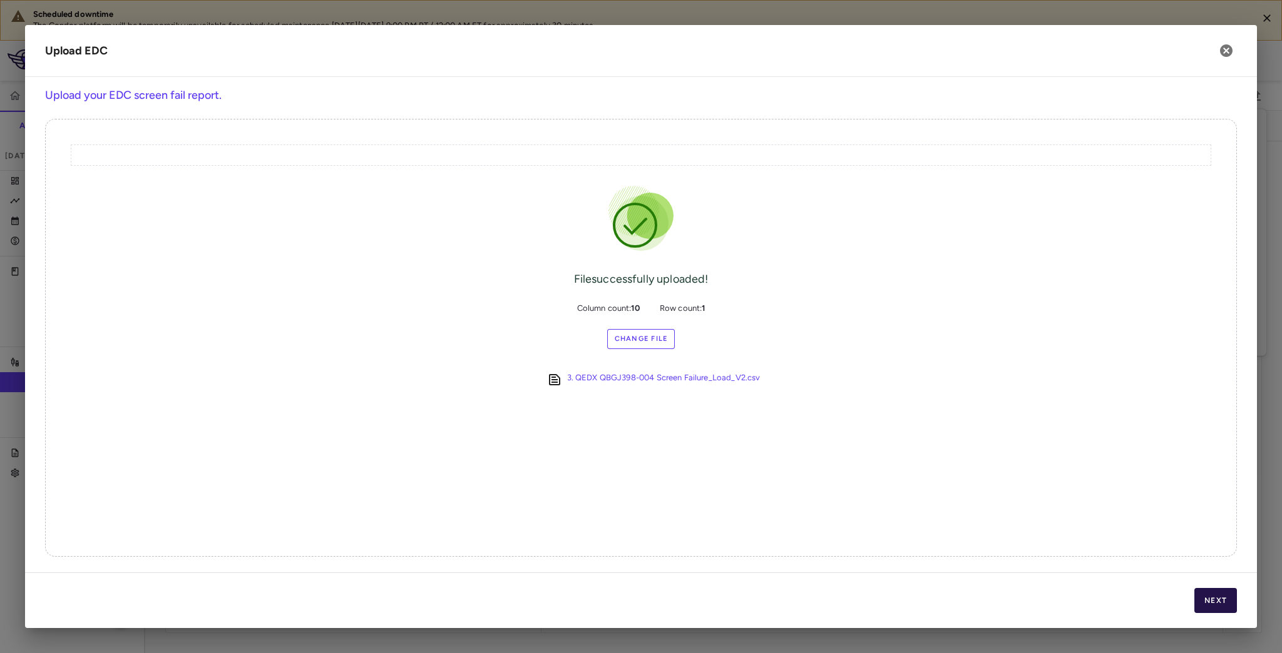
click at [1224, 601] on button "Next" at bounding box center [1215, 600] width 43 height 25
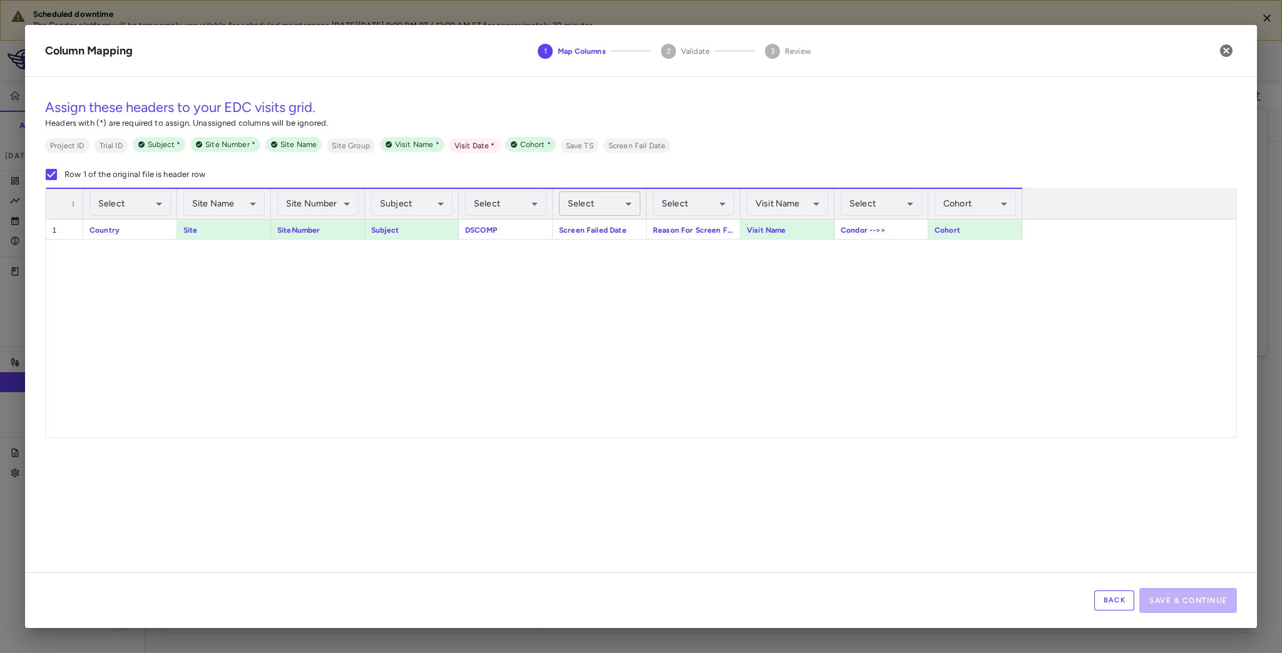
click at [602, 210] on body "Scheduled downtime The Condor platform will be temporarily unavailable for sche…" at bounding box center [641, 326] width 1282 height 653
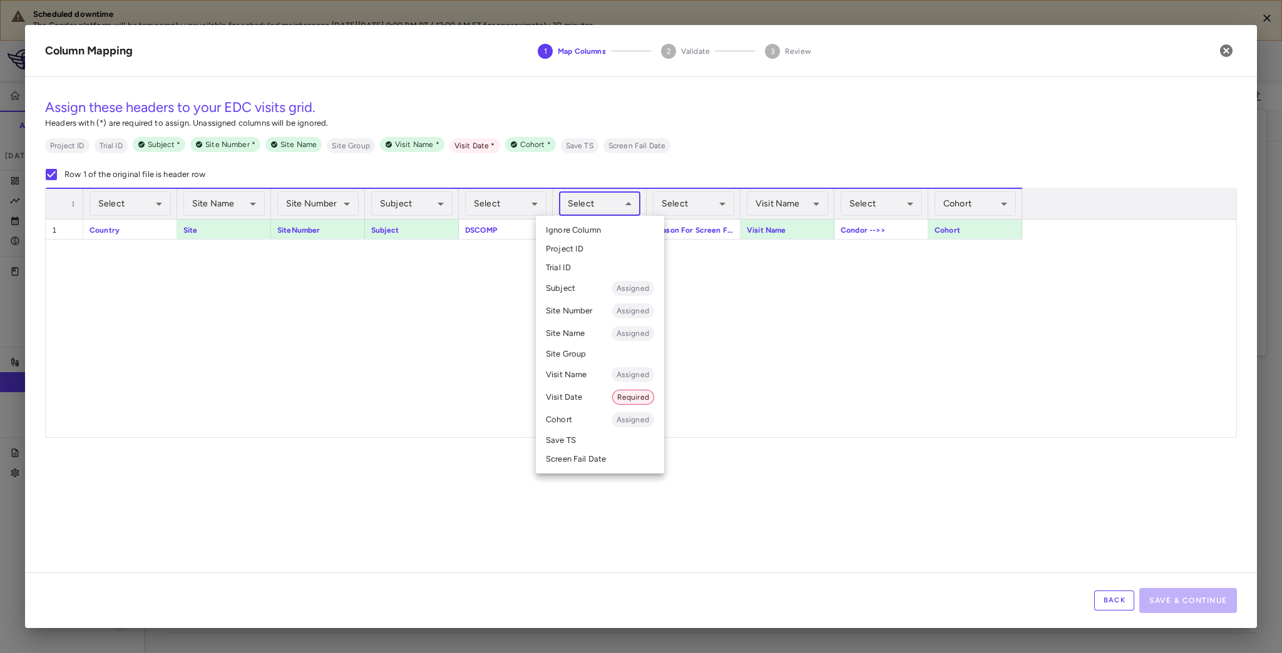
click at [578, 397] on li "Visit Date Required" at bounding box center [600, 397] width 128 height 23
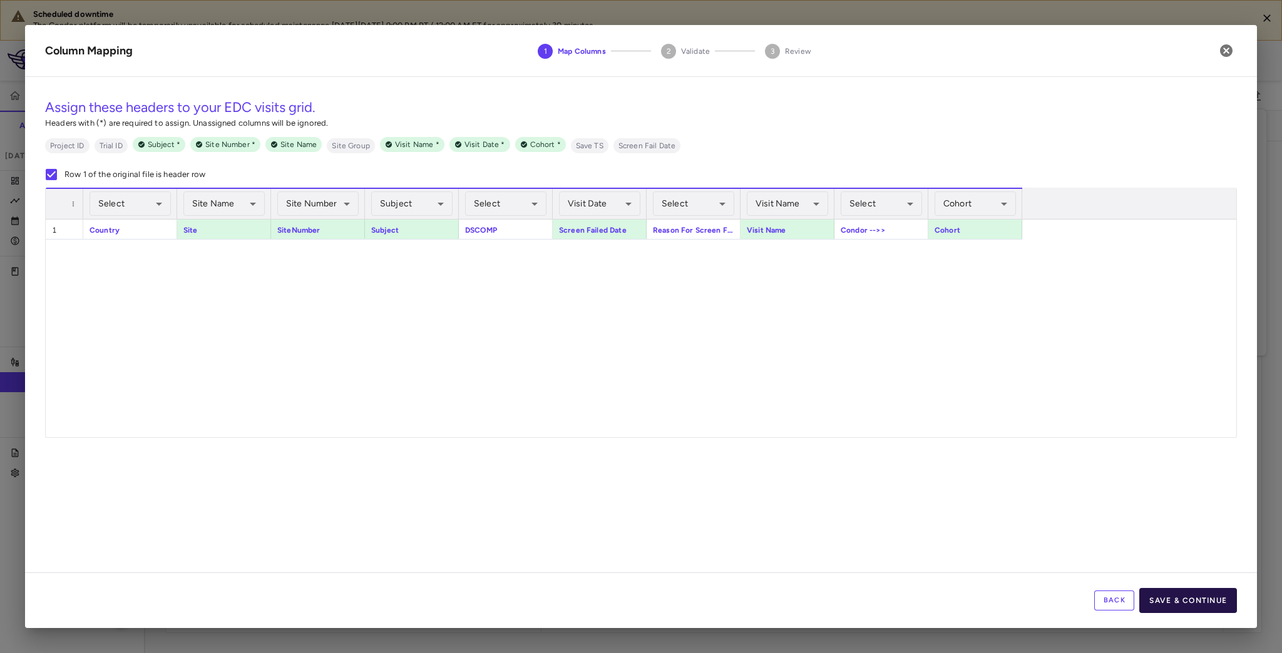
click at [1189, 599] on button "Save & Continue" at bounding box center [1188, 600] width 98 height 25
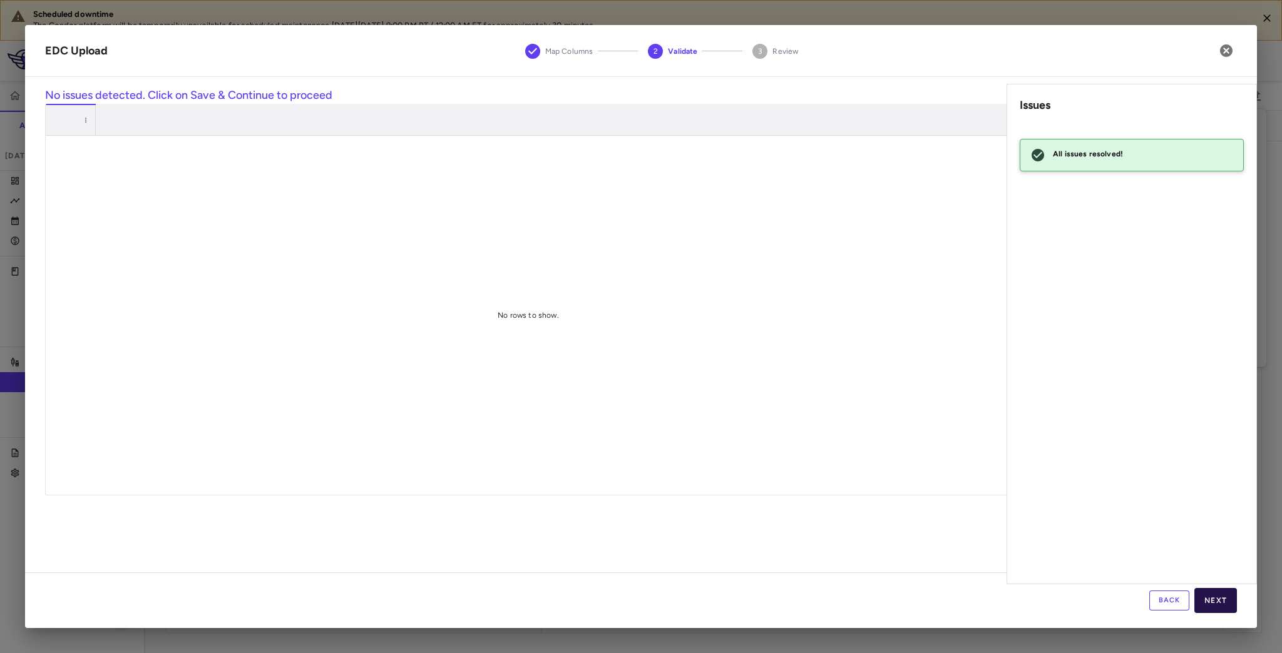
click at [1216, 601] on button "Next" at bounding box center [1215, 600] width 43 height 25
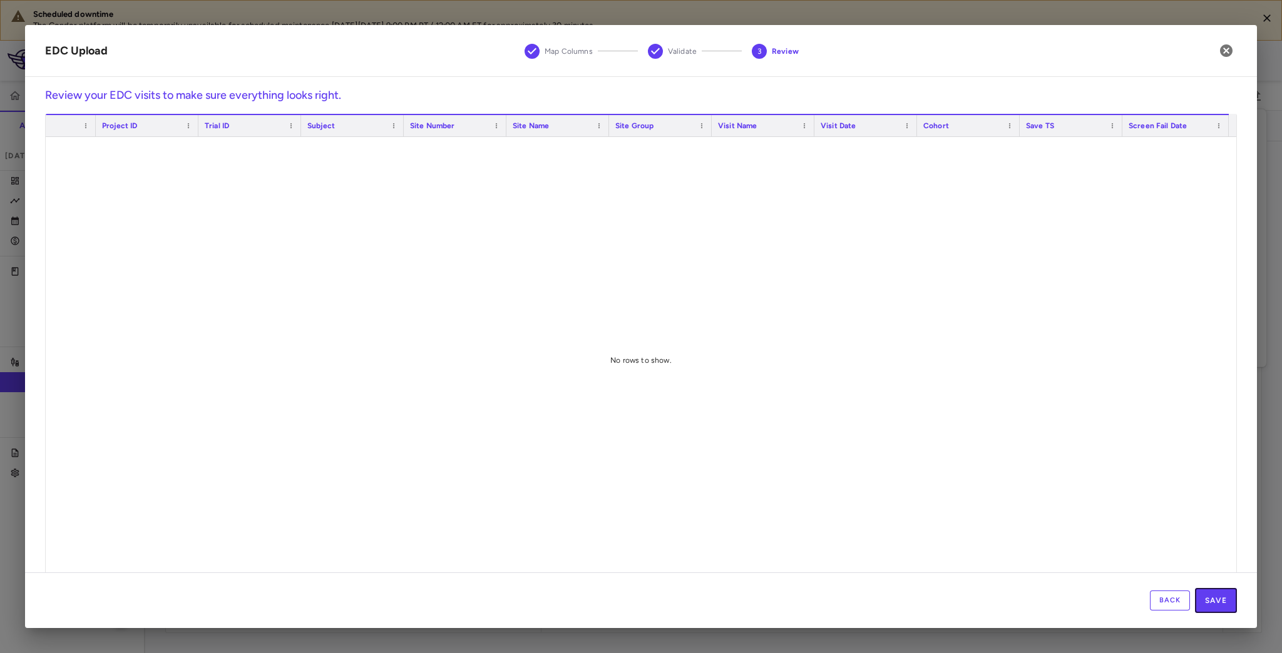
click at [1216, 602] on button "Save" at bounding box center [1216, 600] width 42 height 25
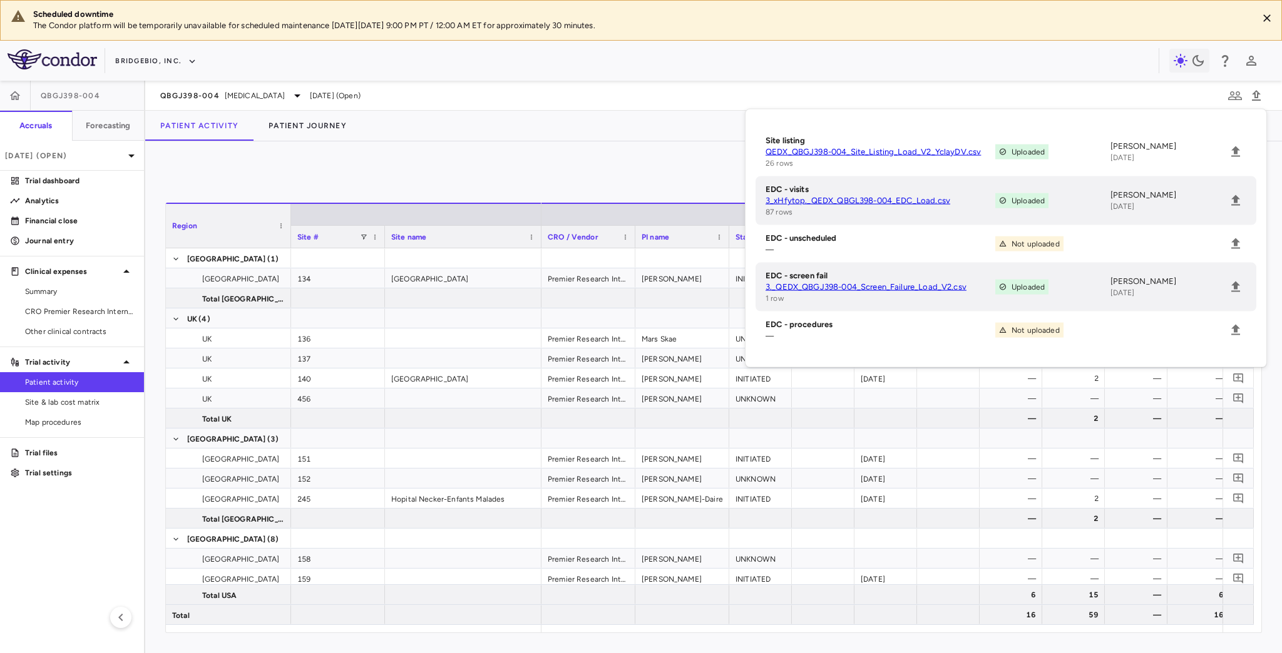
click at [568, 189] on div "0" at bounding box center [713, 176] width 1096 height 31
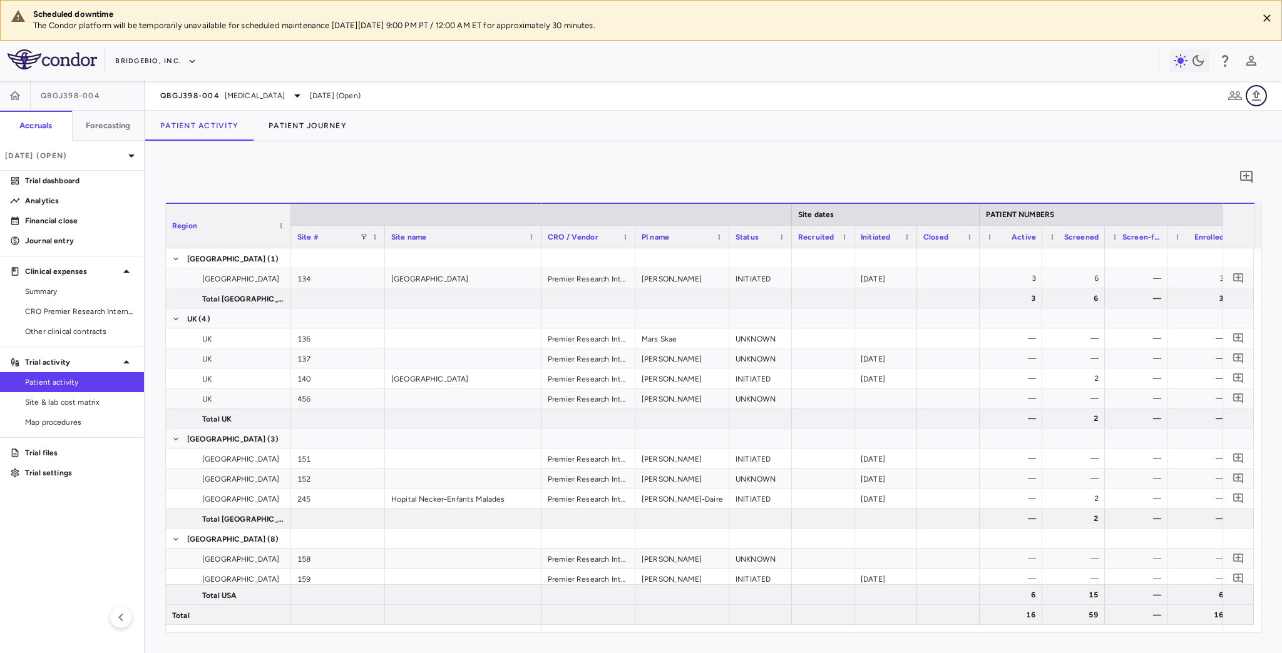
click at [1254, 98] on icon "button" at bounding box center [1255, 95] width 15 height 15
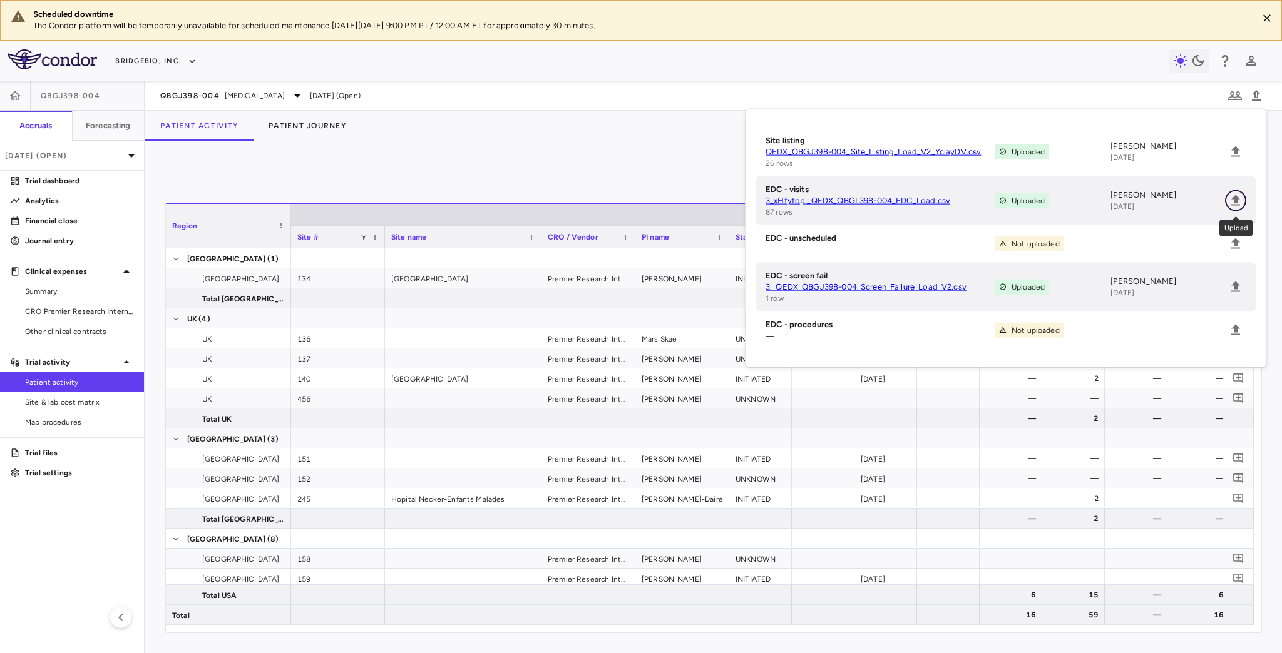
click at [1237, 200] on icon "Upload" at bounding box center [1235, 200] width 9 height 11
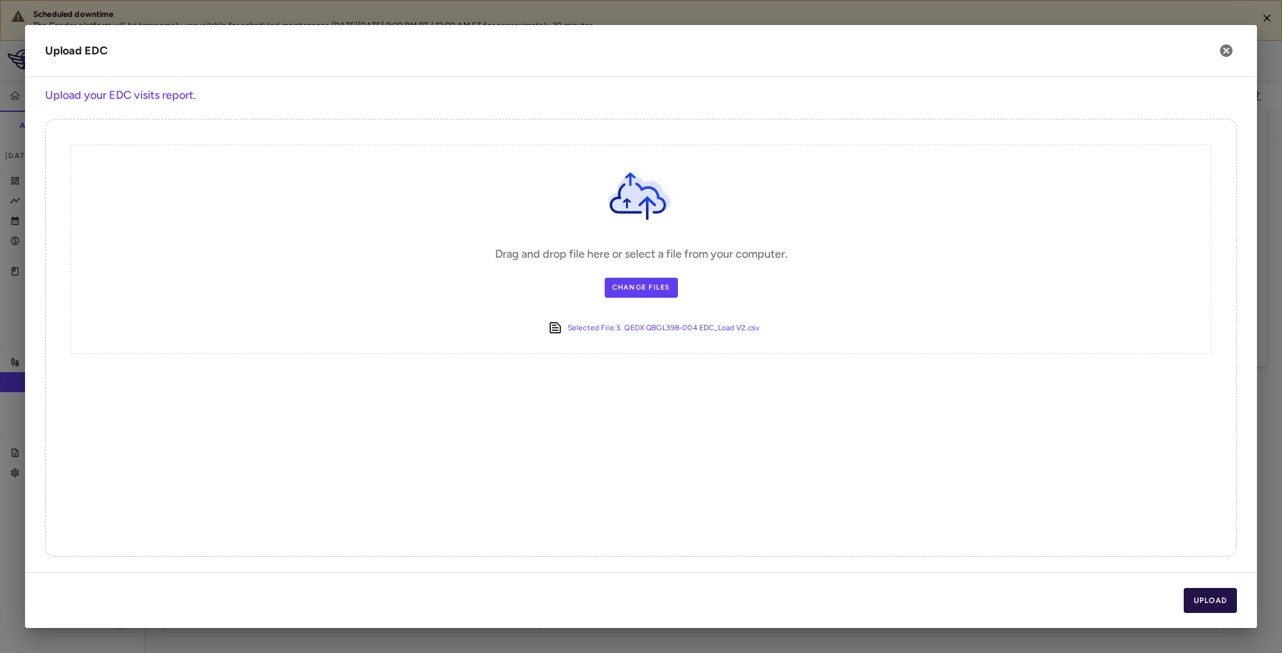
click at [1211, 606] on button "Upload" at bounding box center [1210, 600] width 54 height 25
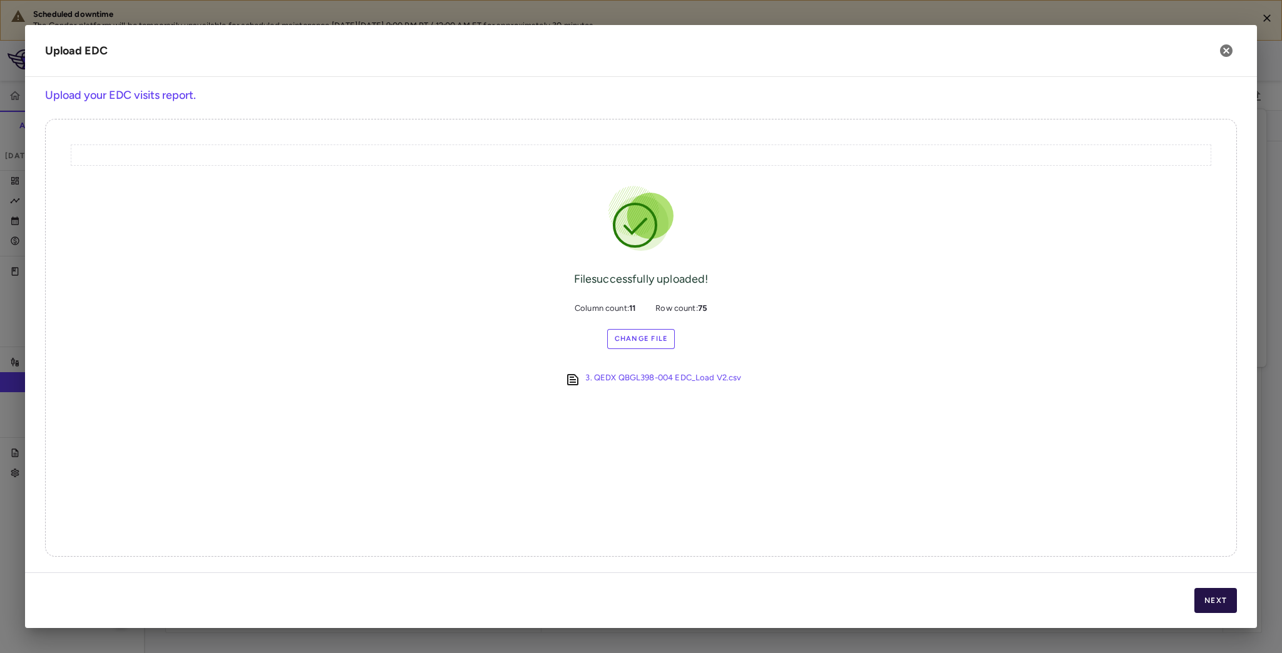
click at [1212, 601] on button "Next" at bounding box center [1215, 600] width 43 height 25
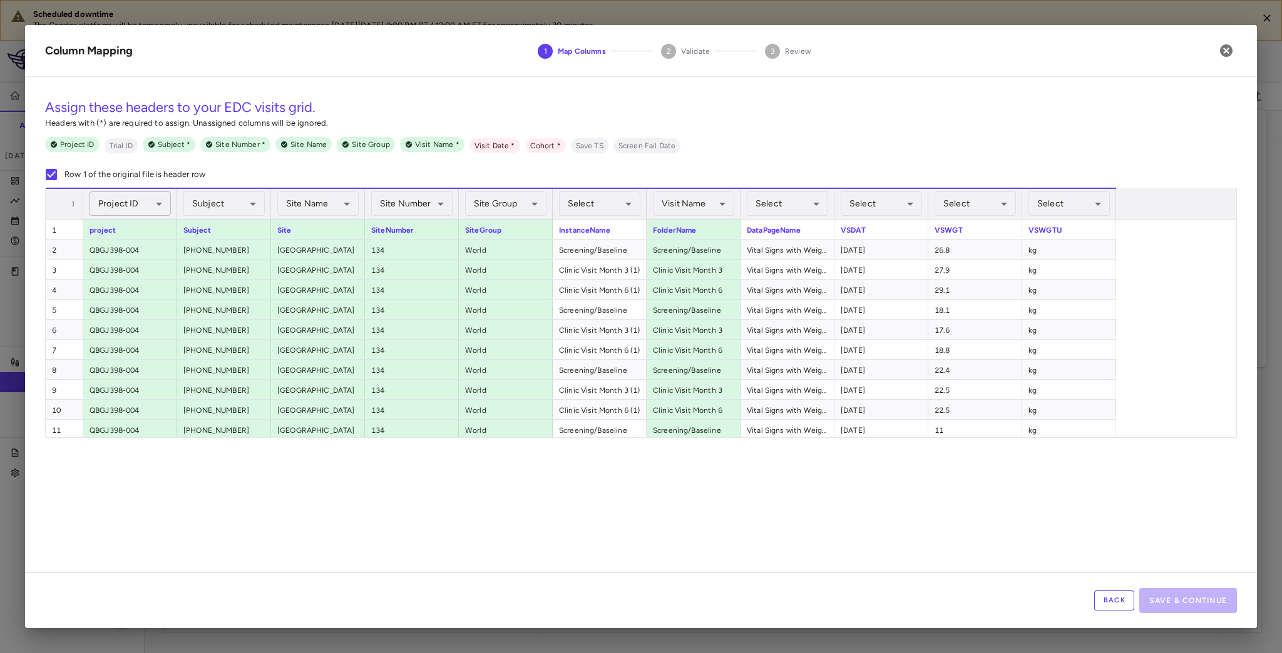
click at [153, 205] on body "Scheduled downtime The Condor platform will be temporarily unavailable for sche…" at bounding box center [641, 326] width 1282 height 653
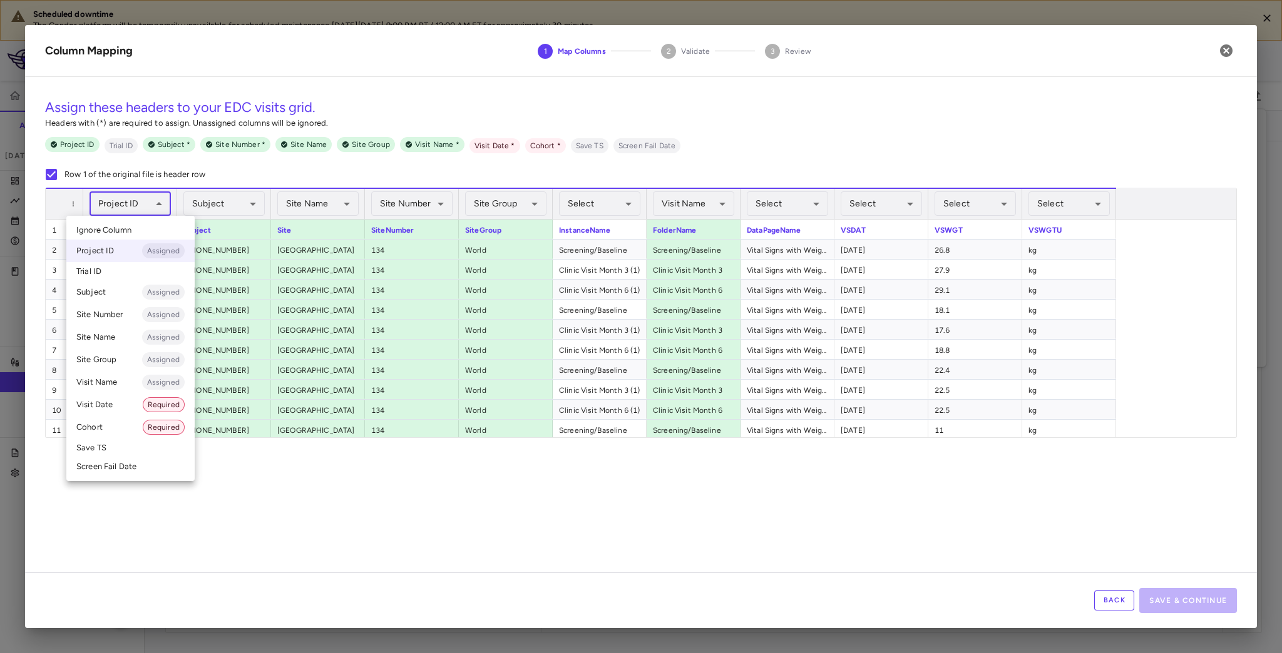
click at [105, 428] on li "Cohort Required" at bounding box center [130, 427] width 128 height 23
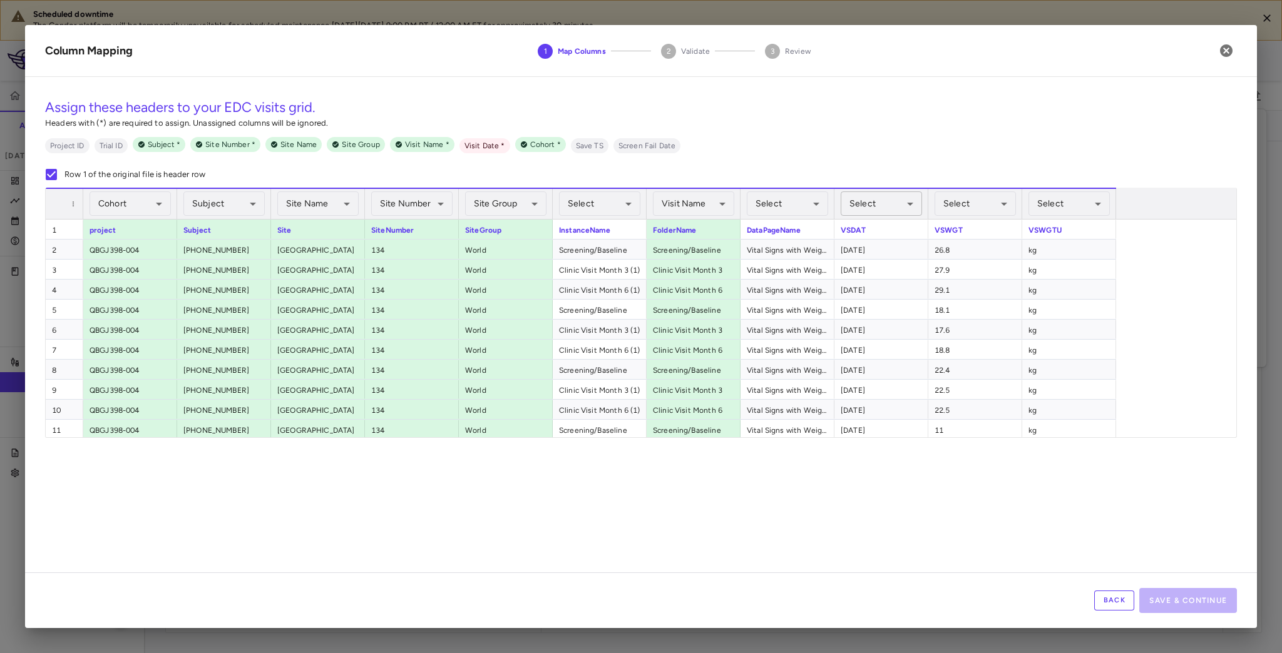
click at [890, 201] on body "Scheduled downtime The Condor platform will be temporarily unavailable for sche…" at bounding box center [641, 326] width 1282 height 653
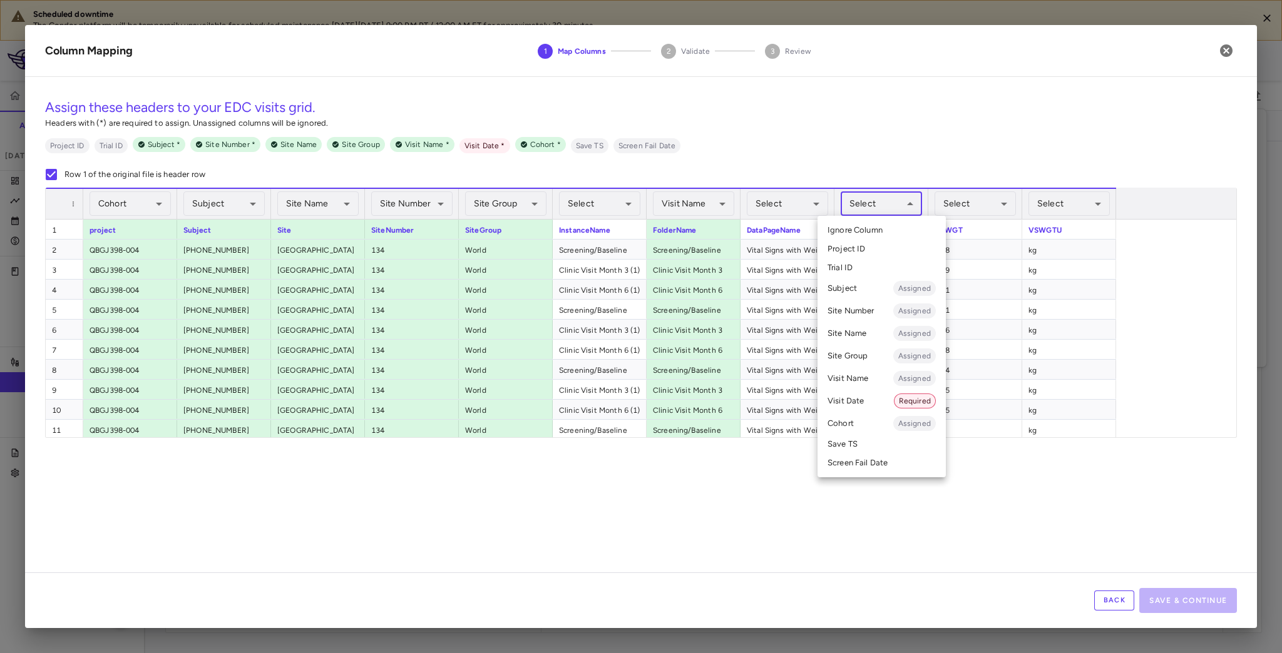
click at [855, 404] on li "Visit Date Required" at bounding box center [881, 401] width 128 height 23
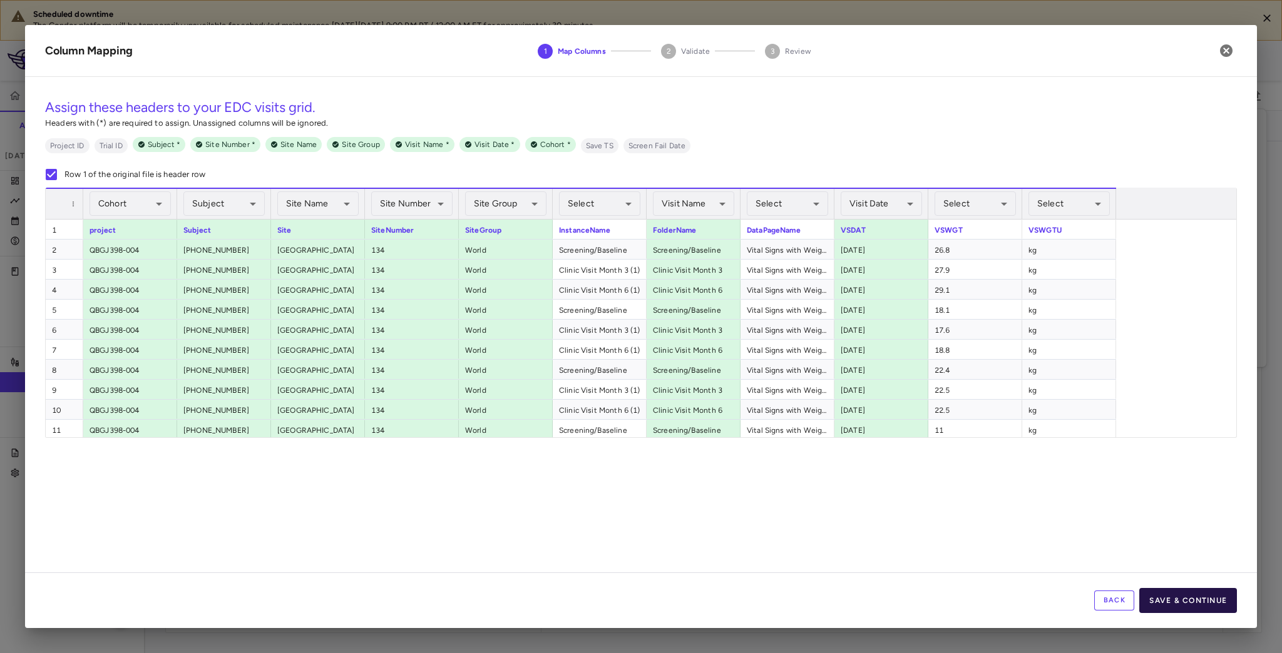
click at [1190, 603] on button "Save & Continue" at bounding box center [1188, 600] width 98 height 25
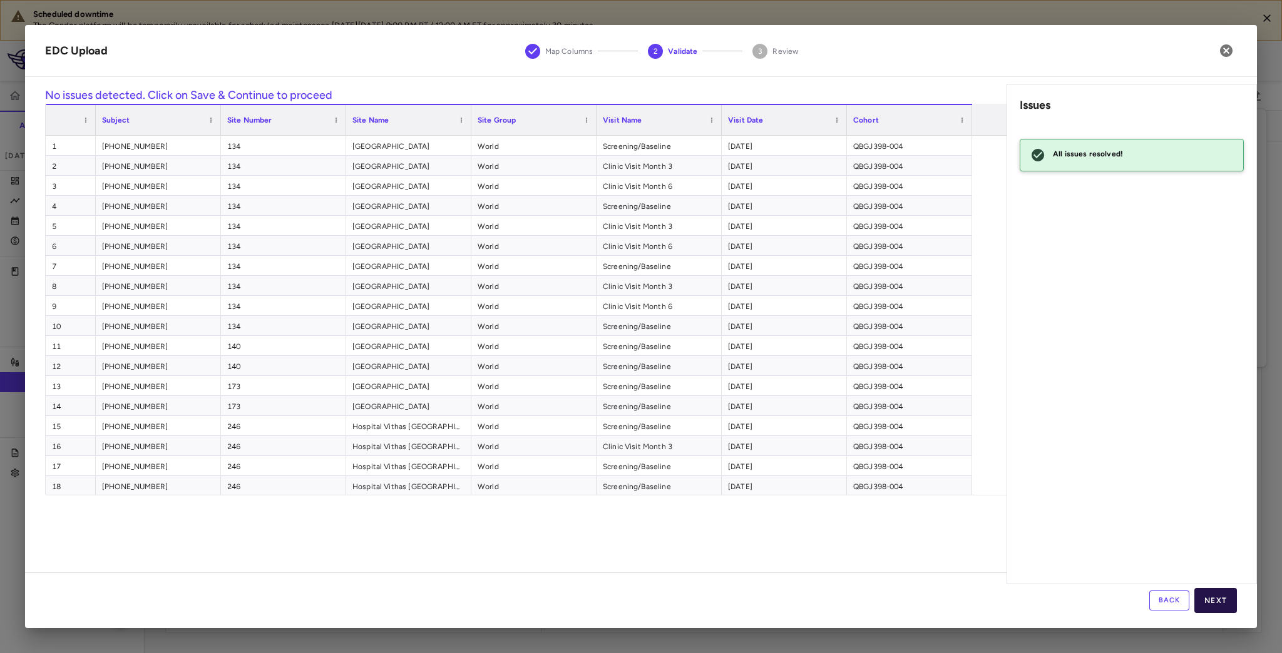
click at [1216, 601] on button "Next" at bounding box center [1215, 600] width 43 height 25
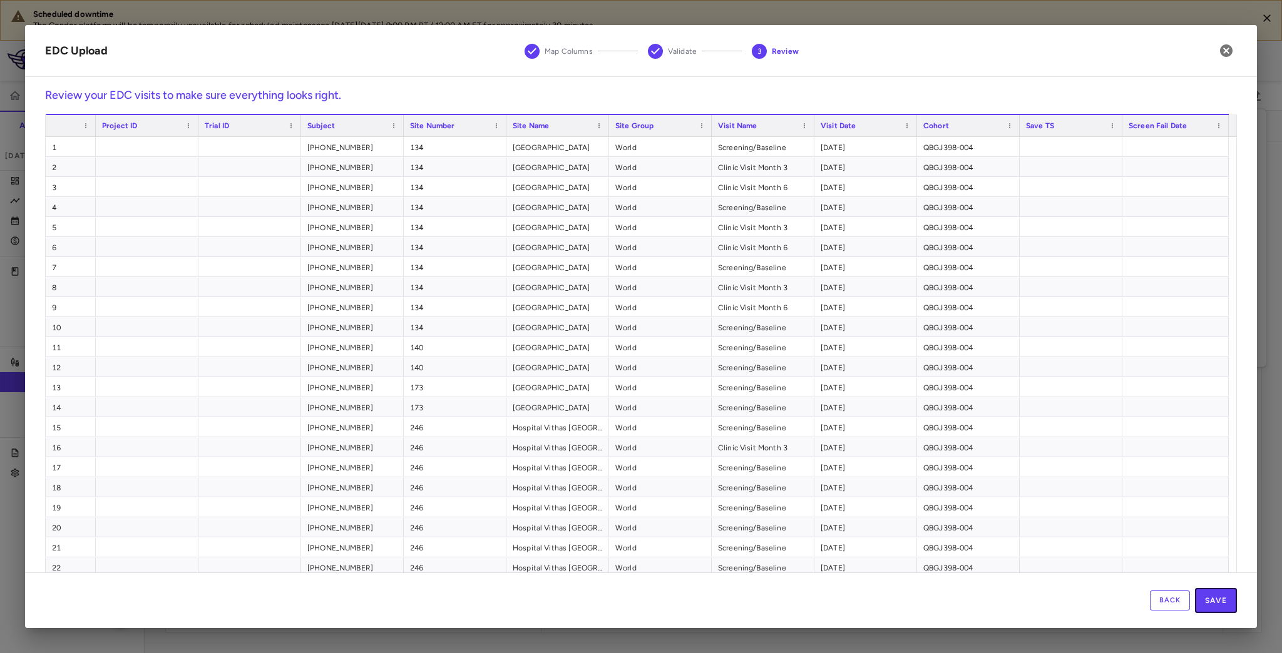
click at [1222, 603] on button "Save" at bounding box center [1216, 600] width 42 height 25
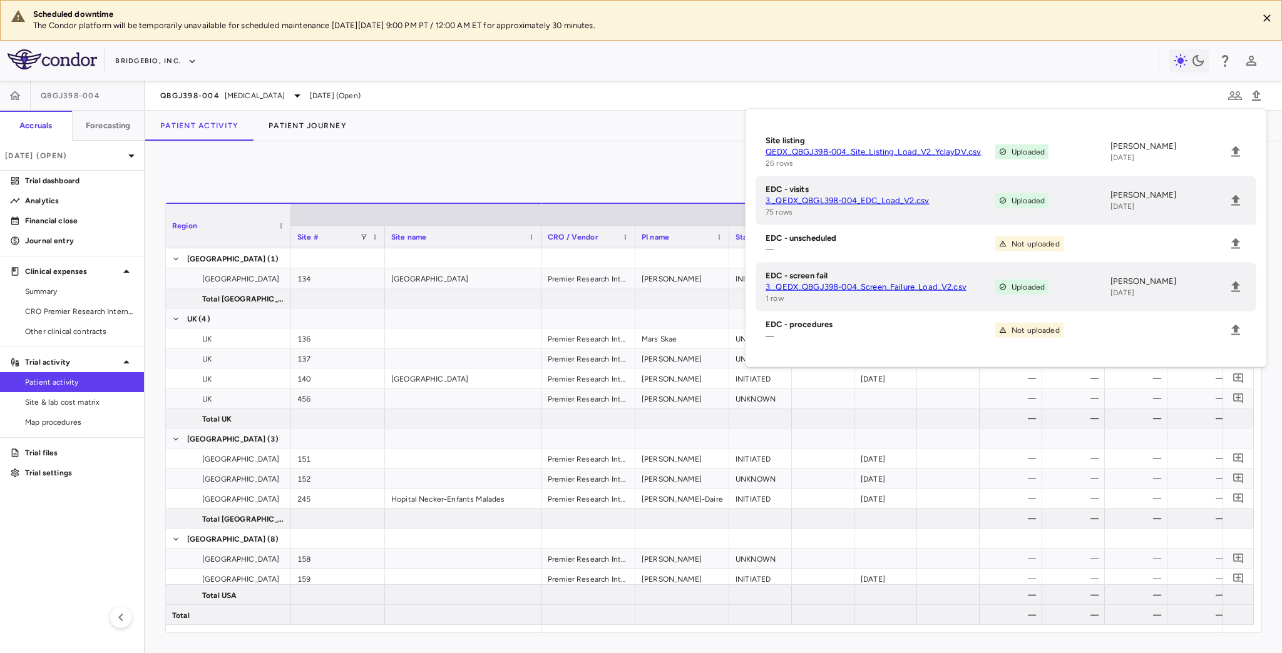
click at [488, 170] on div "0" at bounding box center [713, 176] width 1096 height 31
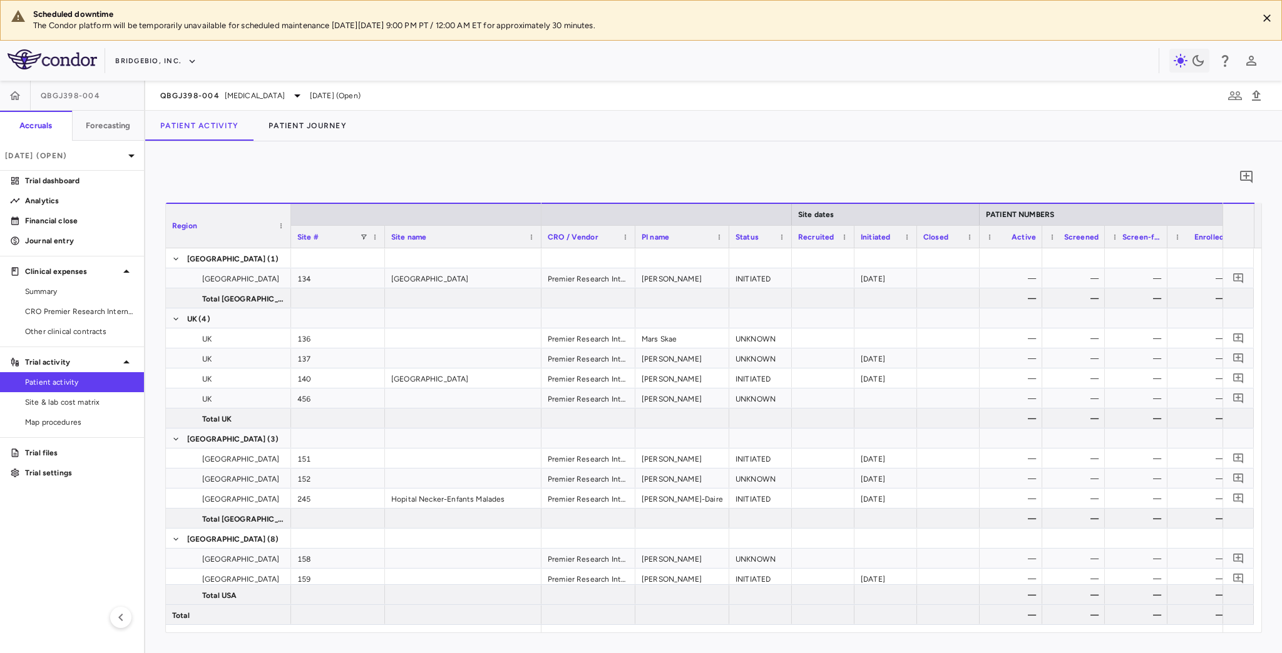
drag, startPoint x: 96, startPoint y: 402, endPoint x: 1208, endPoint y: 202, distance: 1130.5
click at [96, 402] on span "Site & lab cost matrix" at bounding box center [79, 402] width 109 height 11
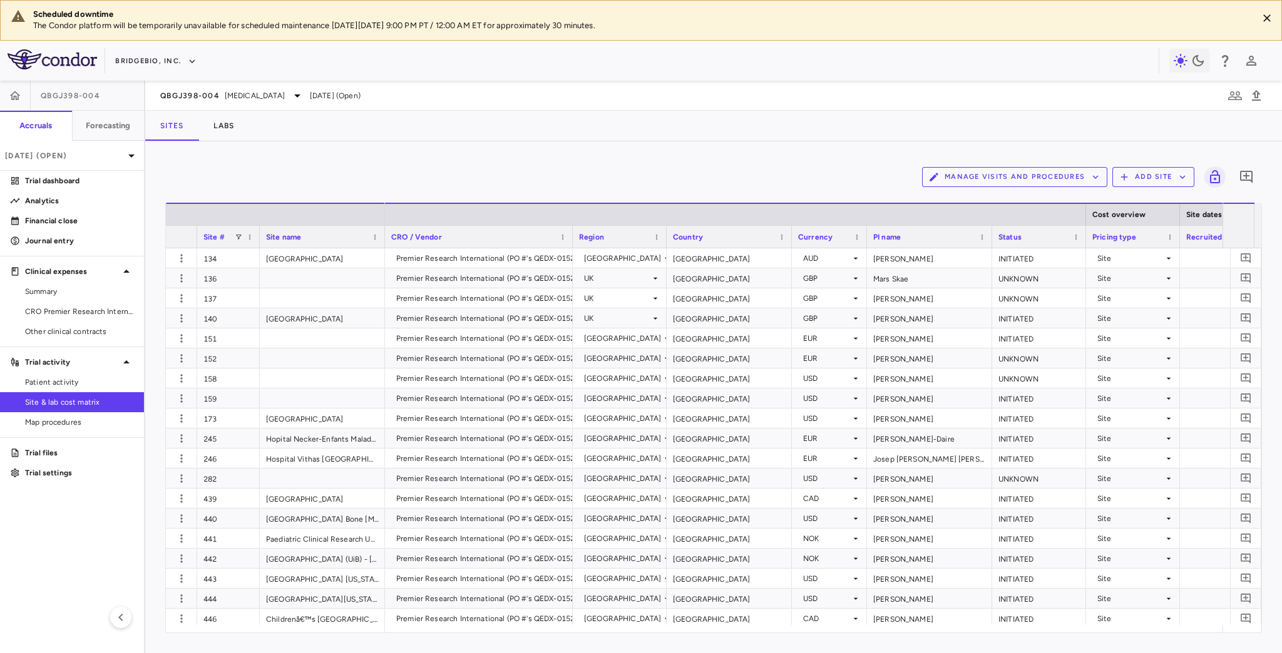
click at [1048, 178] on button "Manage Visits and Procedures" at bounding box center [1014, 177] width 185 height 20
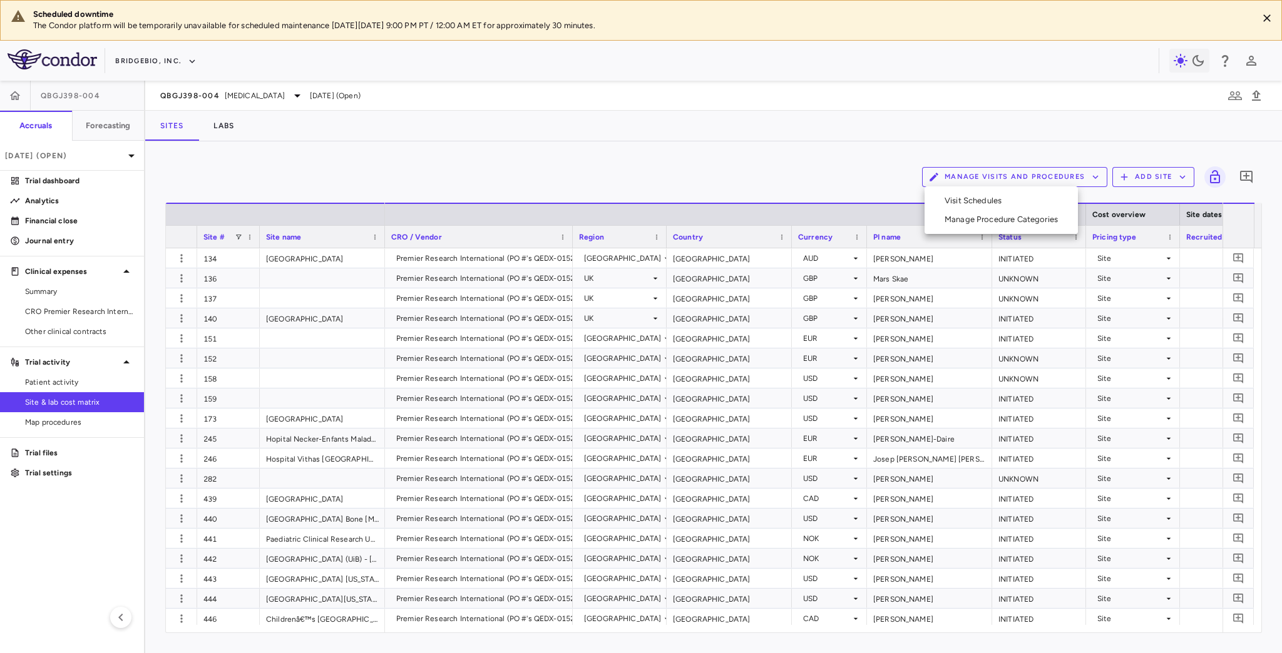
click at [973, 200] on li "Visit Schedules" at bounding box center [1000, 200] width 133 height 19
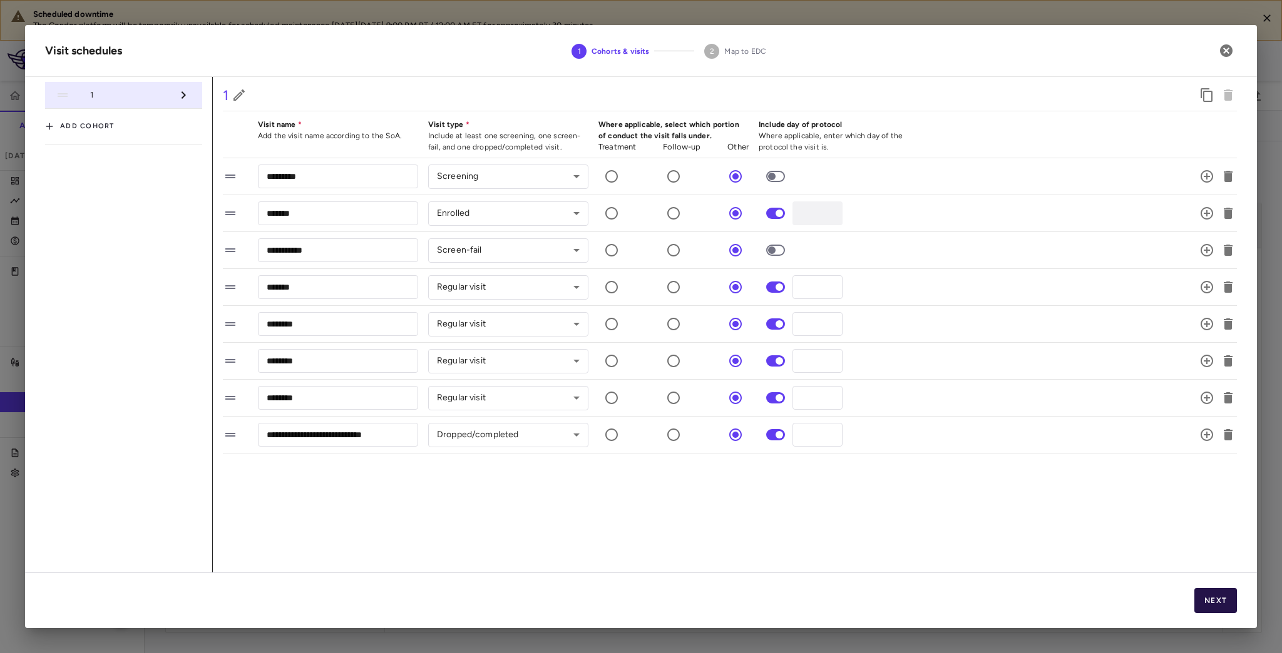
click at [1206, 598] on button "Next" at bounding box center [1215, 600] width 43 height 25
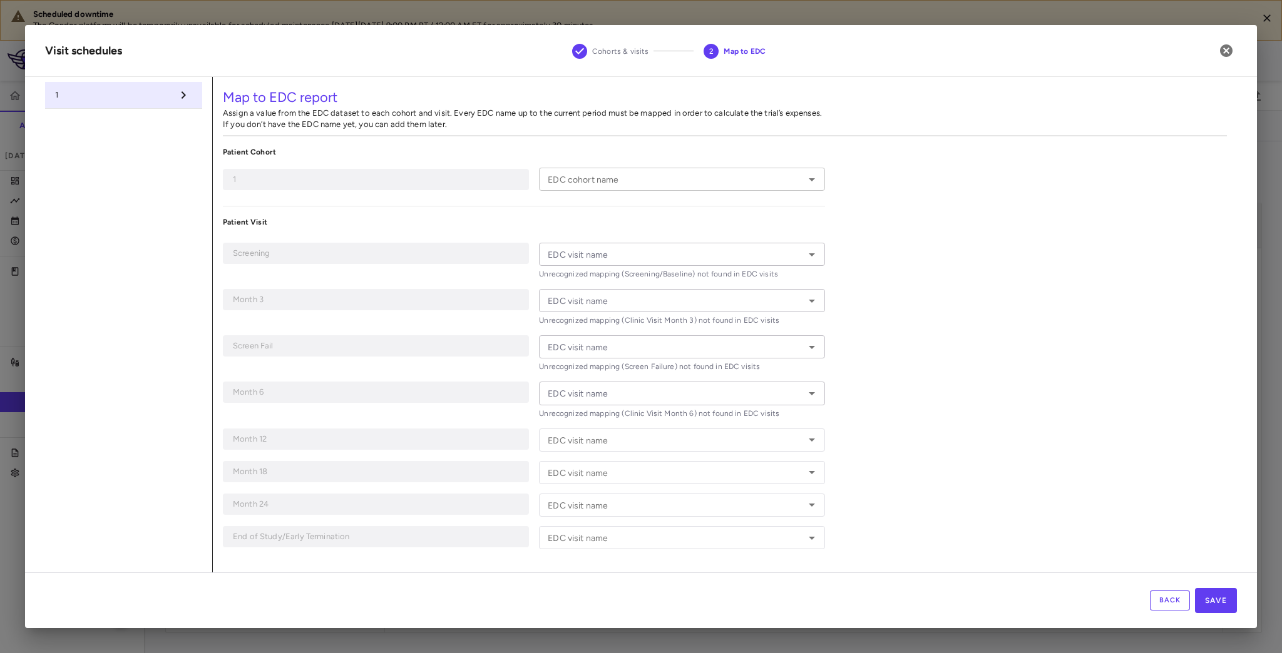
click at [600, 176] on div "EDC cohort name EDC cohort name" at bounding box center [682, 179] width 286 height 23
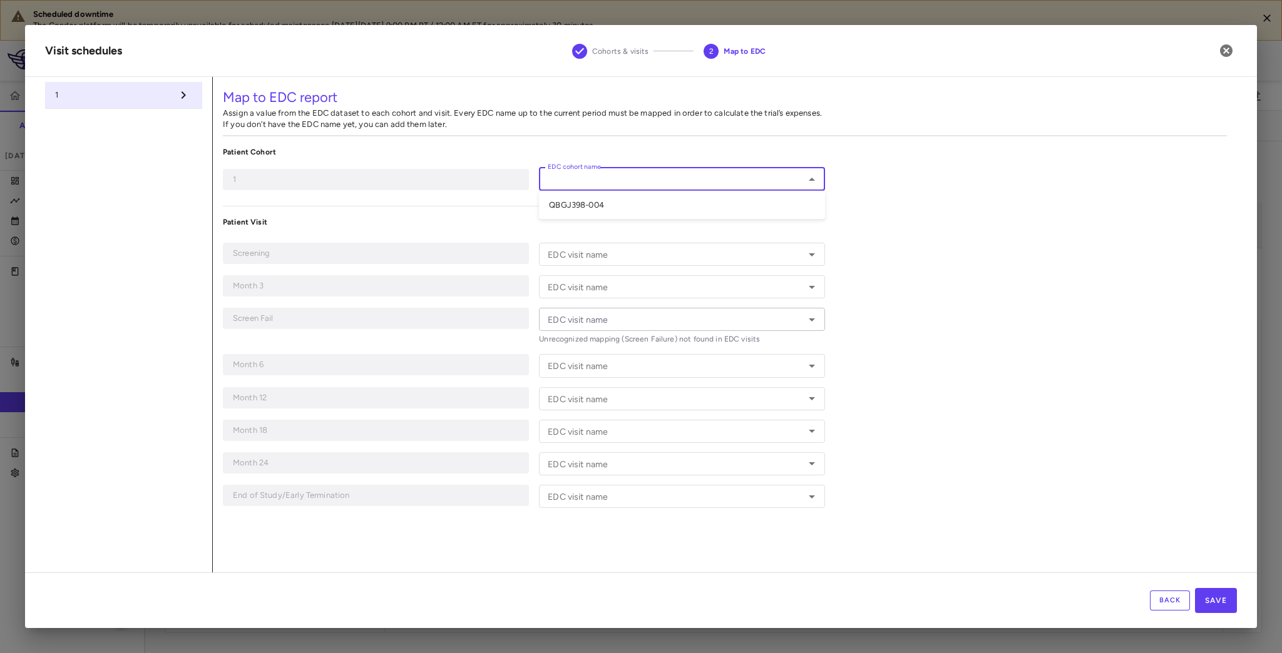
type input "**********"
click at [1174, 603] on button "Back" at bounding box center [1170, 601] width 40 height 20
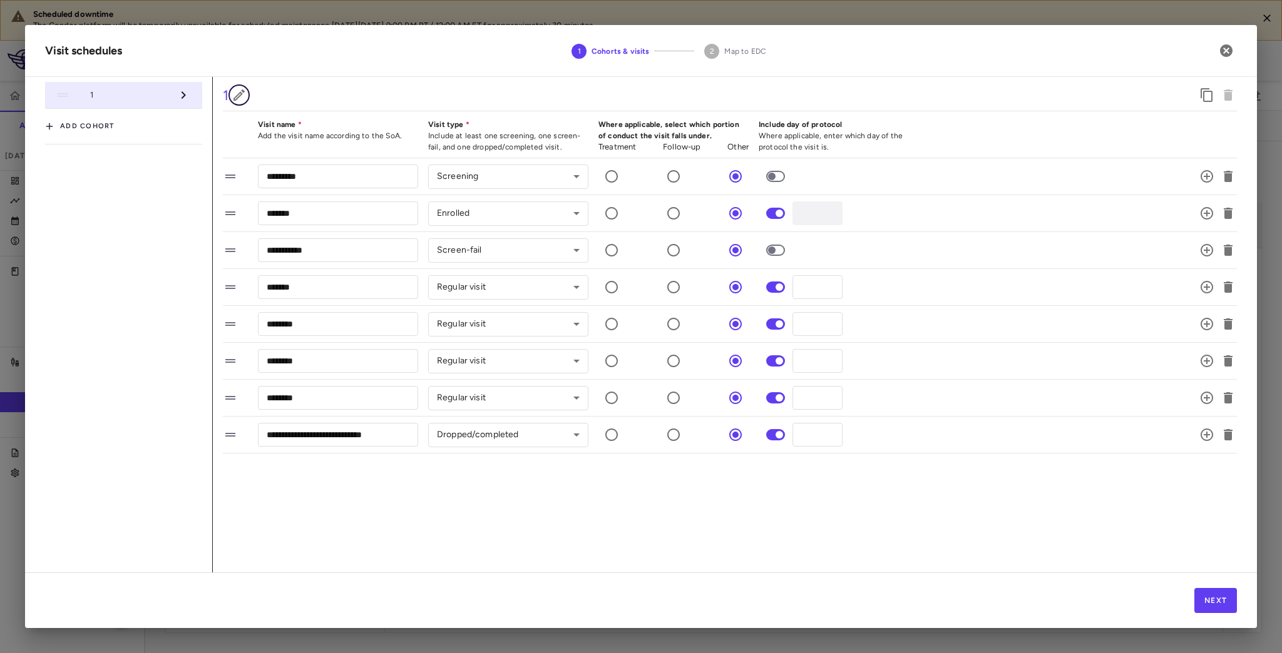
drag, startPoint x: 237, startPoint y: 95, endPoint x: 374, endPoint y: 125, distance: 140.9
click at [237, 95] on icon "button" at bounding box center [238, 94] width 11 height 11
drag, startPoint x: 210, startPoint y: 95, endPoint x: 201, endPoint y: 93, distance: 9.7
click at [203, 95] on div "**********" at bounding box center [640, 325] width 1191 height 496
type input "**********"
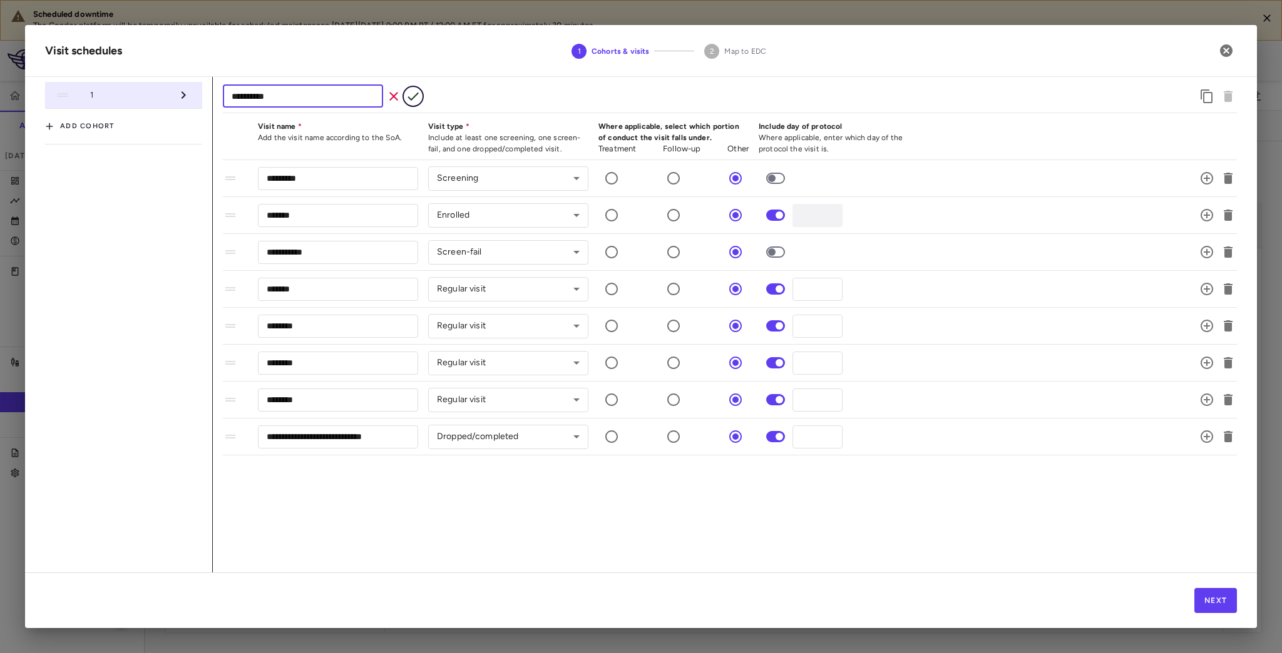
drag, startPoint x: 419, startPoint y: 93, endPoint x: 630, endPoint y: 210, distance: 241.5
click at [418, 94] on icon "button" at bounding box center [412, 96] width 15 height 15
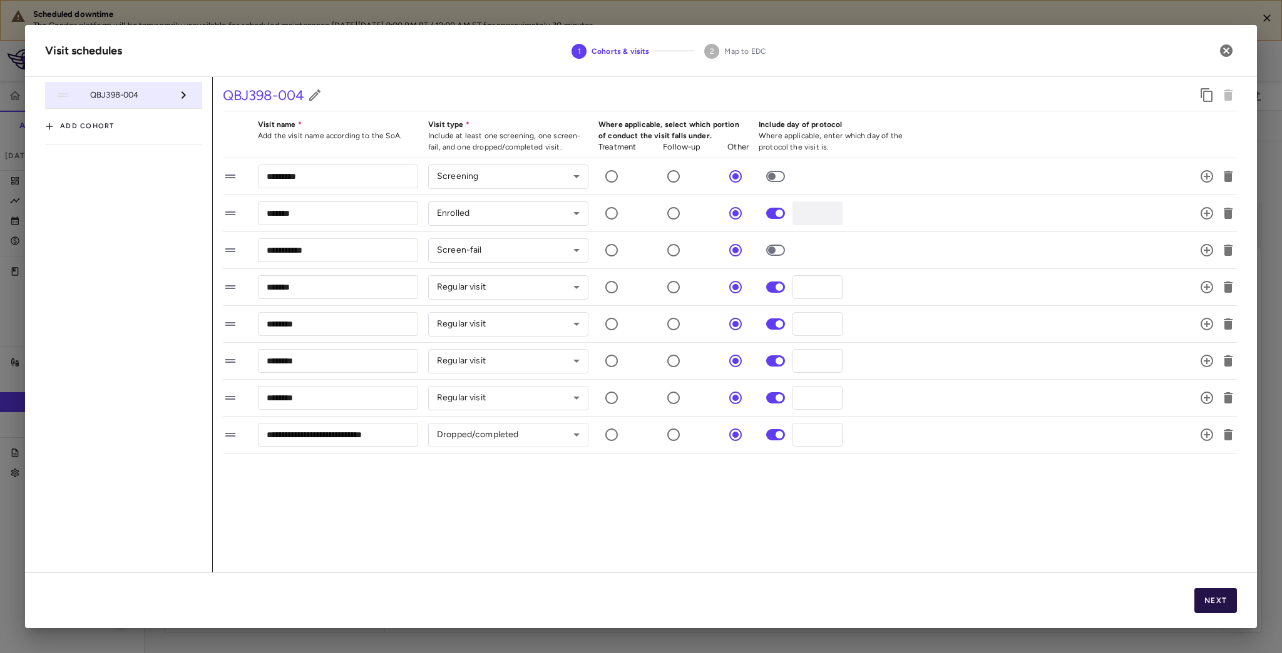
click at [1219, 602] on button "Next" at bounding box center [1215, 600] width 43 height 25
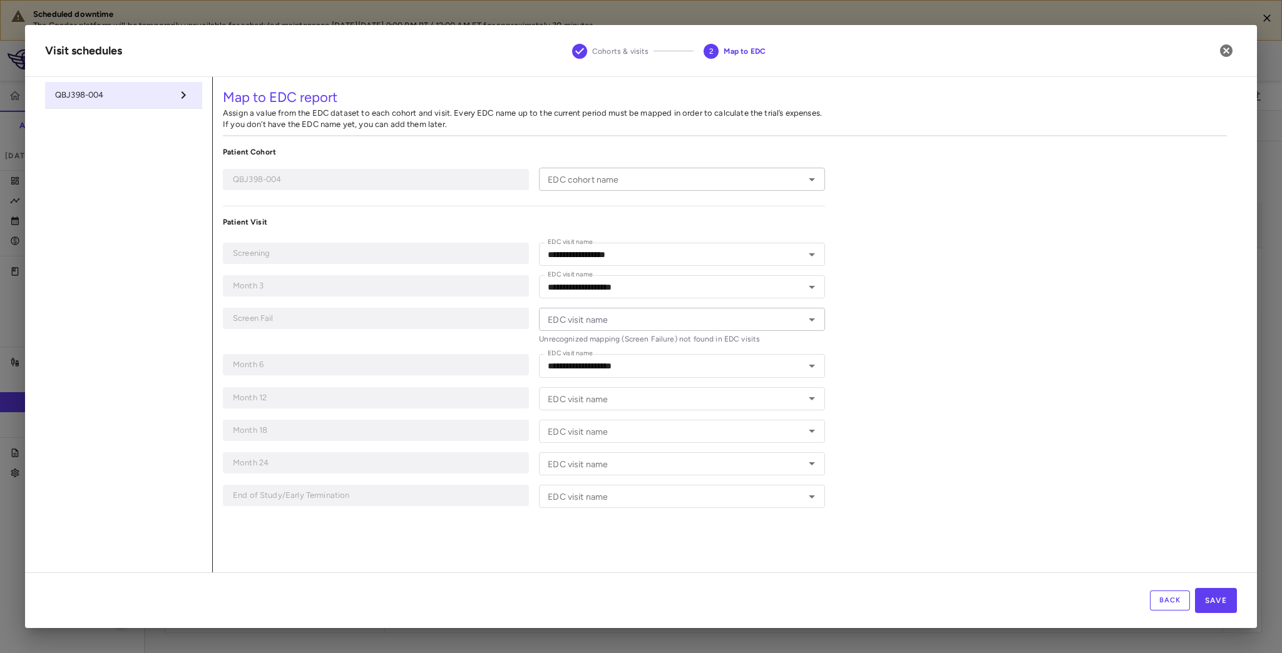
click at [761, 183] on input "EDC cohort name" at bounding box center [672, 179] width 258 height 16
click at [686, 205] on li "QBGJ398-004" at bounding box center [682, 205] width 286 height 19
type input "**********"
click at [650, 318] on input "EDC visit name" at bounding box center [672, 320] width 258 height 16
click at [957, 378] on div "**********" at bounding box center [725, 325] width 1024 height 496
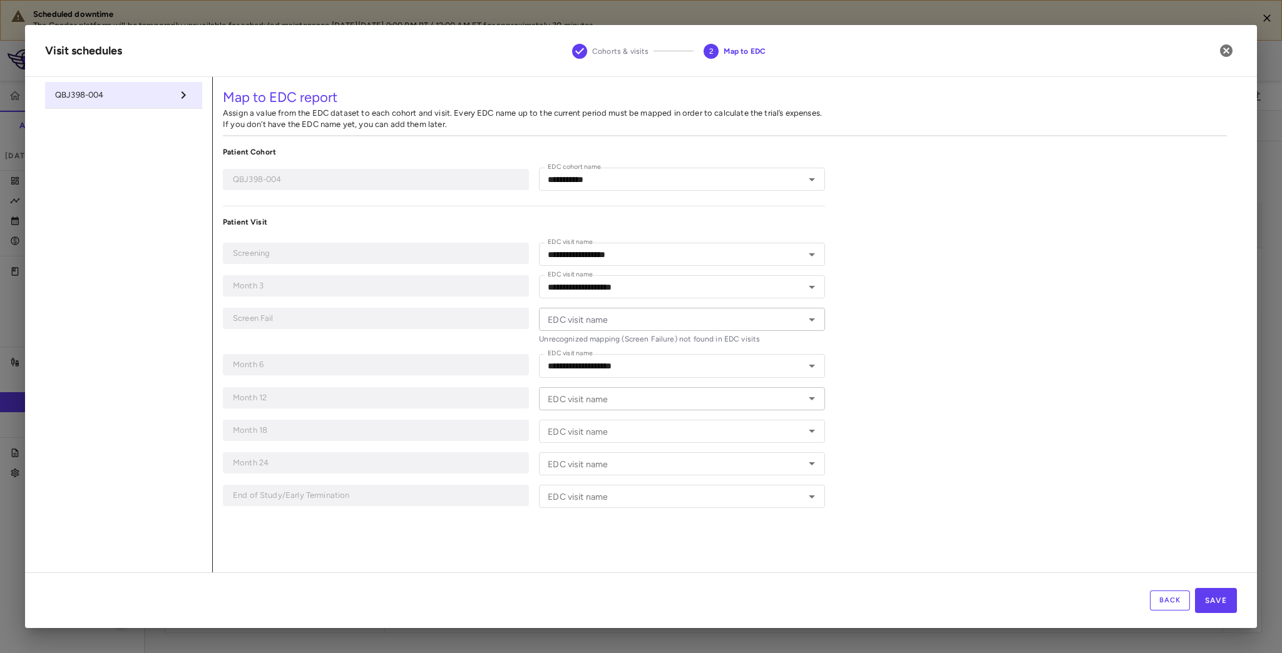
click at [668, 395] on input "EDC visit name" at bounding box center [672, 399] width 258 height 16
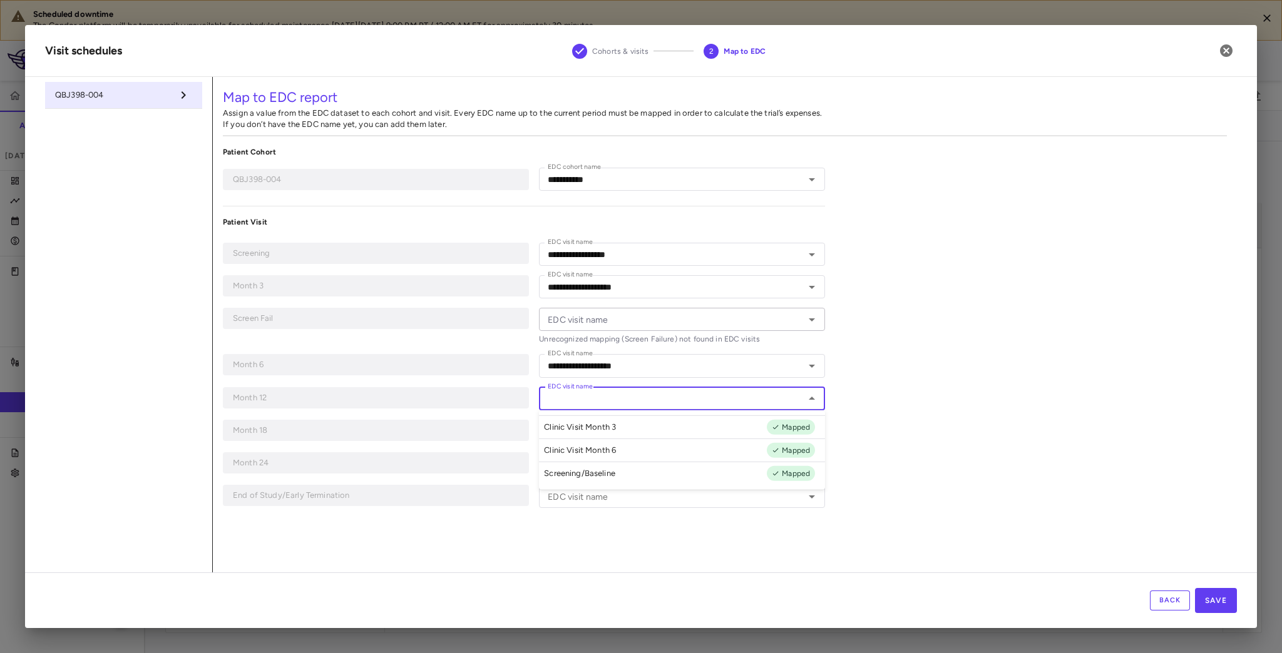
click at [666, 395] on input "EDC visit name" at bounding box center [672, 399] width 258 height 16
click at [951, 389] on div "**********" at bounding box center [725, 325] width 1024 height 496
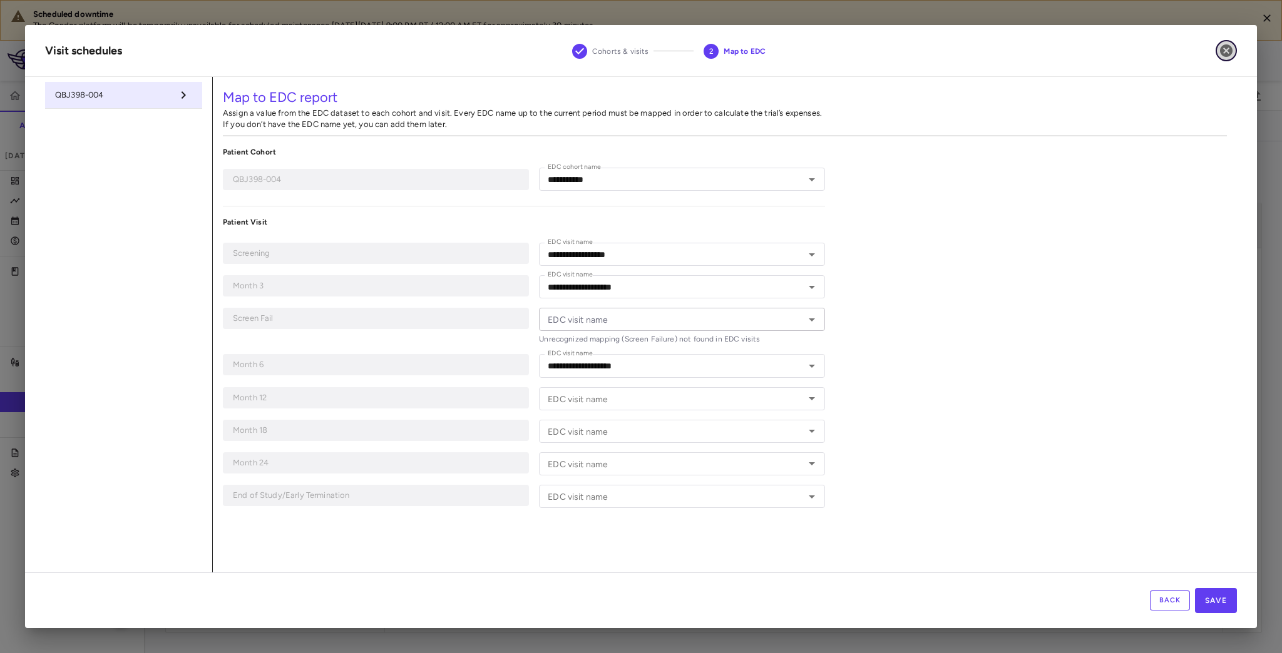
click at [1227, 51] on icon "button" at bounding box center [1225, 50] width 15 height 15
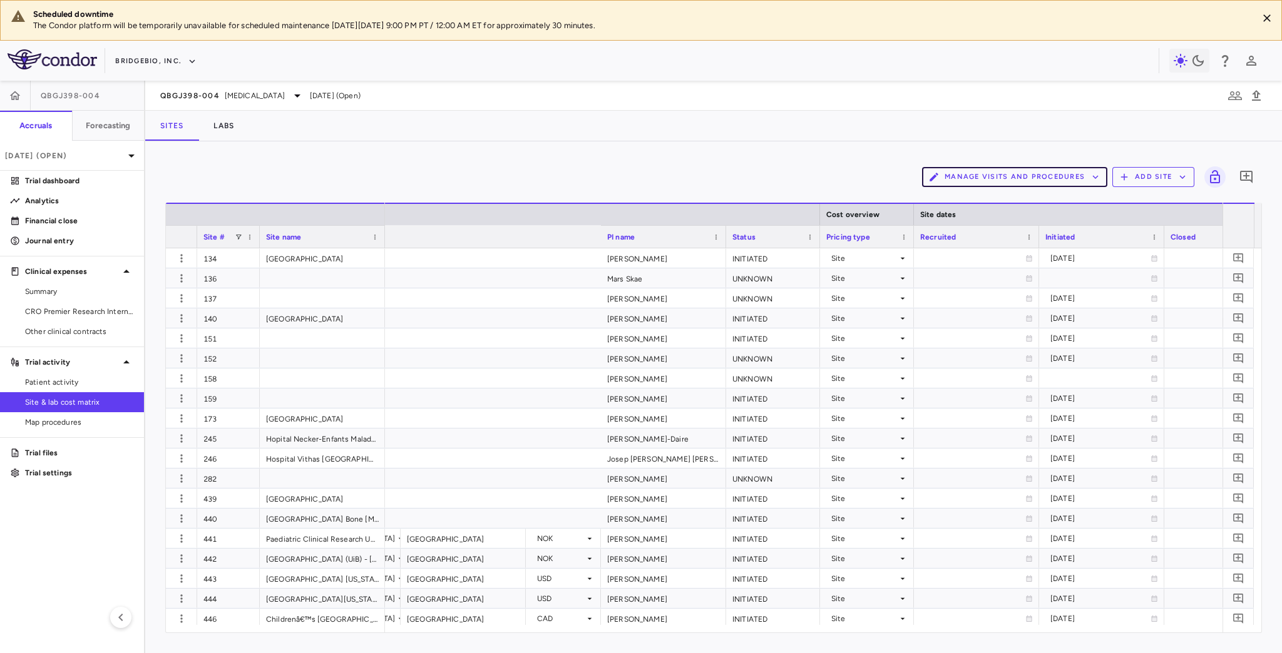
scroll to position [0, 745]
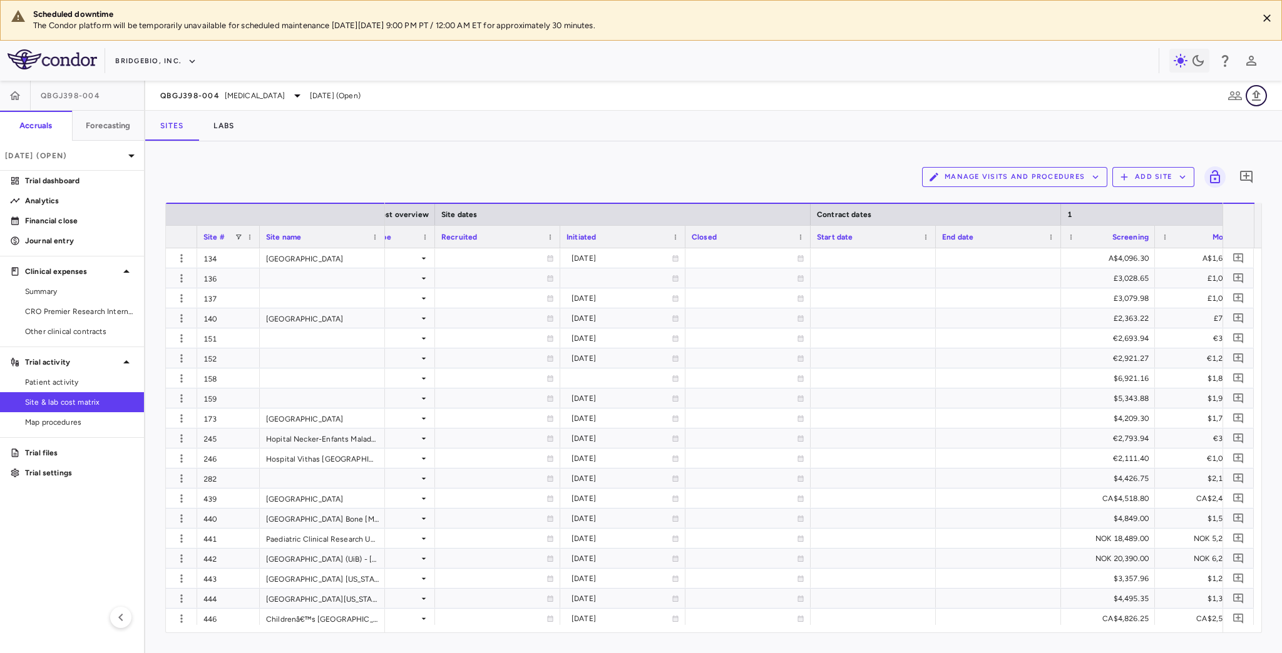
click at [1257, 98] on icon "button" at bounding box center [1255, 95] width 15 height 15
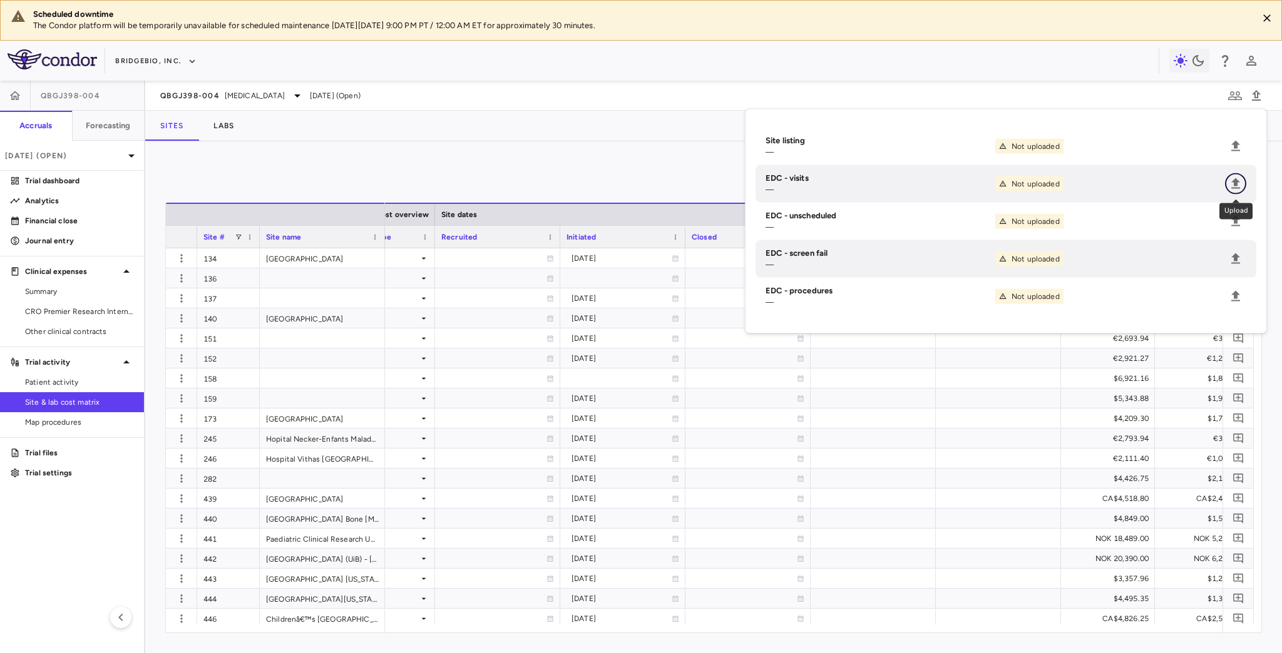
click at [1235, 183] on icon "Upload" at bounding box center [1235, 183] width 9 height 11
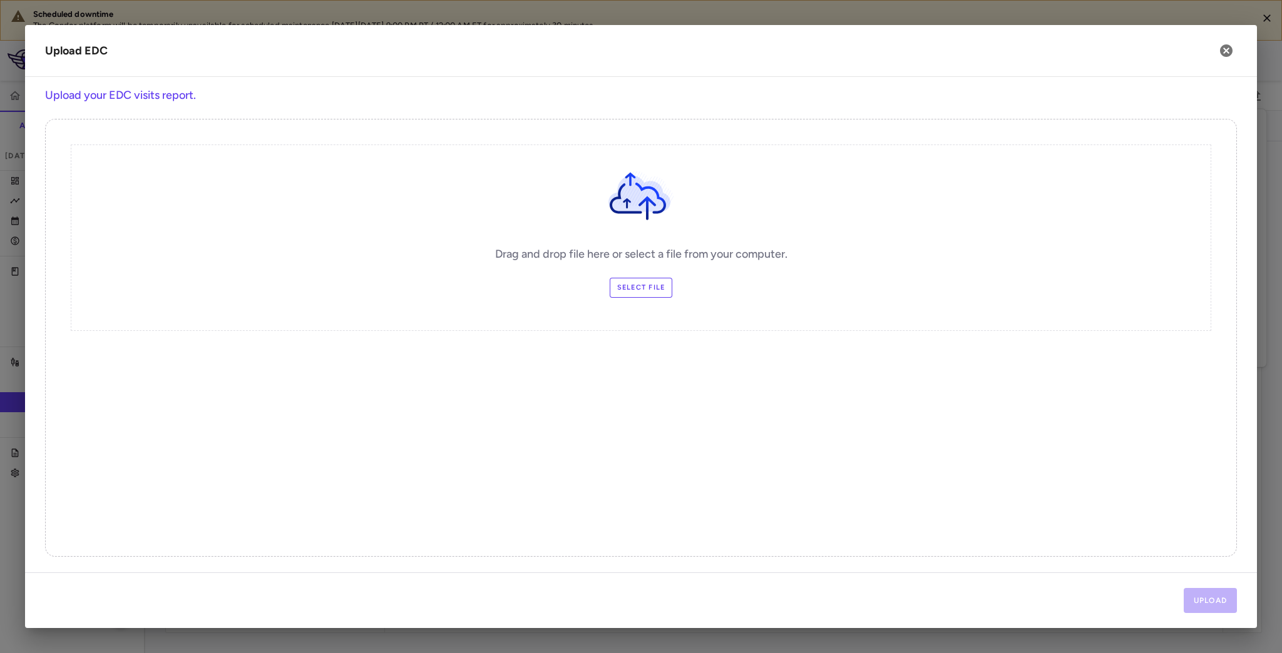
click at [632, 290] on label "Select file" at bounding box center [640, 288] width 63 height 20
click at [0, 0] on input "Select file" at bounding box center [0, 0] width 0 height 0
click at [1206, 599] on button "Upload" at bounding box center [1210, 600] width 54 height 25
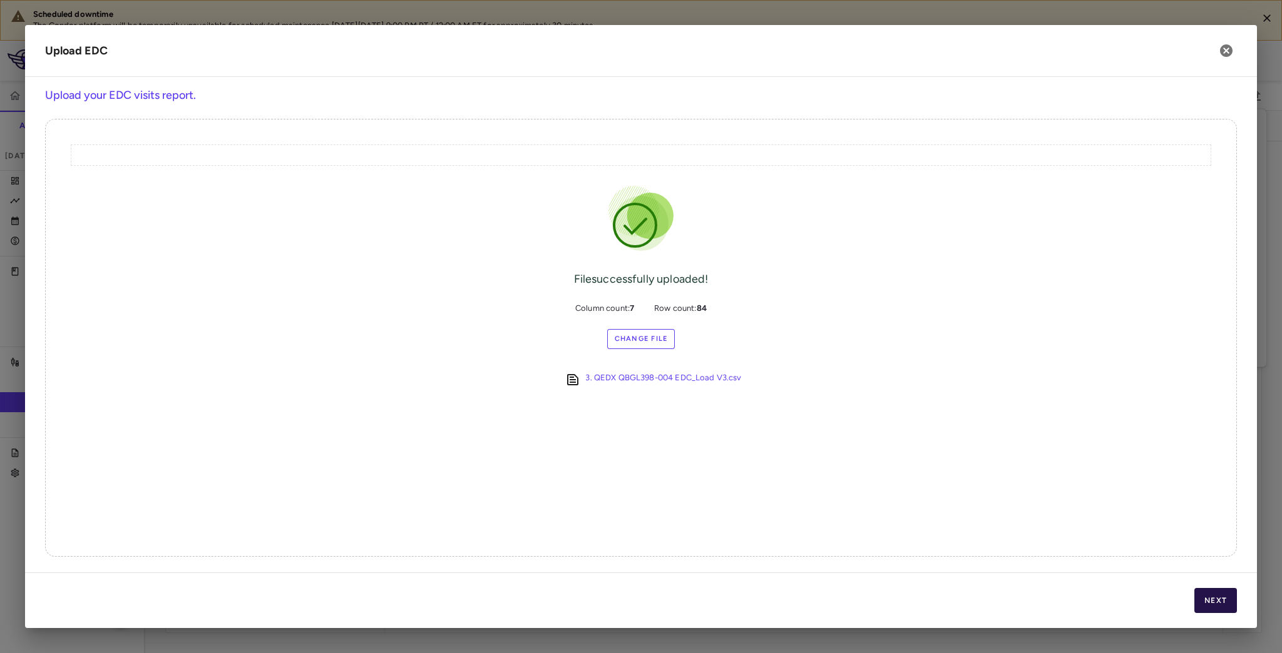
click at [1208, 598] on button "Next" at bounding box center [1215, 600] width 43 height 25
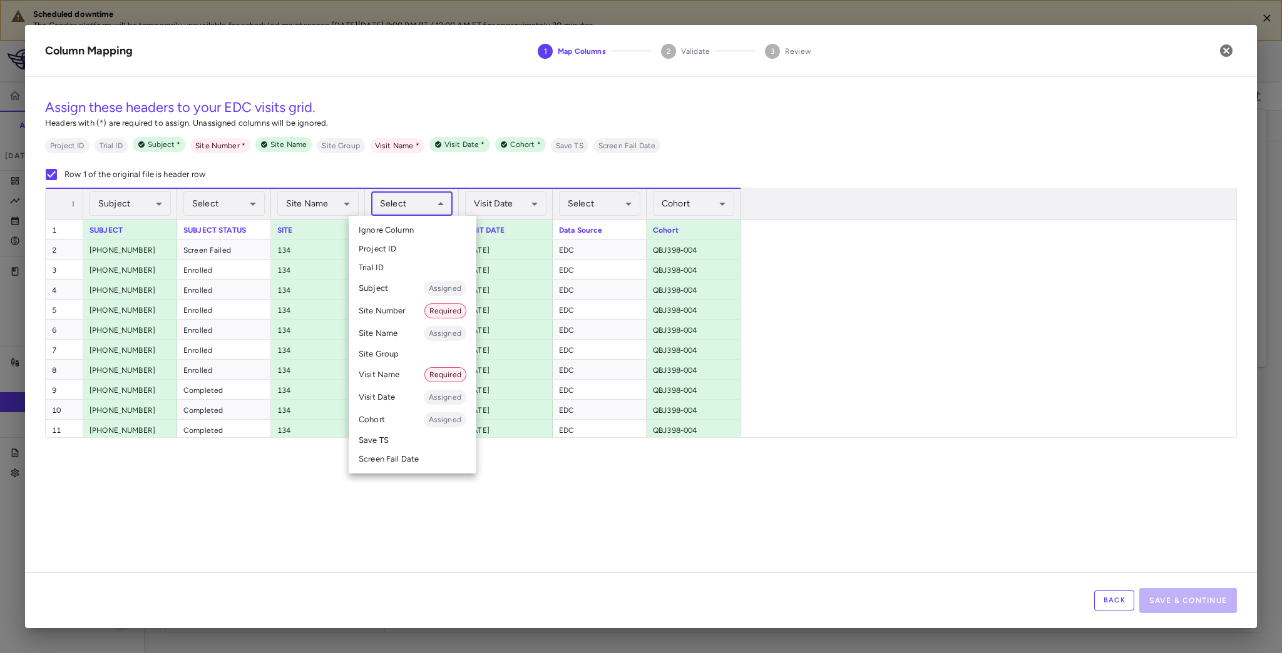
click at [408, 205] on body "Scheduled downtime The Condor platform will be temporarily unavailable for sche…" at bounding box center [641, 326] width 1282 height 653
click at [397, 375] on li "Visit Name Required" at bounding box center [413, 375] width 128 height 23
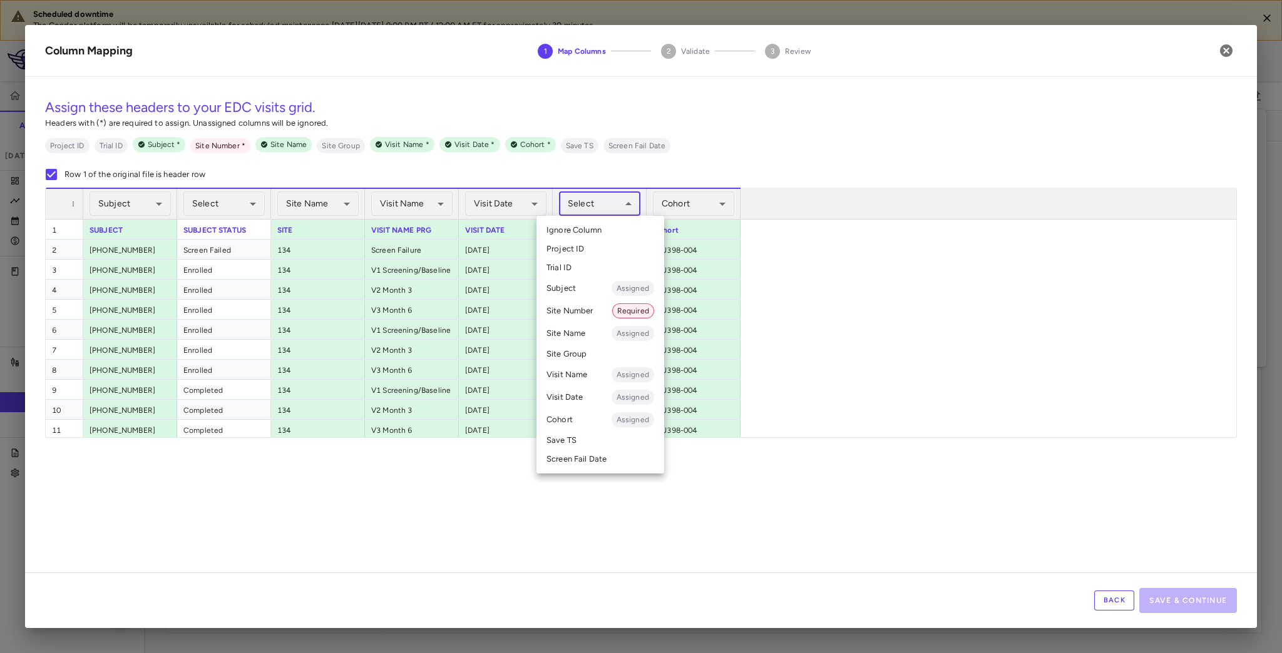
click at [616, 213] on body "Scheduled downtime The Condor platform will be temporarily unavailable for sche…" at bounding box center [641, 326] width 1282 height 653
click at [616, 213] on div at bounding box center [641, 326] width 1282 height 653
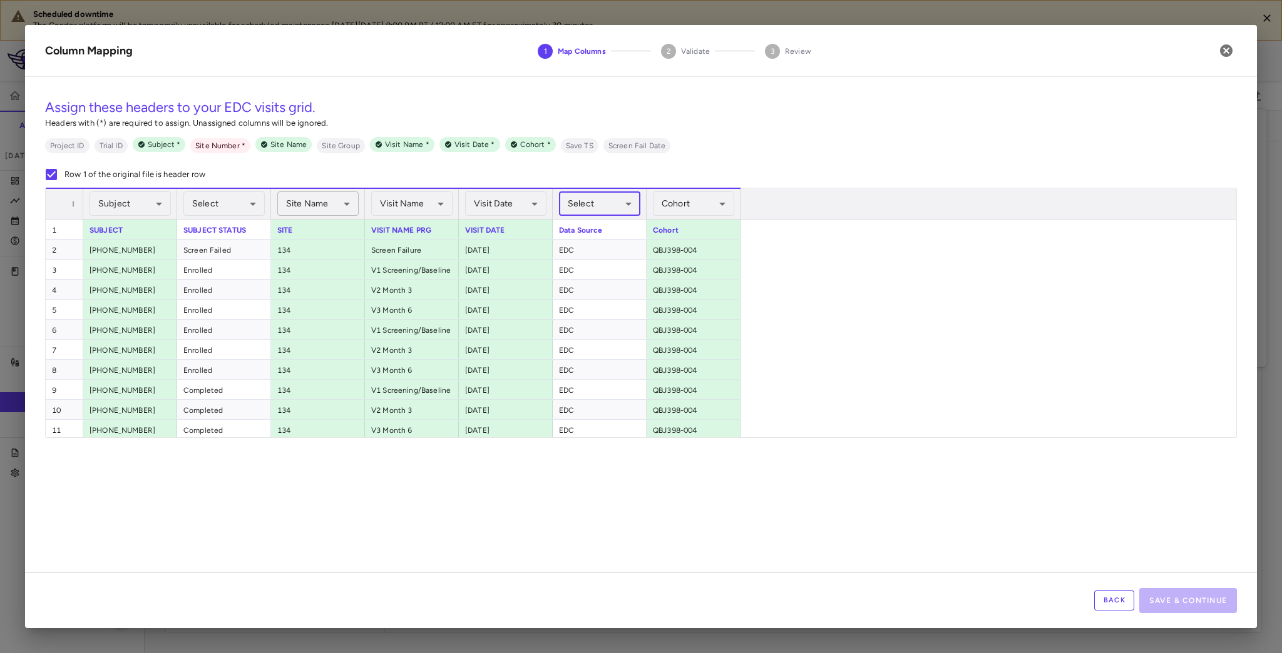
click at [323, 210] on body "Scheduled downtime The Condor platform will be temporarily unavailable for sche…" at bounding box center [641, 326] width 1282 height 653
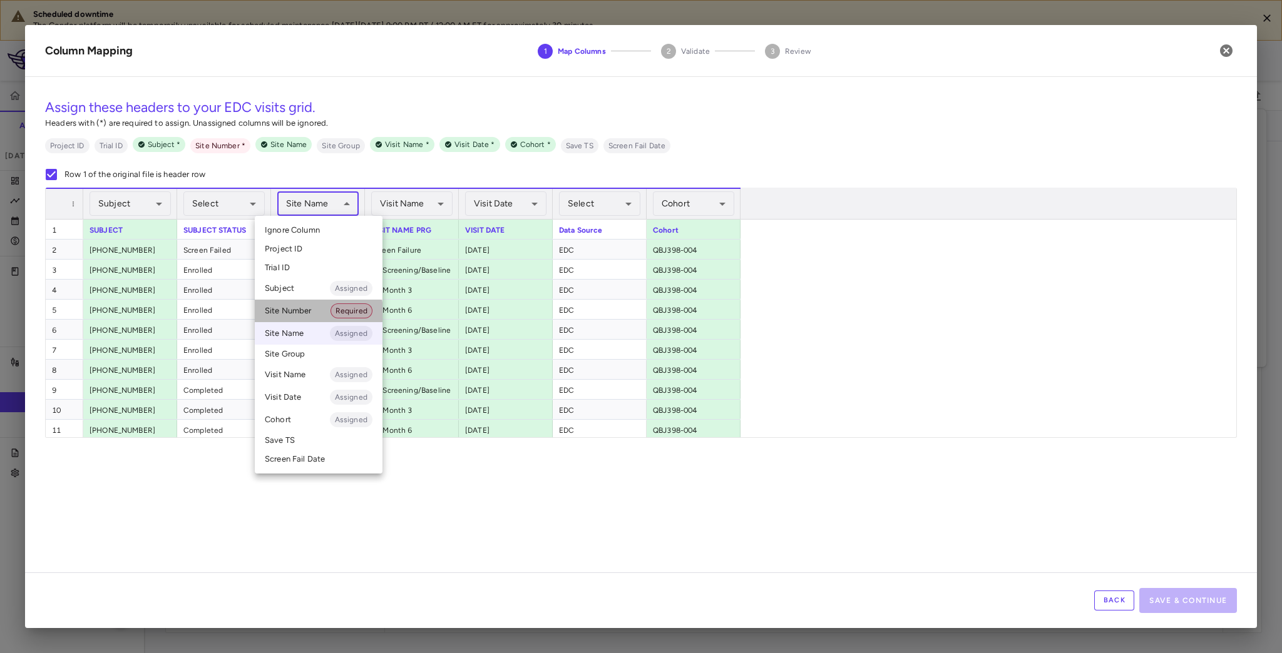
click at [302, 313] on li "Site Number Required" at bounding box center [319, 311] width 128 height 23
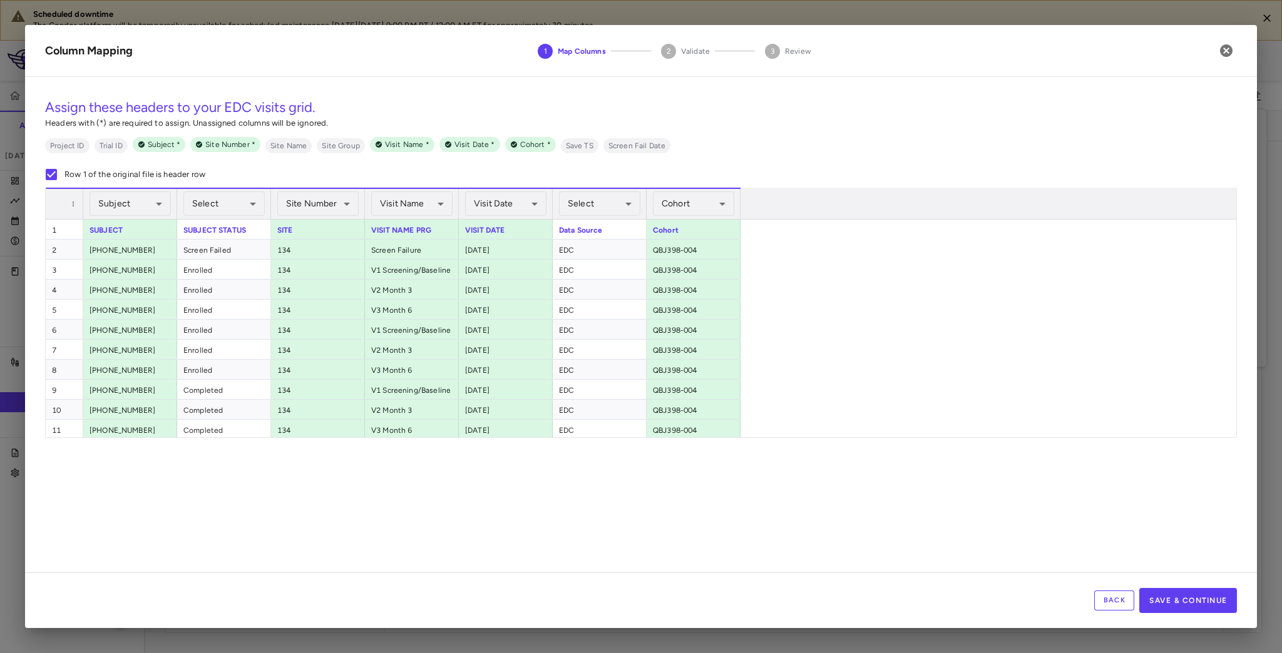
click at [1208, 606] on button "Save & Continue" at bounding box center [1188, 600] width 98 height 25
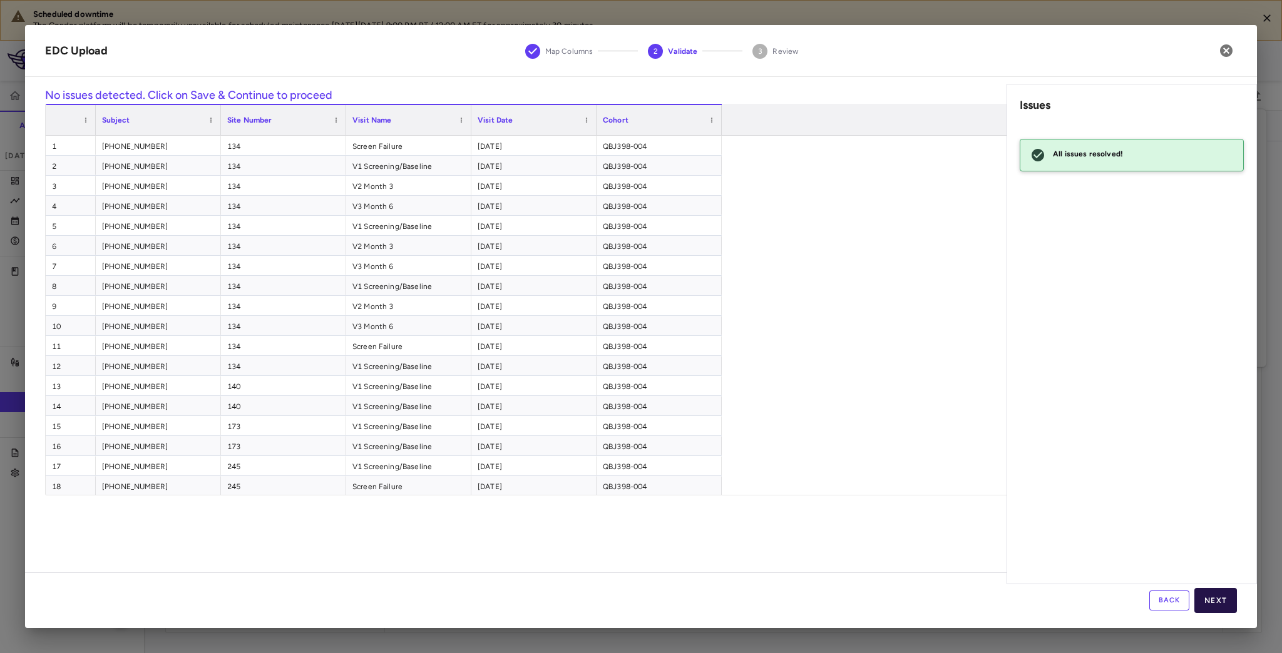
click at [1226, 601] on button "Next" at bounding box center [1215, 600] width 43 height 25
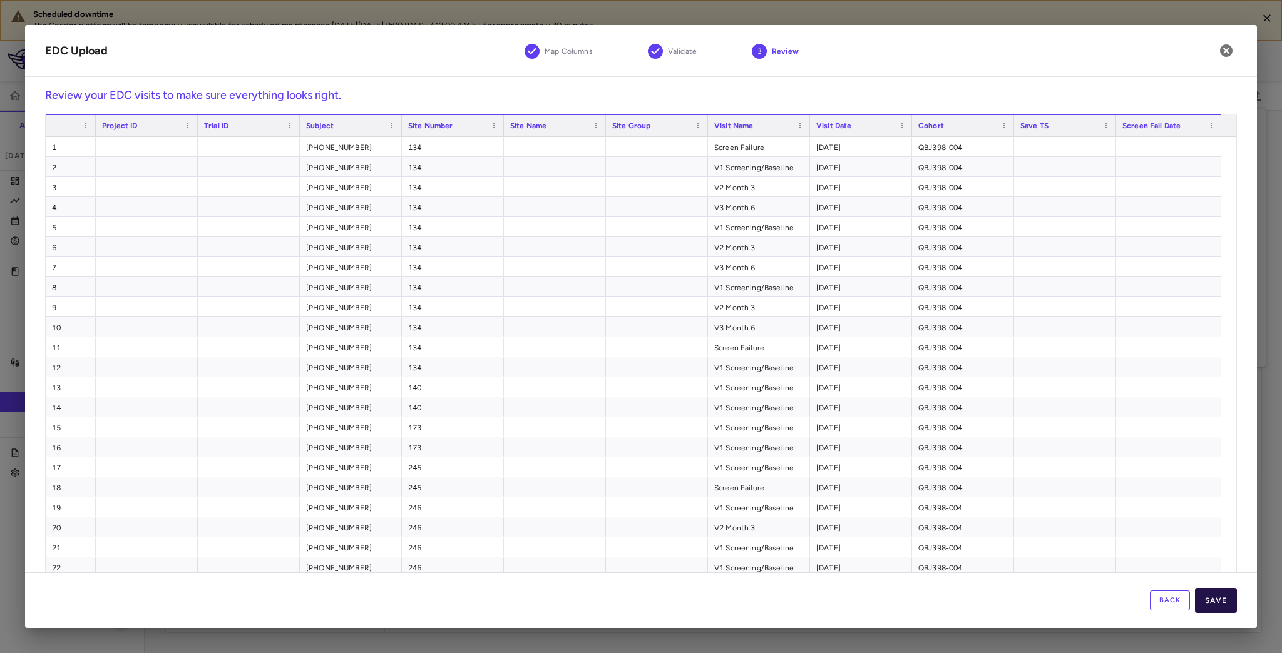
click at [1218, 601] on button "Save" at bounding box center [1216, 600] width 42 height 25
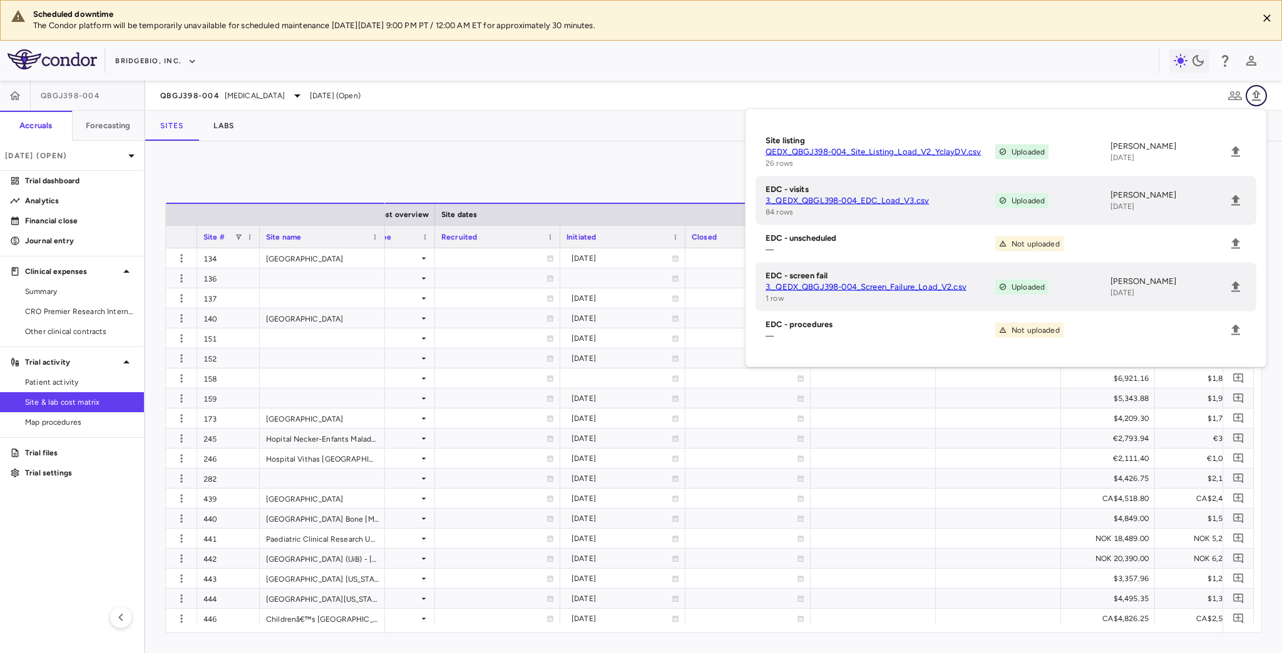
click at [1255, 96] on icon "button" at bounding box center [1256, 95] width 9 height 11
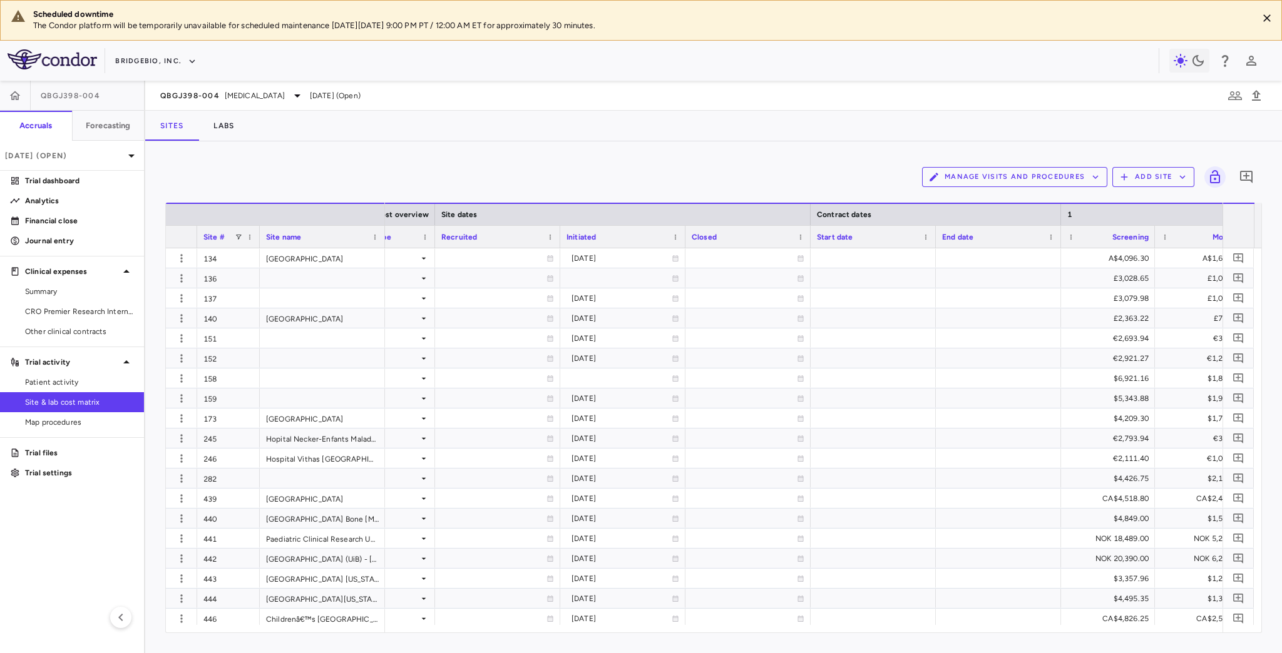
click at [1037, 176] on button "Manage Visits and Procedures" at bounding box center [1014, 177] width 185 height 20
click at [972, 197] on li "Visit Schedules" at bounding box center [1000, 200] width 133 height 19
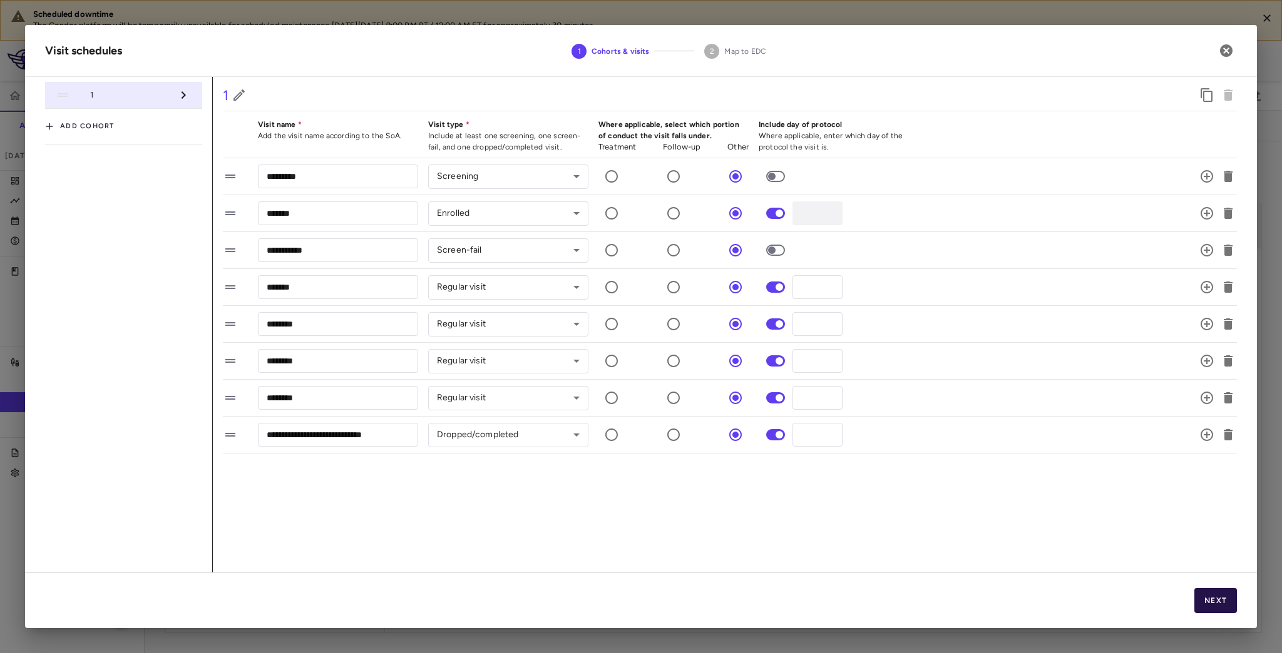
click at [1217, 601] on button "Next" at bounding box center [1215, 600] width 43 height 25
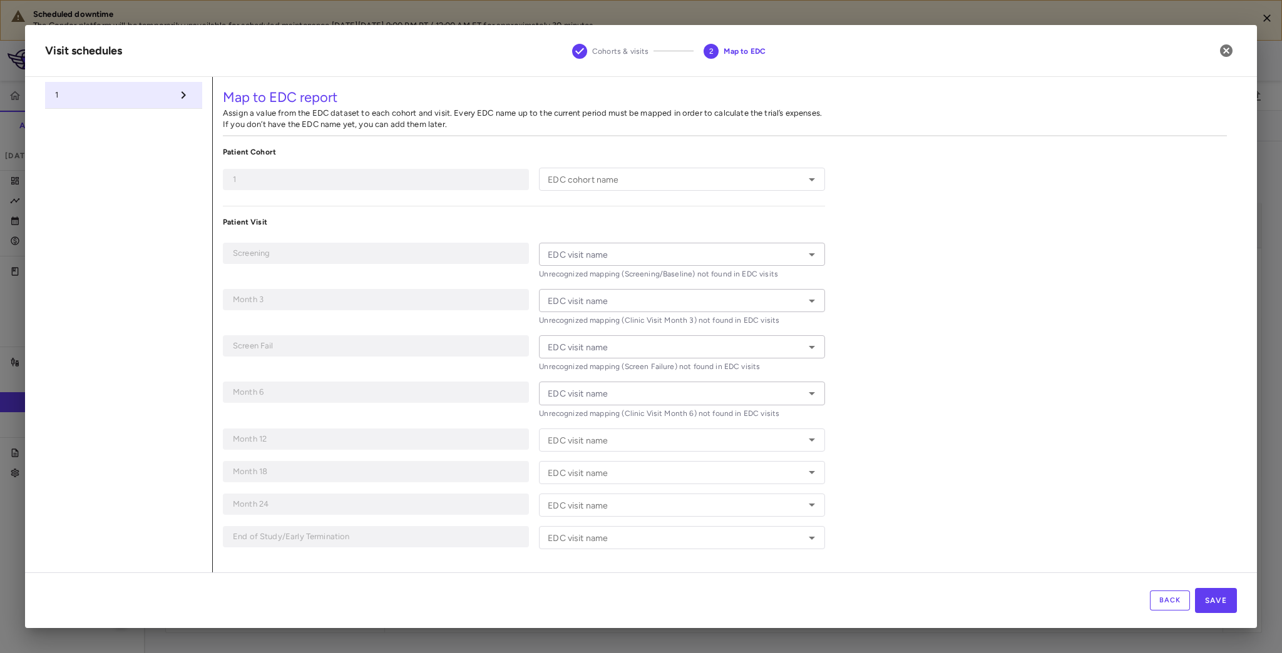
type input "**********"
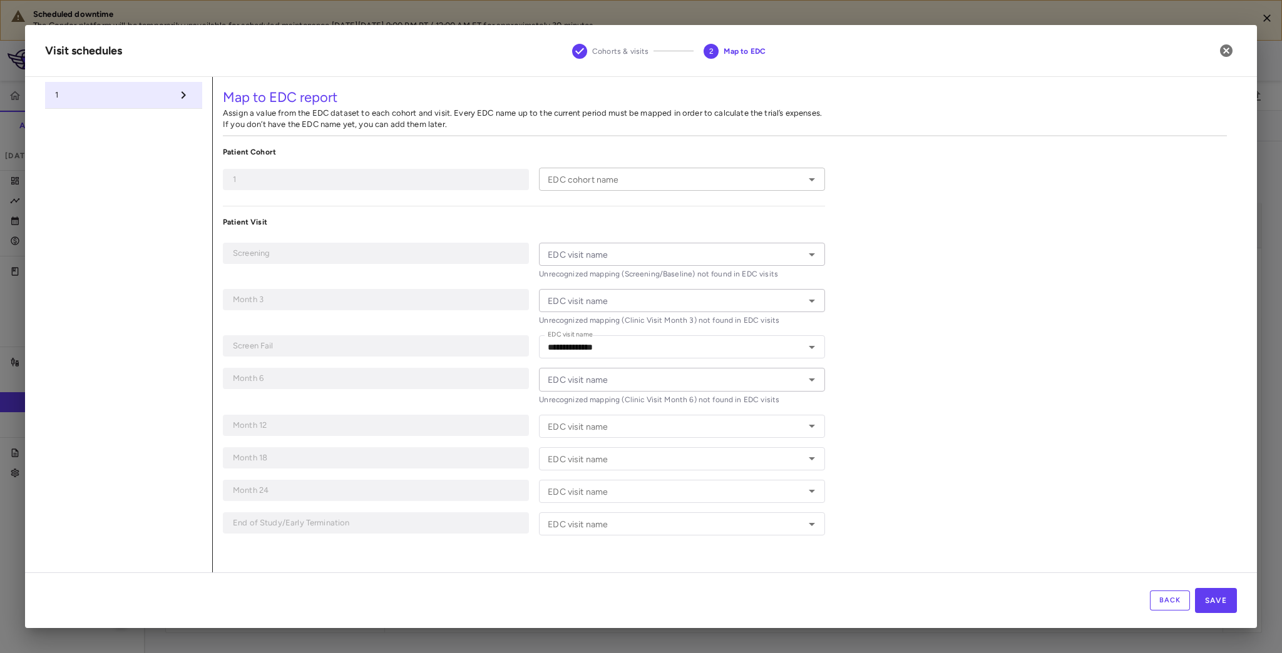
click at [614, 181] on input "EDC cohort name" at bounding box center [672, 179] width 258 height 16
click at [1087, 399] on div "**********" at bounding box center [725, 325] width 1024 height 496
click at [1165, 601] on button "Back" at bounding box center [1170, 601] width 40 height 20
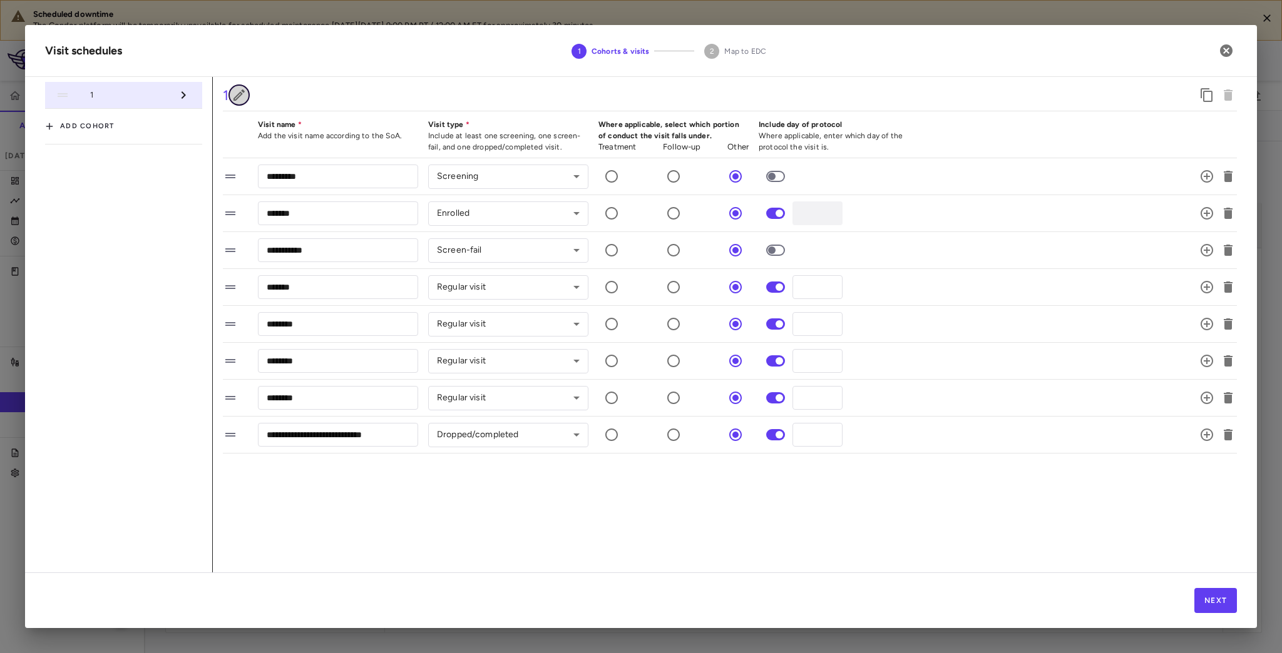
click at [239, 96] on icon "button" at bounding box center [238, 94] width 11 height 11
drag, startPoint x: 267, startPoint y: 98, endPoint x: 205, endPoint y: 95, distance: 61.4
click at [205, 95] on div "**********" at bounding box center [640, 325] width 1191 height 496
type input "**********"
click at [413, 98] on icon "button" at bounding box center [412, 96] width 15 height 15
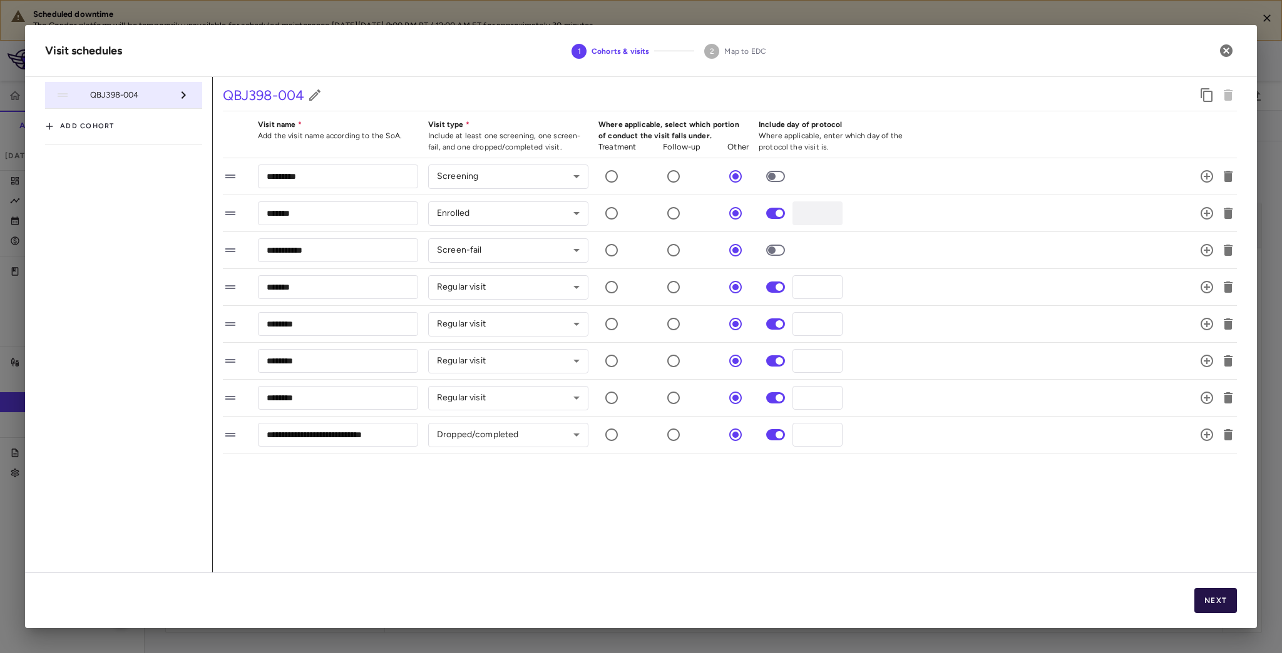
click at [1219, 598] on button "Next" at bounding box center [1215, 600] width 43 height 25
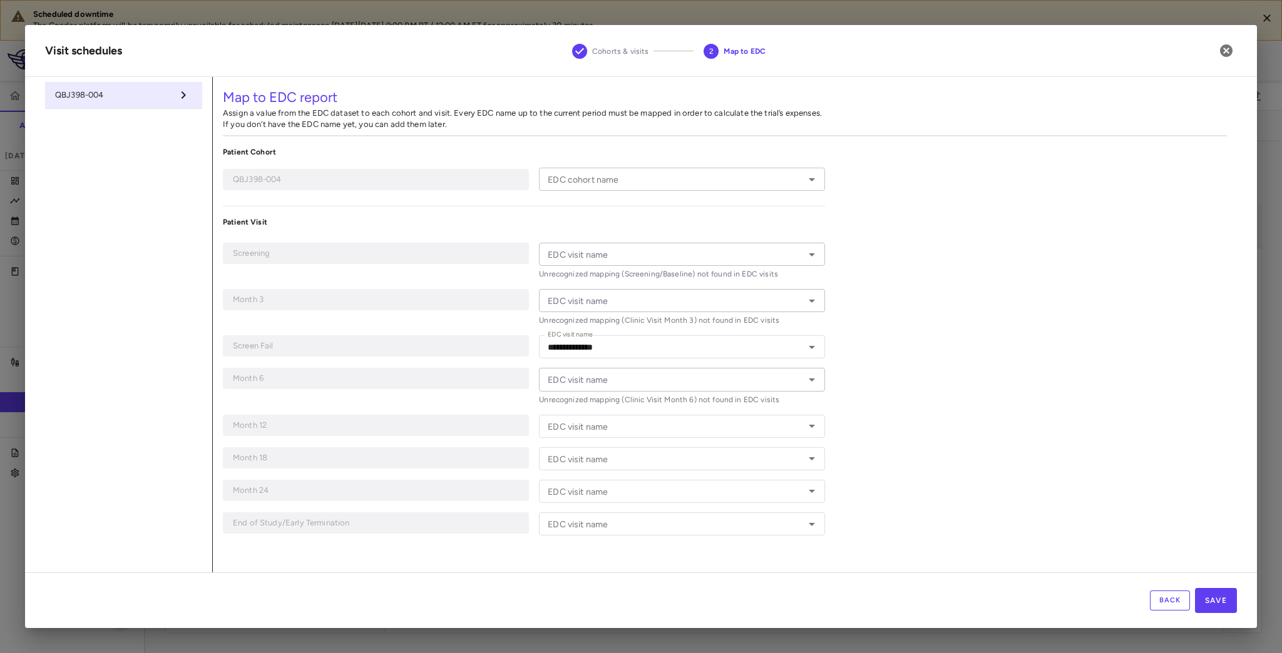
click at [653, 184] on input "EDC cohort name" at bounding box center [672, 179] width 258 height 16
click at [615, 207] on li "QBJ398-004" at bounding box center [682, 205] width 286 height 19
type input "**********"
click at [884, 263] on div "**********" at bounding box center [725, 325] width 1024 height 496
click at [607, 255] on div "EDC visit name EDC visit name Unrecognized mapping (Screening/Baseline) not fou…" at bounding box center [682, 261] width 286 height 37
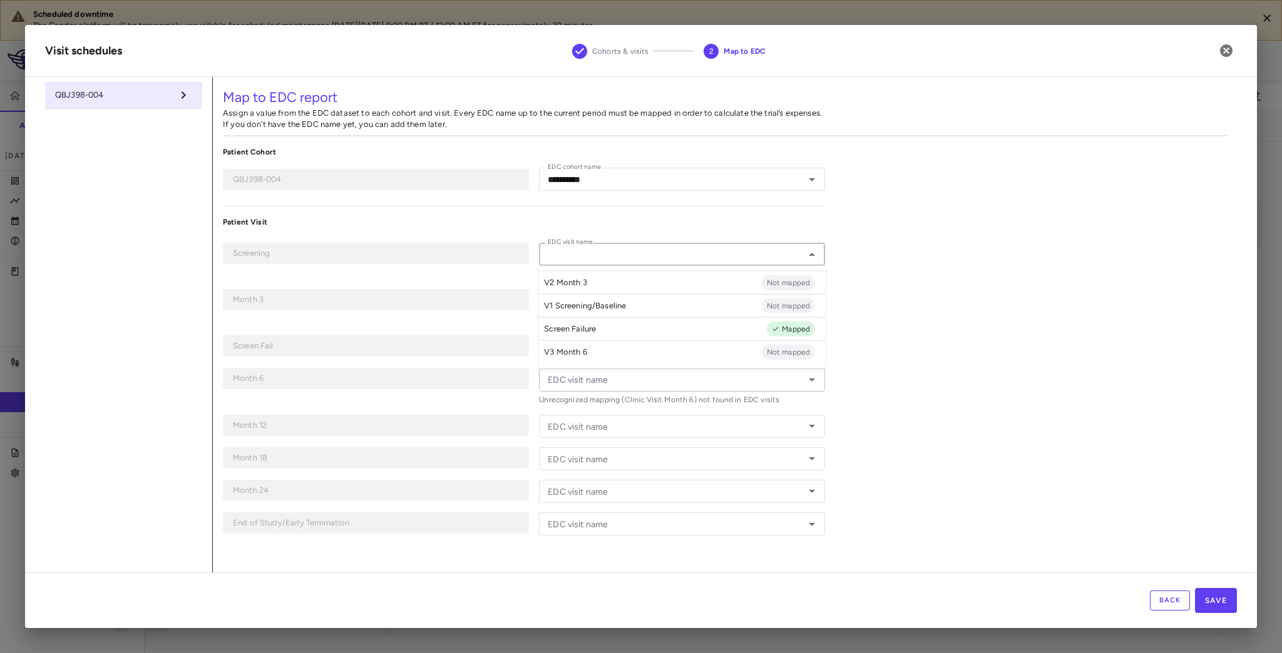
click at [611, 305] on p "V1 Screening/Baseline" at bounding box center [585, 305] width 82 height 11
type input "**********"
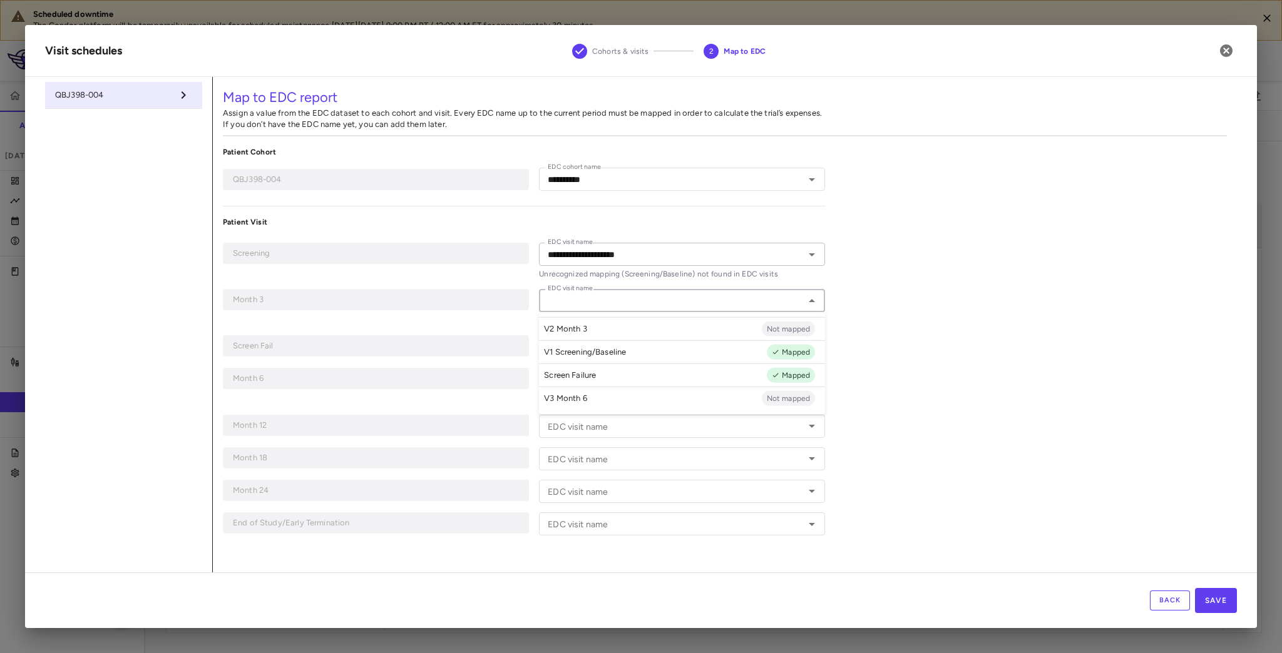
click at [631, 296] on input "EDC visit name" at bounding box center [672, 301] width 258 height 16
click at [617, 325] on li "V2 Month 3 Not mapped" at bounding box center [682, 328] width 286 height 23
type input "**********"
click at [631, 374] on input "EDC visit name" at bounding box center [672, 380] width 258 height 16
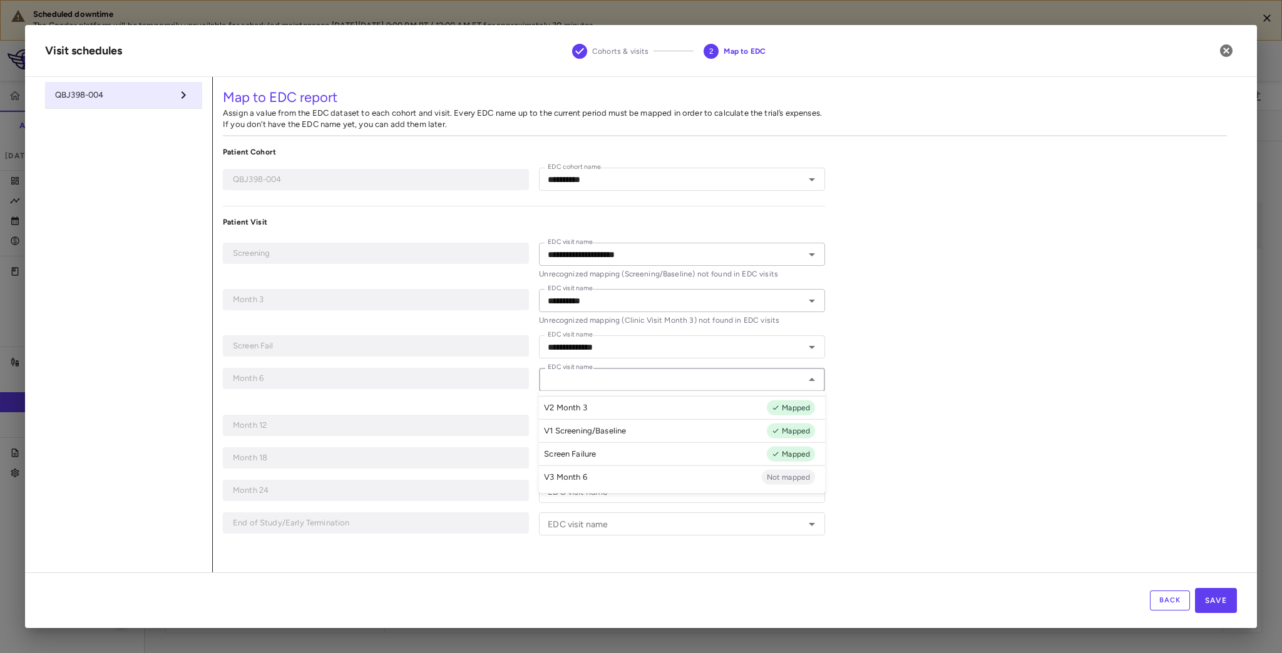
click at [608, 475] on li "V3 Month 6 Not mapped" at bounding box center [682, 477] width 286 height 23
type input "**********"
click at [1011, 425] on div "**********" at bounding box center [725, 325] width 1024 height 496
click at [1224, 603] on button "Save" at bounding box center [1216, 600] width 42 height 25
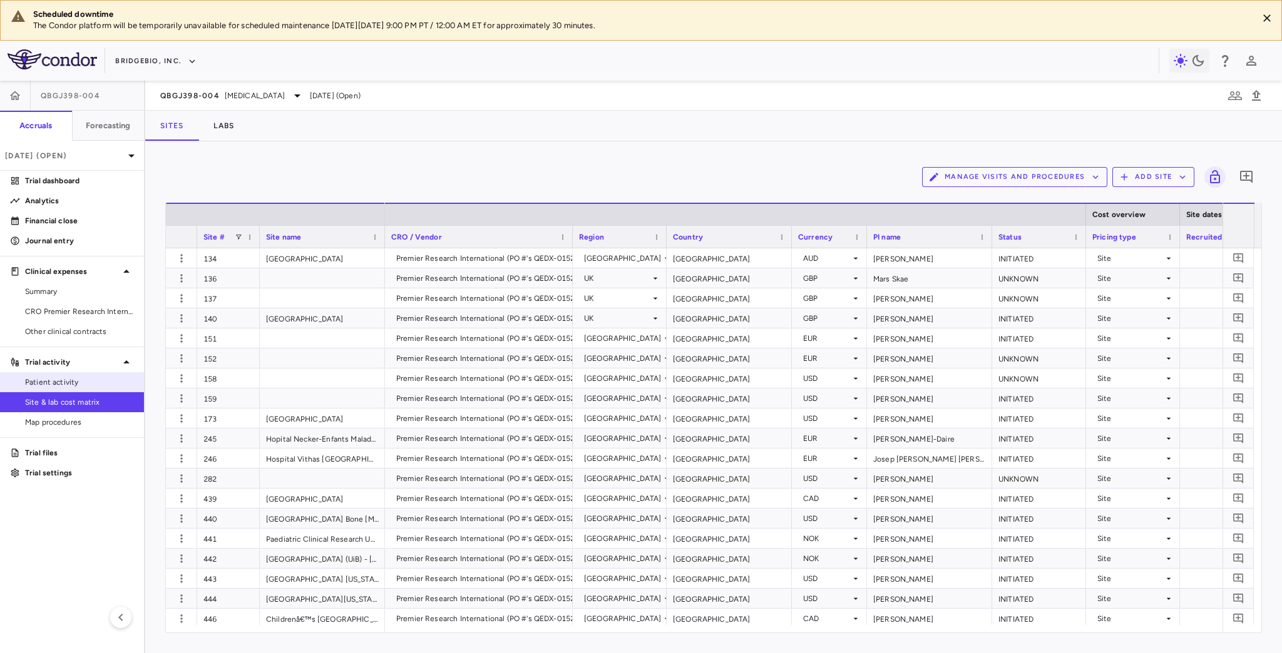
drag, startPoint x: 69, startPoint y: 378, endPoint x: 93, endPoint y: 372, distance: 24.0
click at [69, 378] on span "Patient activity" at bounding box center [79, 382] width 109 height 11
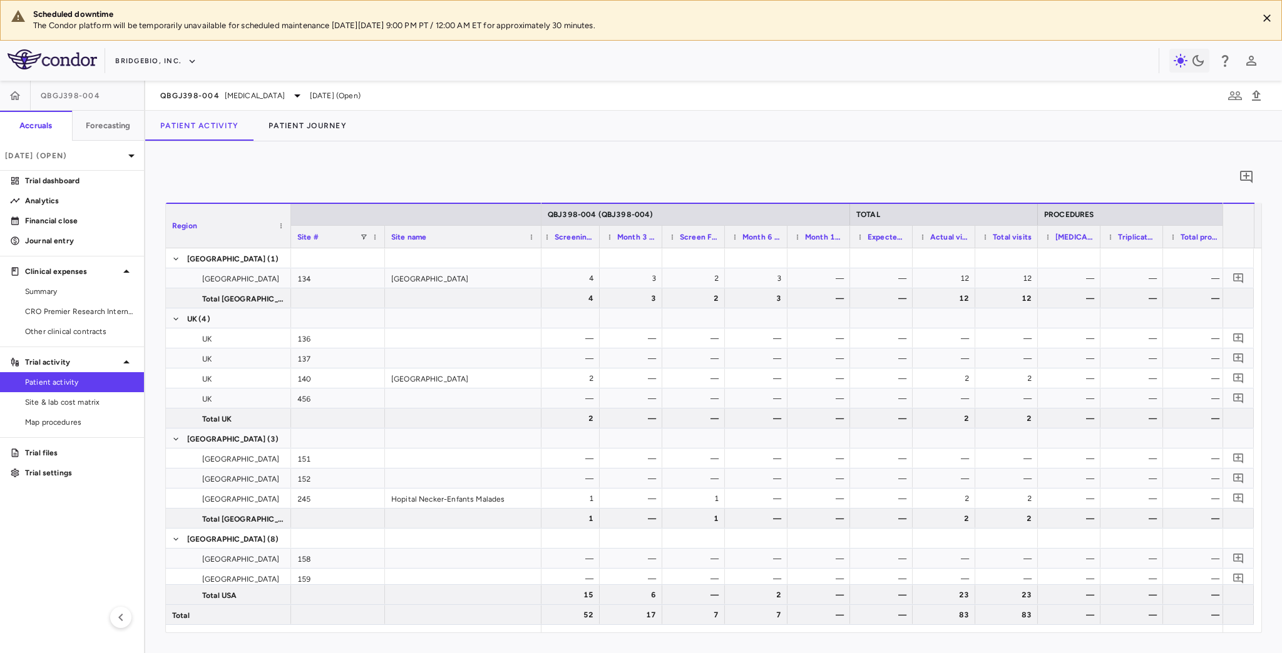
scroll to position [0, 756]
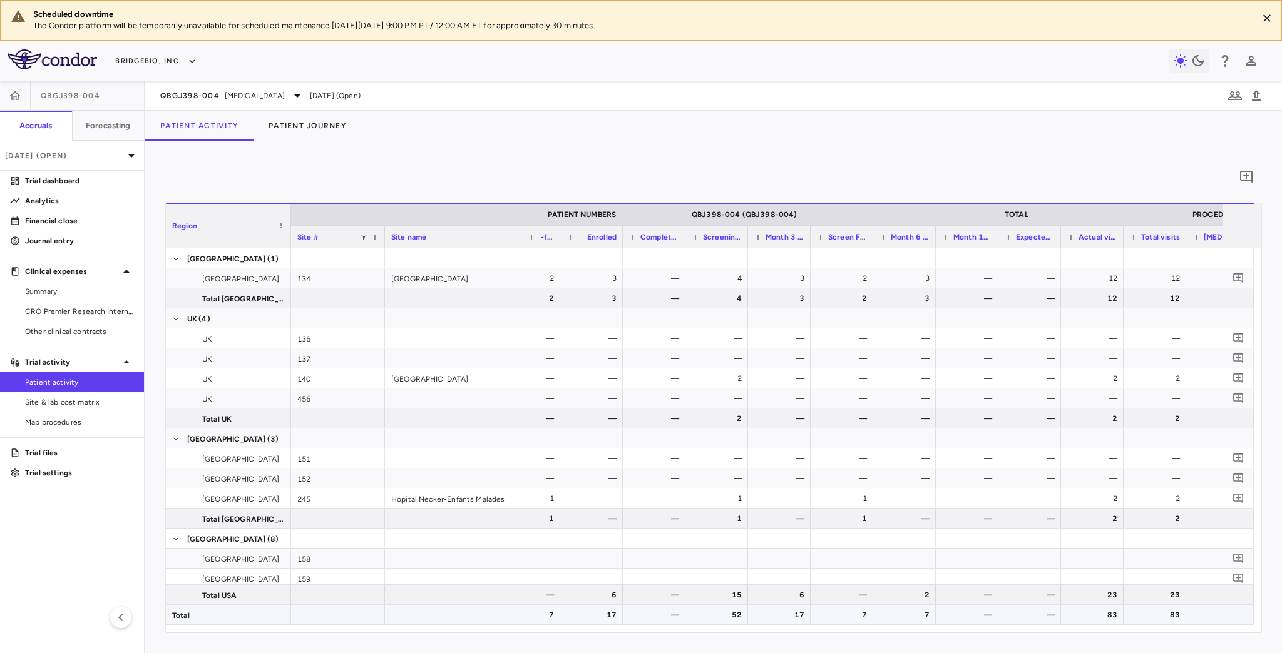
click at [613, 616] on div "17" at bounding box center [593, 615] width 45 height 20
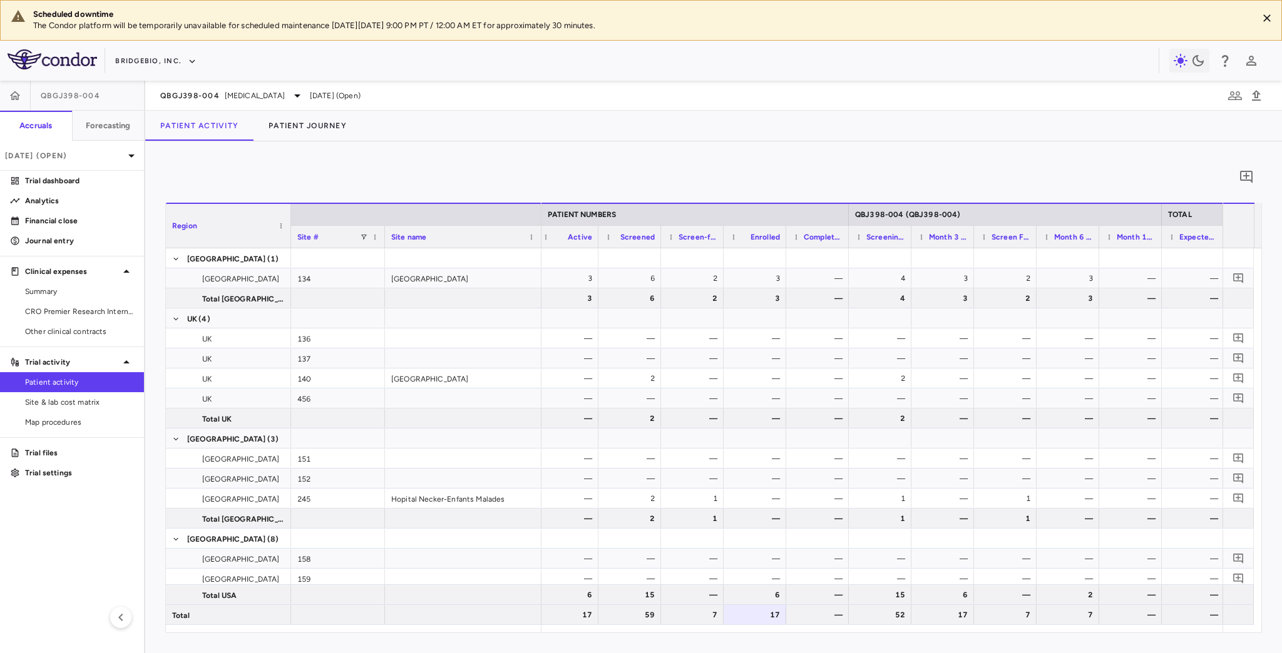
scroll to position [0, 422]
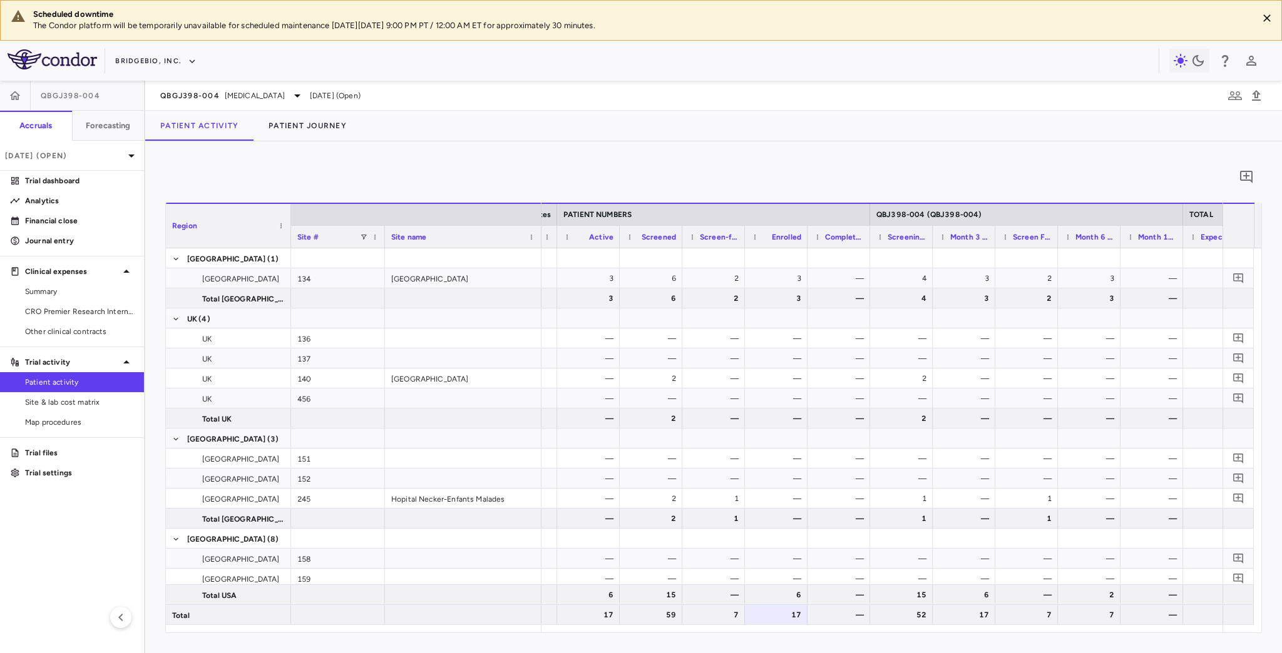
drag, startPoint x: 84, startPoint y: 404, endPoint x: 388, endPoint y: 300, distance: 321.0
click at [84, 404] on span "Site & lab cost matrix" at bounding box center [79, 402] width 109 height 11
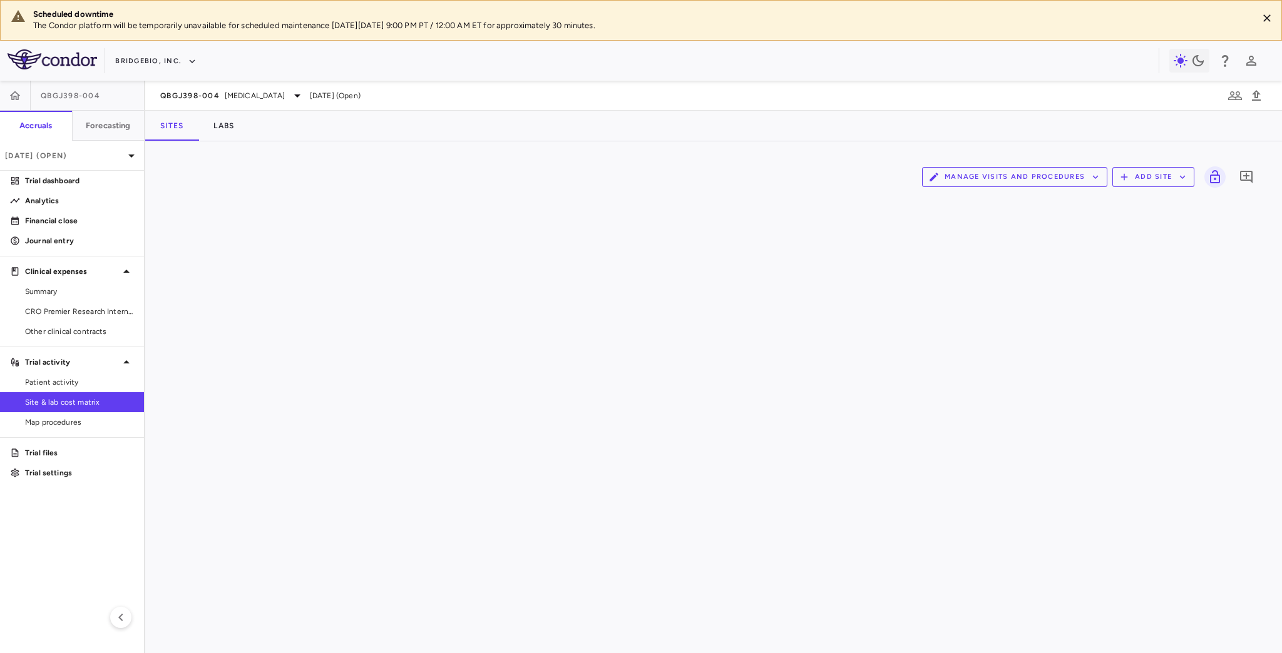
click at [1038, 178] on button "Manage Visits and Procedures" at bounding box center [1014, 177] width 185 height 20
click at [976, 200] on li "Visit Schedules" at bounding box center [1000, 200] width 133 height 19
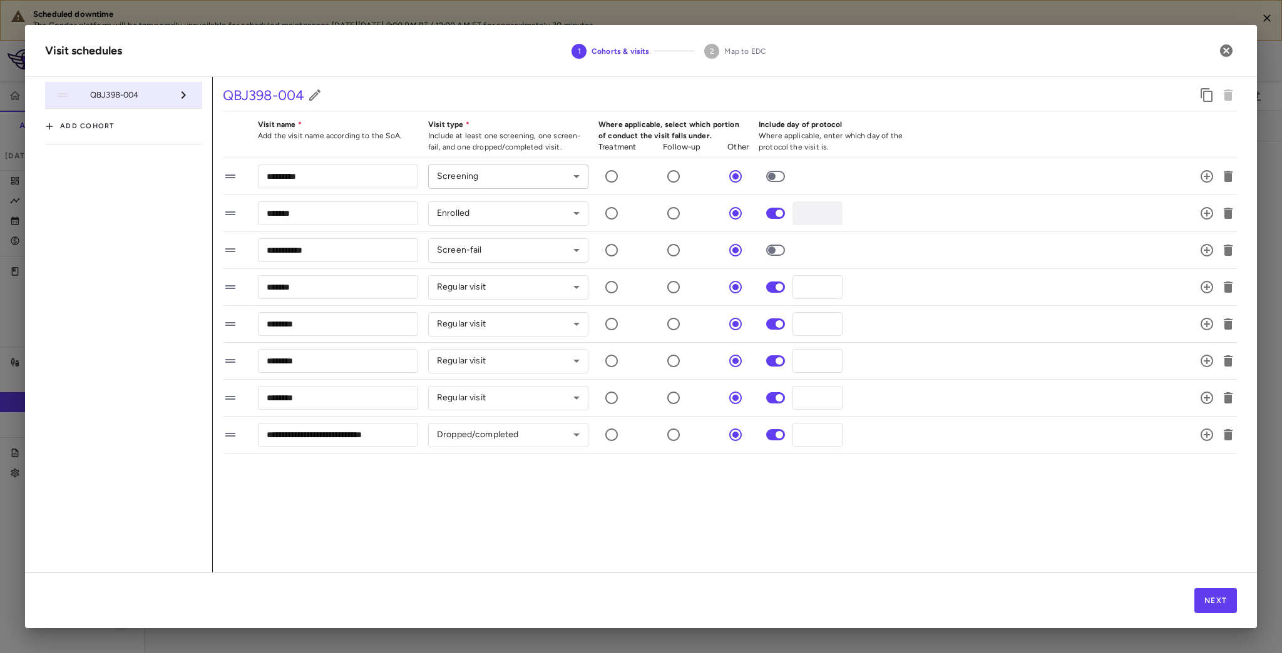
click at [498, 180] on body "Scheduled downtime The Condor platform will be temporarily unavailable for sche…" at bounding box center [641, 326] width 1282 height 653
click at [472, 219] on li "Enrolled" at bounding box center [508, 221] width 160 height 19
type input "********"
click at [474, 211] on body "Scheduled downtime The Condor platform will be temporarily unavailable for sche…" at bounding box center [641, 326] width 1282 height 653
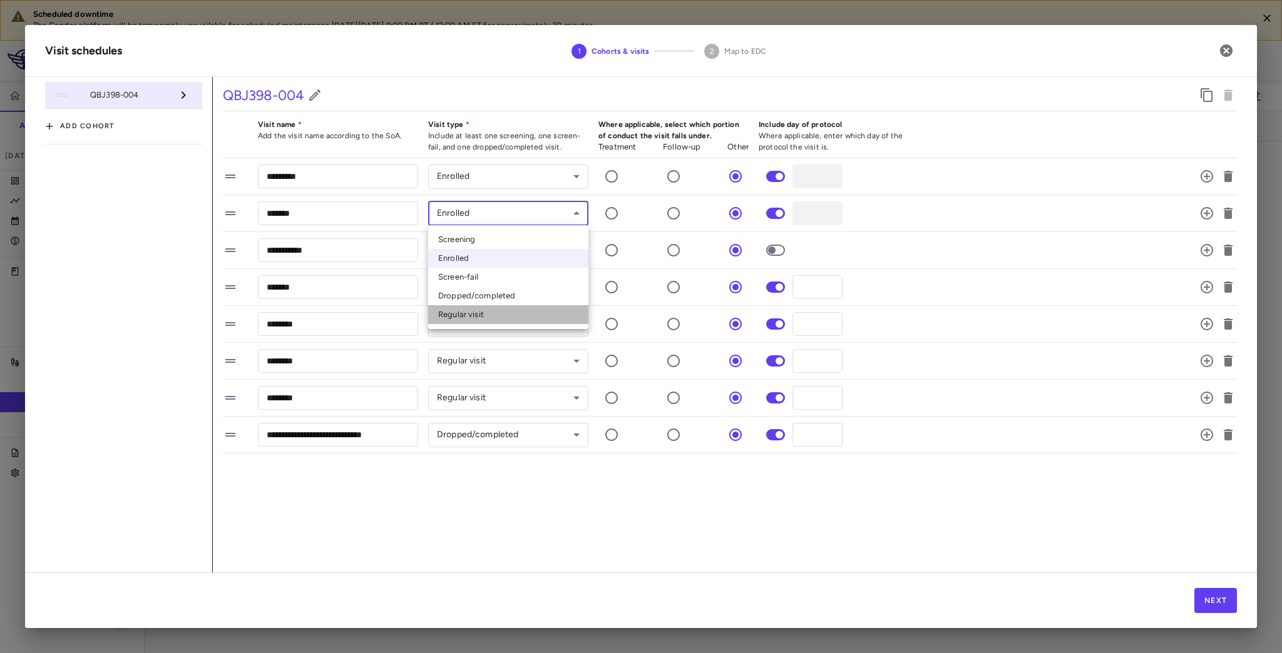
click at [471, 315] on li "Regular visit" at bounding box center [508, 314] width 160 height 19
type input "*********"
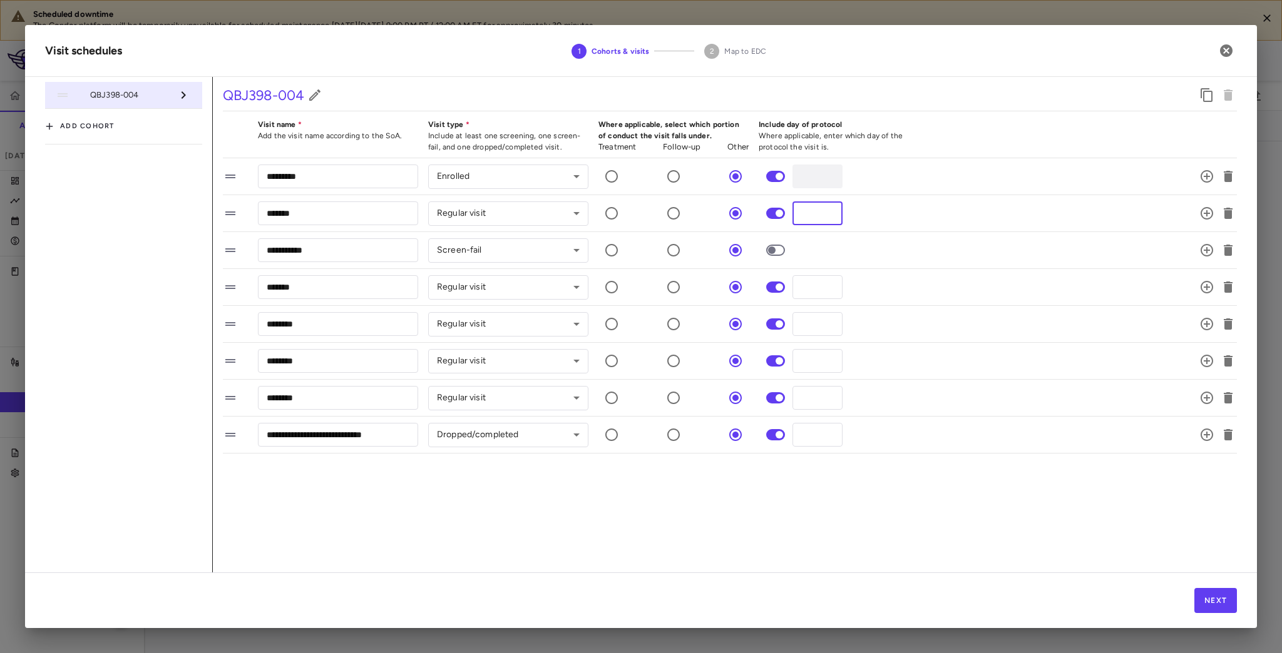
drag, startPoint x: 808, startPoint y: 209, endPoint x: 761, endPoint y: 212, distance: 47.6
click at [761, 212] on div "******* ​ Regular visit ********* ​ * ​" at bounding box center [715, 213] width 984 height 26
type input "**"
click at [923, 263] on li "**********" at bounding box center [730, 250] width 1014 height 37
click at [1210, 602] on button "Next" at bounding box center [1215, 600] width 43 height 25
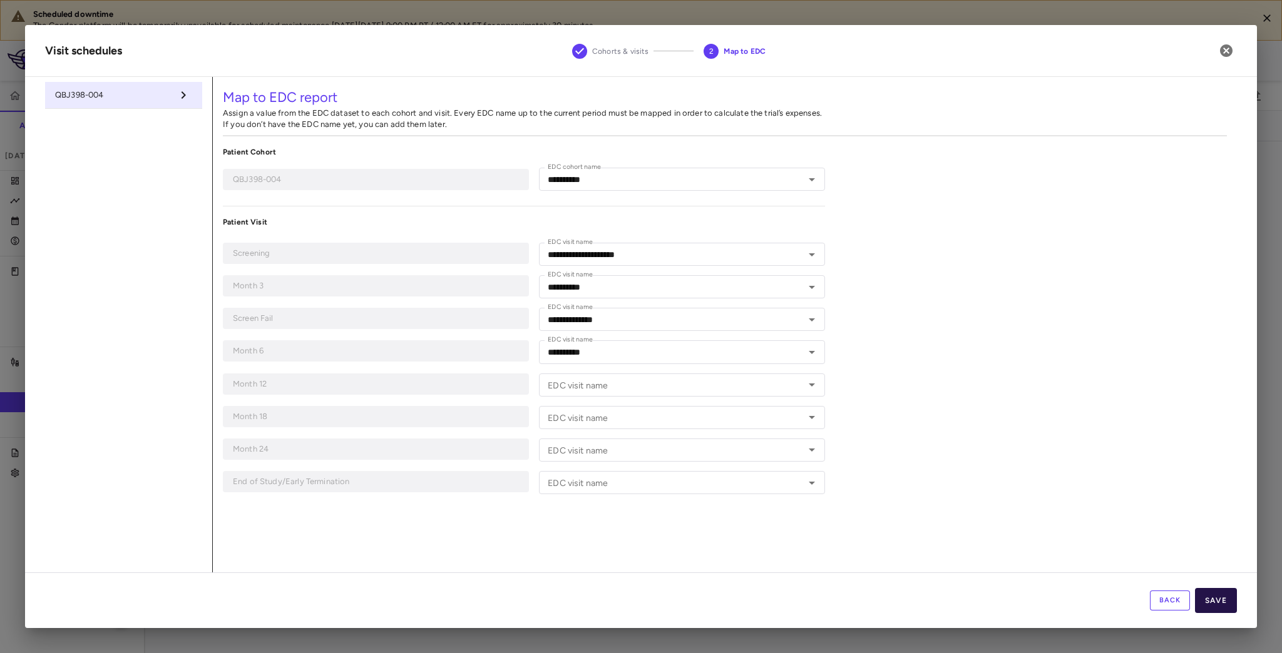
type input "**********"
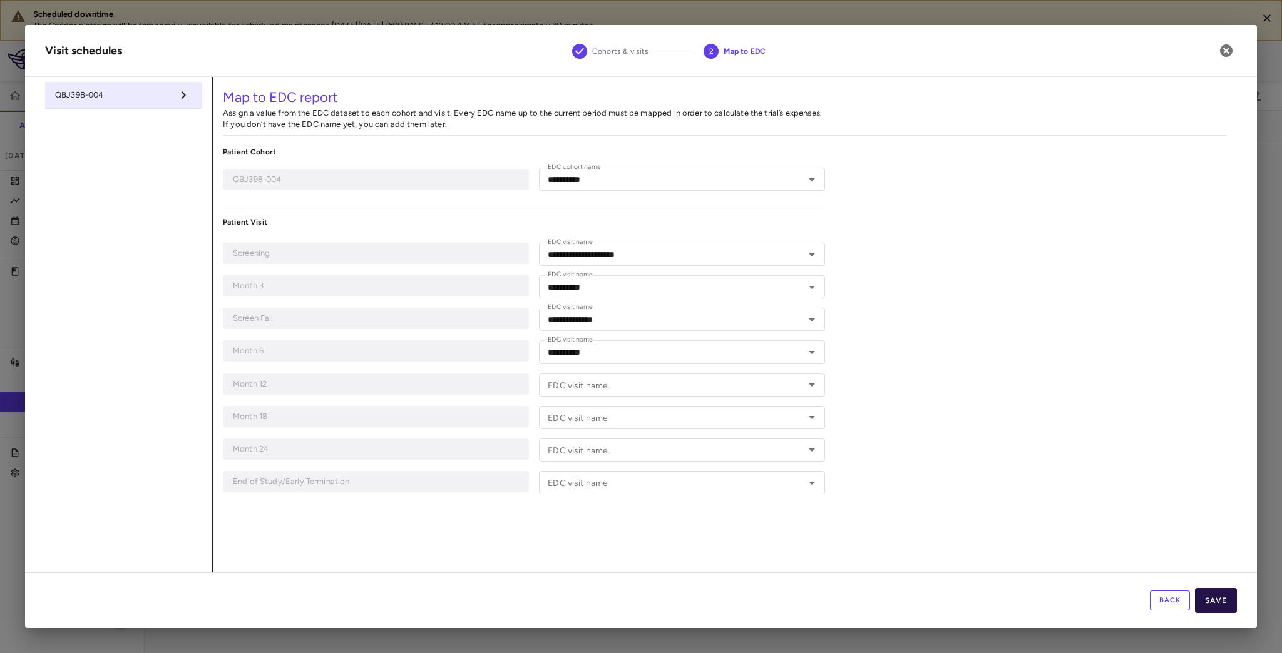
click at [1217, 601] on button "Save" at bounding box center [1216, 600] width 42 height 25
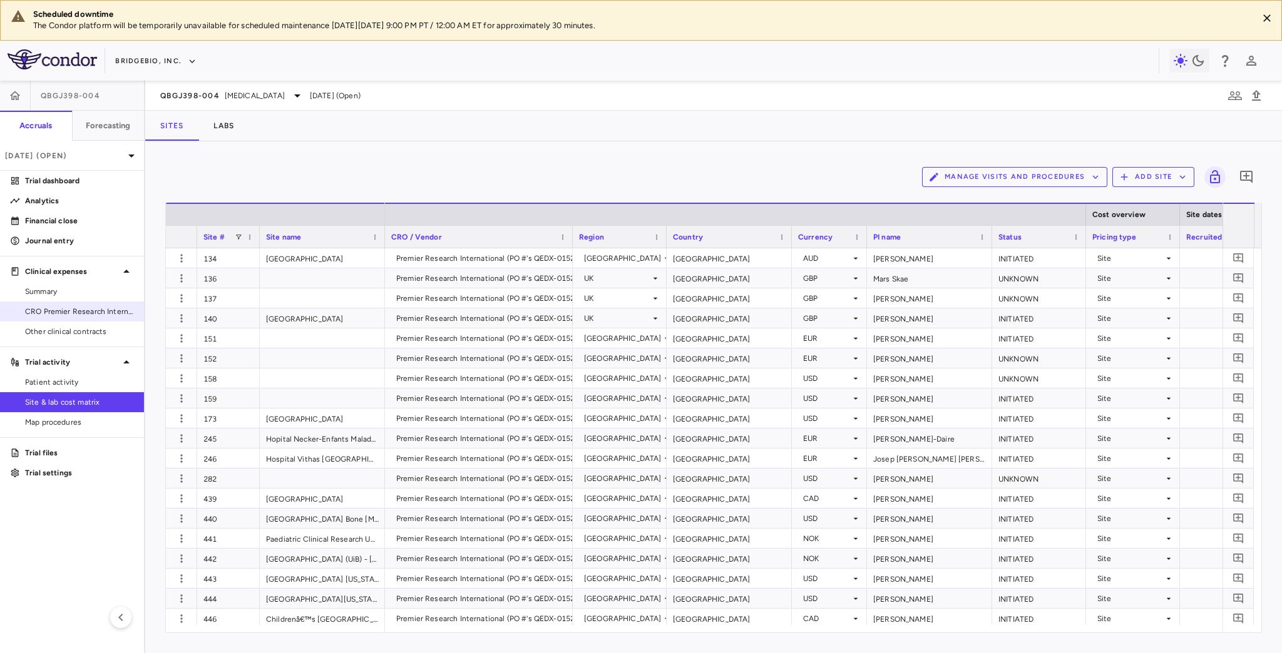
click at [73, 383] on span "Patient activity" at bounding box center [79, 382] width 109 height 11
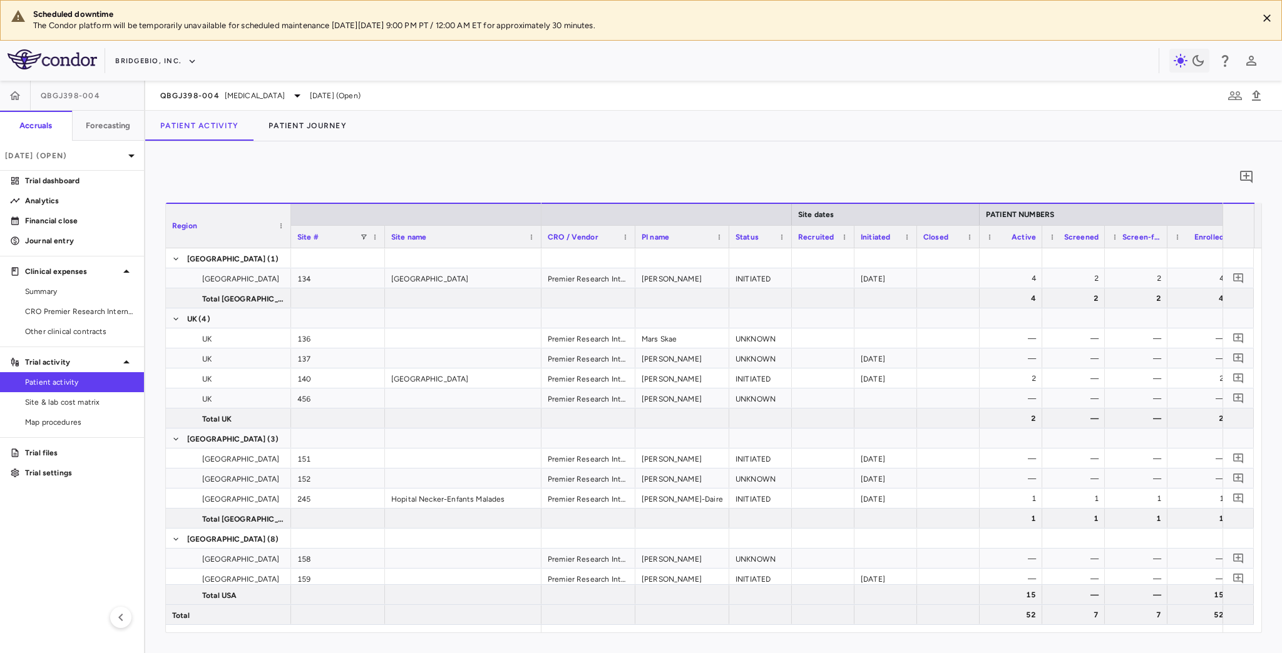
click at [94, 405] on span "Site & lab cost matrix" at bounding box center [79, 402] width 109 height 11
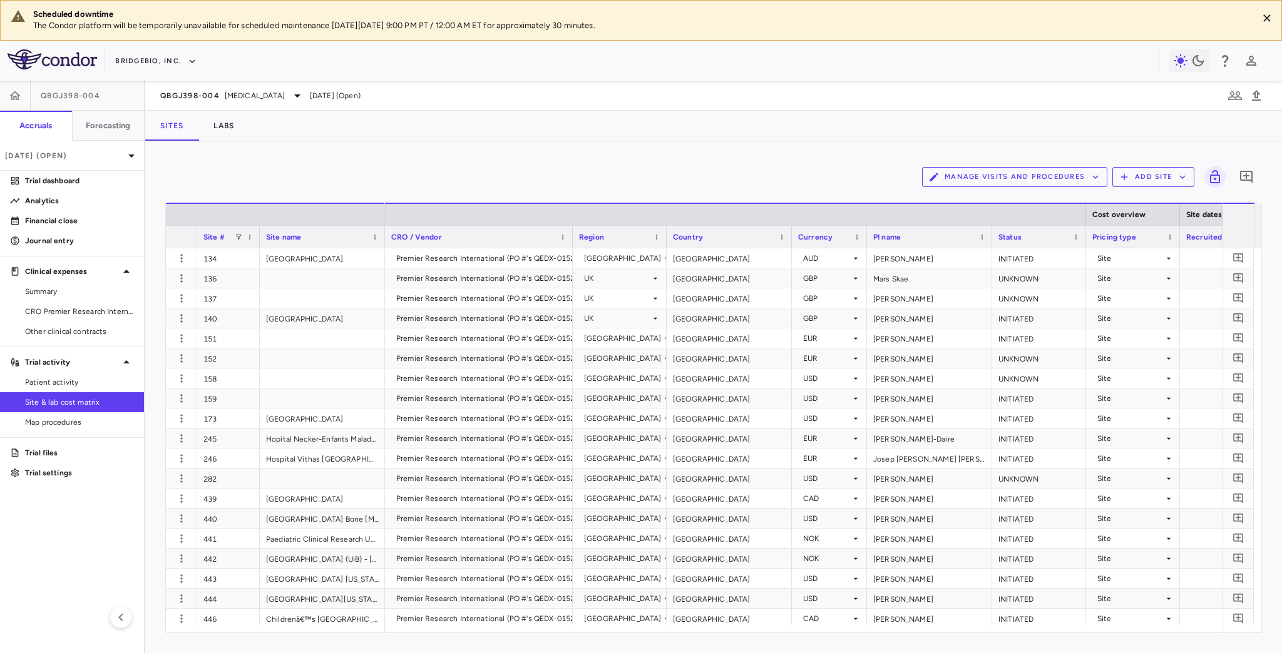
click at [1038, 178] on button "Manage Visits and Procedures" at bounding box center [1014, 177] width 185 height 20
click at [975, 201] on li "Visit Schedules" at bounding box center [1000, 200] width 133 height 19
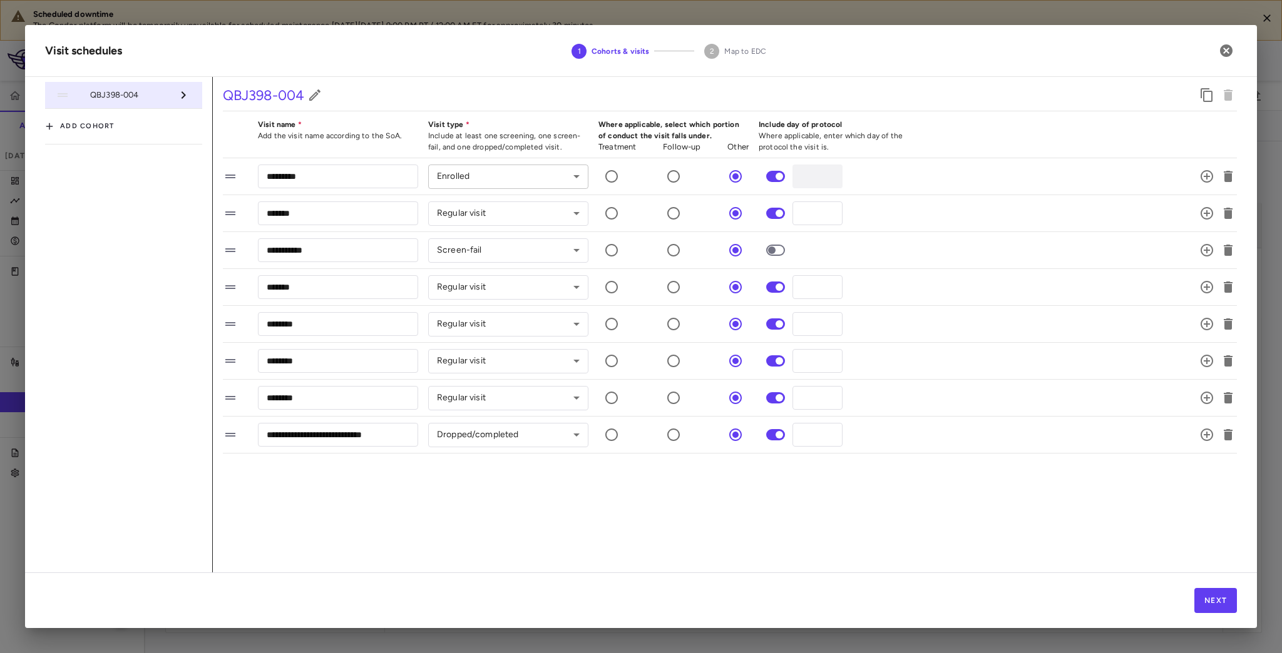
click at [474, 177] on body "Scheduled downtime The Condor platform will be temporarily unavailable for sche…" at bounding box center [641, 326] width 1282 height 653
click at [474, 201] on li "Screening" at bounding box center [508, 202] width 160 height 19
type input "********"
click at [515, 214] on body "Scheduled downtime The Condor platform will be temporarily unavailable for sche…" at bounding box center [641, 326] width 1282 height 653
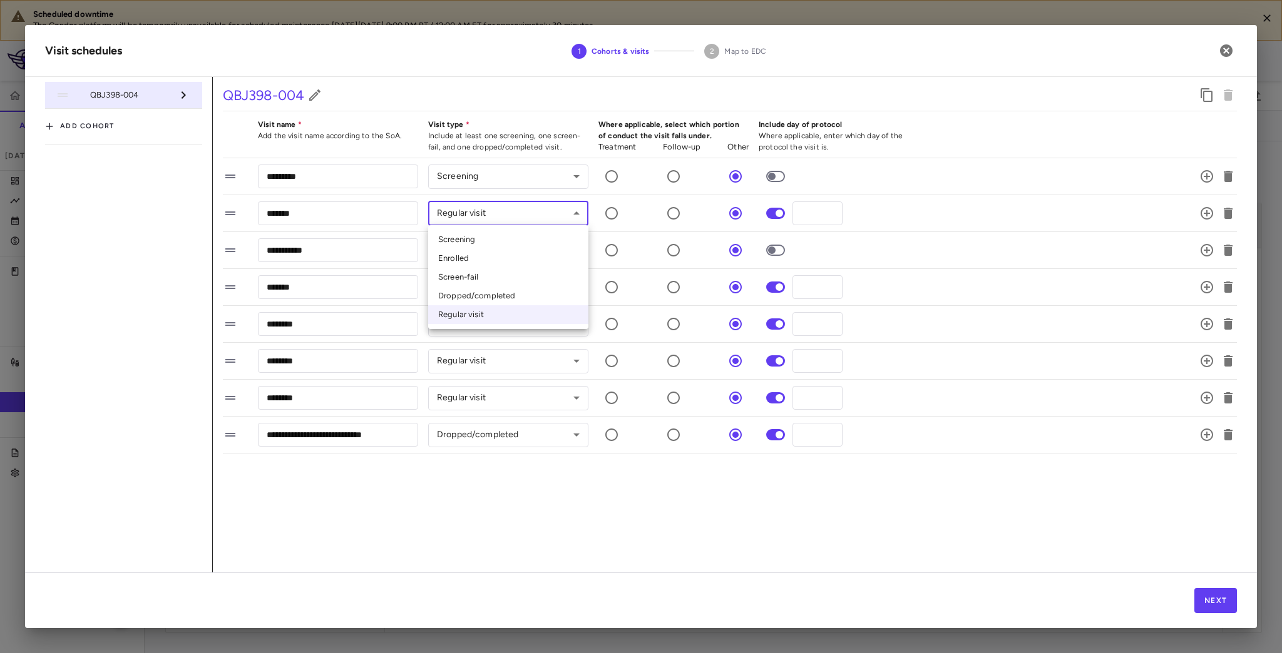
click at [473, 255] on li "Enrolled" at bounding box center [508, 258] width 160 height 19
type input "********"
type input "*"
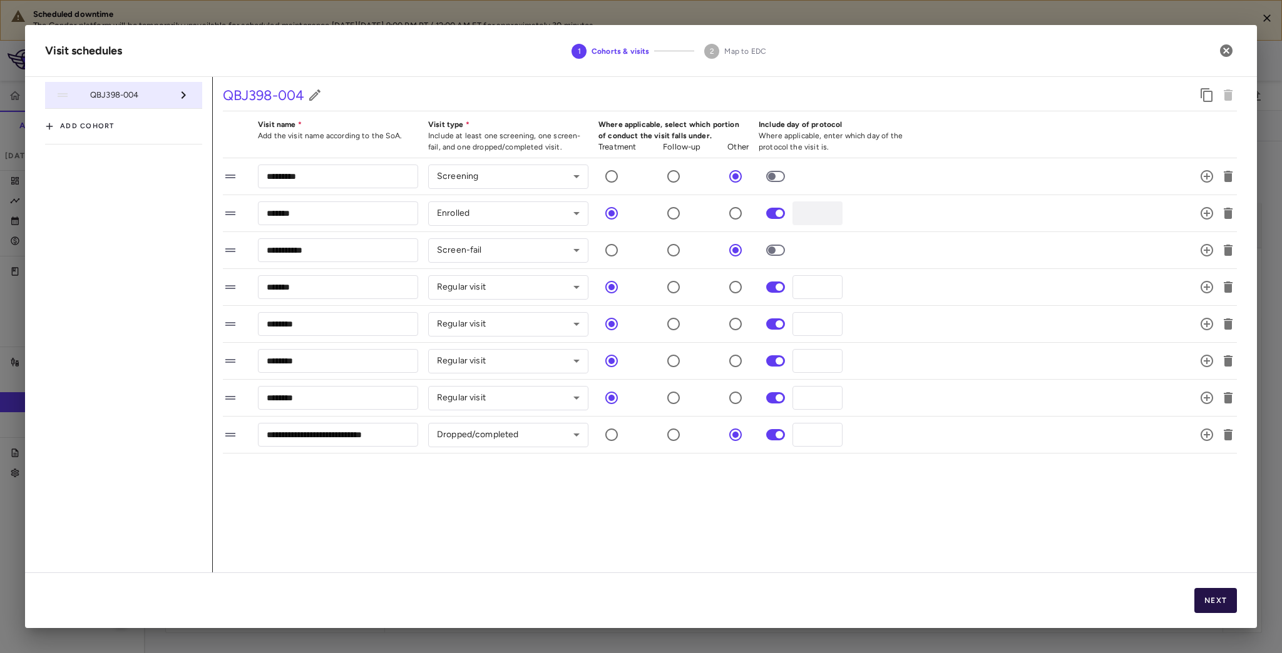
click at [1218, 601] on button "Next" at bounding box center [1215, 600] width 43 height 25
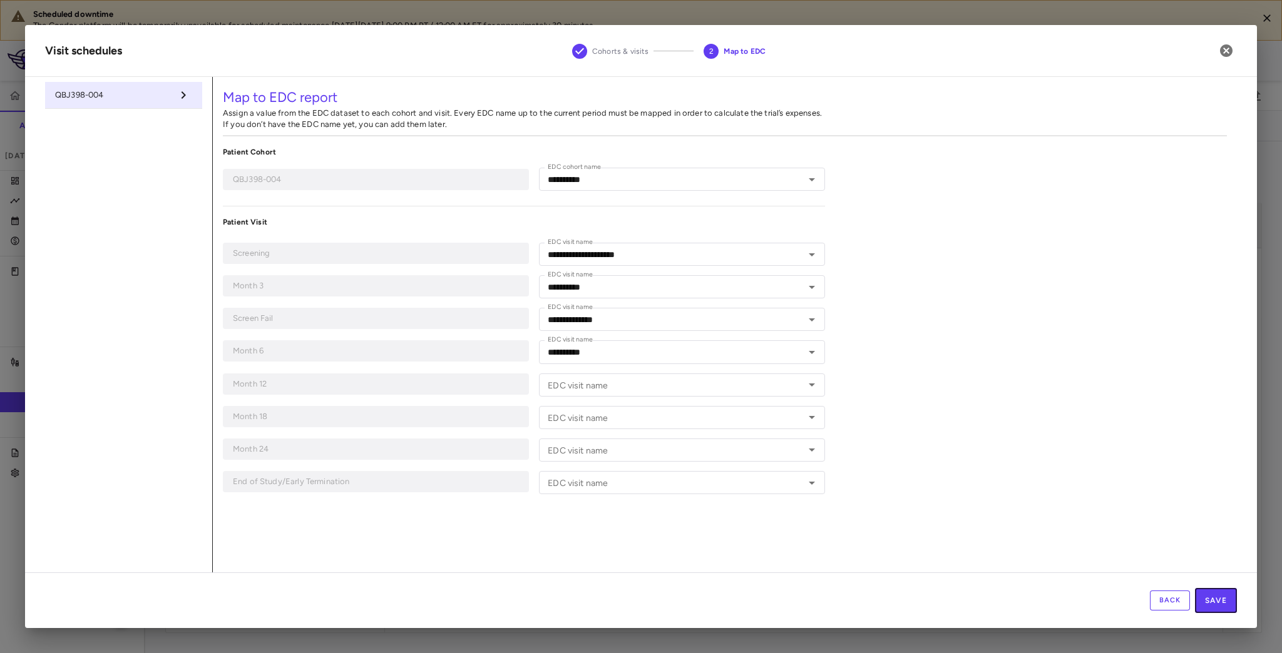
click at [1219, 601] on button "Save" at bounding box center [1216, 600] width 42 height 25
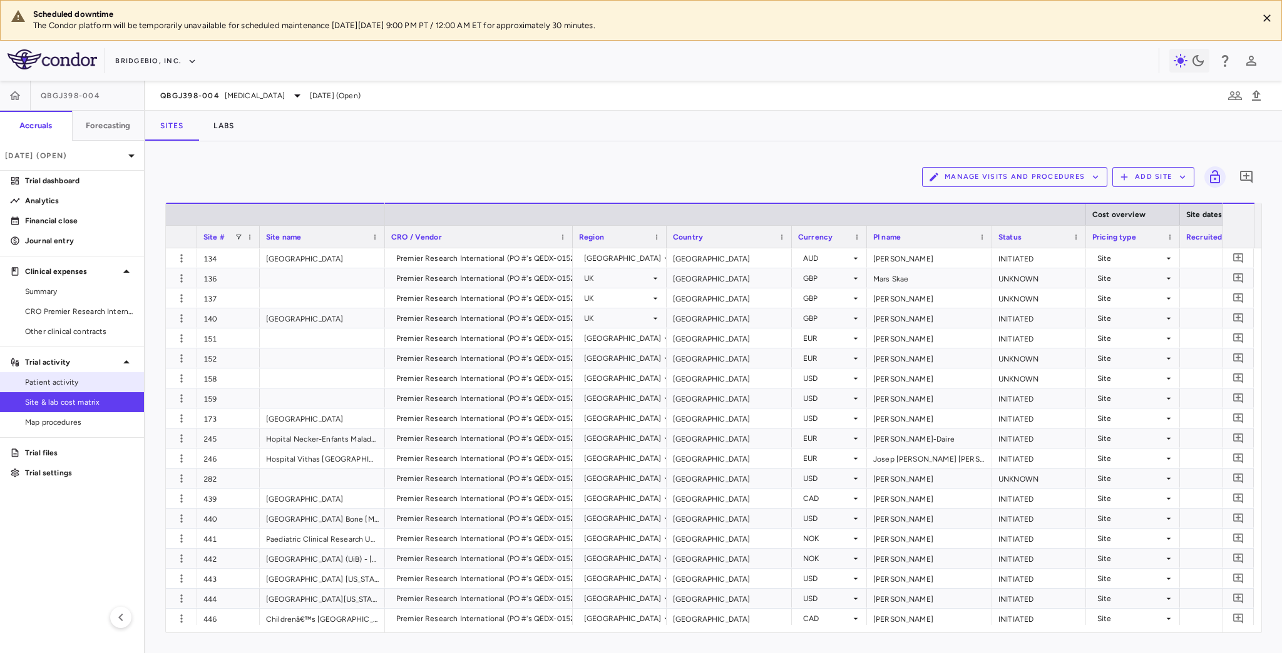
click at [65, 385] on span "Patient activity" at bounding box center [79, 382] width 109 height 11
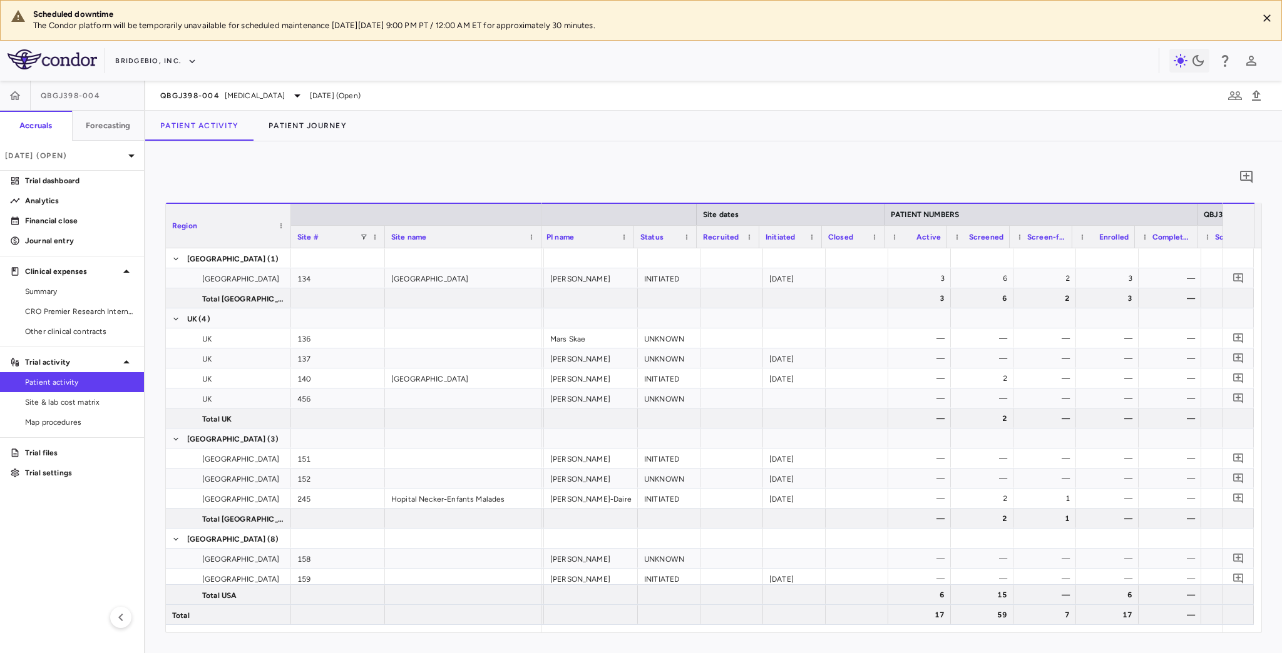
scroll to position [0, 95]
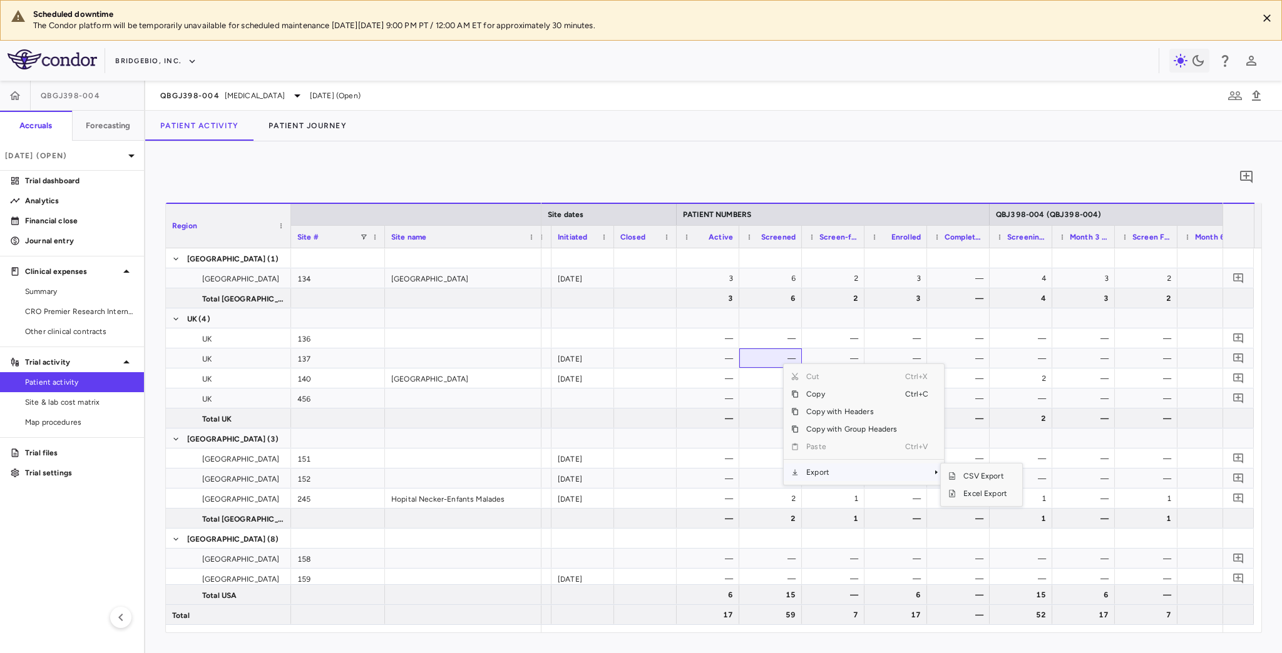
click at [828, 478] on span "Export" at bounding box center [851, 473] width 106 height 18
click at [986, 497] on span "Excel Export" at bounding box center [985, 494] width 59 height 18
